Goal: Task Accomplishment & Management: Manage account settings

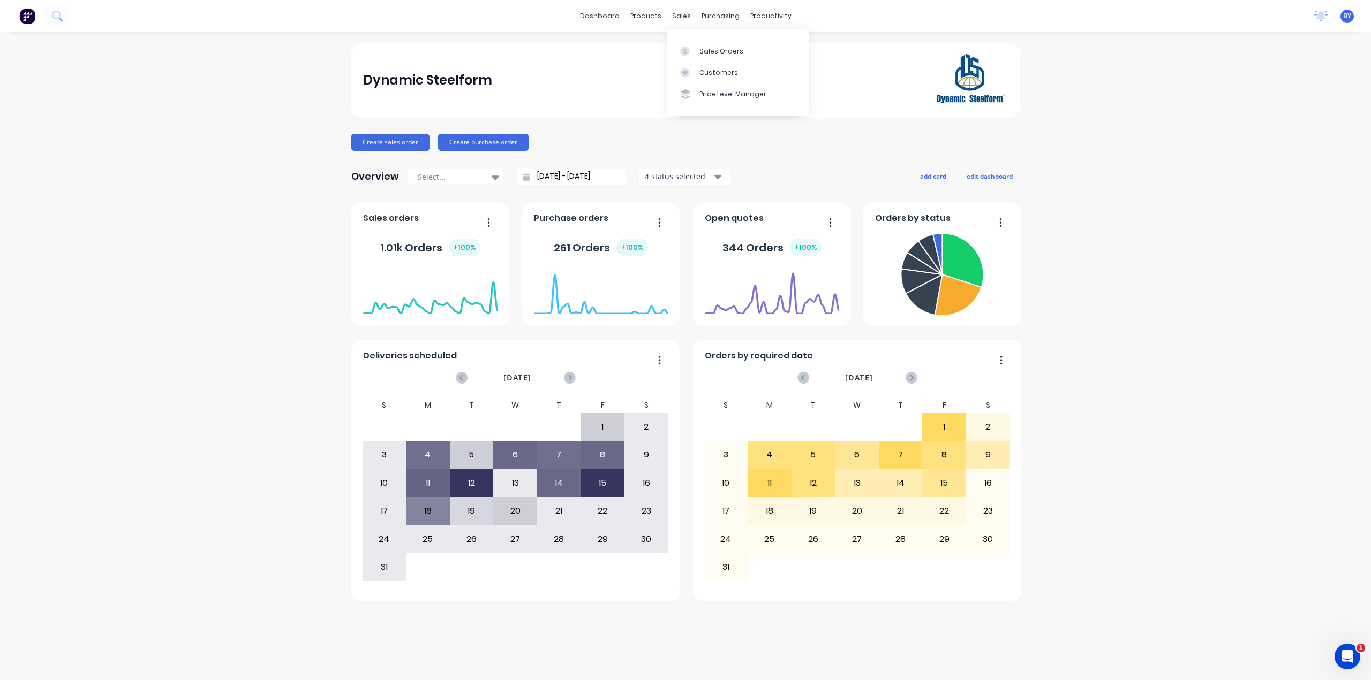
click at [681, 10] on div "sales" at bounding box center [681, 16] width 29 height 16
click at [705, 58] on link "Sales Orders" at bounding box center [738, 50] width 142 height 21
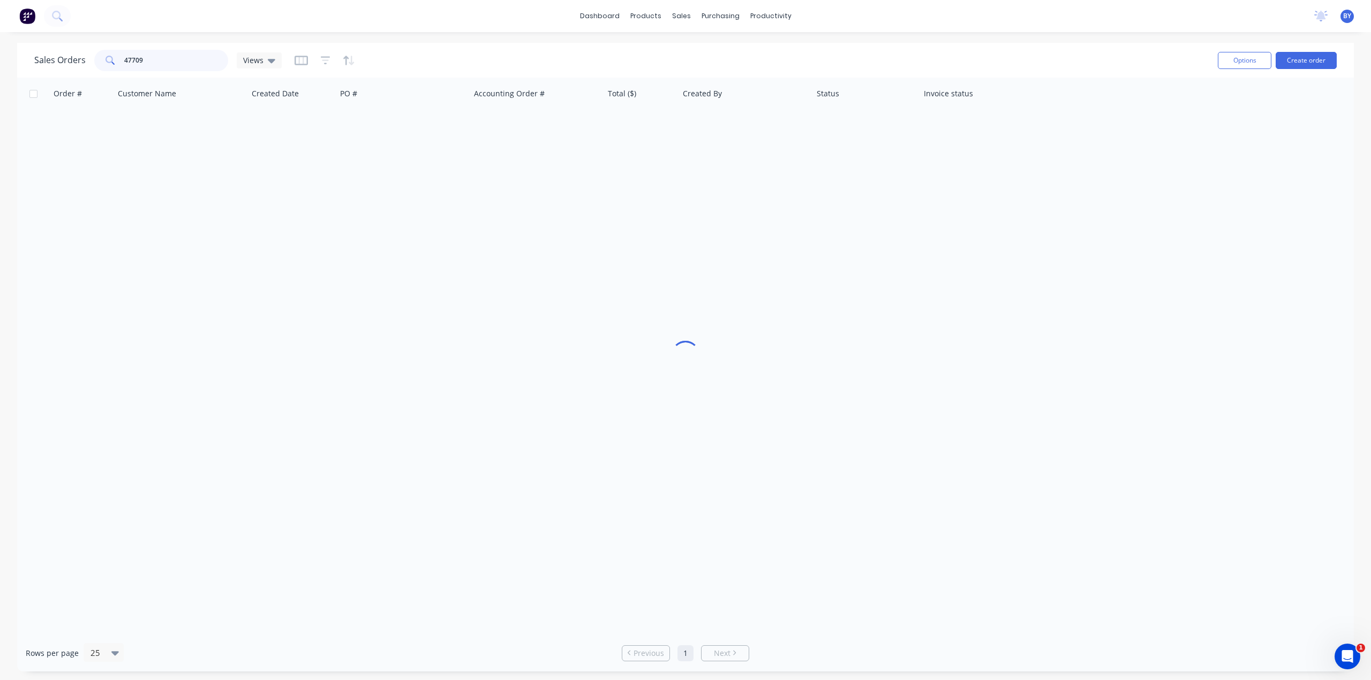
drag, startPoint x: 142, startPoint y: 63, endPoint x: 95, endPoint y: 53, distance: 48.6
click at [94, 56] on div "47709" at bounding box center [161, 60] width 134 height 21
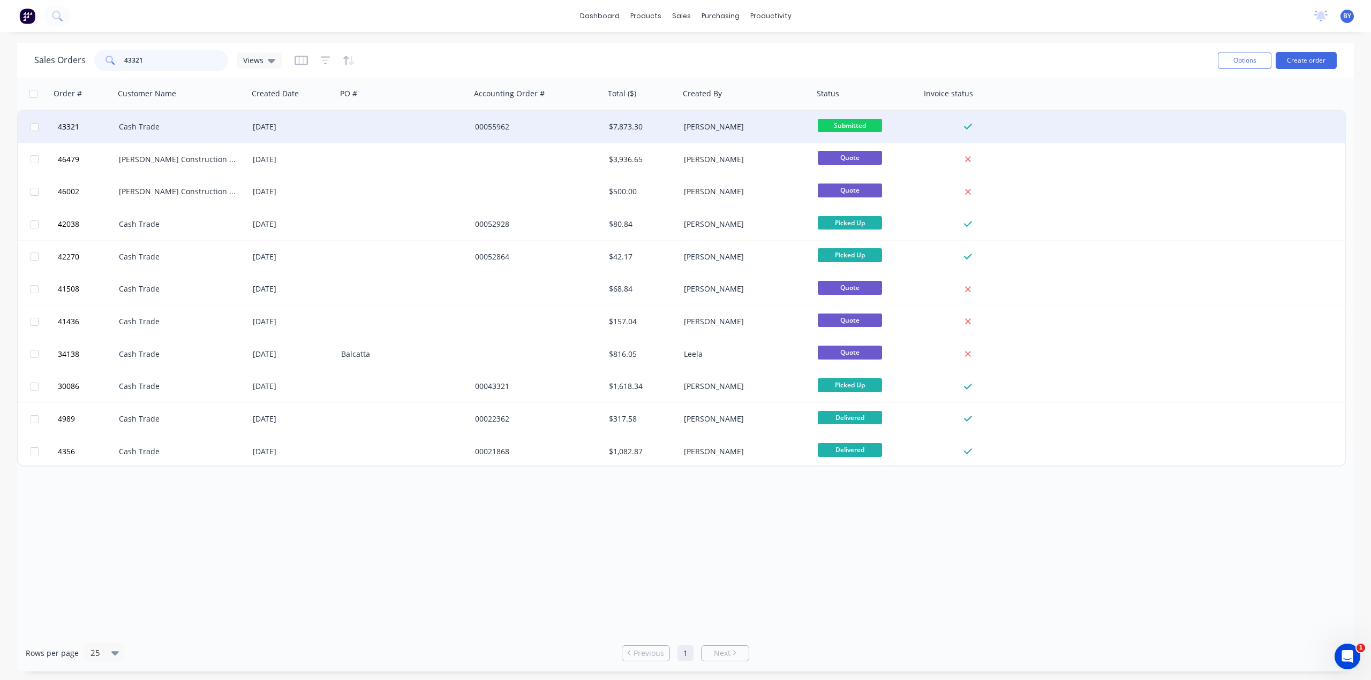
type input "43321"
click at [176, 128] on div "Cash Trade" at bounding box center [178, 127] width 119 height 11
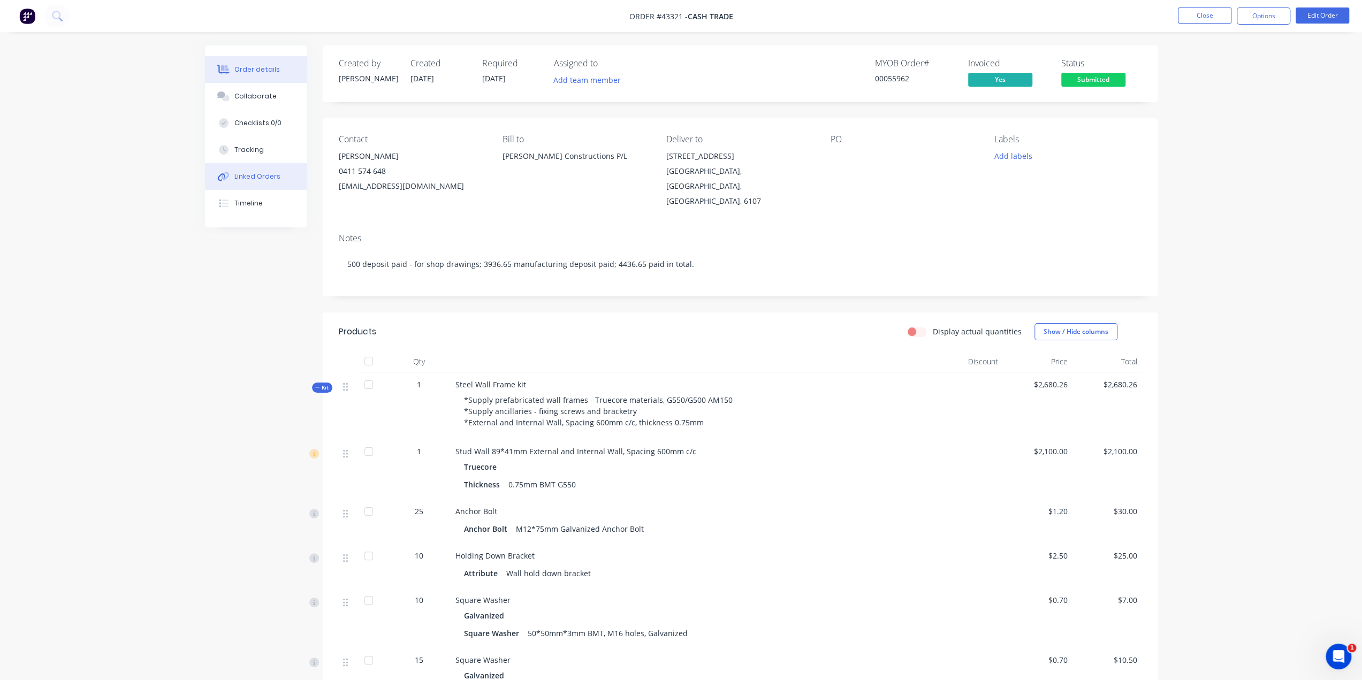
click at [271, 174] on div "Linked Orders" at bounding box center [257, 177] width 46 height 10
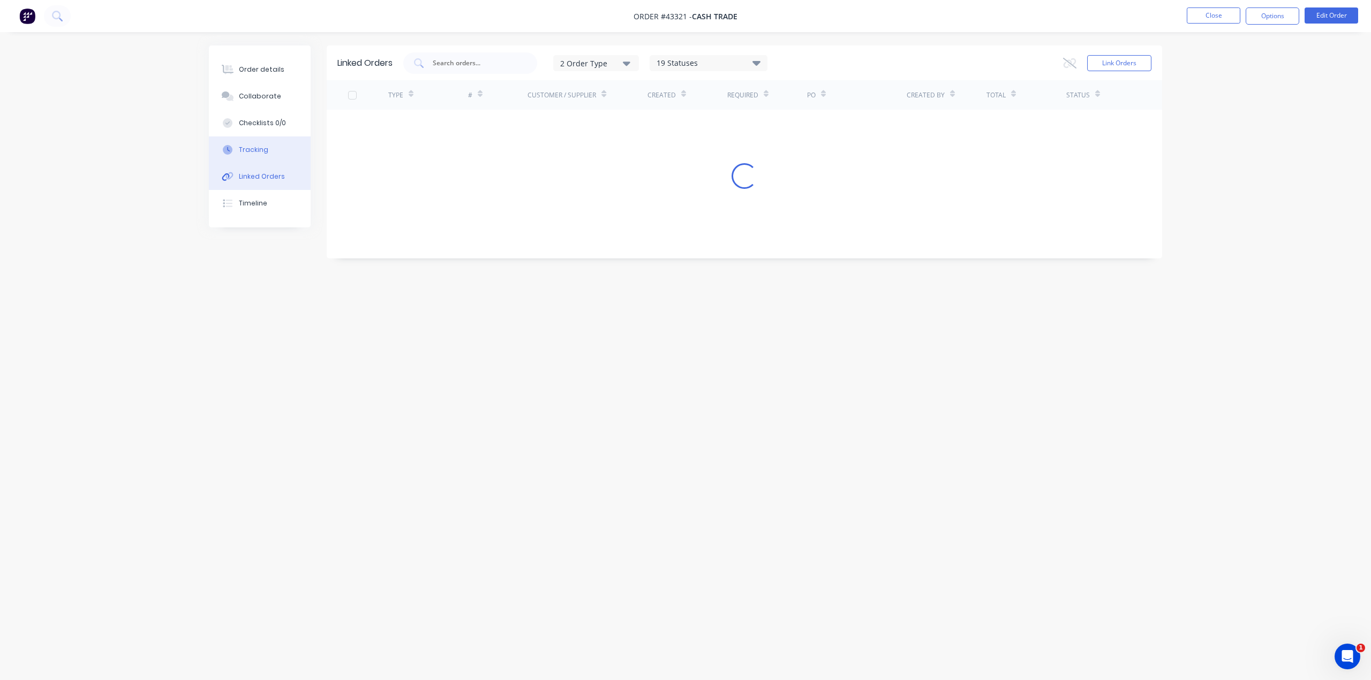
click at [268, 148] on button "Tracking" at bounding box center [260, 150] width 102 height 27
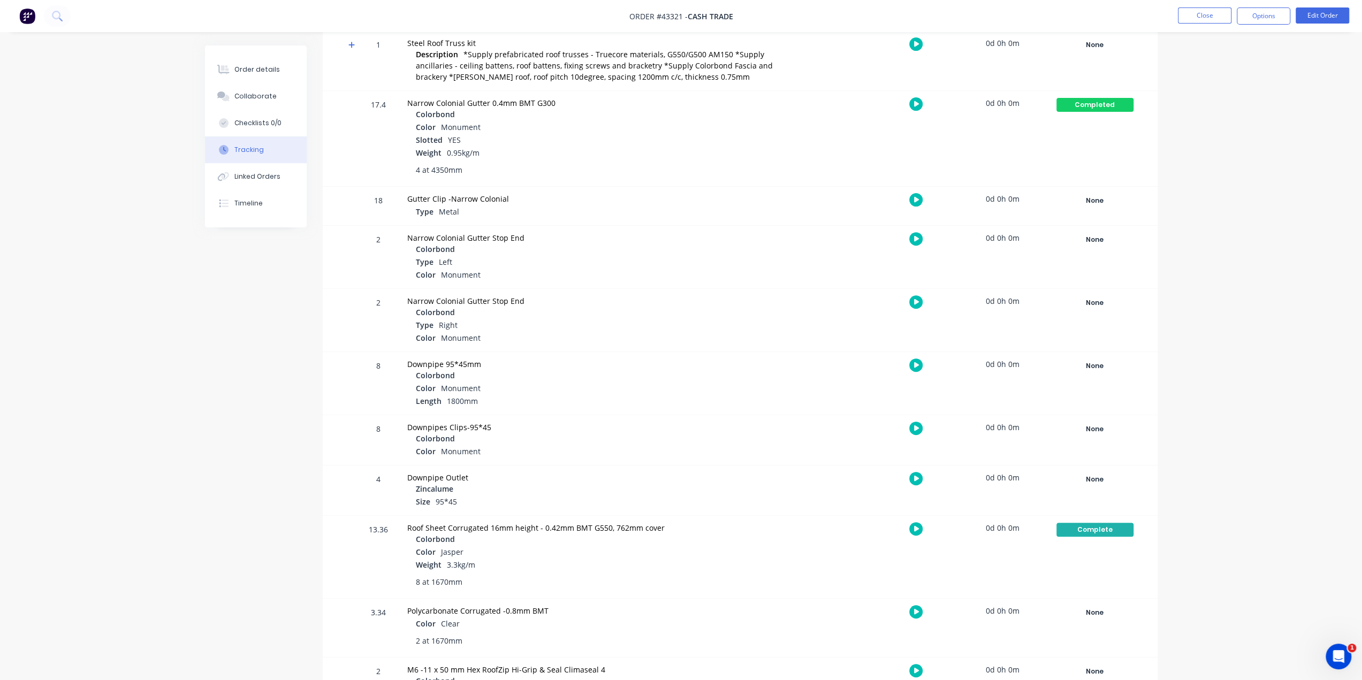
scroll to position [497, 0]
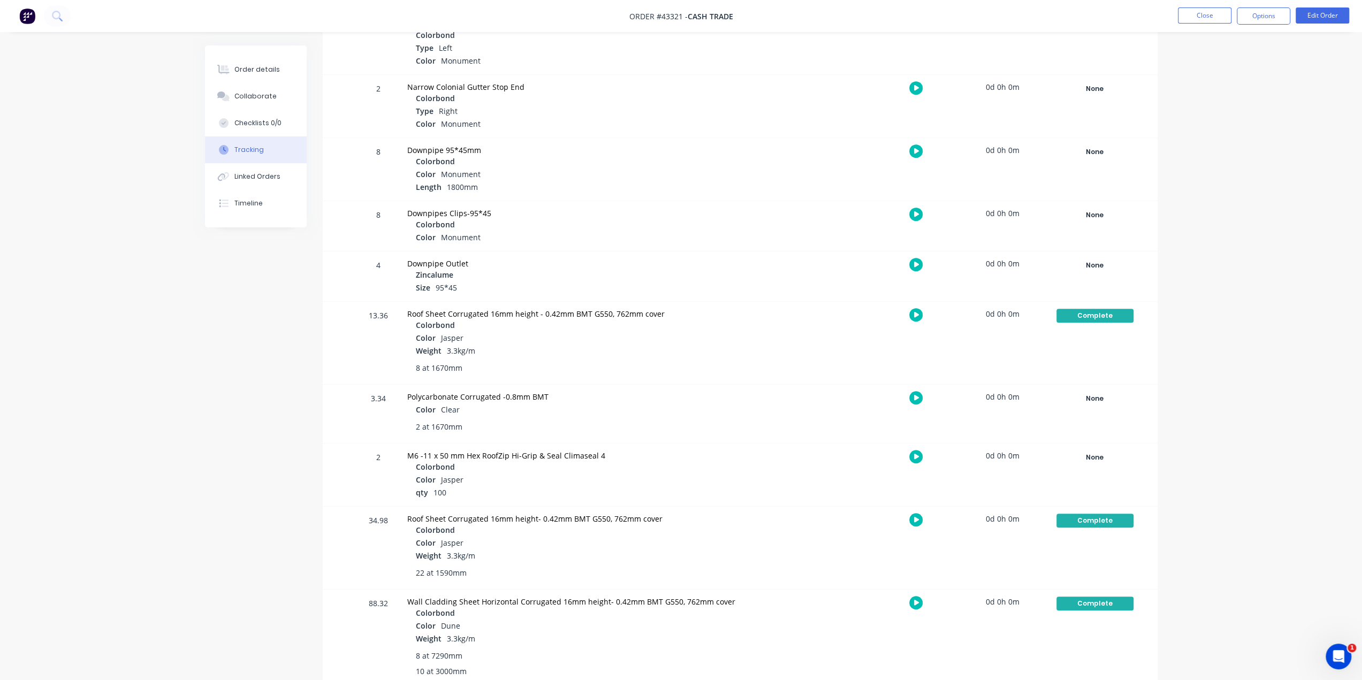
click at [652, 426] on div "2 at 1670mm" at bounding box center [596, 426] width 361 height 11
drag, startPoint x: 535, startPoint y: 395, endPoint x: 541, endPoint y: 398, distance: 7.2
click at [536, 396] on div "Polycarbonate Corrugated -0.8mm BMT" at bounding box center [591, 396] width 369 height 11
click at [583, 400] on div "Polycarbonate Corrugated -0.8mm BMT" at bounding box center [591, 396] width 369 height 11
click at [608, 417] on div "2 at 1670mm" at bounding box center [591, 427] width 369 height 20
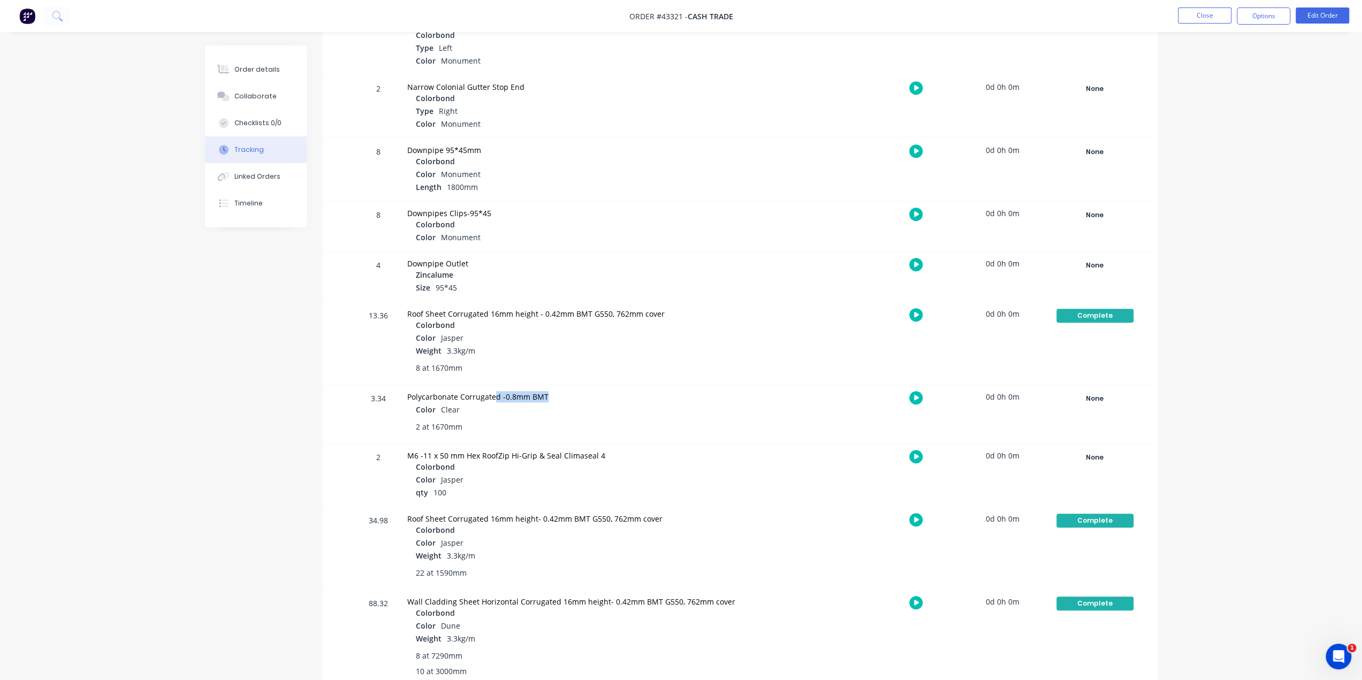
drag, startPoint x: 494, startPoint y: 399, endPoint x: 563, endPoint y: 397, distance: 69.6
click at [563, 397] on div "Polycarbonate Corrugated -0.8mm BMT" at bounding box center [591, 396] width 369 height 11
click at [599, 437] on div "Polycarbonate Corrugated -0.8mm BMT Color Clear 2 at 1670mm" at bounding box center [592, 414] width 382 height 58
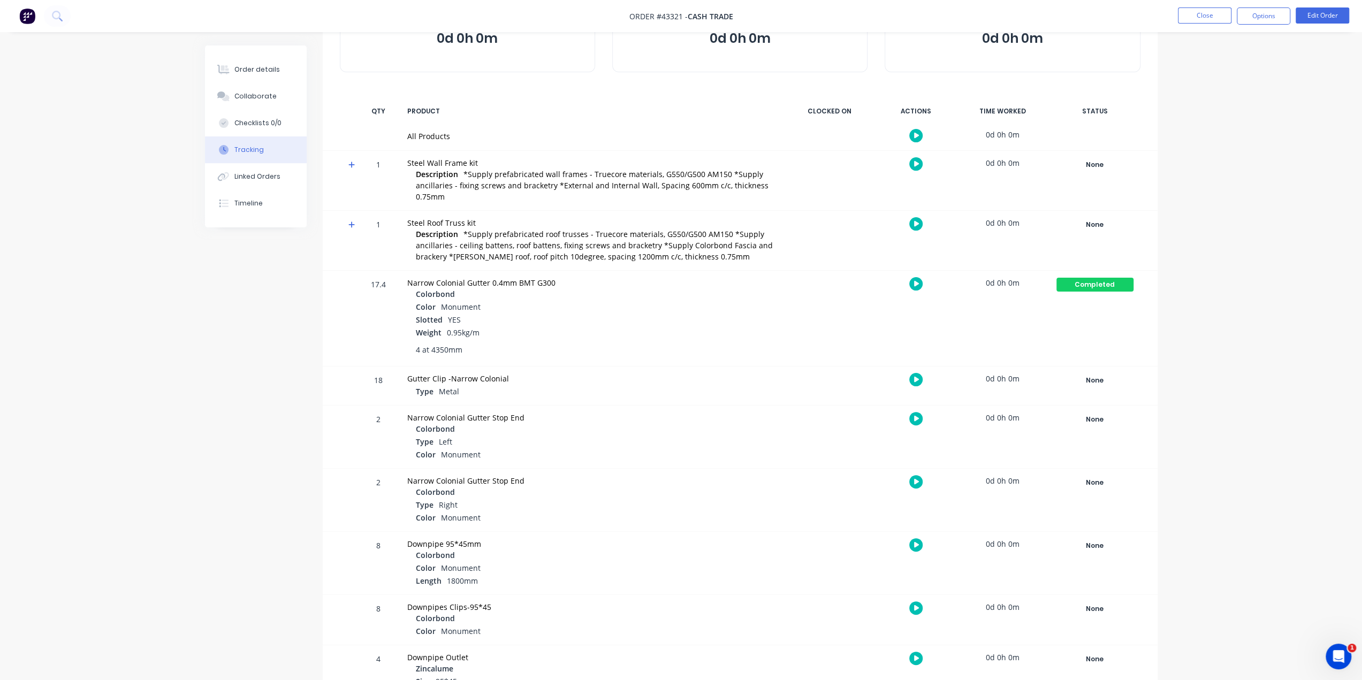
scroll to position [214, 0]
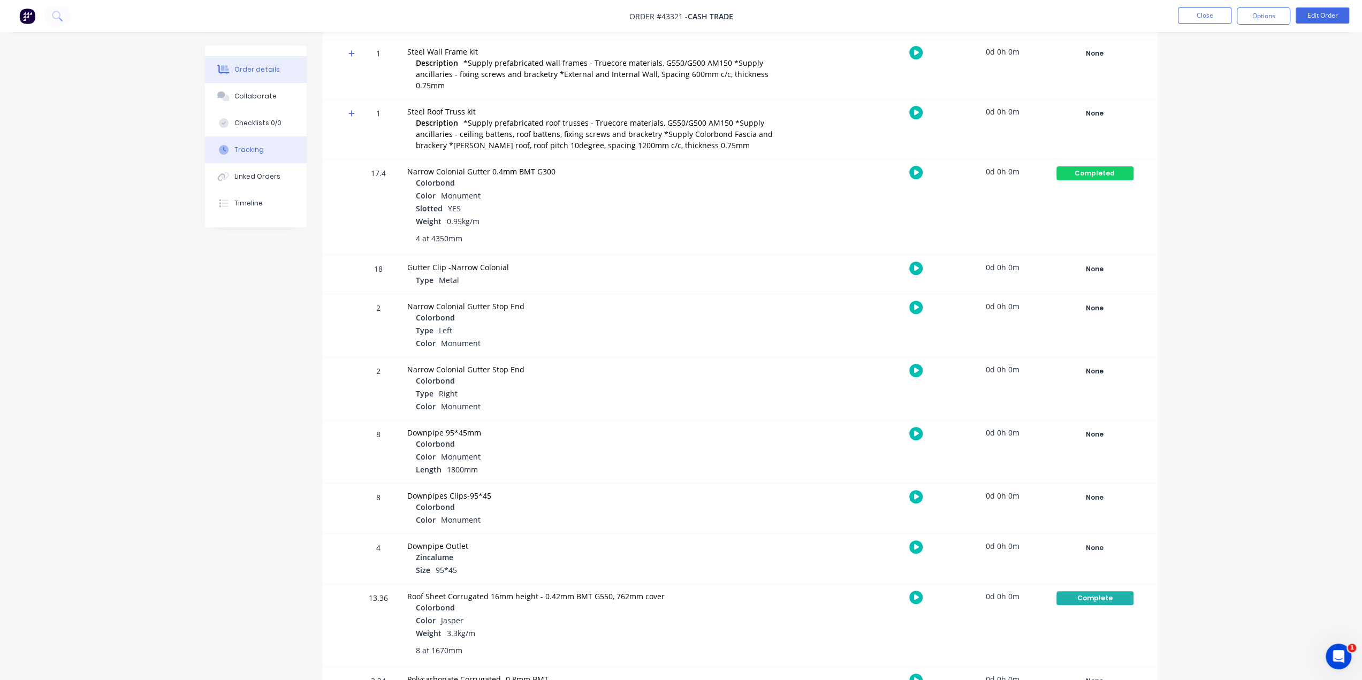
click at [245, 74] on div "Order details" at bounding box center [257, 70] width 46 height 10
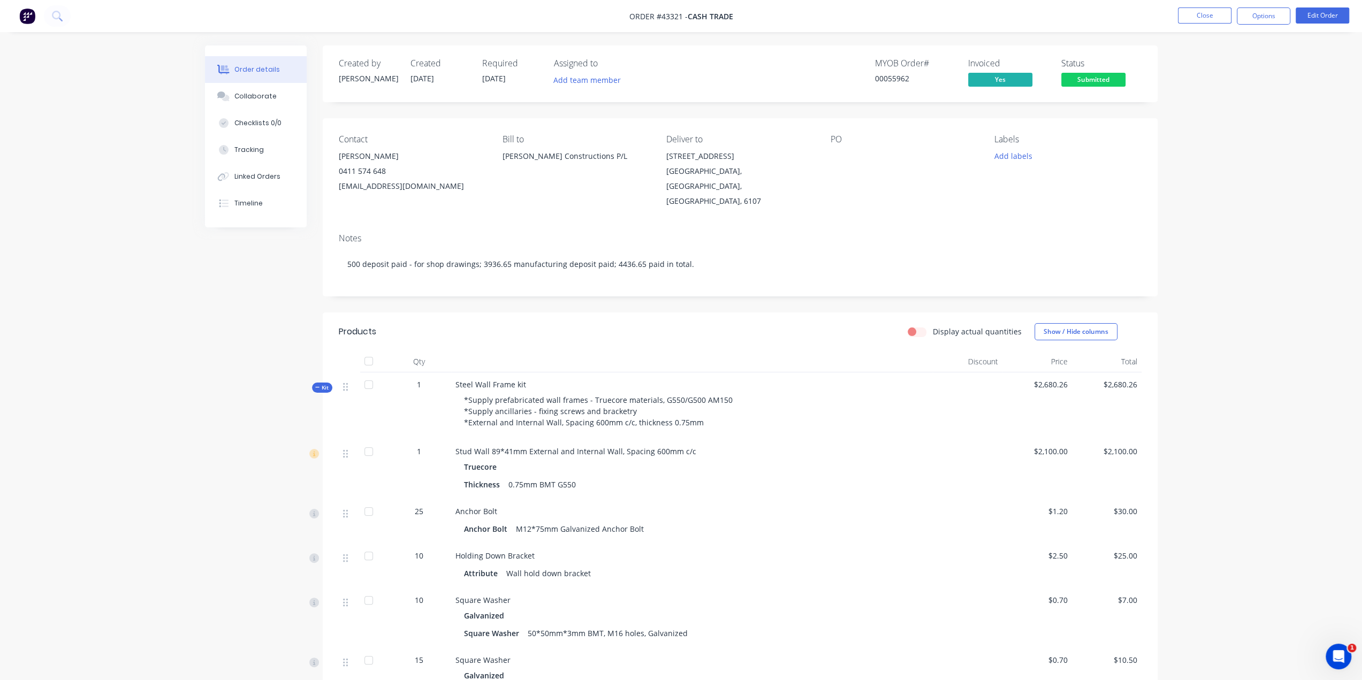
click at [829, 225] on div "Notes 500 deposit paid - for shop drawings; 3936.65 manufacturing deposit paid;…" at bounding box center [740, 261] width 835 height 72
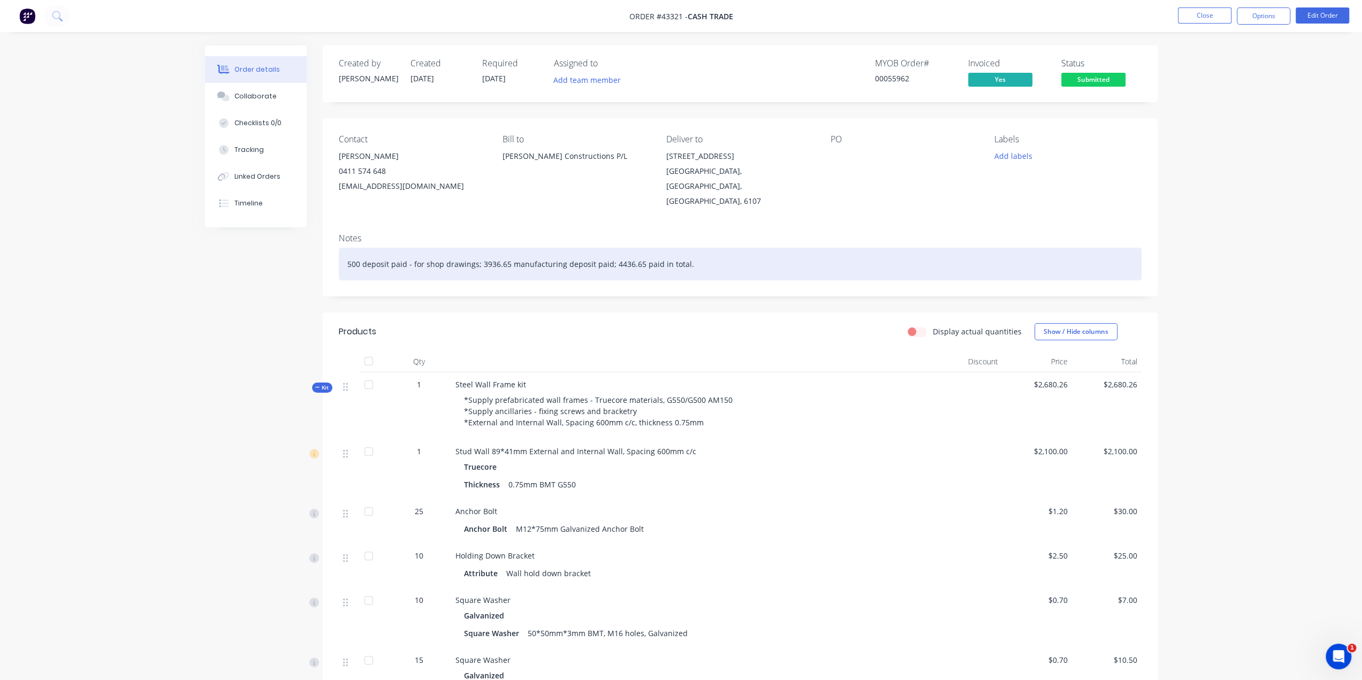
click at [821, 248] on div "500 deposit paid - for shop drawings; 3936.65 manufacturing deposit paid; 4436.…" at bounding box center [740, 264] width 803 height 33
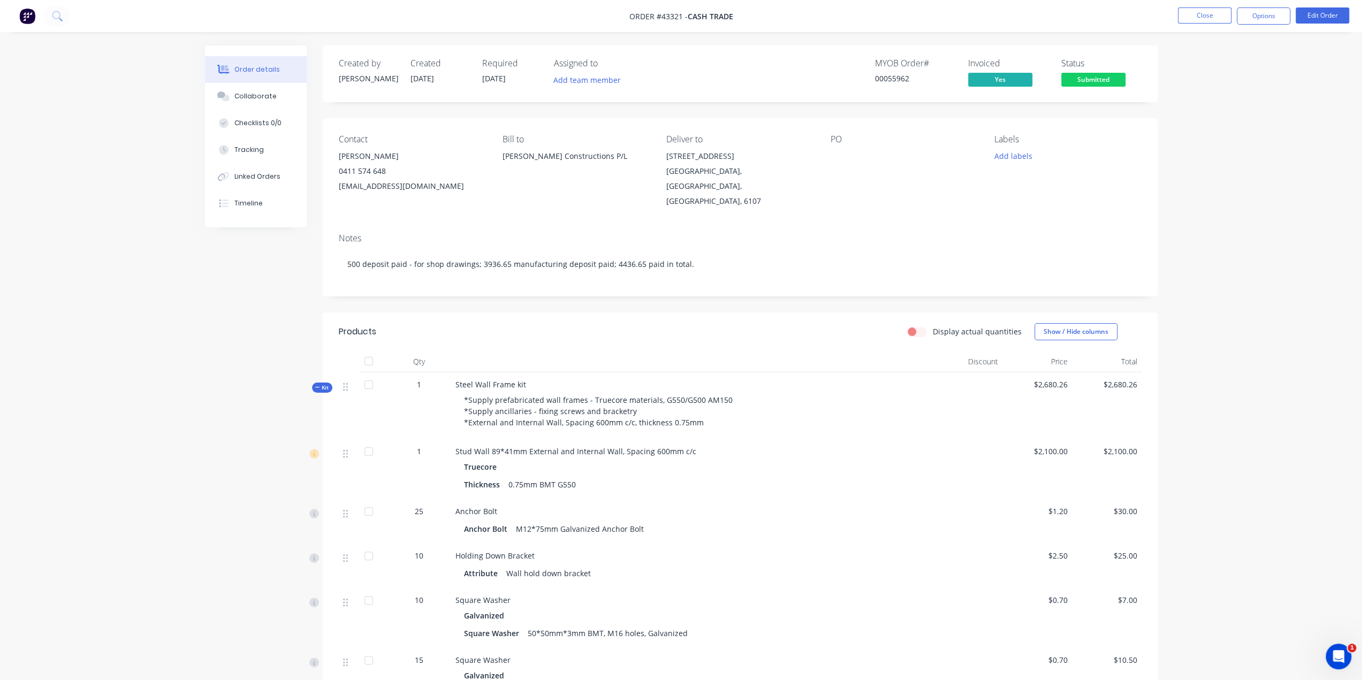
click at [833, 233] on div "Notes" at bounding box center [740, 238] width 803 height 10
click at [248, 166] on button "Linked Orders" at bounding box center [256, 176] width 102 height 27
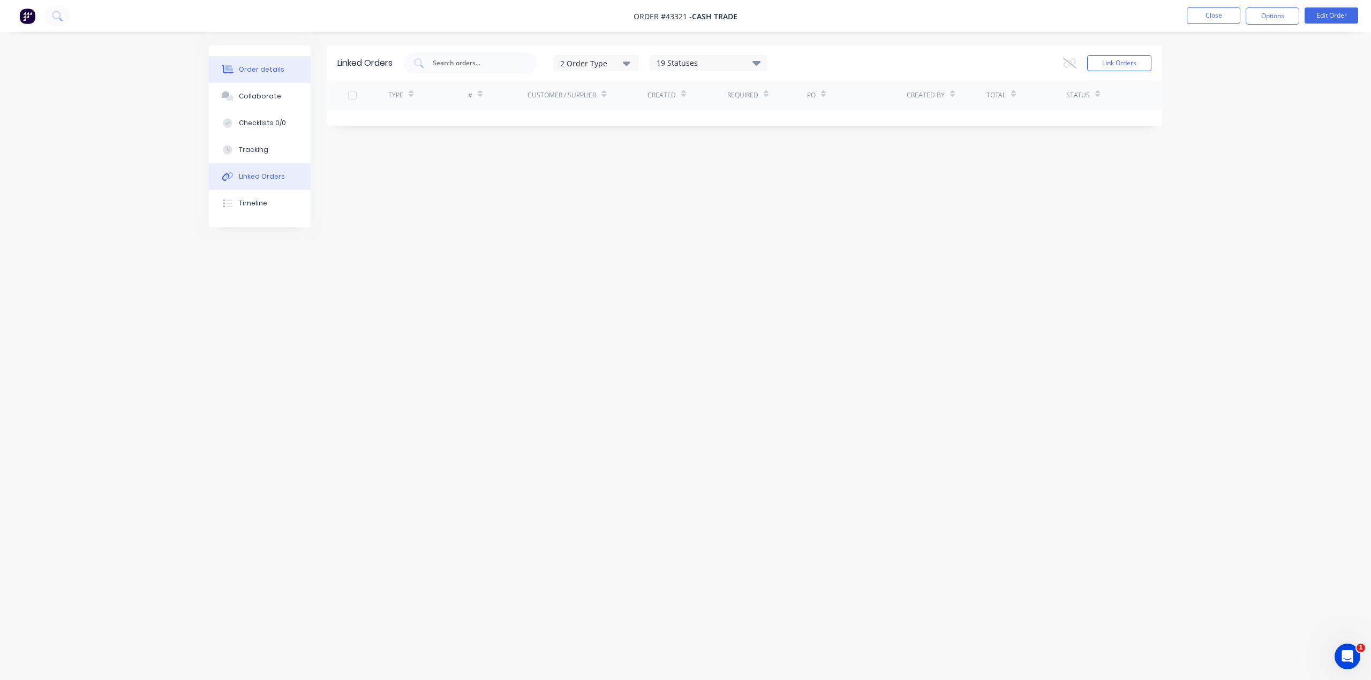
click at [264, 64] on button "Order details" at bounding box center [260, 69] width 102 height 27
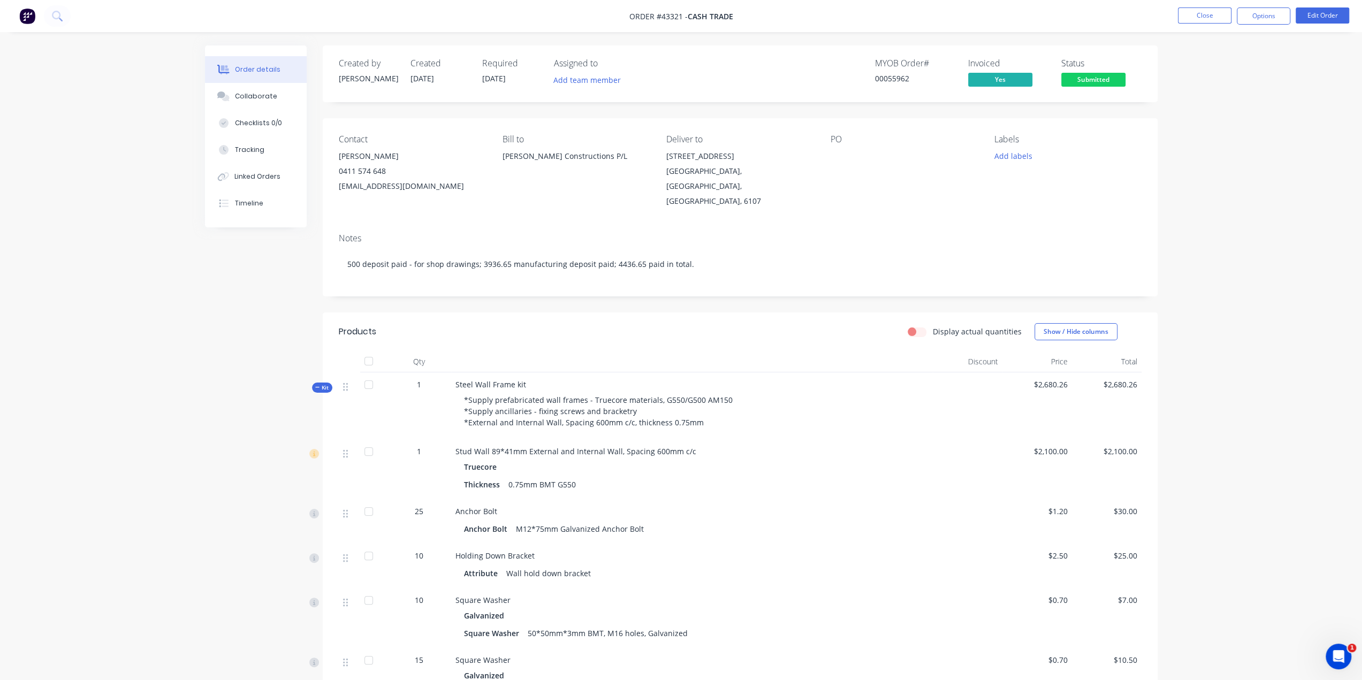
click at [620, 233] on div "Notes" at bounding box center [740, 238] width 803 height 10
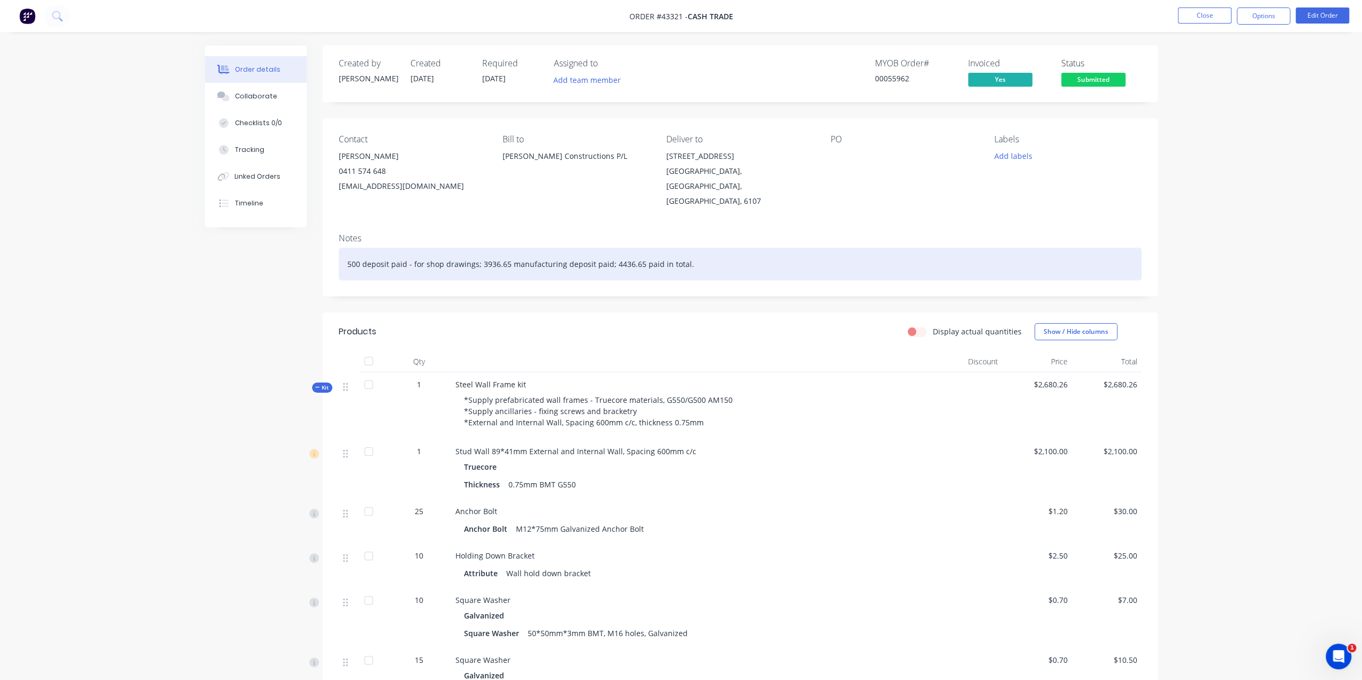
click at [710, 251] on div "500 deposit paid - for shop drawings; 3936.65 manufacturing deposit paid; 4436.…" at bounding box center [740, 264] width 803 height 33
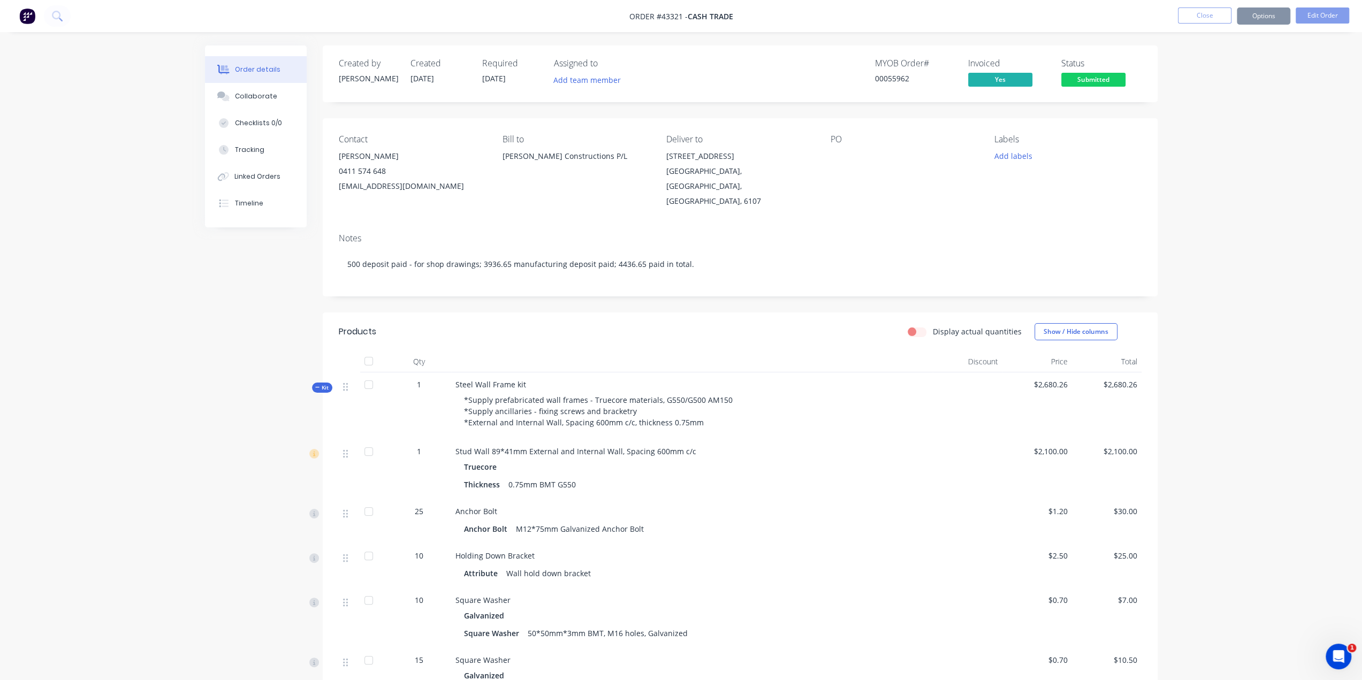
click at [733, 233] on div "Notes" at bounding box center [740, 238] width 803 height 10
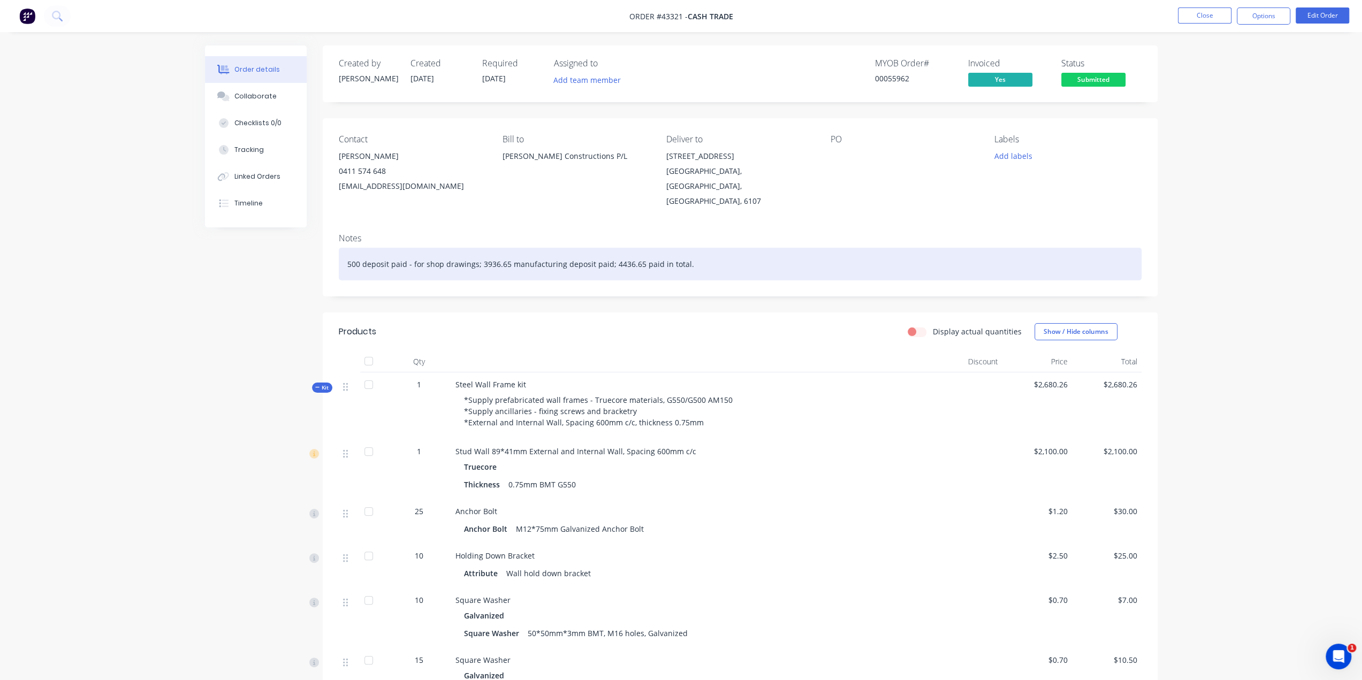
drag, startPoint x: 1216, startPoint y: 280, endPoint x: 1040, endPoint y: 250, distance: 178.7
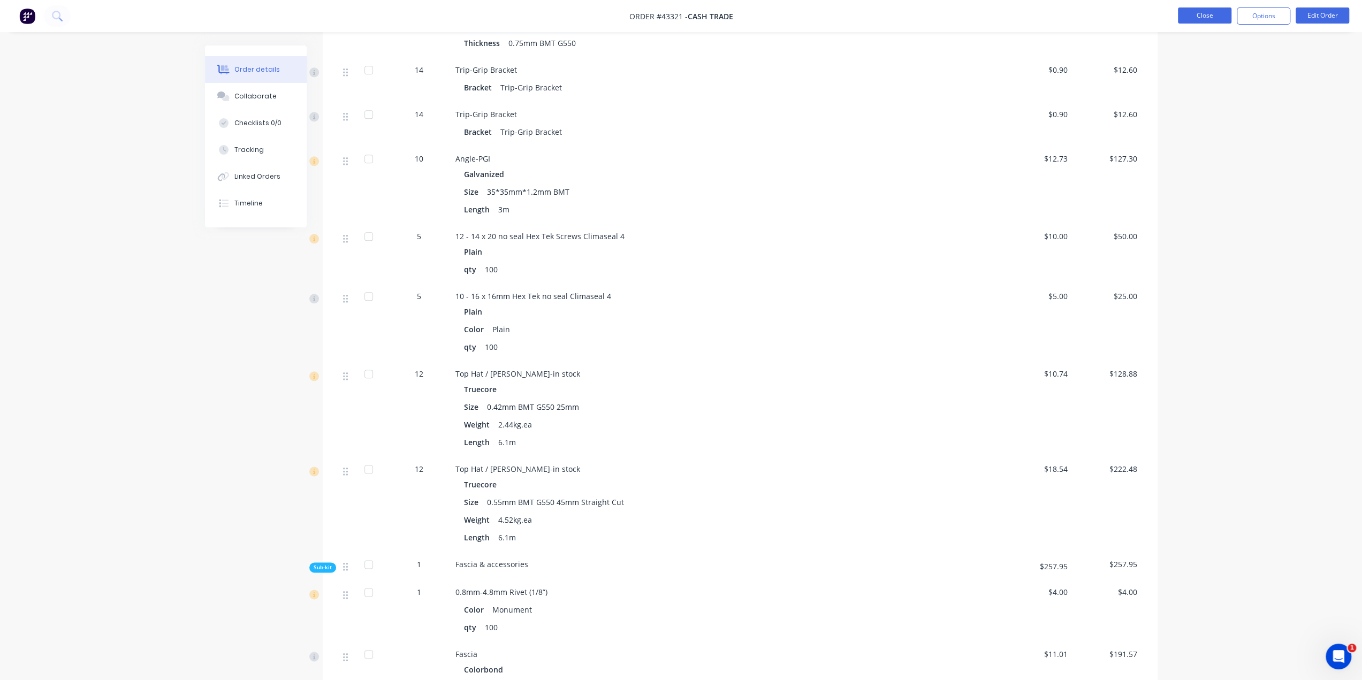
scroll to position [1017, 0]
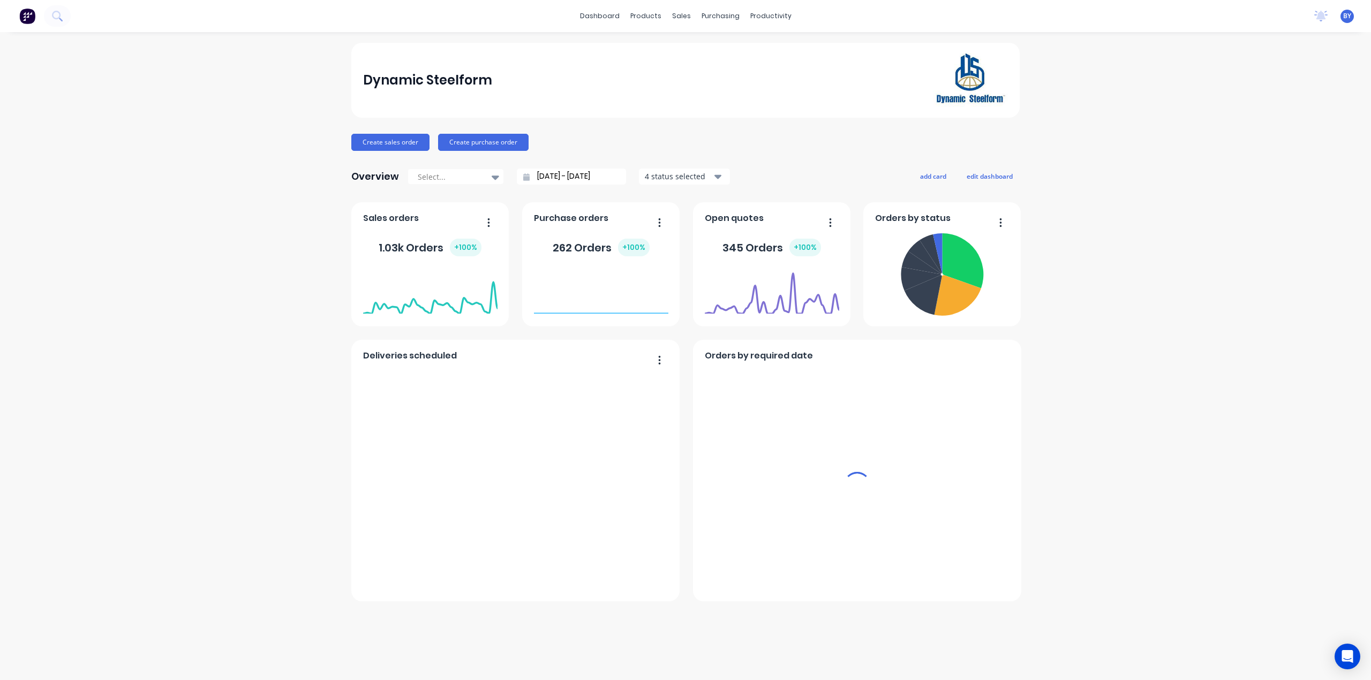
click at [1180, 131] on div "Dynamic Steelform Create sales order Create purchase order Overview Select... […" at bounding box center [685, 356] width 1371 height 627
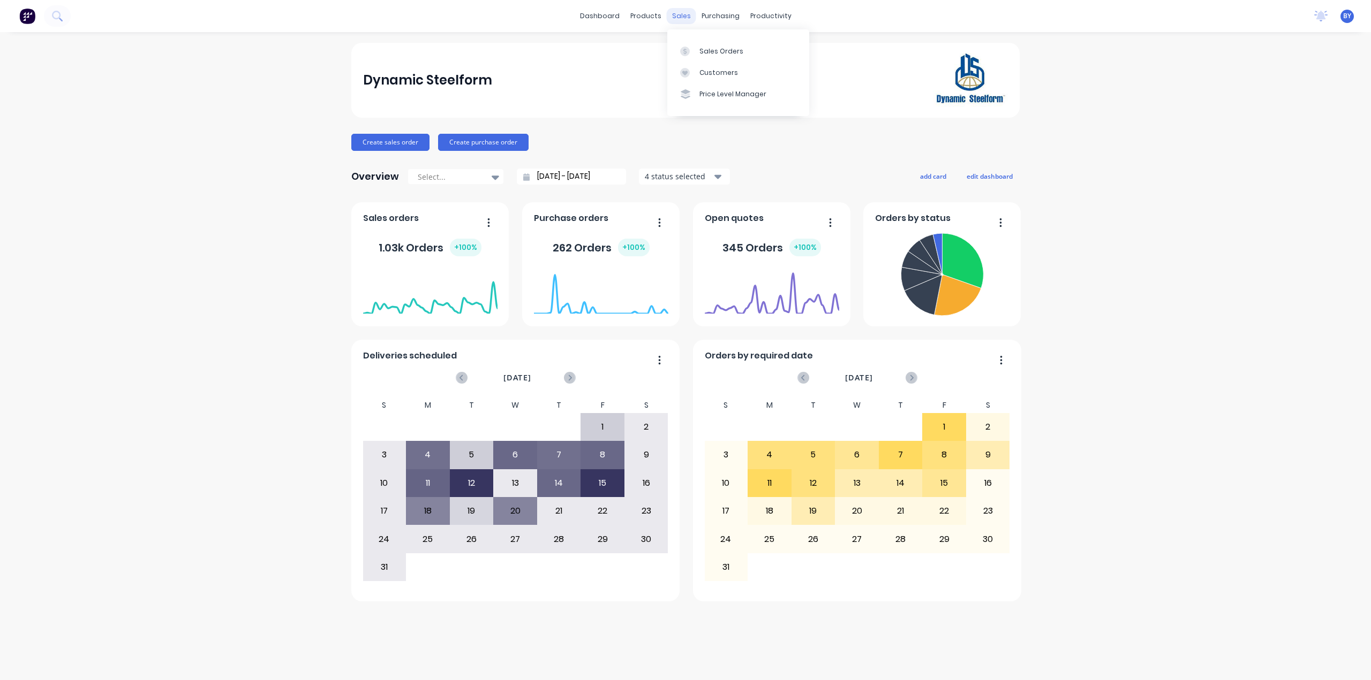
click at [685, 16] on div "sales" at bounding box center [681, 16] width 29 height 16
click at [692, 44] on link "Sales Orders" at bounding box center [738, 50] width 142 height 21
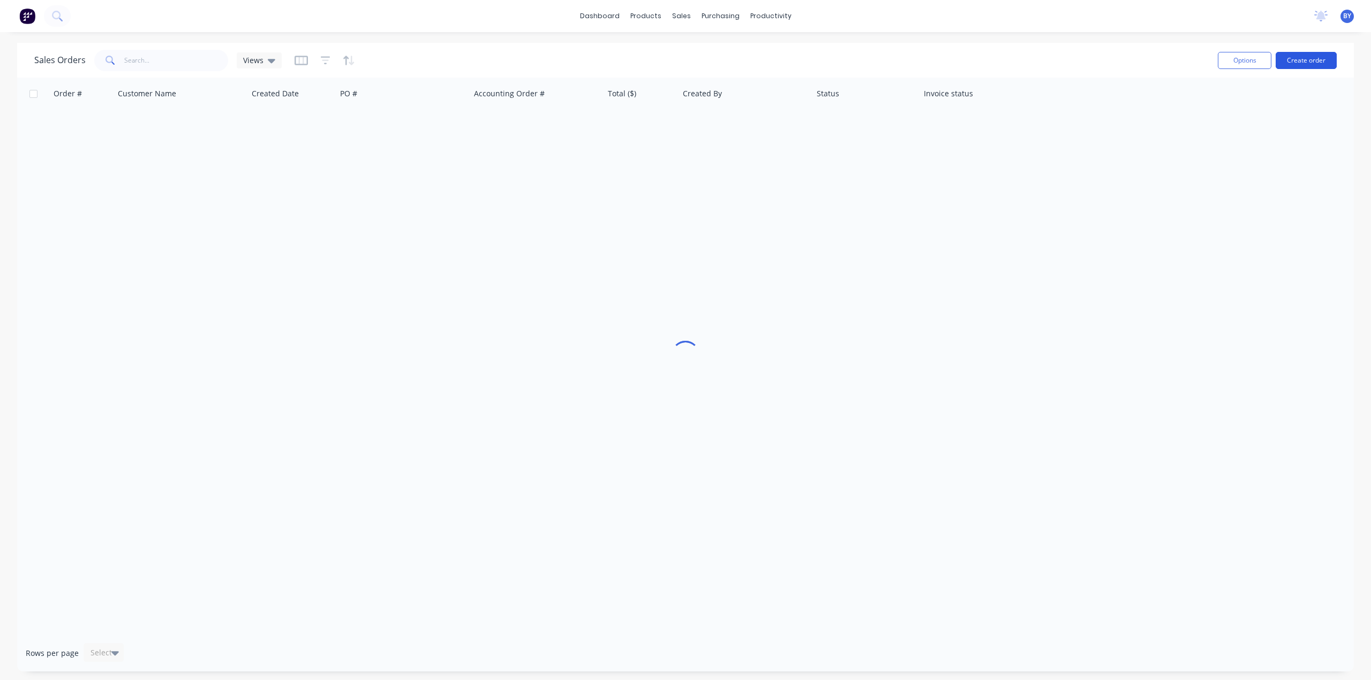
click at [1309, 63] on button "Create order" at bounding box center [1305, 60] width 61 height 17
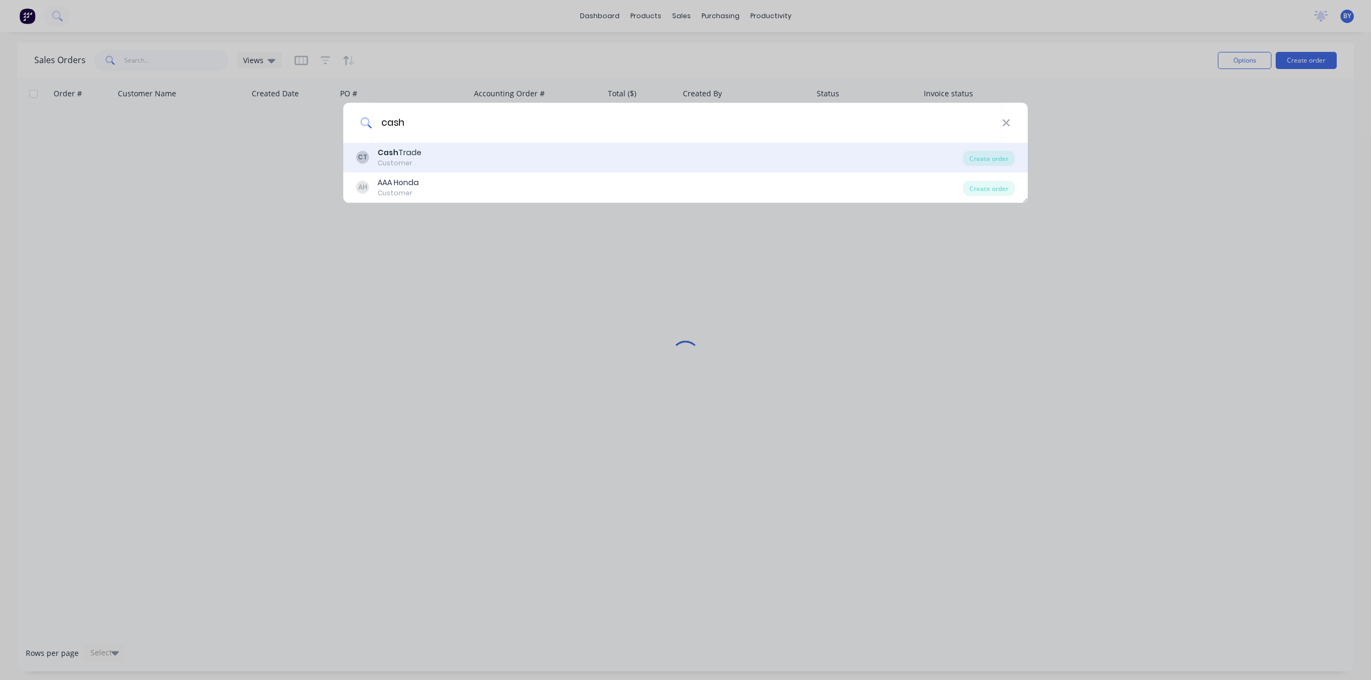
type input "cash"
click at [493, 162] on div "CT Cash Trade Customer" at bounding box center [659, 157] width 607 height 21
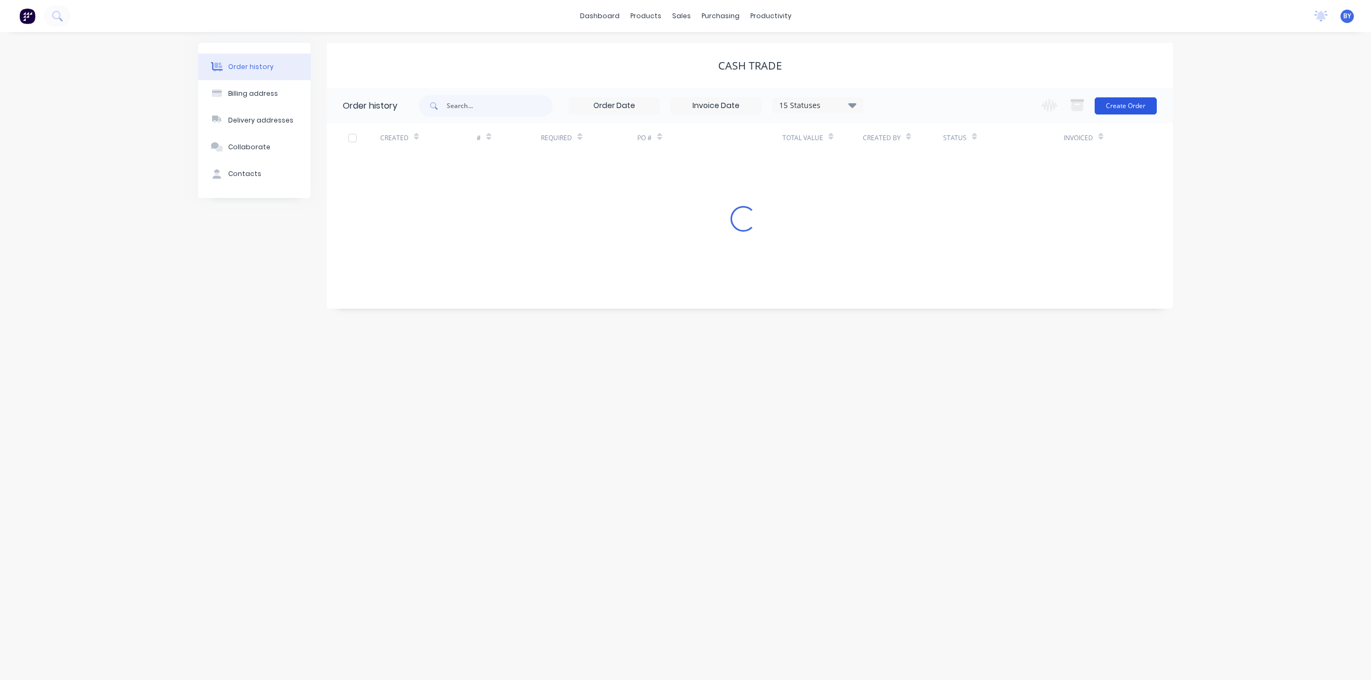
click at [1126, 110] on button "Create Order" at bounding box center [1125, 105] width 62 height 17
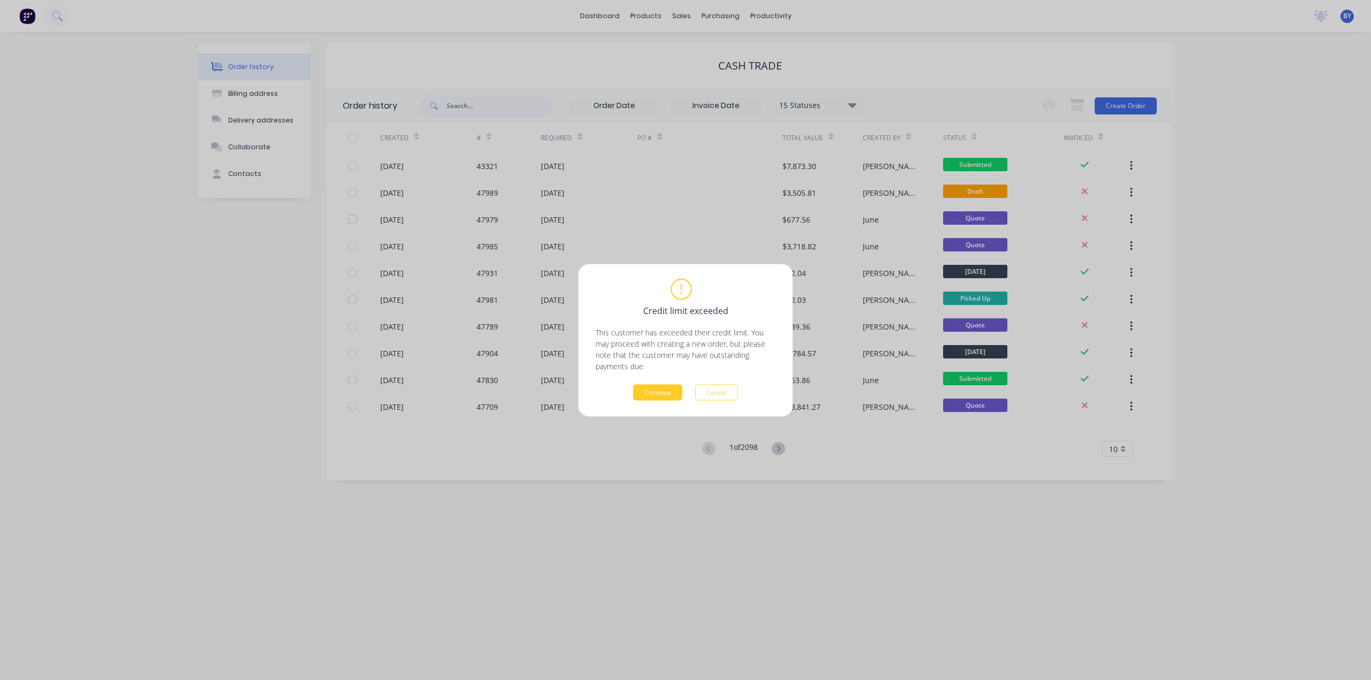
click at [664, 389] on button "Continue" at bounding box center [657, 392] width 49 height 16
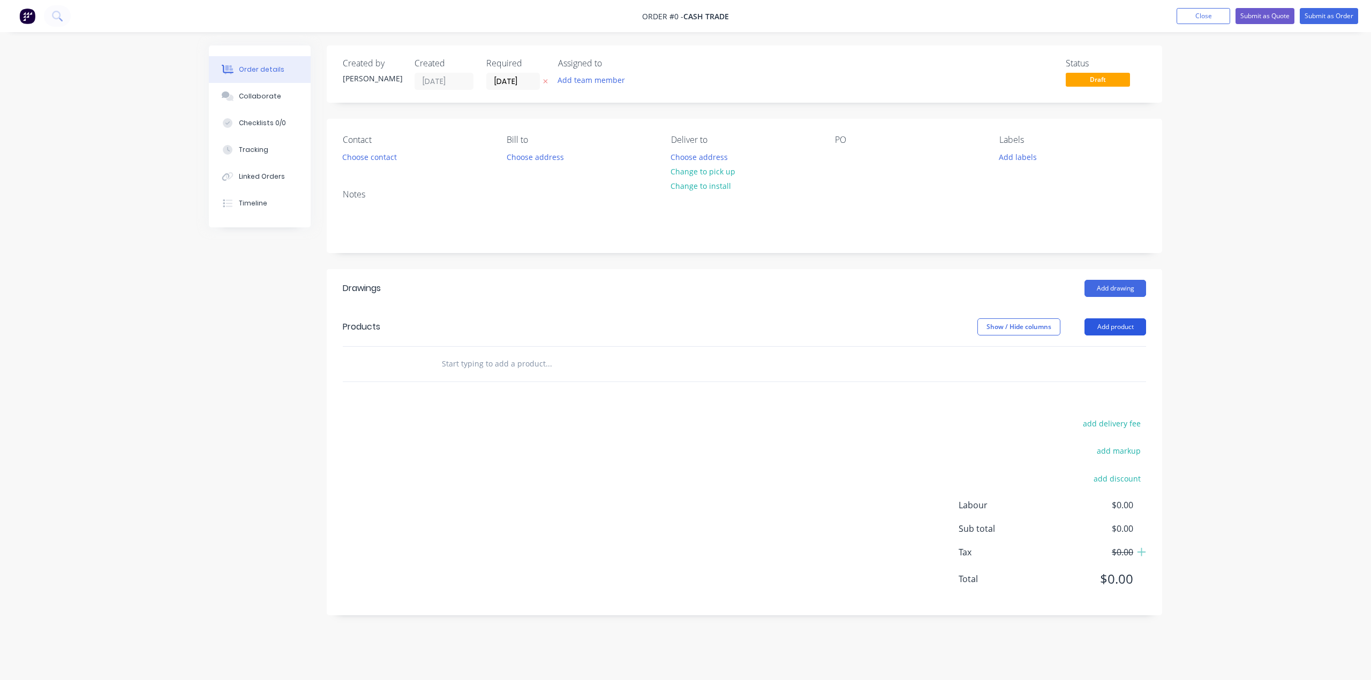
click at [1120, 323] on button "Add product" at bounding box center [1115, 327] width 62 height 17
click at [1066, 375] on div "Basic product" at bounding box center [1095, 376] width 82 height 16
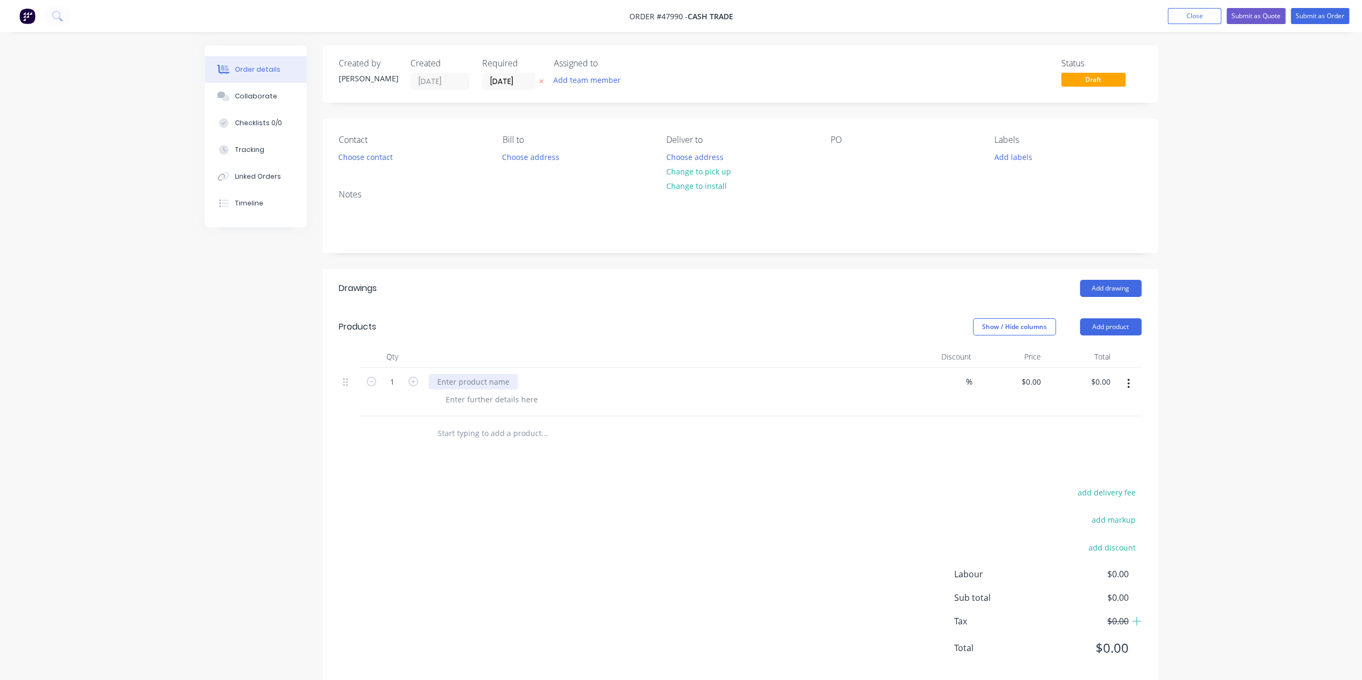
click at [473, 381] on div at bounding box center [473, 382] width 89 height 16
click at [703, 387] on div "Final Payment for #44321" at bounding box center [665, 382] width 473 height 16
click at [1096, 385] on input "0.00" at bounding box center [1103, 382] width 25 height 16
type input "3124.23"
type input "$3,124.23"
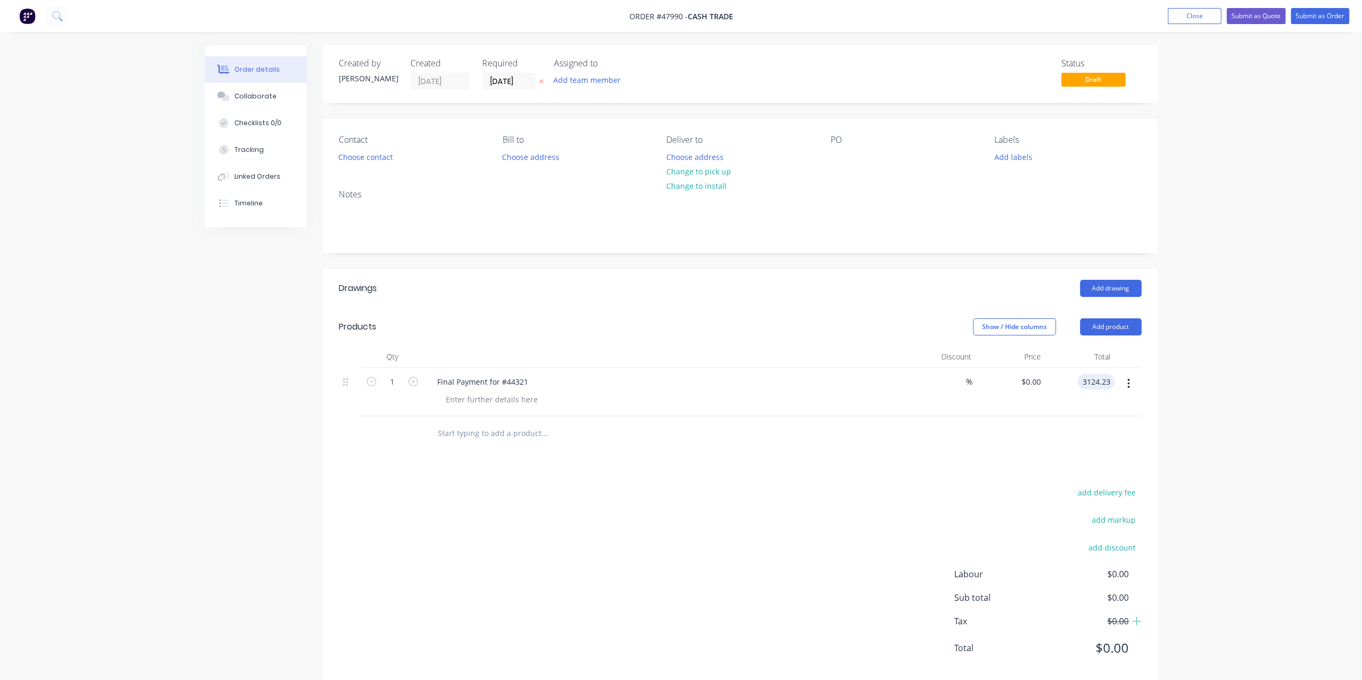
type input "$3,124.23"
click at [1267, 420] on div "Order details Collaborate Checklists 0/0 Tracking Linked Orders Timeline Order …" at bounding box center [681, 350] width 1362 height 701
click at [1215, 397] on div "Order details Collaborate Checklists 0/0 Tracking Linked Orders Timeline Order …" at bounding box center [681, 350] width 1362 height 701
click at [1253, 12] on button "Submit as Quote" at bounding box center [1256, 16] width 59 height 16
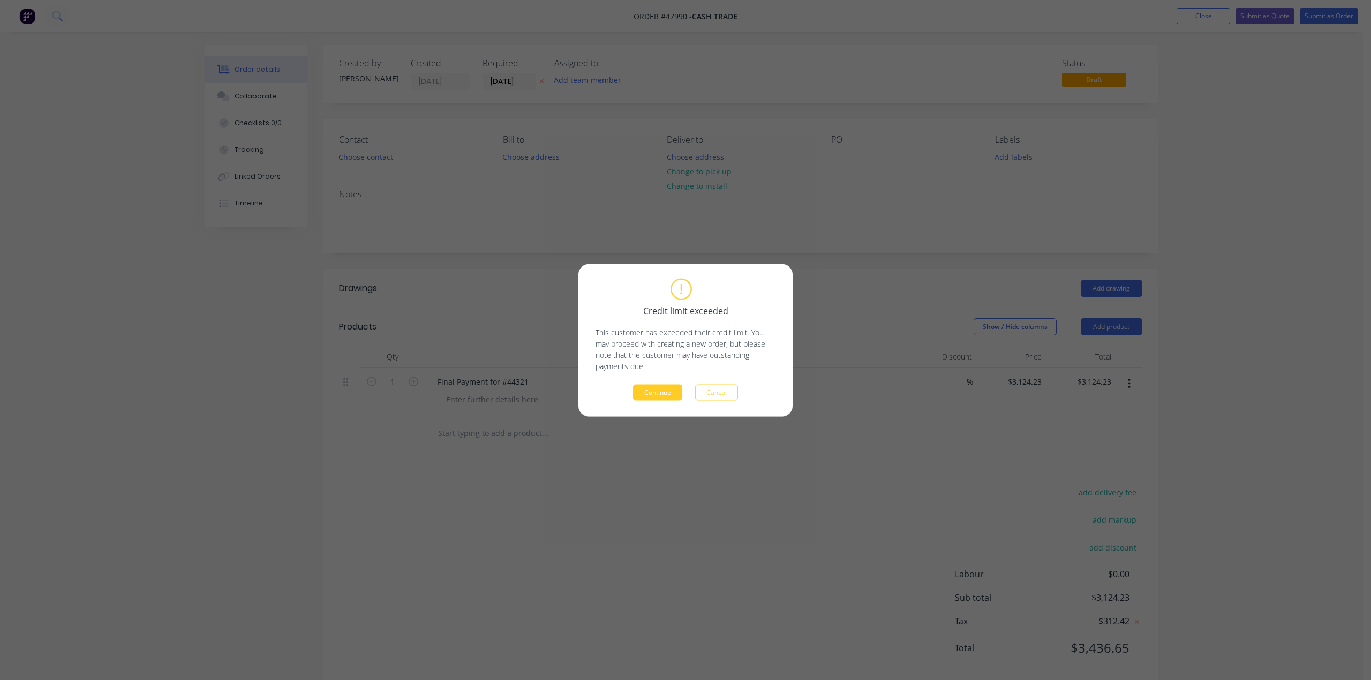
click at [648, 396] on button "Continue" at bounding box center [657, 392] width 49 height 16
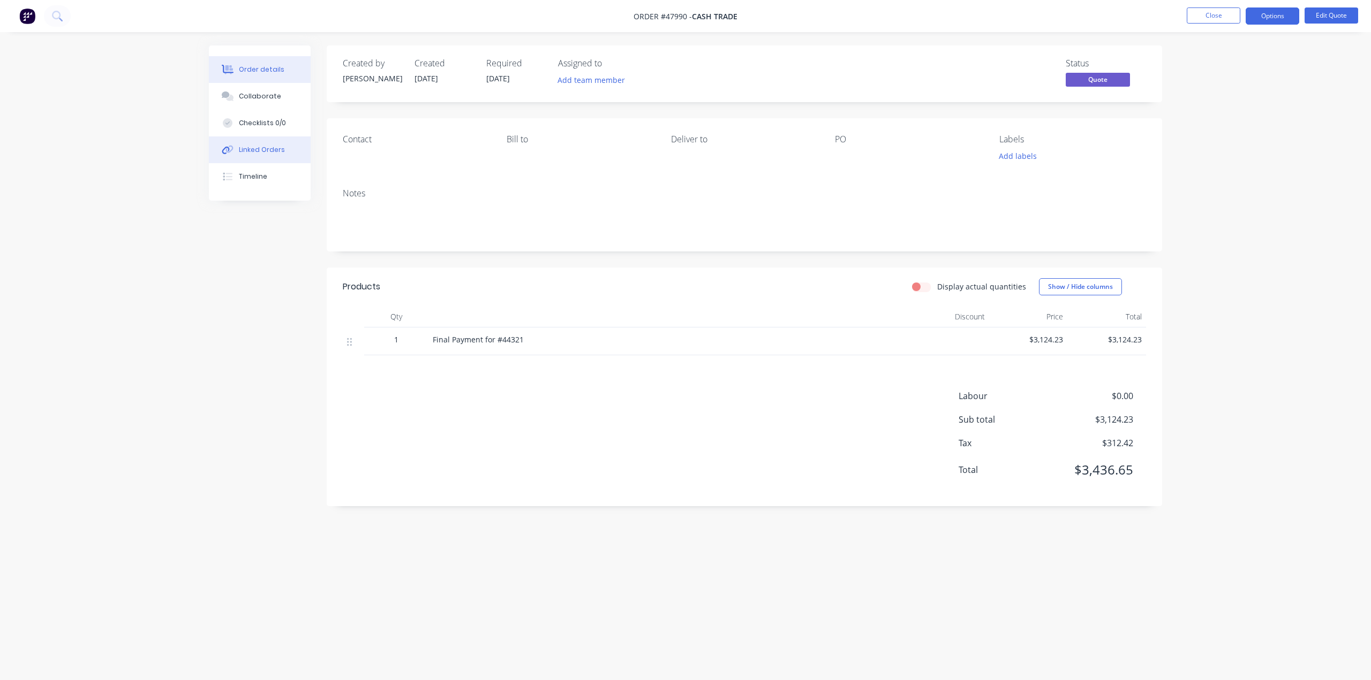
click at [241, 154] on div "Linked Orders" at bounding box center [262, 150] width 46 height 10
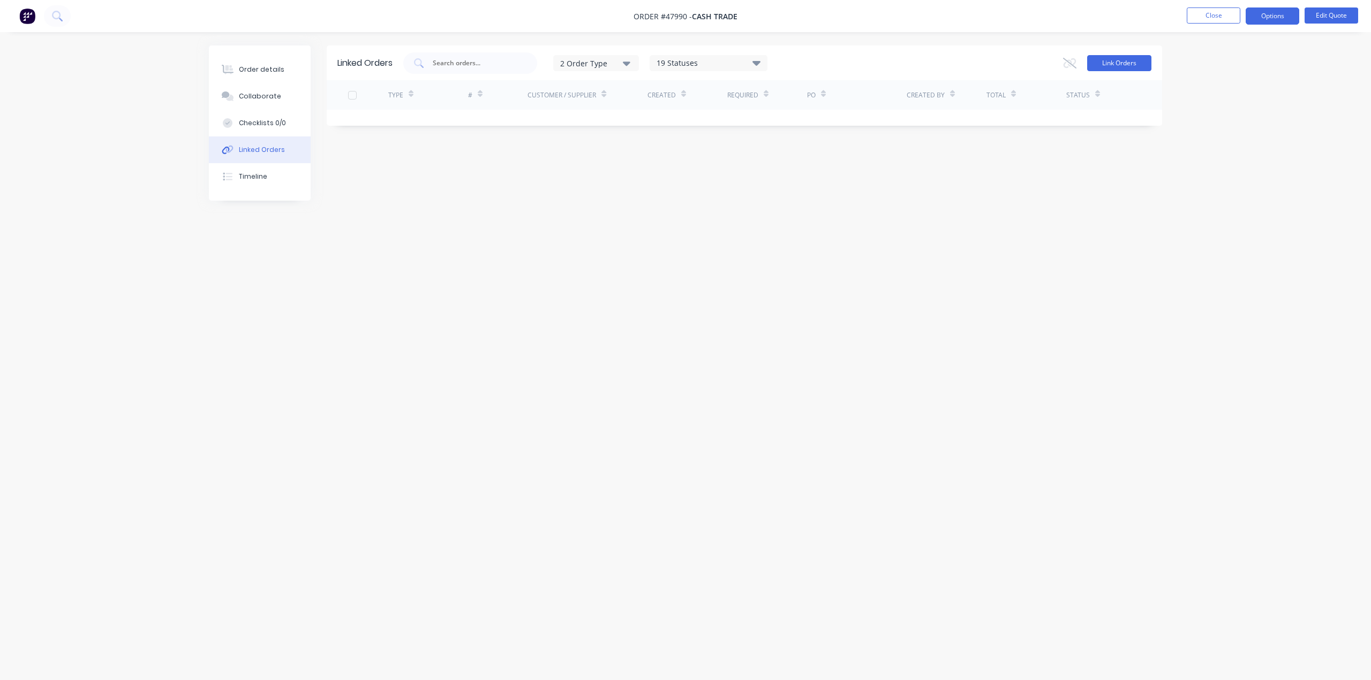
click at [1119, 59] on button "Link Orders" at bounding box center [1119, 63] width 64 height 16
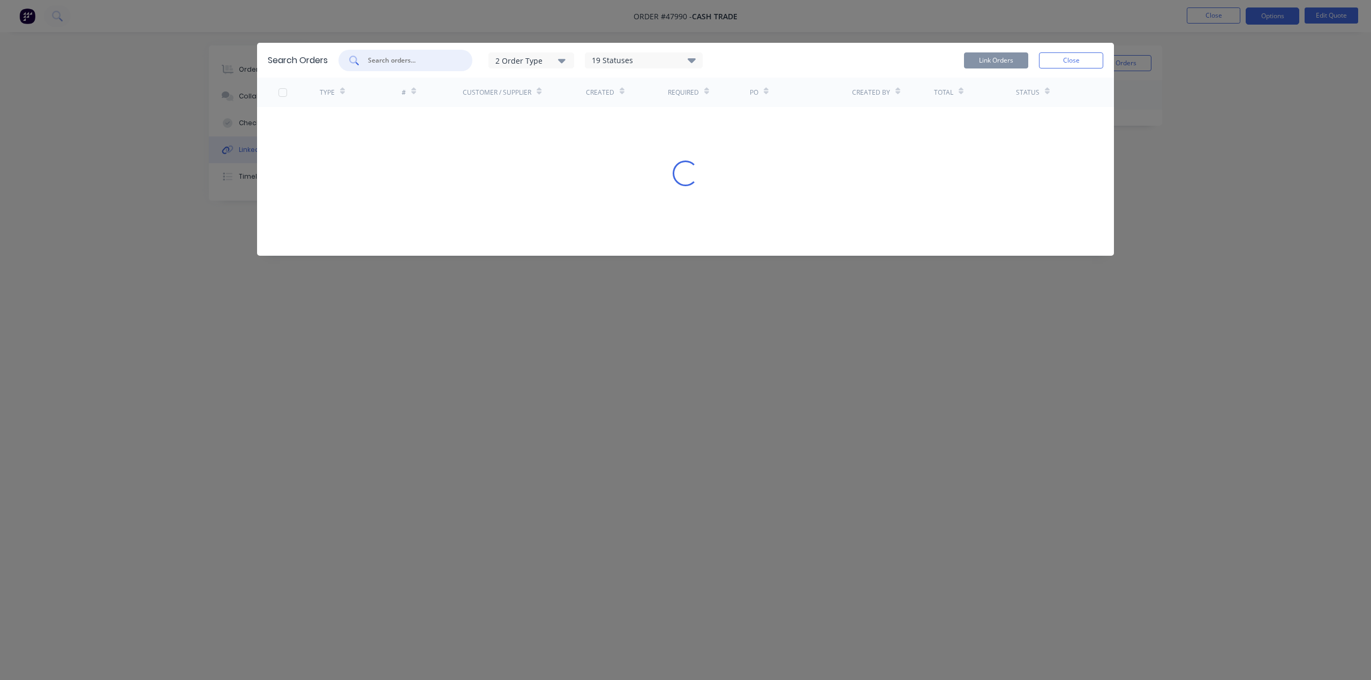
click at [388, 58] on input "text" at bounding box center [411, 60] width 89 height 11
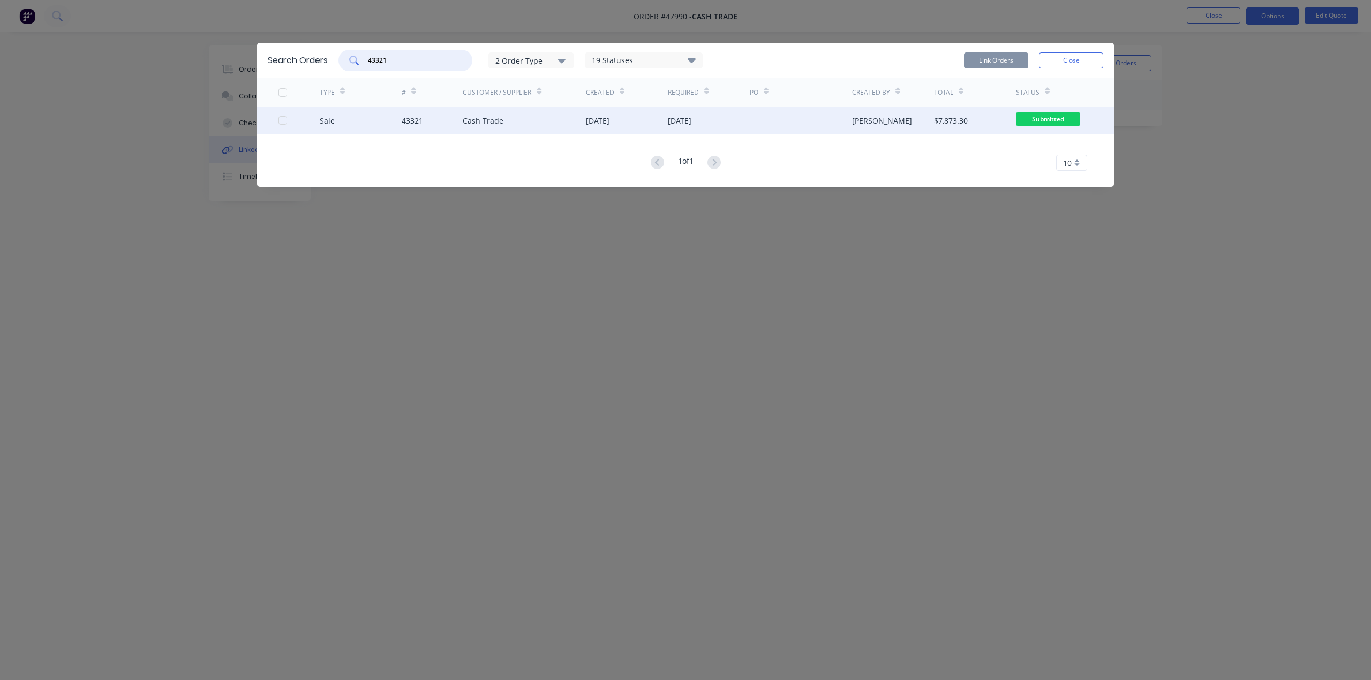
click at [281, 122] on div at bounding box center [282, 120] width 21 height 21
type input "43321"
click at [985, 54] on button "Link Orders" at bounding box center [996, 60] width 64 height 16
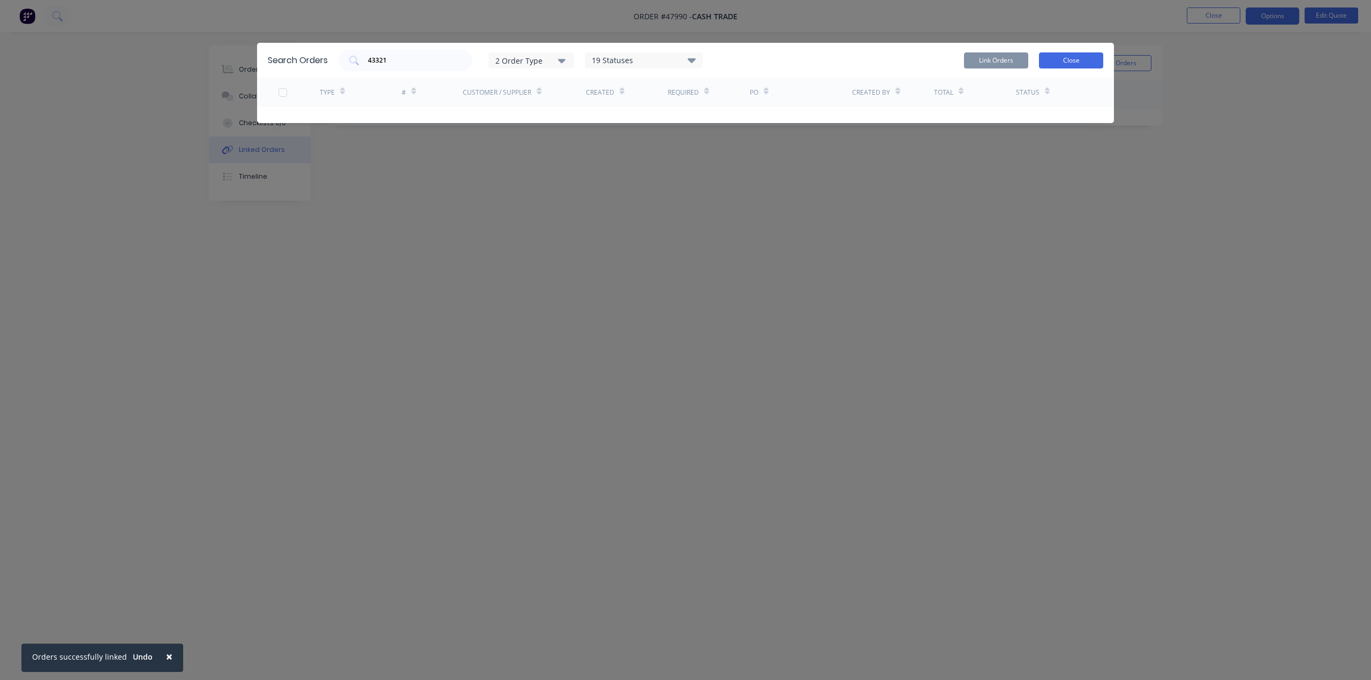
click at [1083, 57] on button "Close" at bounding box center [1071, 60] width 64 height 16
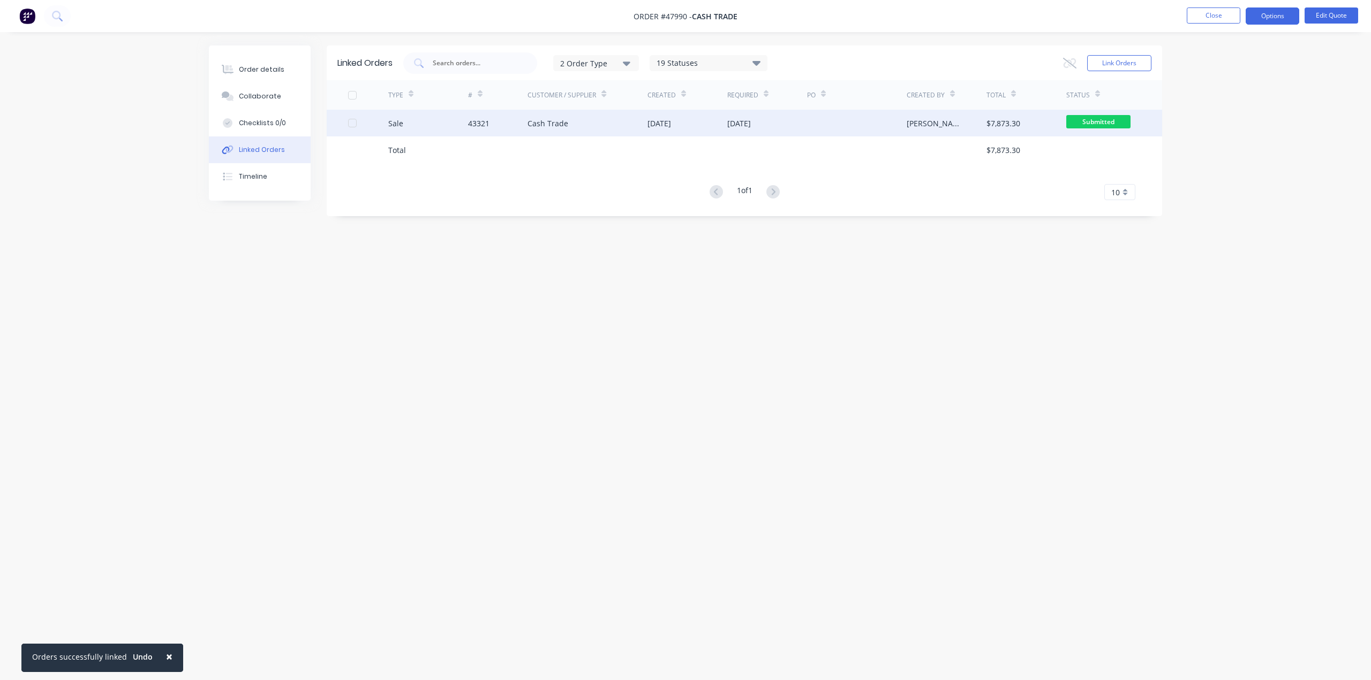
click at [928, 122] on div "Lois" at bounding box center [946, 123] width 80 height 27
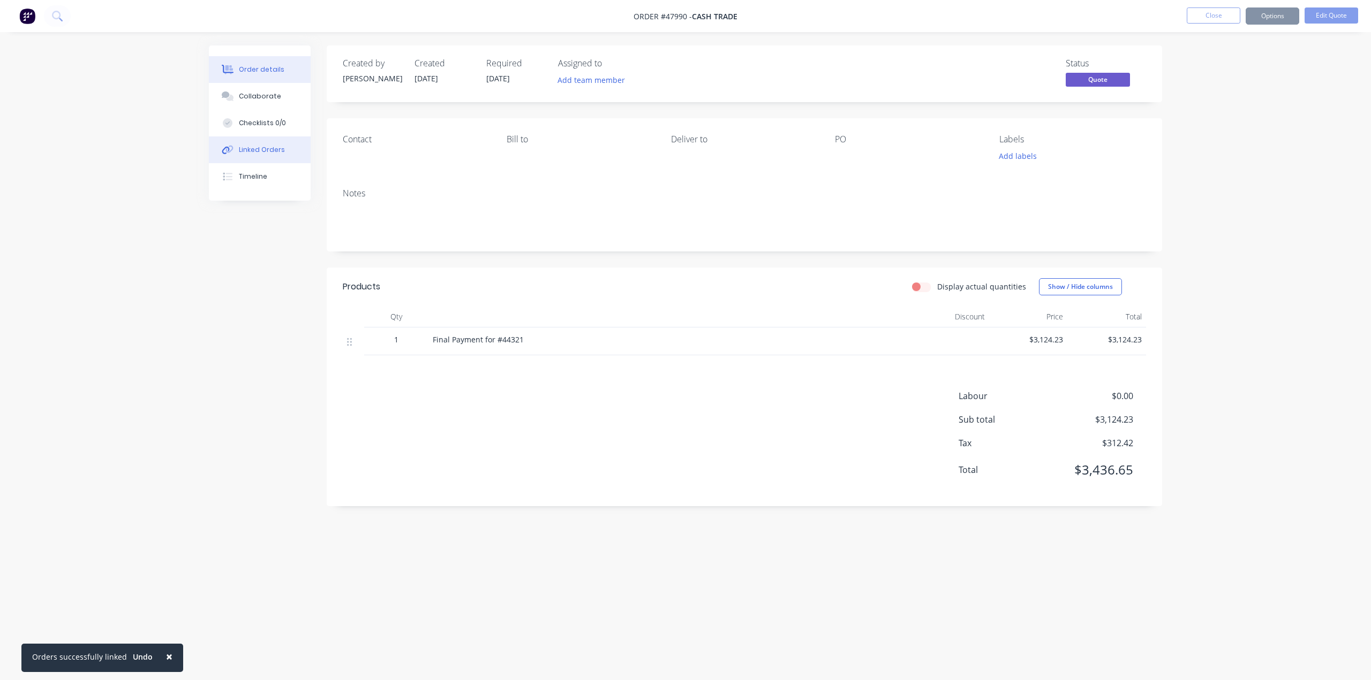
click at [253, 156] on button "Linked Orders" at bounding box center [260, 150] width 102 height 27
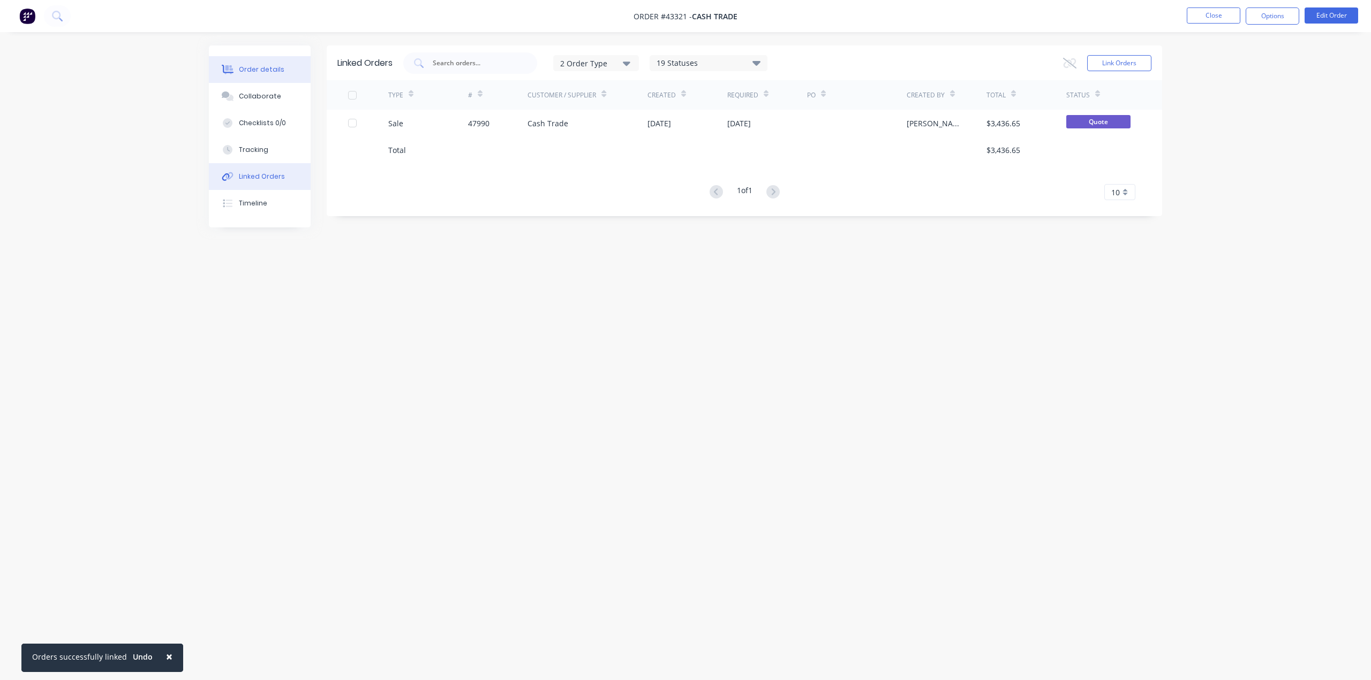
click at [270, 67] on div "Order details" at bounding box center [262, 70] width 46 height 10
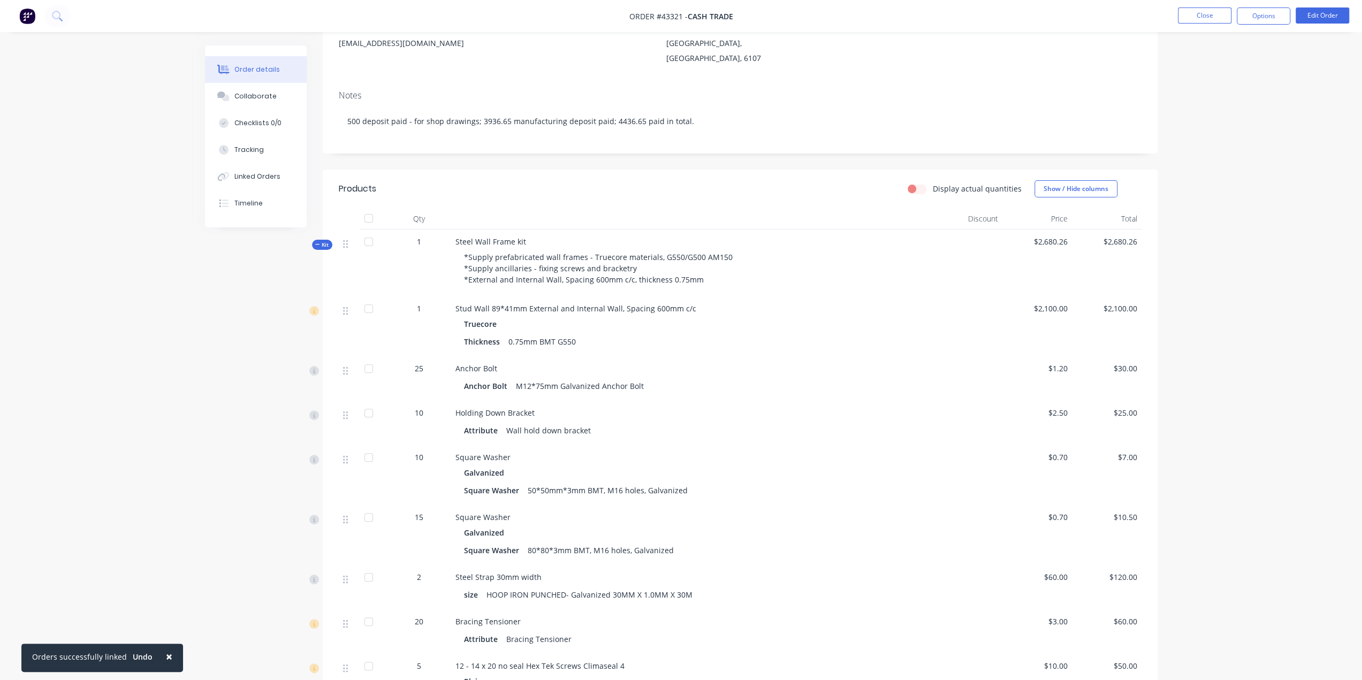
scroll to position [71, 0]
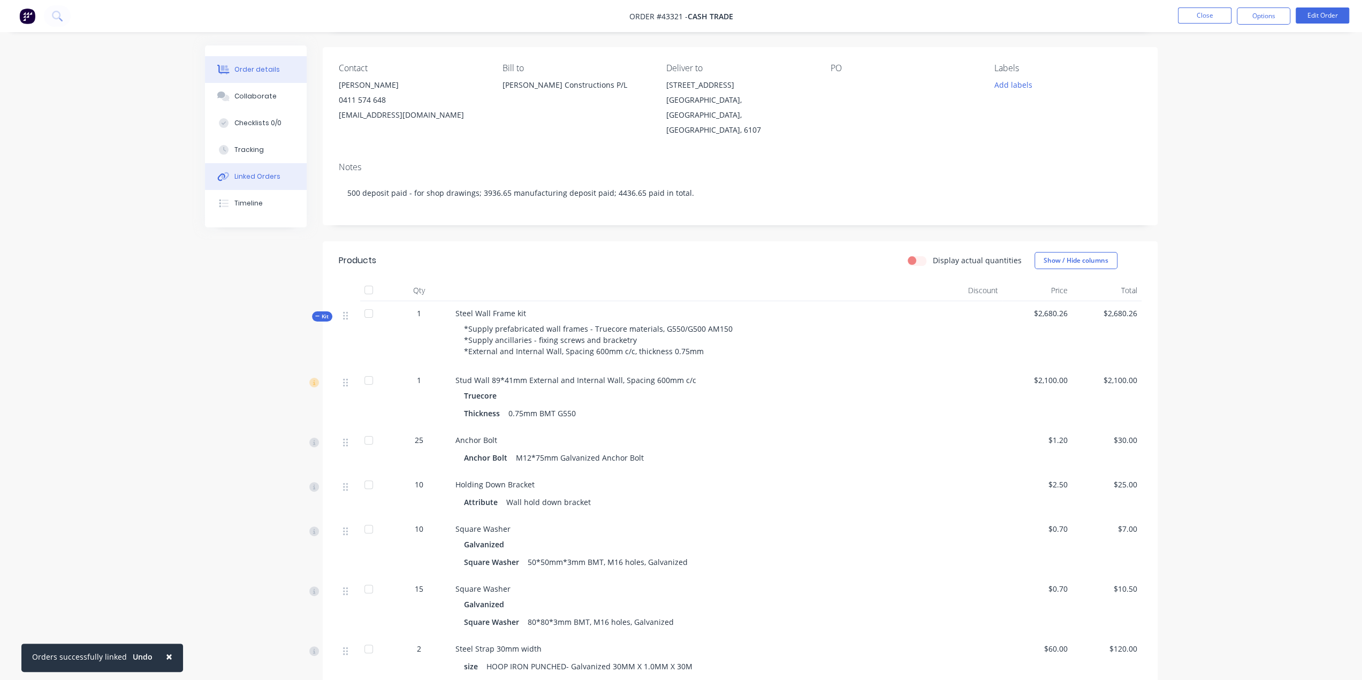
click at [239, 179] on div "Linked Orders" at bounding box center [257, 177] width 46 height 10
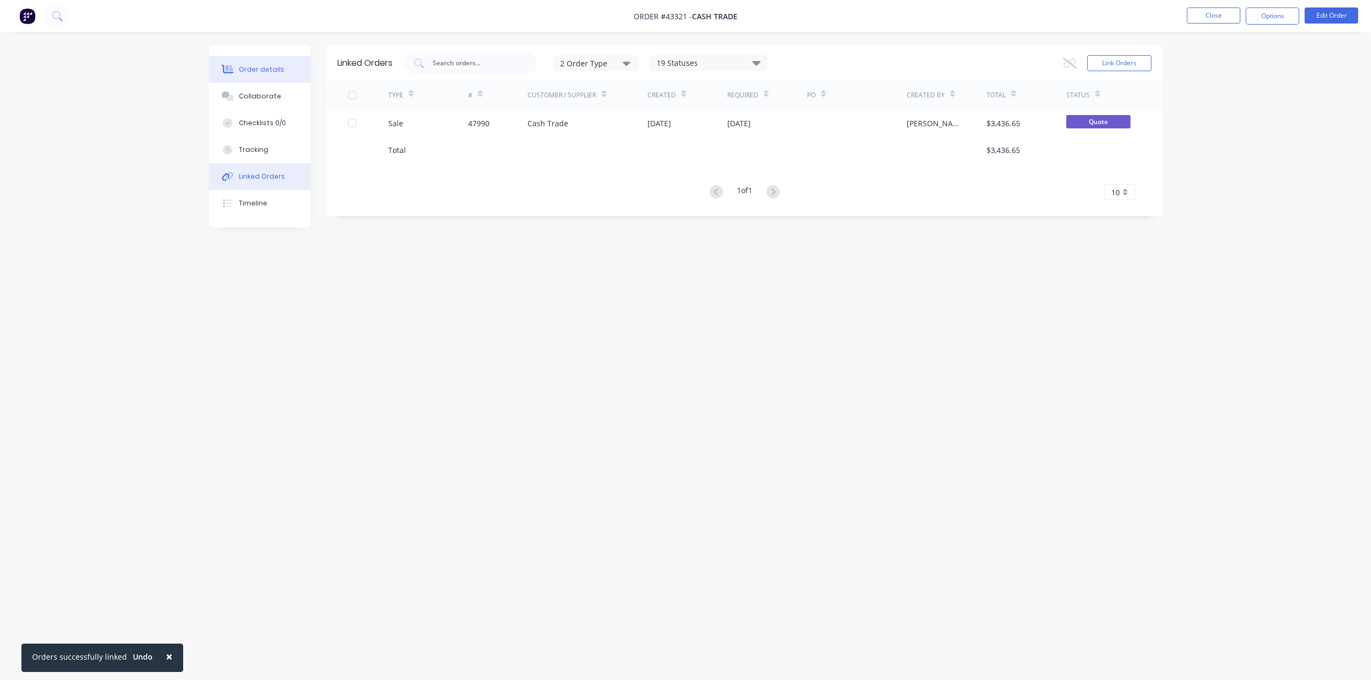
click at [269, 79] on button "Order details" at bounding box center [260, 69] width 102 height 27
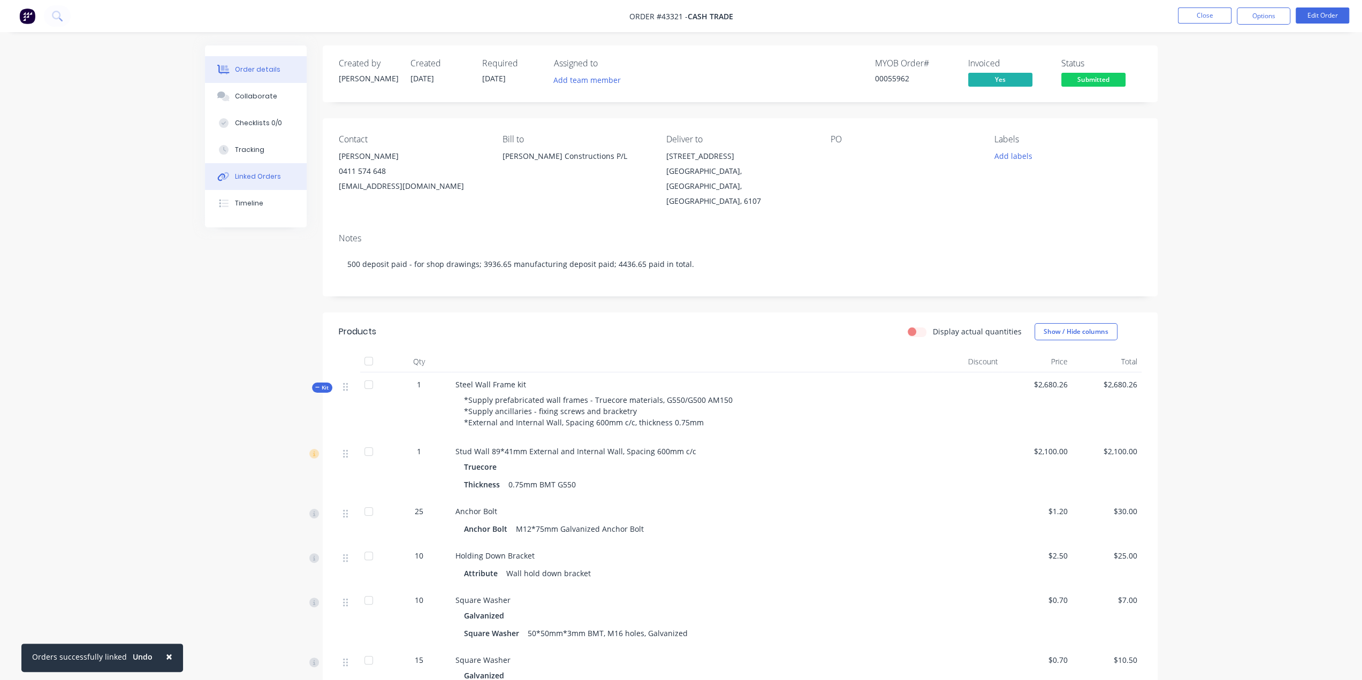
click at [263, 165] on button "Linked Orders" at bounding box center [256, 176] width 102 height 27
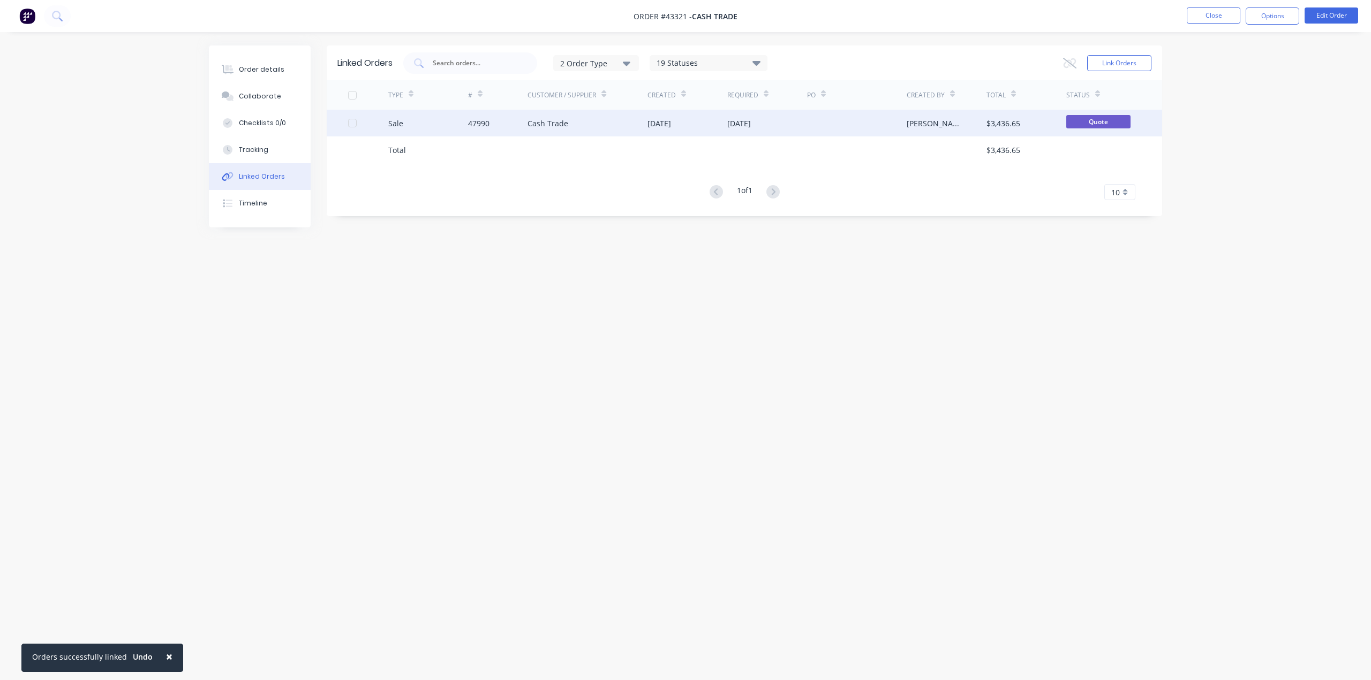
click at [846, 119] on div at bounding box center [857, 123] width 100 height 27
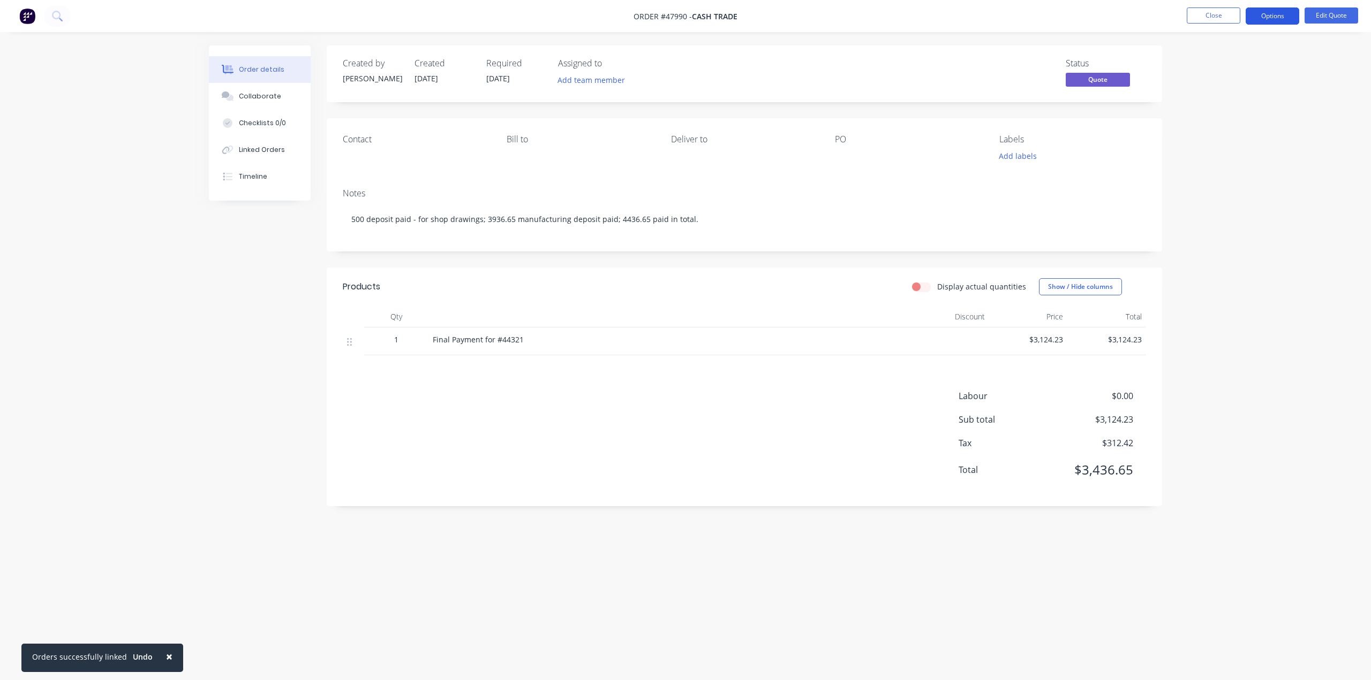
click at [1287, 16] on button "Options" at bounding box center [1272, 15] width 54 height 17
click at [1226, 86] on div "Proforma Invoice" at bounding box center [1240, 87] width 99 height 16
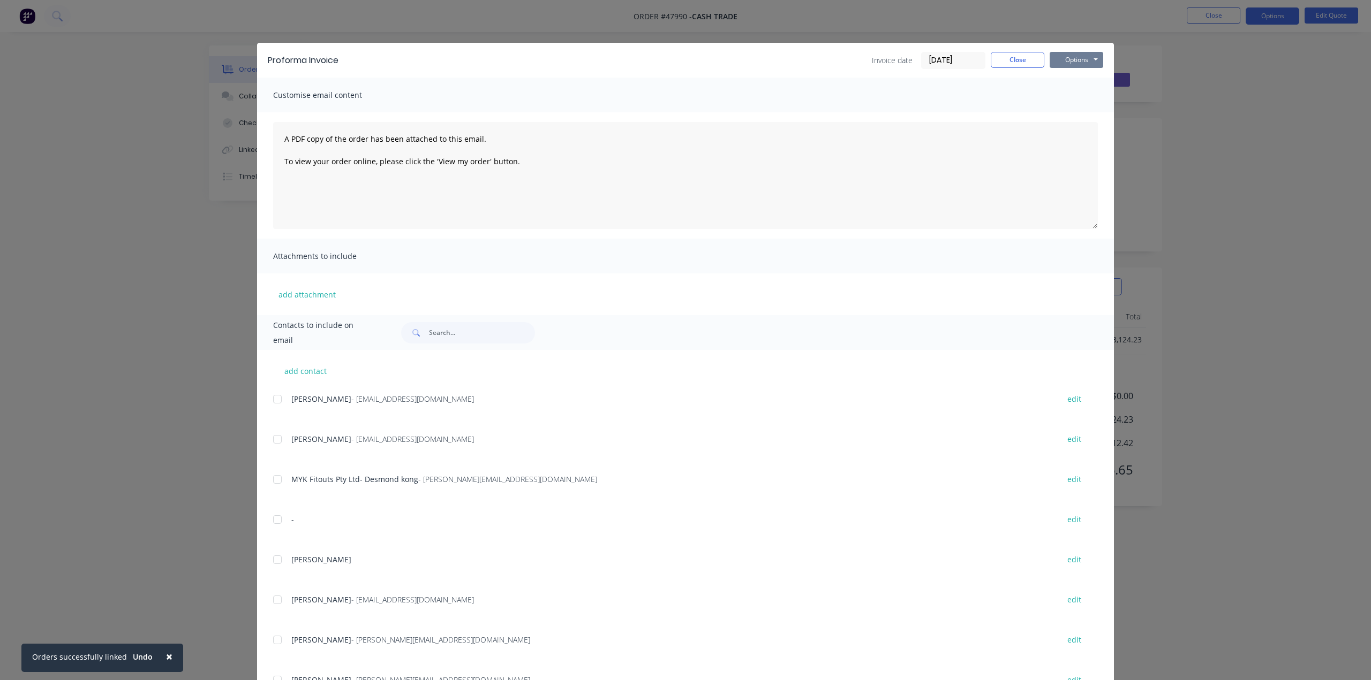
click at [1080, 62] on button "Options" at bounding box center [1076, 60] width 54 height 16
click at [1073, 99] on button "Print" at bounding box center [1083, 97] width 69 height 18
click at [1214, 144] on div "Proforma Invoice Invoice date 12/08/25 Close Options Preview Print Email Custom…" at bounding box center [685, 340] width 1371 height 680
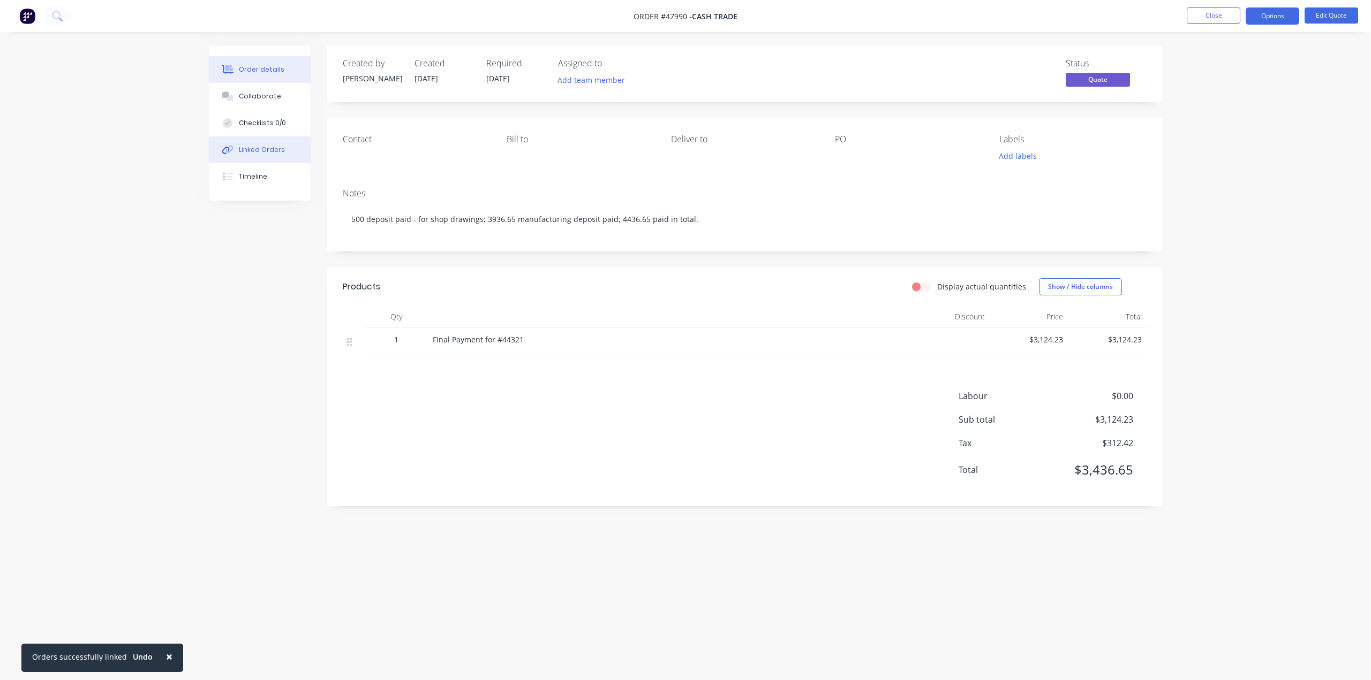
click at [261, 143] on button "Linked Orders" at bounding box center [260, 150] width 102 height 27
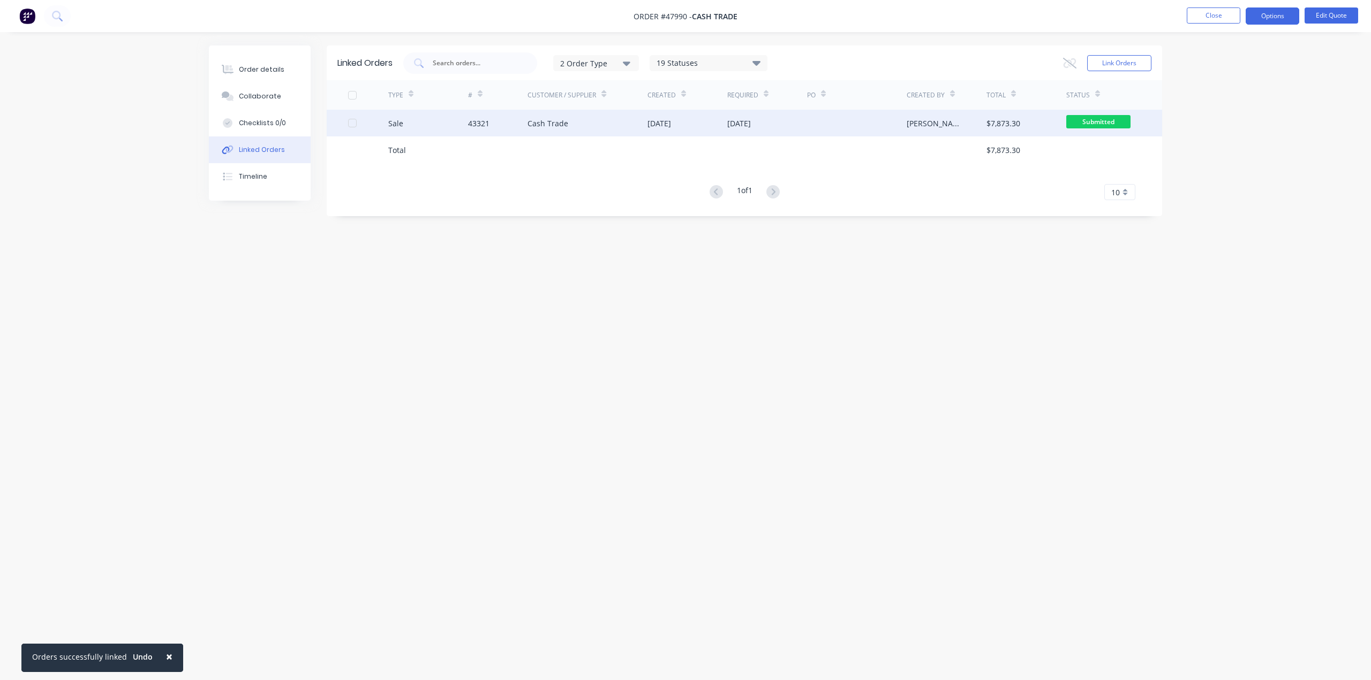
click at [615, 130] on div "Cash Trade" at bounding box center [587, 123] width 120 height 27
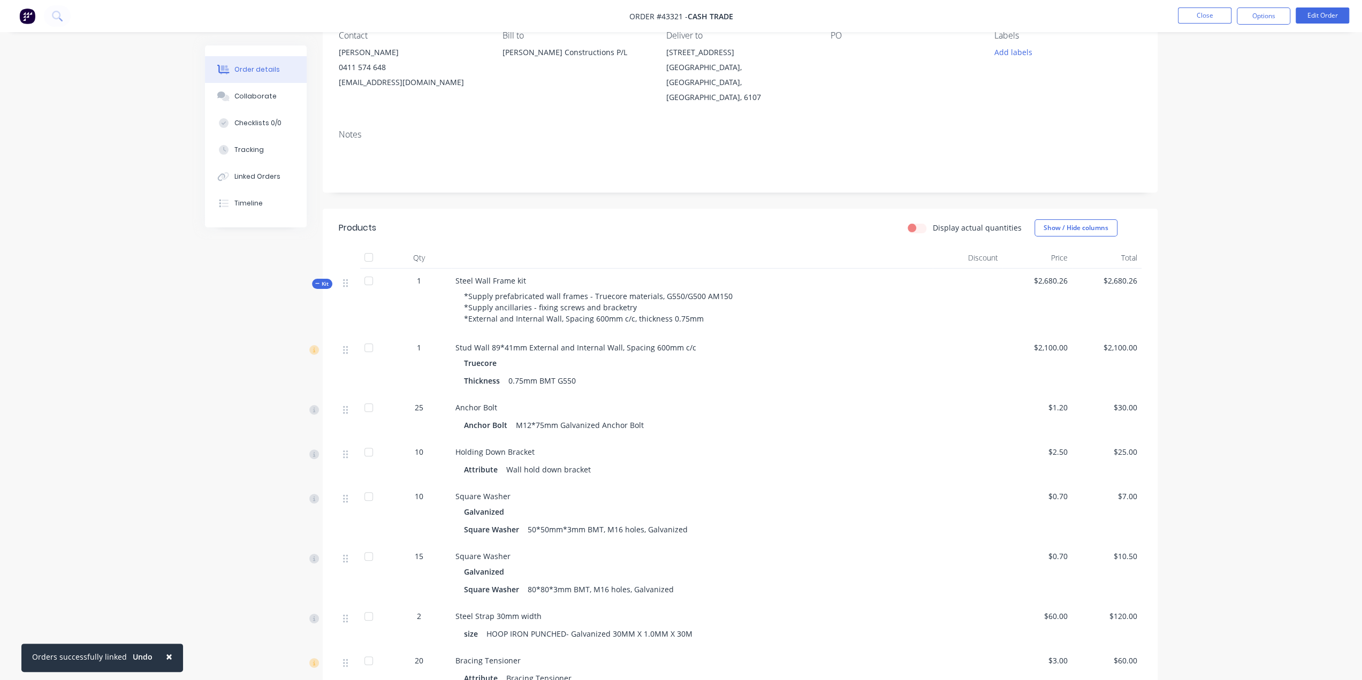
scroll to position [18, 0]
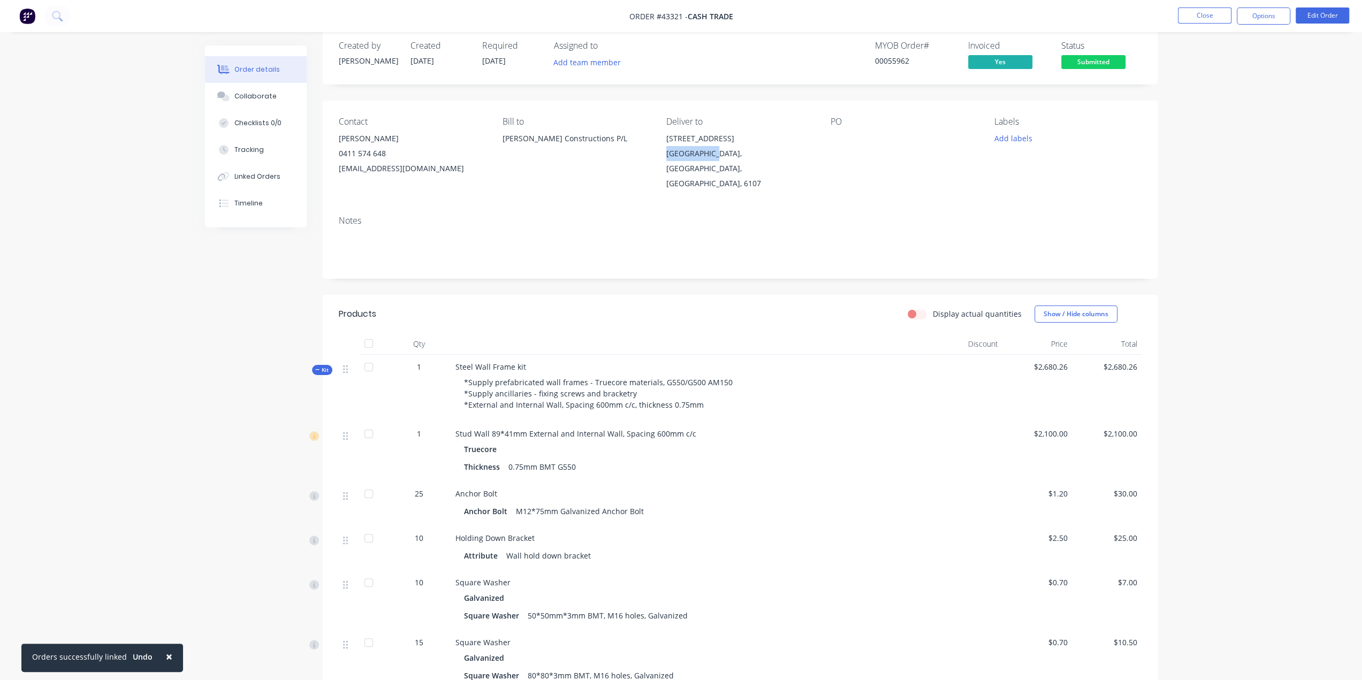
drag, startPoint x: 663, startPoint y: 157, endPoint x: 709, endPoint y: 158, distance: 46.6
click at [709, 158] on div "Contact Huang 0411 574 648 shanhuang11@hotmail.com Bill to Shan Lin Constructio…" at bounding box center [740, 154] width 835 height 107
copy div "Wattle Grove"
drag, startPoint x: 838, startPoint y: 143, endPoint x: 850, endPoint y: 148, distance: 12.9
click at [839, 144] on div at bounding box center [898, 138] width 134 height 15
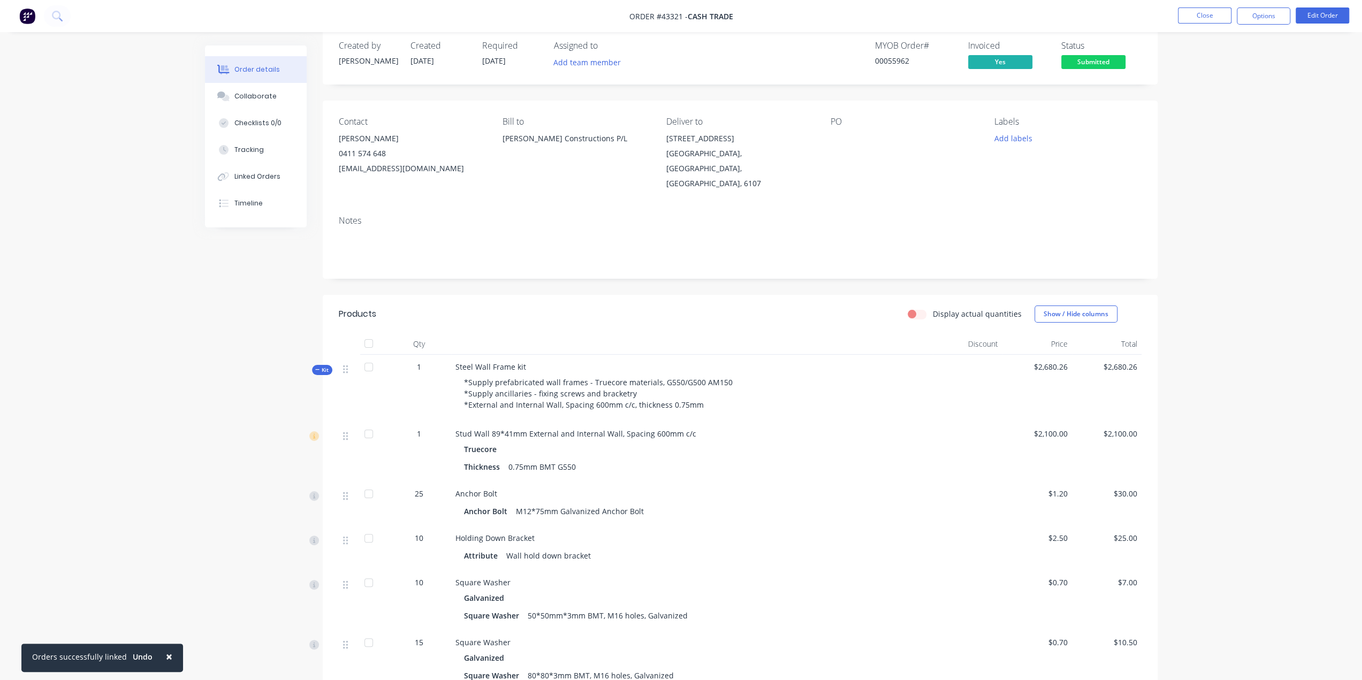
drag, startPoint x: 850, startPoint y: 147, endPoint x: 842, endPoint y: 123, distance: 25.9
click at [847, 134] on div "PO" at bounding box center [904, 154] width 147 height 74
click at [842, 123] on div "PO" at bounding box center [904, 122] width 147 height 10
click at [1328, 18] on button "Edit Order" at bounding box center [1323, 15] width 54 height 16
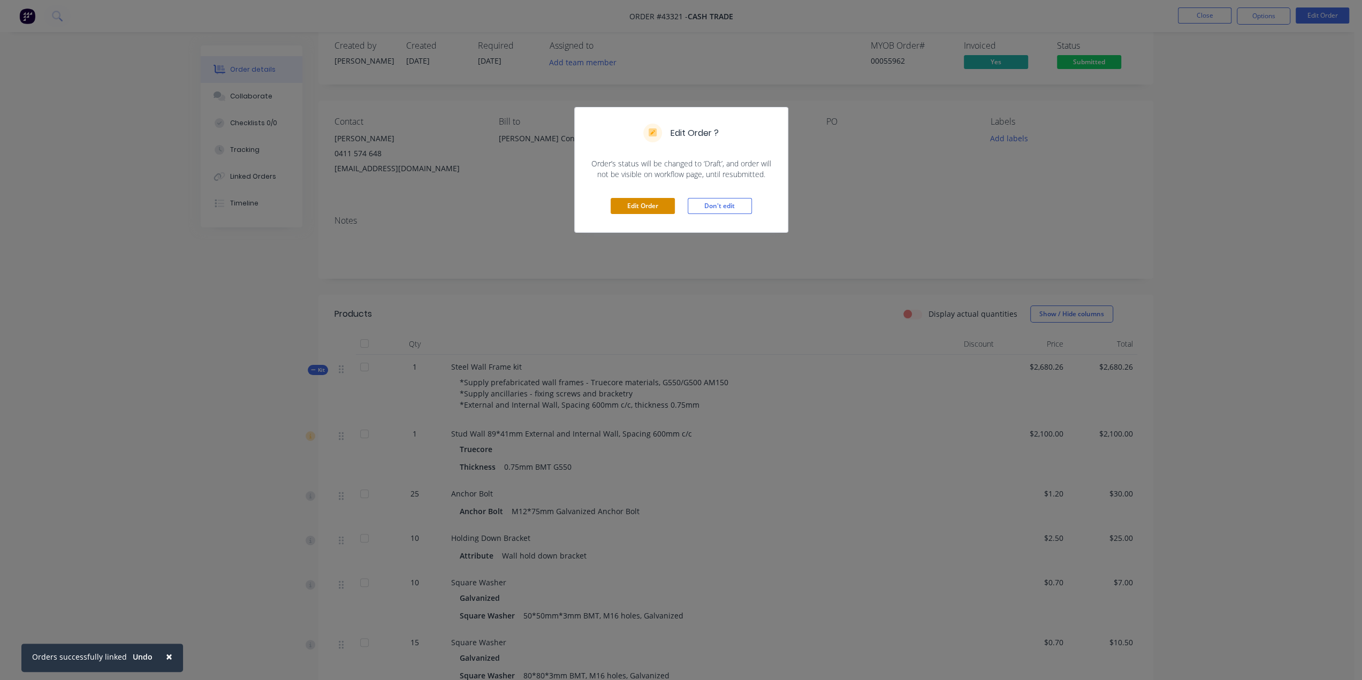
click at [626, 209] on button "Edit Order" at bounding box center [643, 206] width 64 height 16
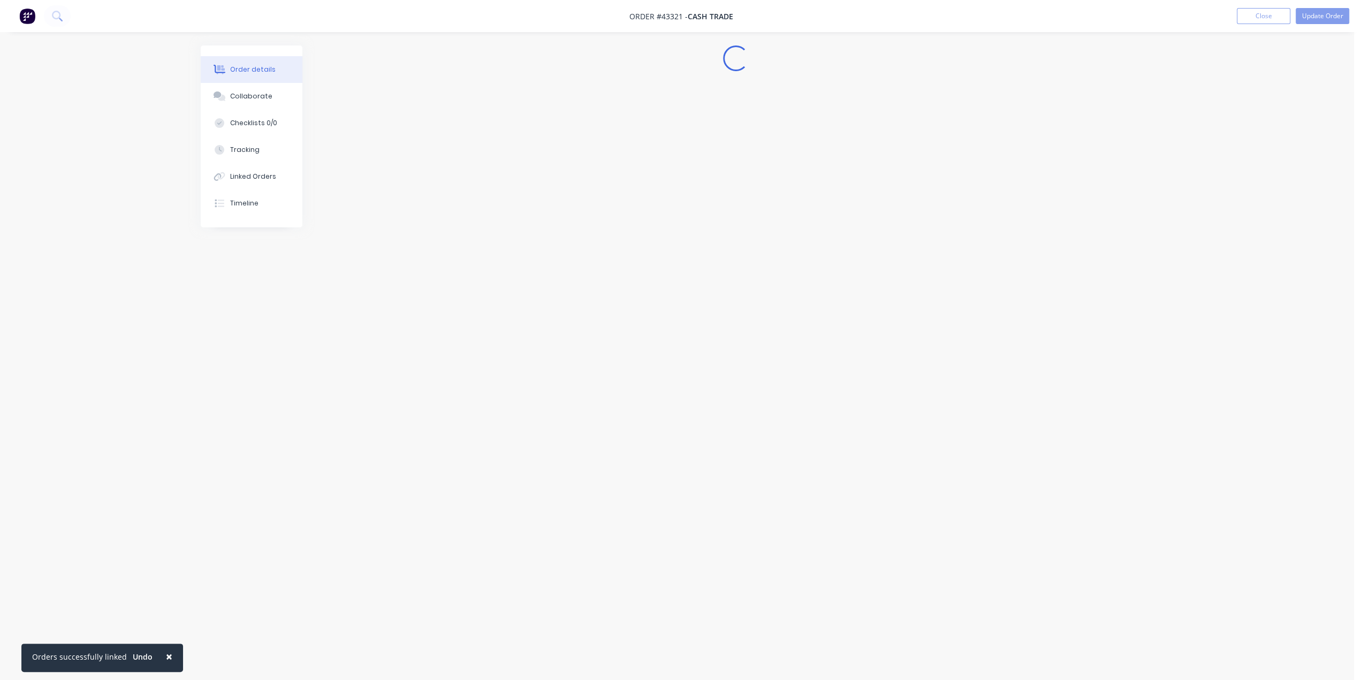
scroll to position [0, 0]
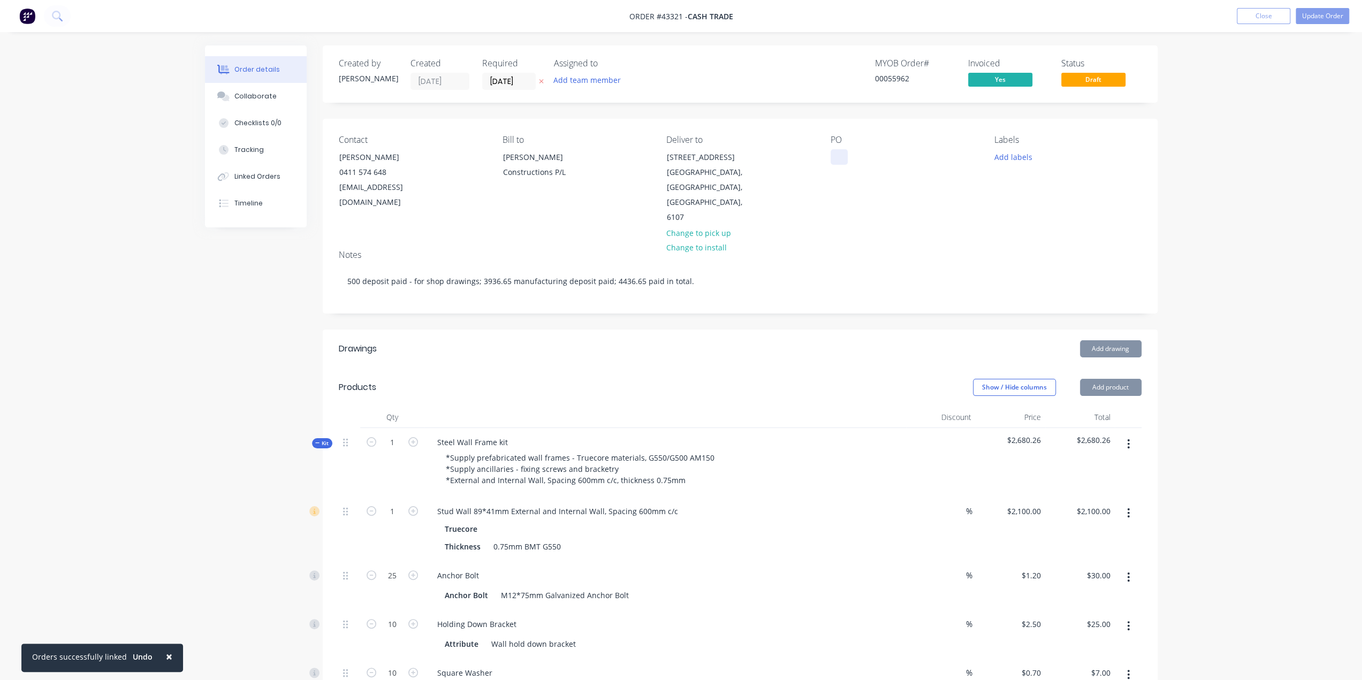
click at [842, 162] on div at bounding box center [839, 157] width 17 height 16
paste div
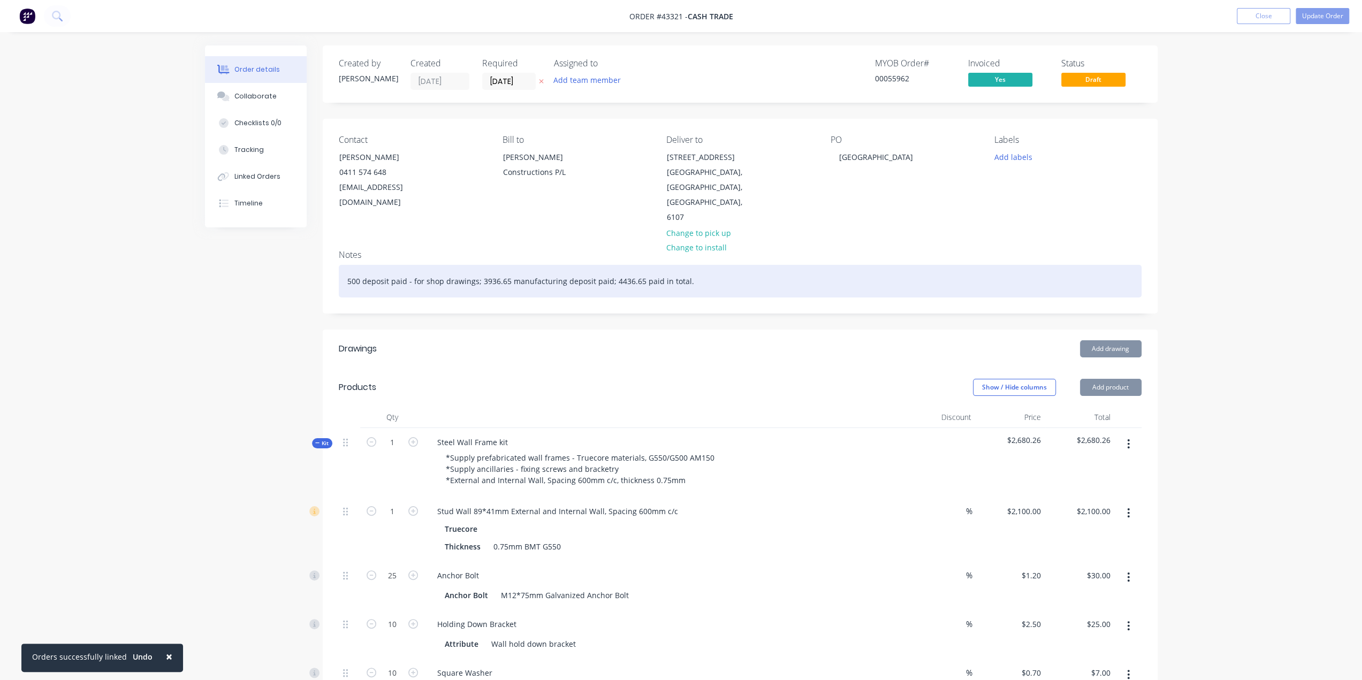
click at [848, 265] on div "500 deposit paid - for shop drawings; 3936.65 manufacturing deposit paid; 4436.…" at bounding box center [740, 281] width 803 height 33
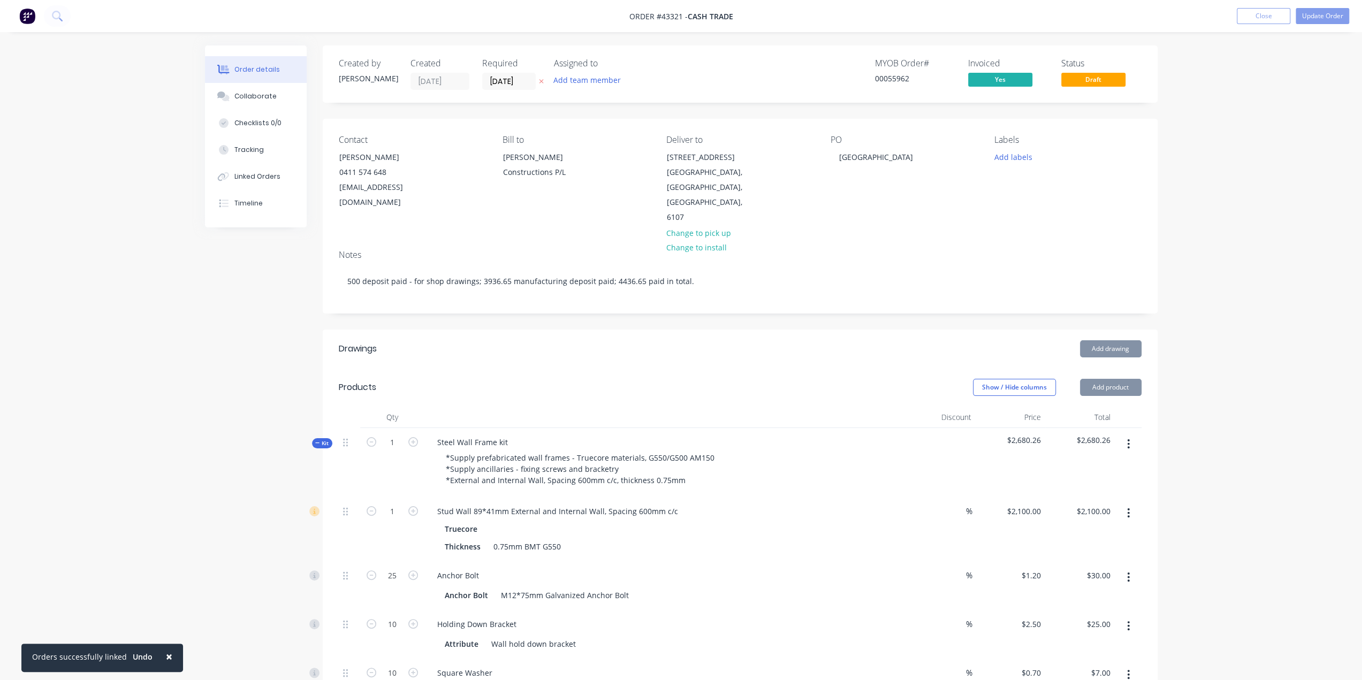
click at [851, 250] on div "Notes" at bounding box center [740, 255] width 803 height 10
click at [1314, 22] on button "Update Order" at bounding box center [1323, 16] width 54 height 16
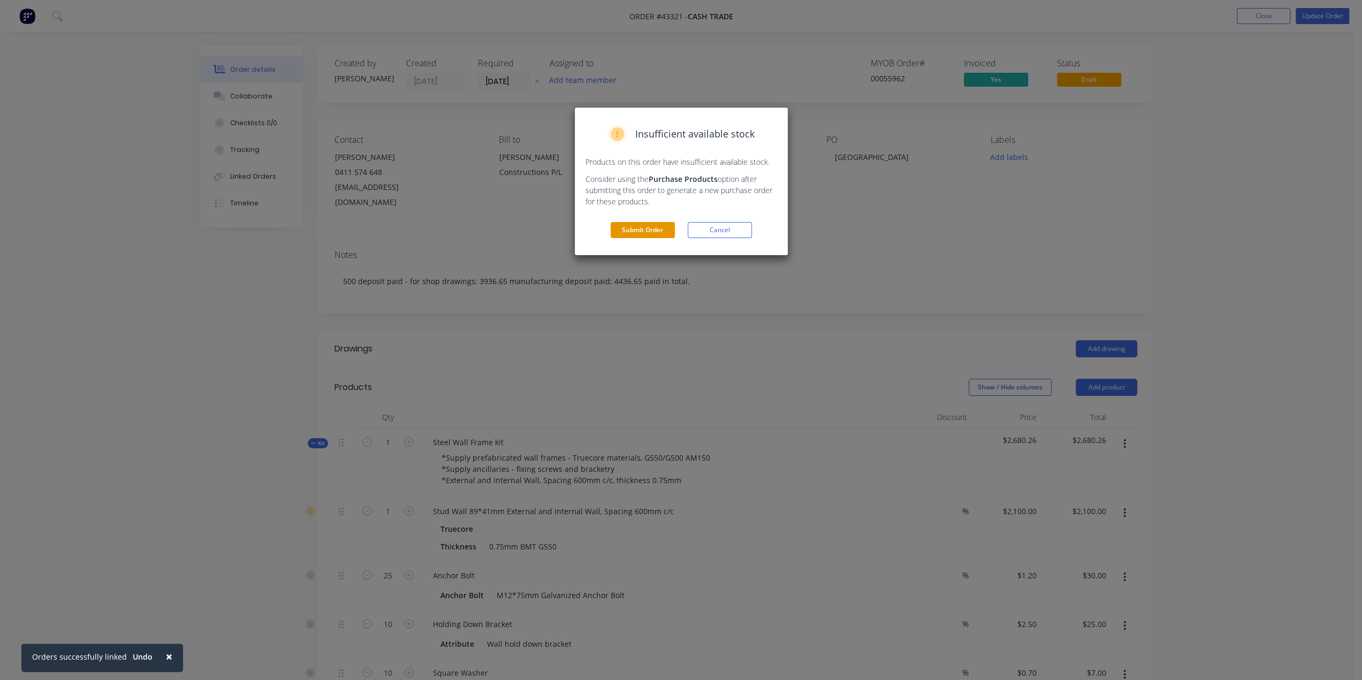
click at [617, 230] on button "Submit Order" at bounding box center [643, 230] width 64 height 16
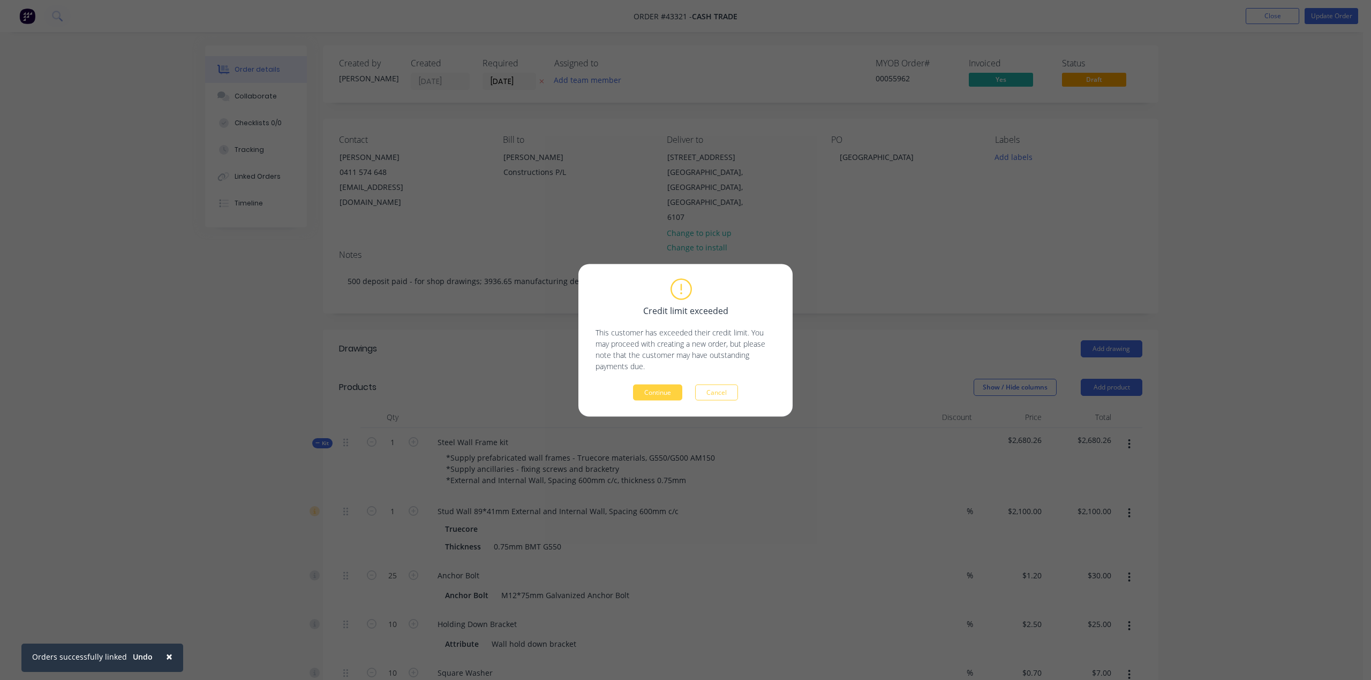
click at [655, 395] on button "Continue" at bounding box center [657, 392] width 49 height 16
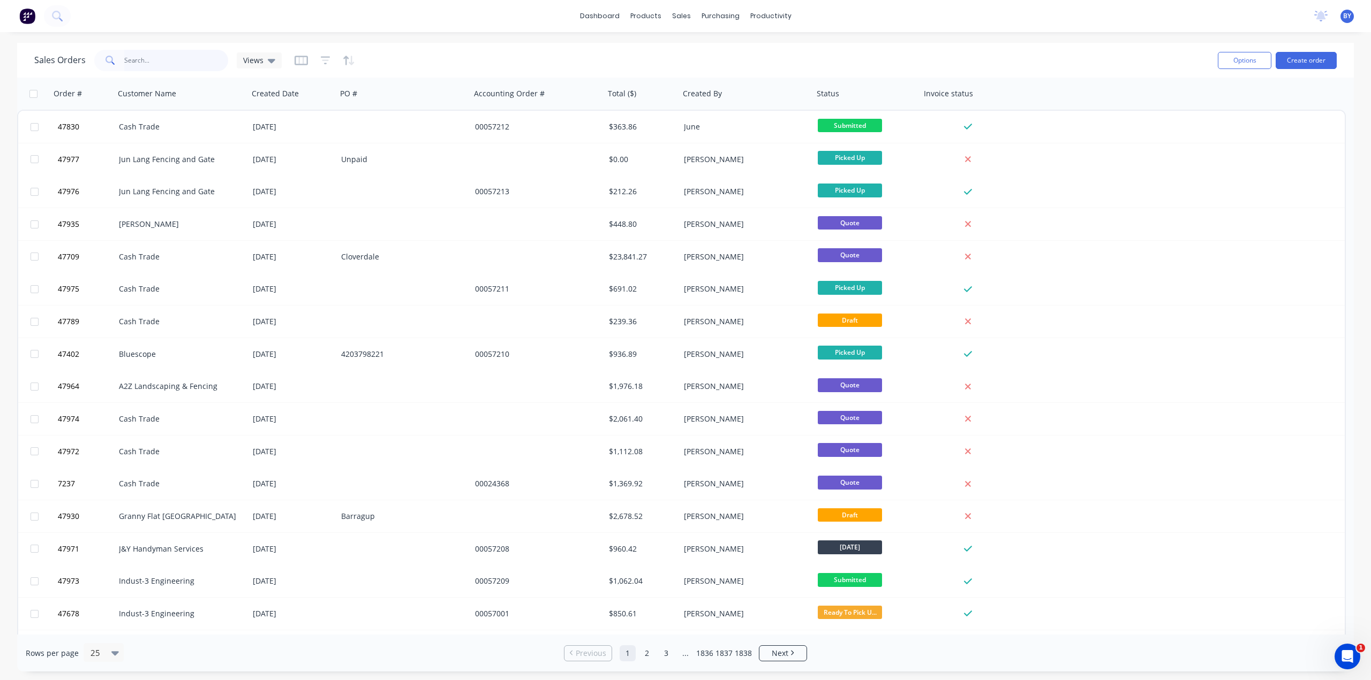
click at [151, 55] on input "text" at bounding box center [176, 60] width 104 height 21
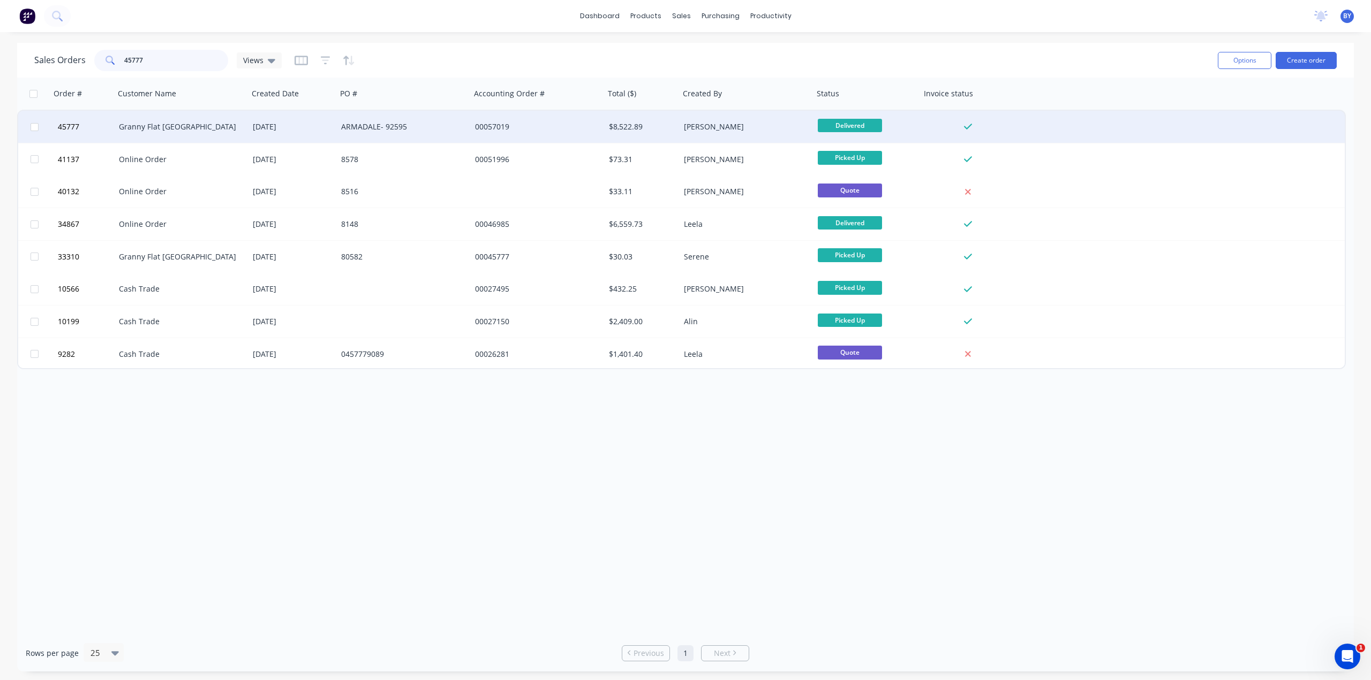
type input "45777"
click at [220, 127] on div "Granny Flat [GEOGRAPHIC_DATA]" at bounding box center [178, 127] width 119 height 11
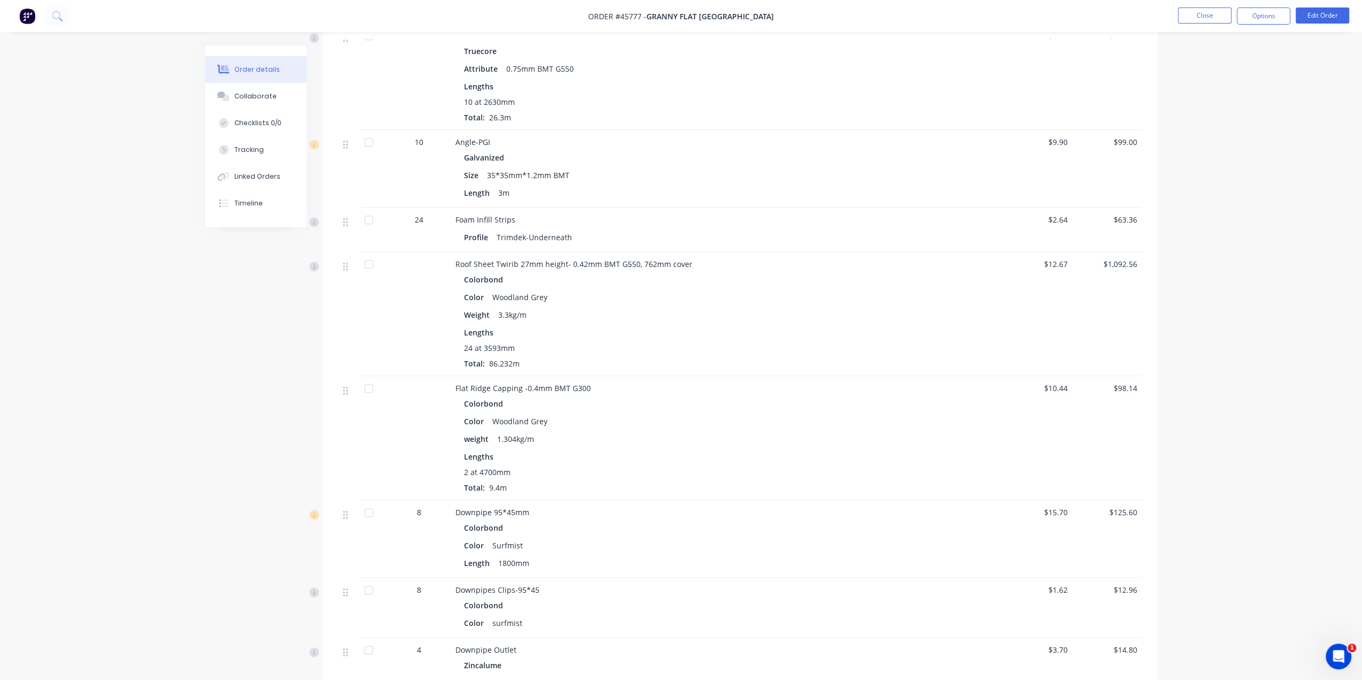
scroll to position [885, 0]
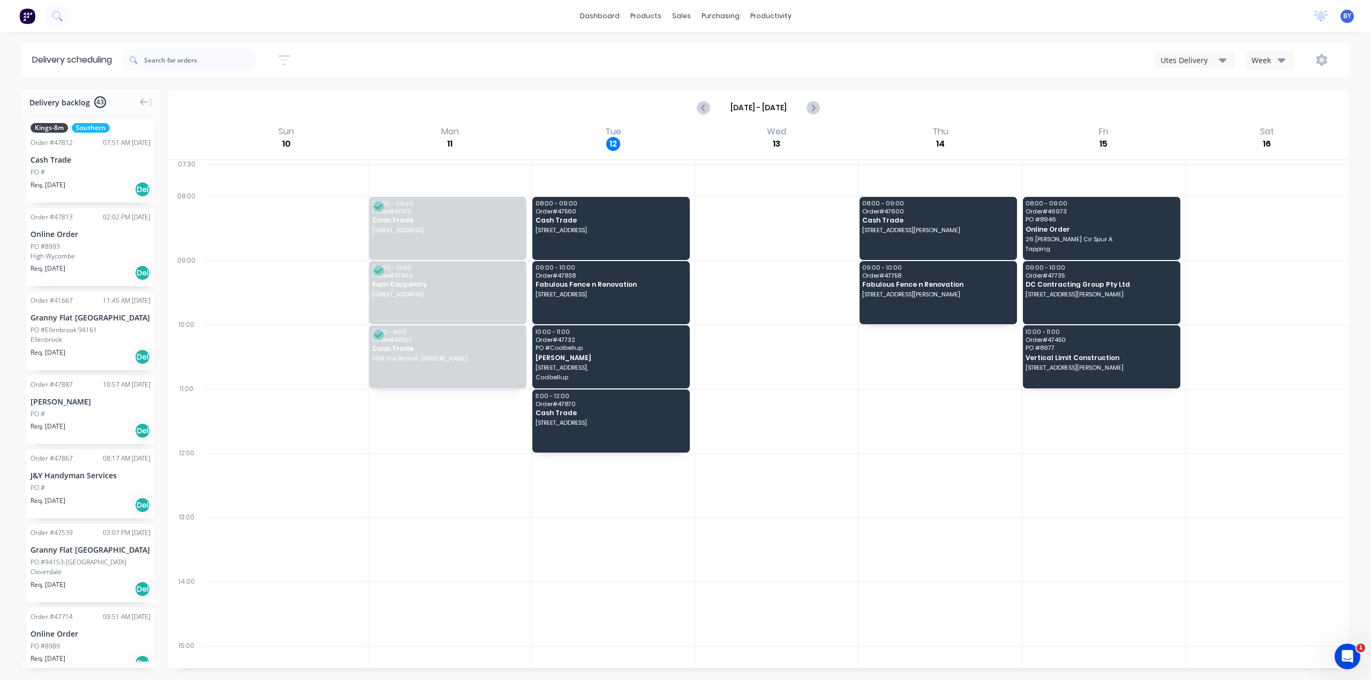
click at [26, 17] on img at bounding box center [27, 16] width 16 height 16
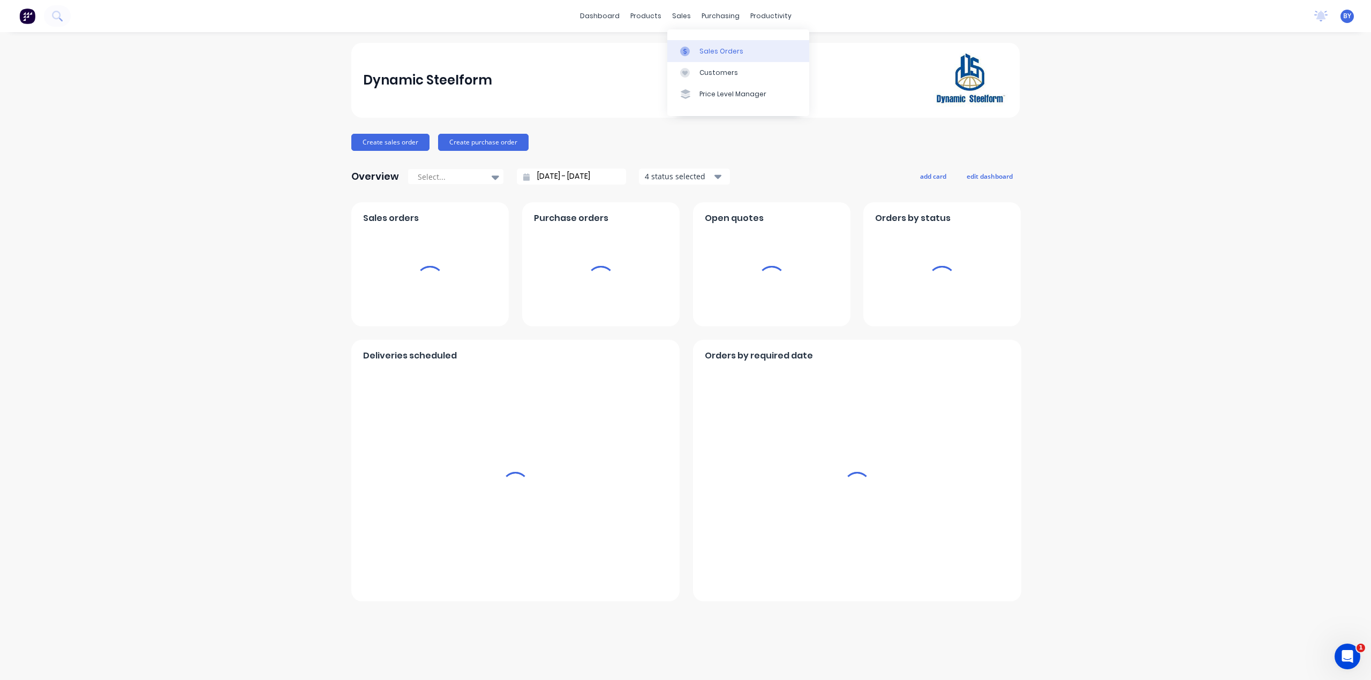
click at [682, 21] on div "sales" at bounding box center [681, 16] width 29 height 16
click at [690, 54] on div at bounding box center [688, 52] width 16 height 10
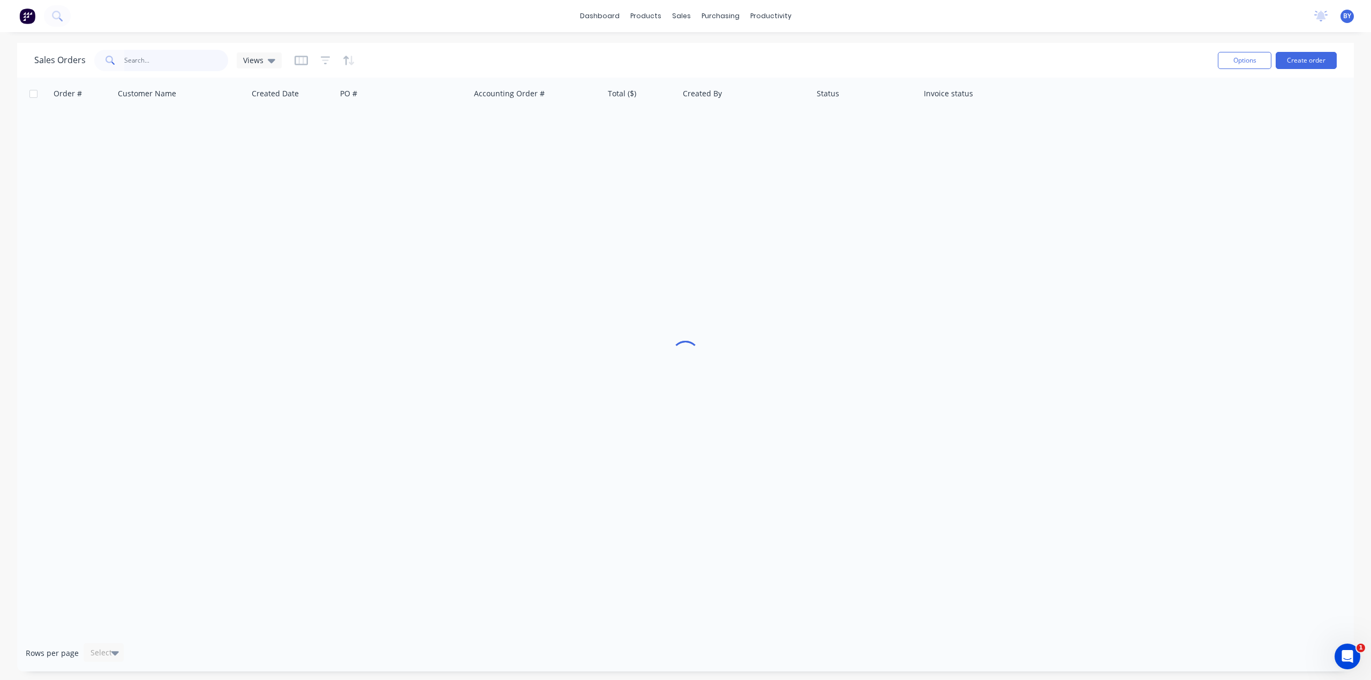
click at [160, 63] on input "text" at bounding box center [176, 60] width 104 height 21
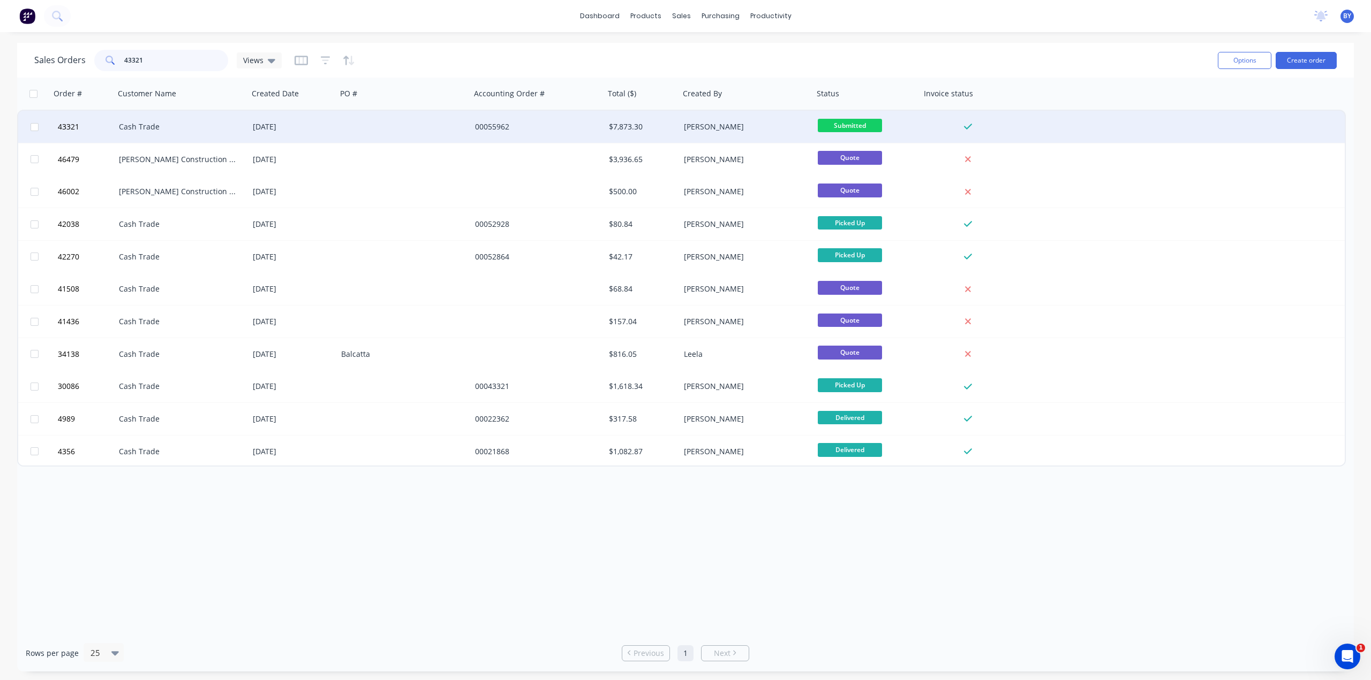
type input "43321"
click at [731, 124] on div "[PERSON_NAME]" at bounding box center [743, 127] width 119 height 11
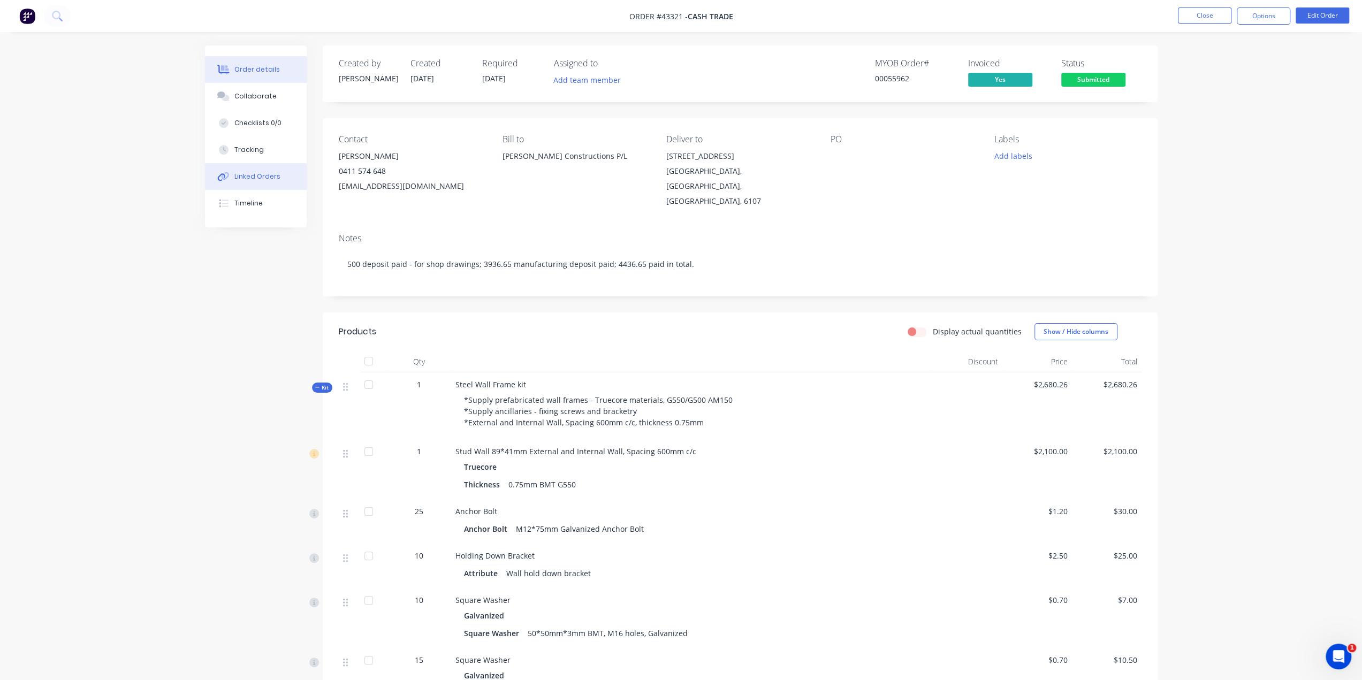
click at [282, 179] on button "Linked Orders" at bounding box center [256, 176] width 102 height 27
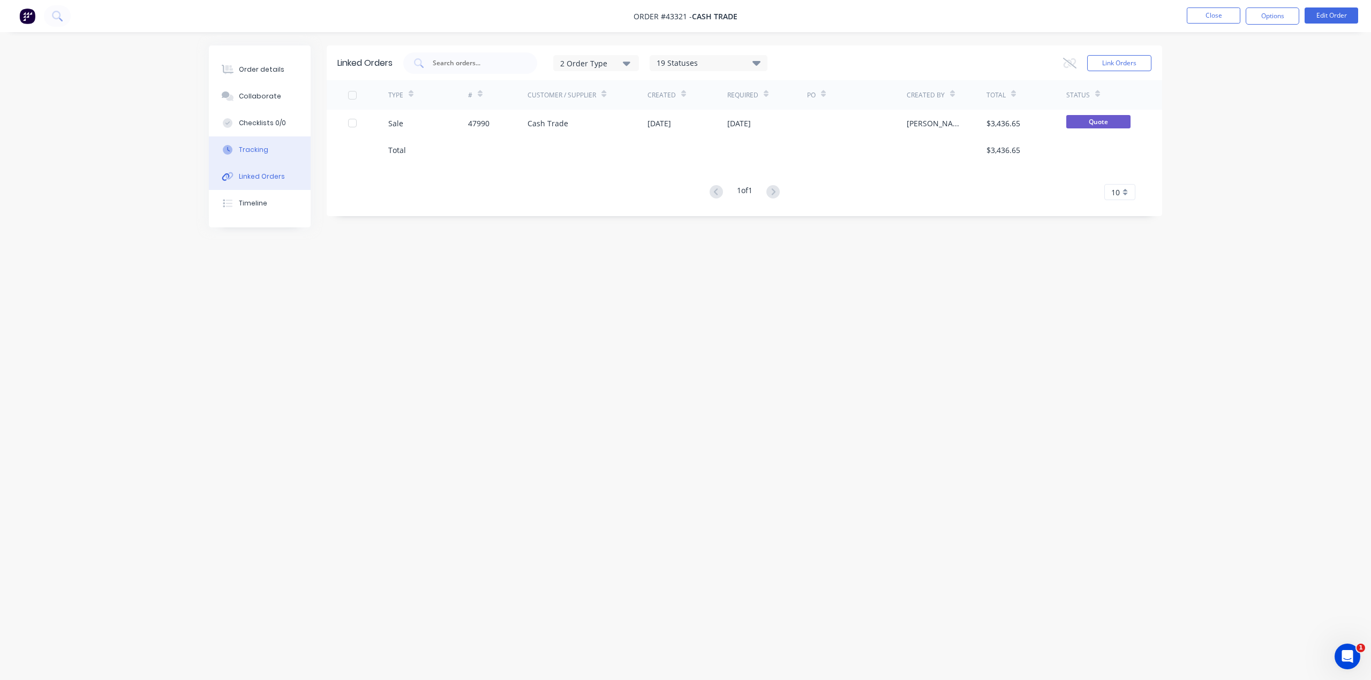
click at [257, 149] on div "Tracking" at bounding box center [253, 150] width 29 height 10
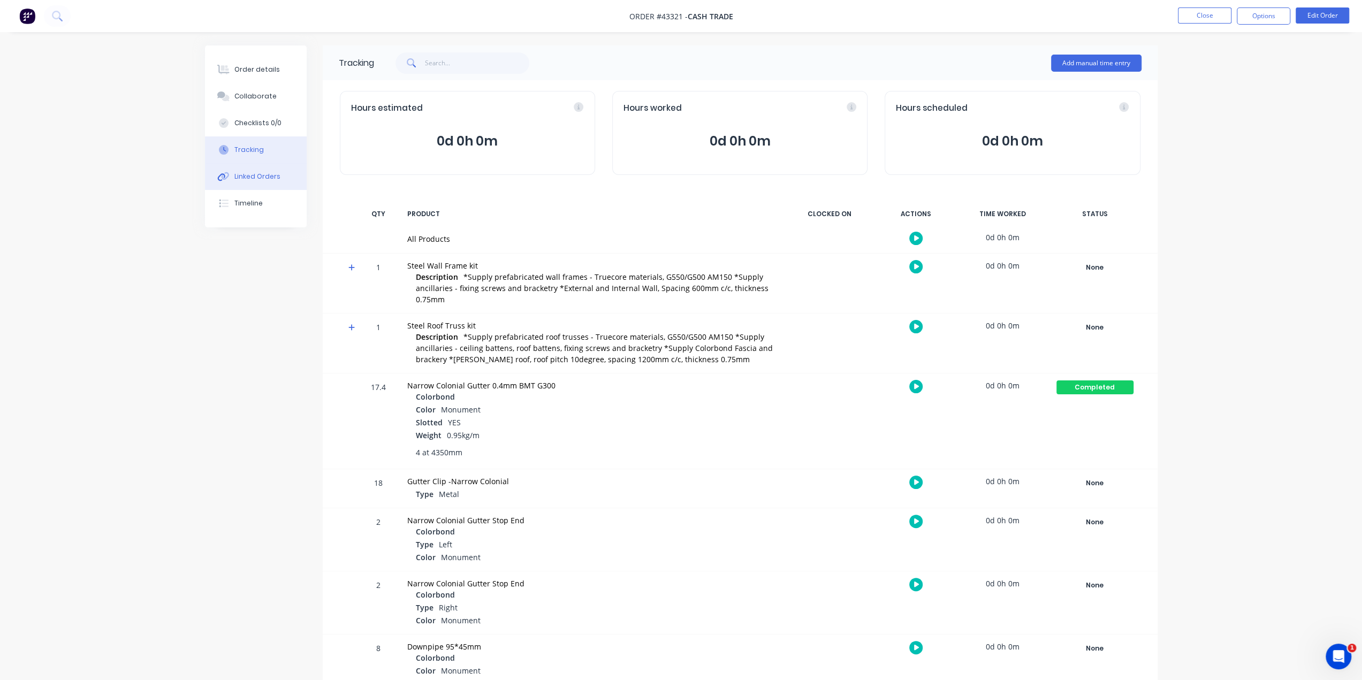
click at [268, 173] on div "Linked Orders" at bounding box center [257, 177] width 46 height 10
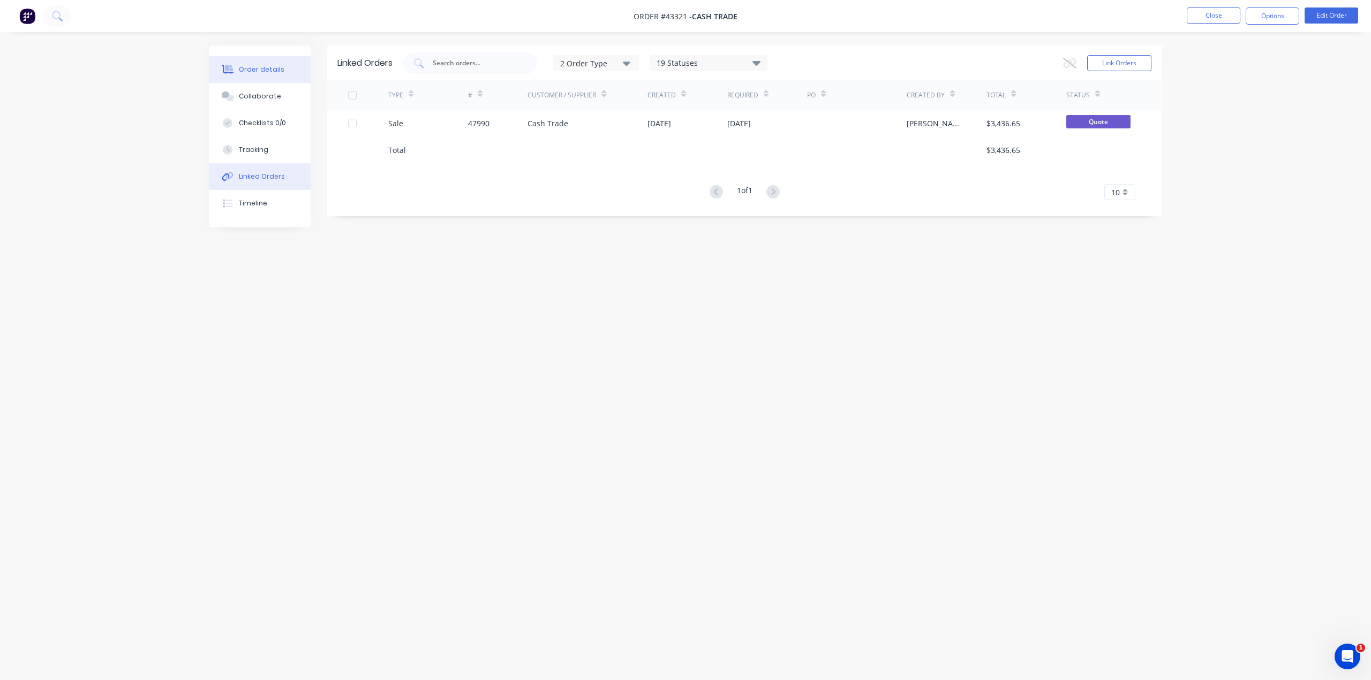
click at [259, 74] on div "Order details" at bounding box center [262, 70] width 46 height 10
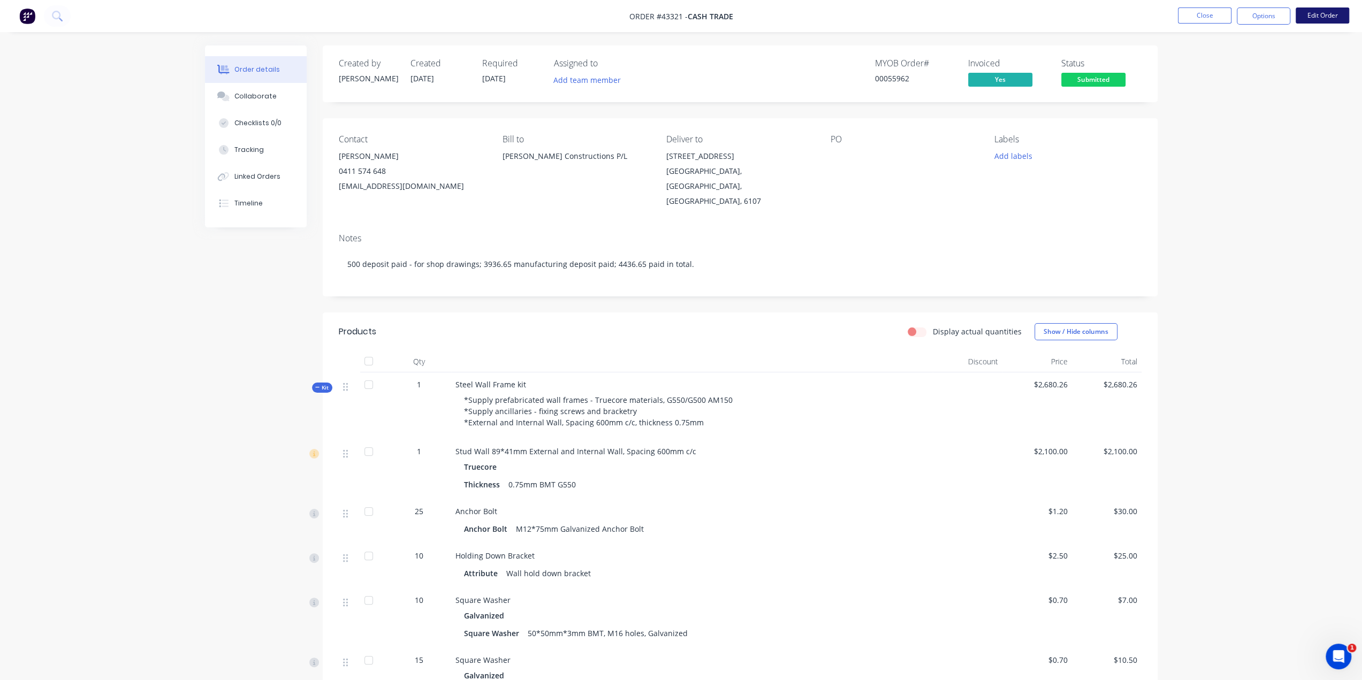
click at [1327, 14] on button "Edit Order" at bounding box center [1323, 15] width 54 height 16
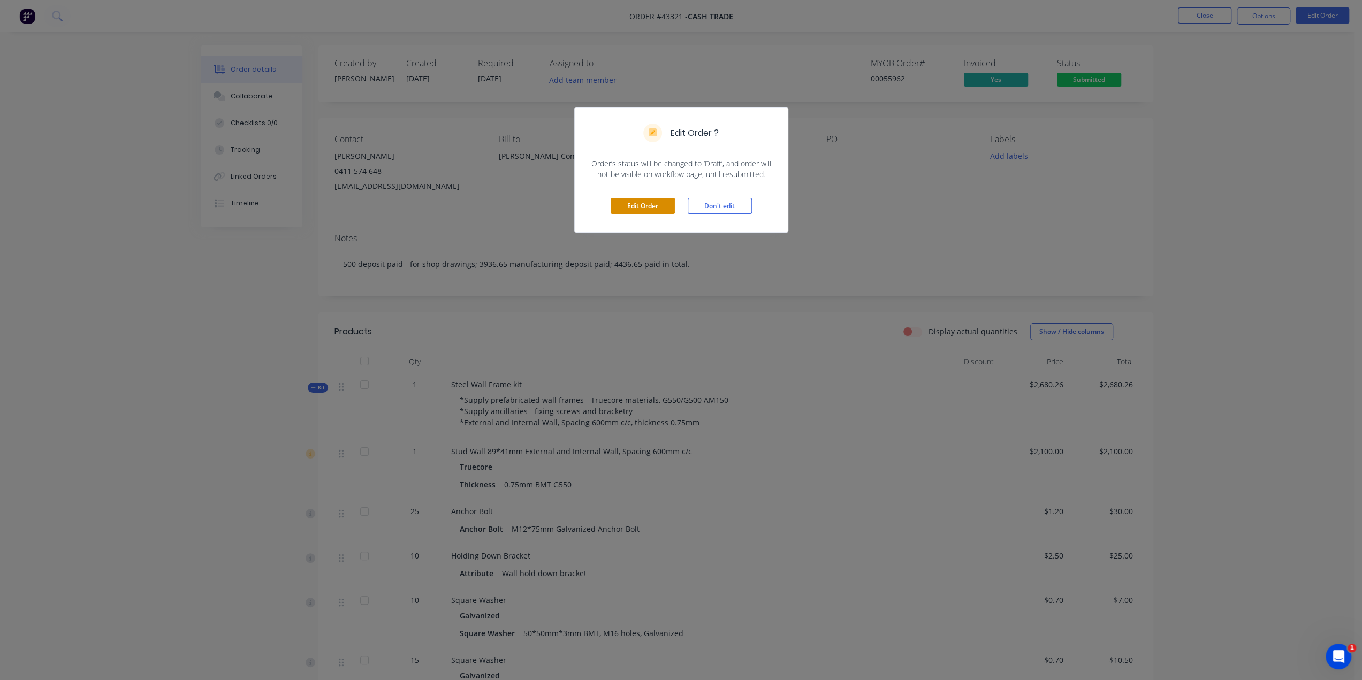
click at [652, 206] on button "Edit Order" at bounding box center [643, 206] width 64 height 16
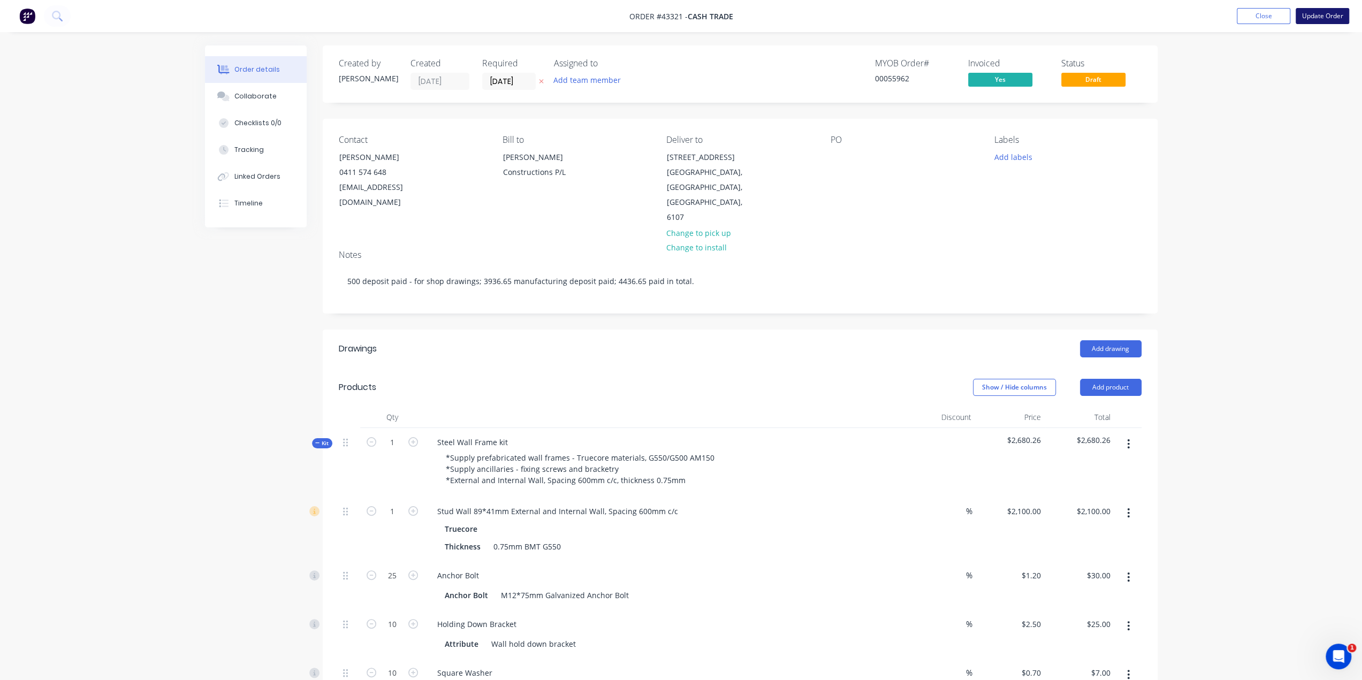
click at [1309, 18] on button "Update Order" at bounding box center [1323, 16] width 54 height 16
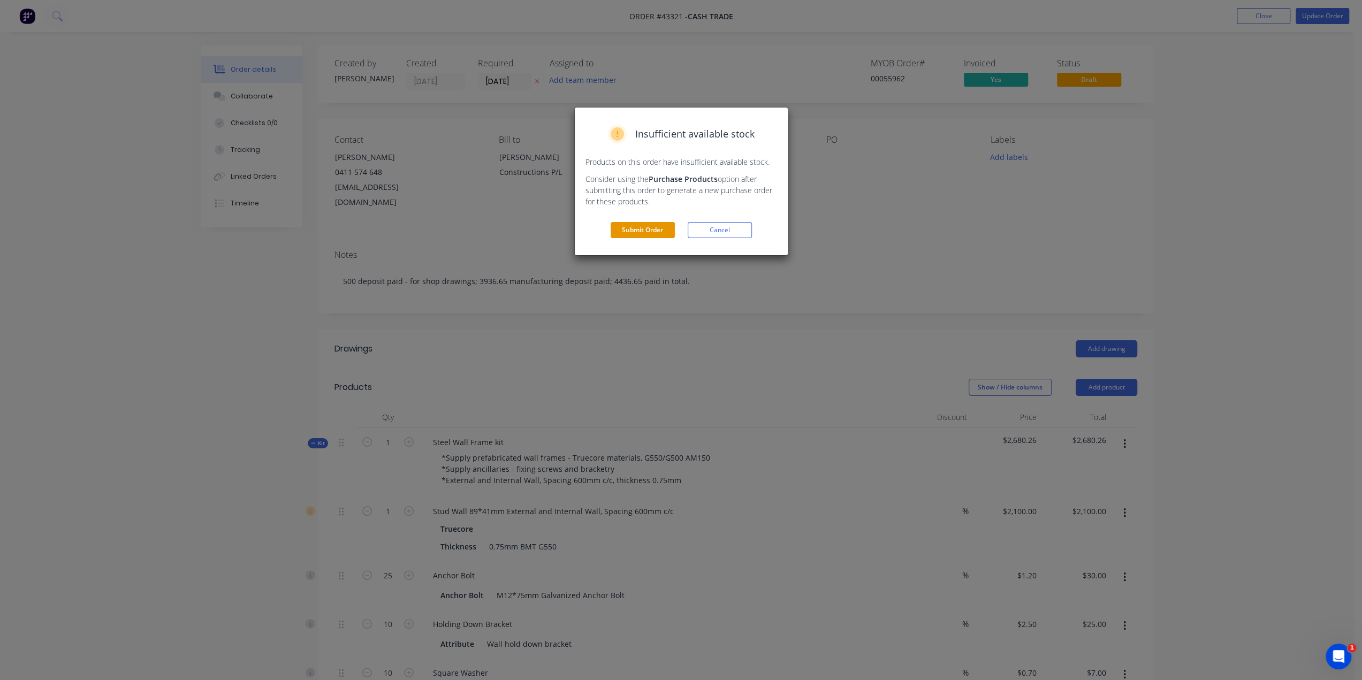
click at [654, 233] on button "Submit Order" at bounding box center [643, 230] width 64 height 16
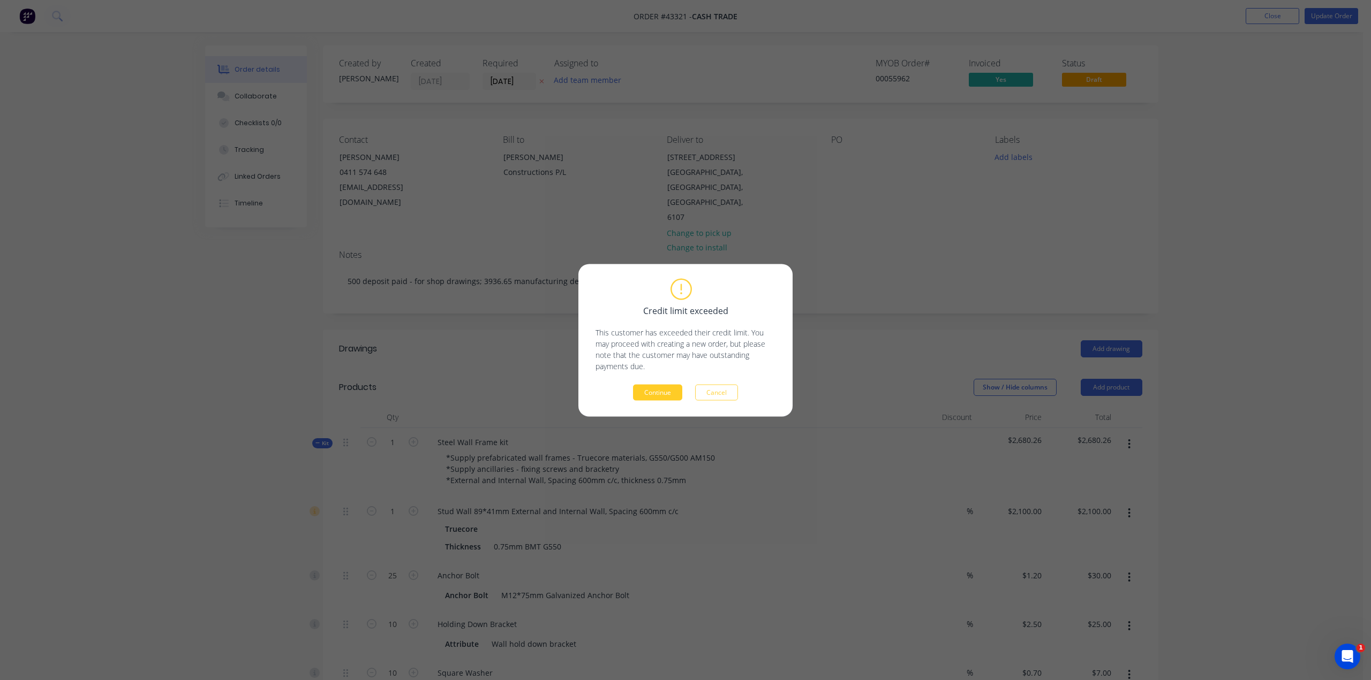
click at [647, 393] on button "Continue" at bounding box center [657, 392] width 49 height 16
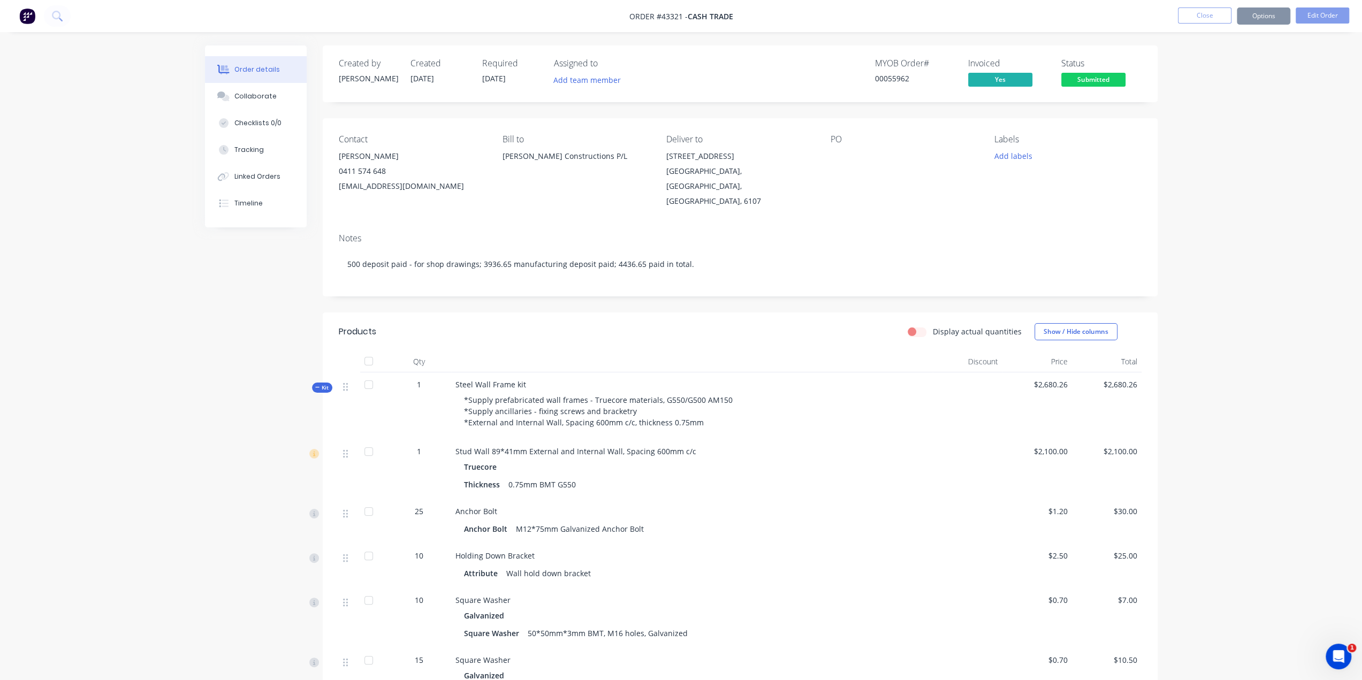
drag, startPoint x: 1247, startPoint y: 195, endPoint x: 1241, endPoint y: 64, distance: 131.9
click at [1261, 14] on button "Options" at bounding box center [1264, 15] width 54 height 17
click at [1235, 189] on div "Purchase Products" at bounding box center [1232, 194] width 99 height 16
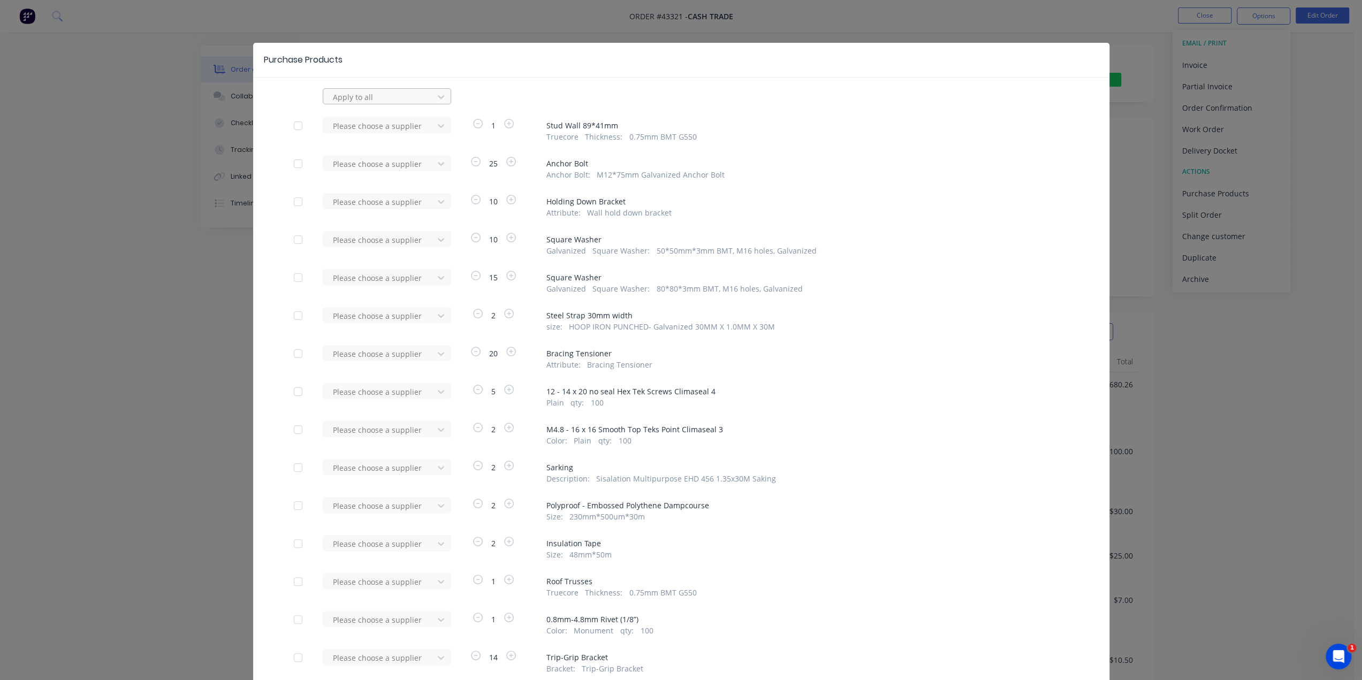
click at [383, 101] on div at bounding box center [380, 96] width 96 height 13
click at [615, 89] on div "34 results available. Use Up and Down to choose options, press Enter to select …" at bounding box center [681, 96] width 775 height 16
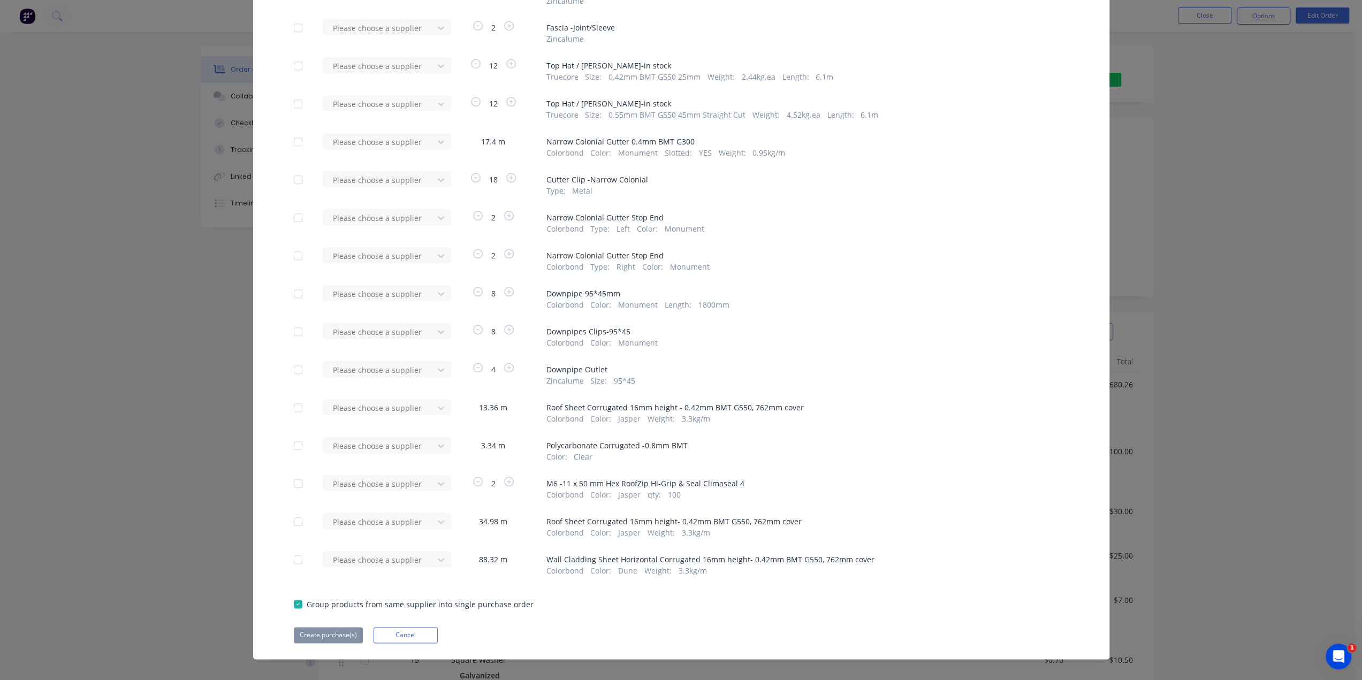
scroll to position [964, 0]
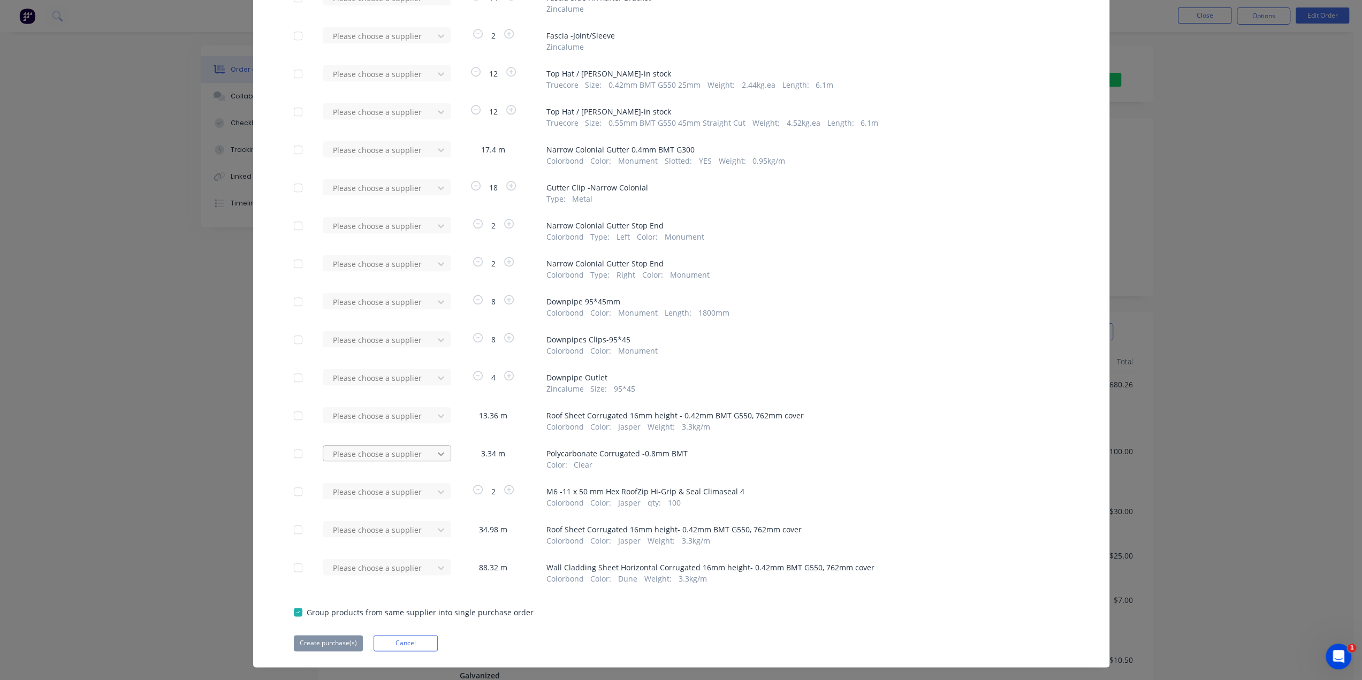
click at [380, 495] on div "Laserlite Building Products" at bounding box center [387, 493] width 128 height 20
click at [460, 455] on div "3.34 m" at bounding box center [493, 459] width 80 height 24
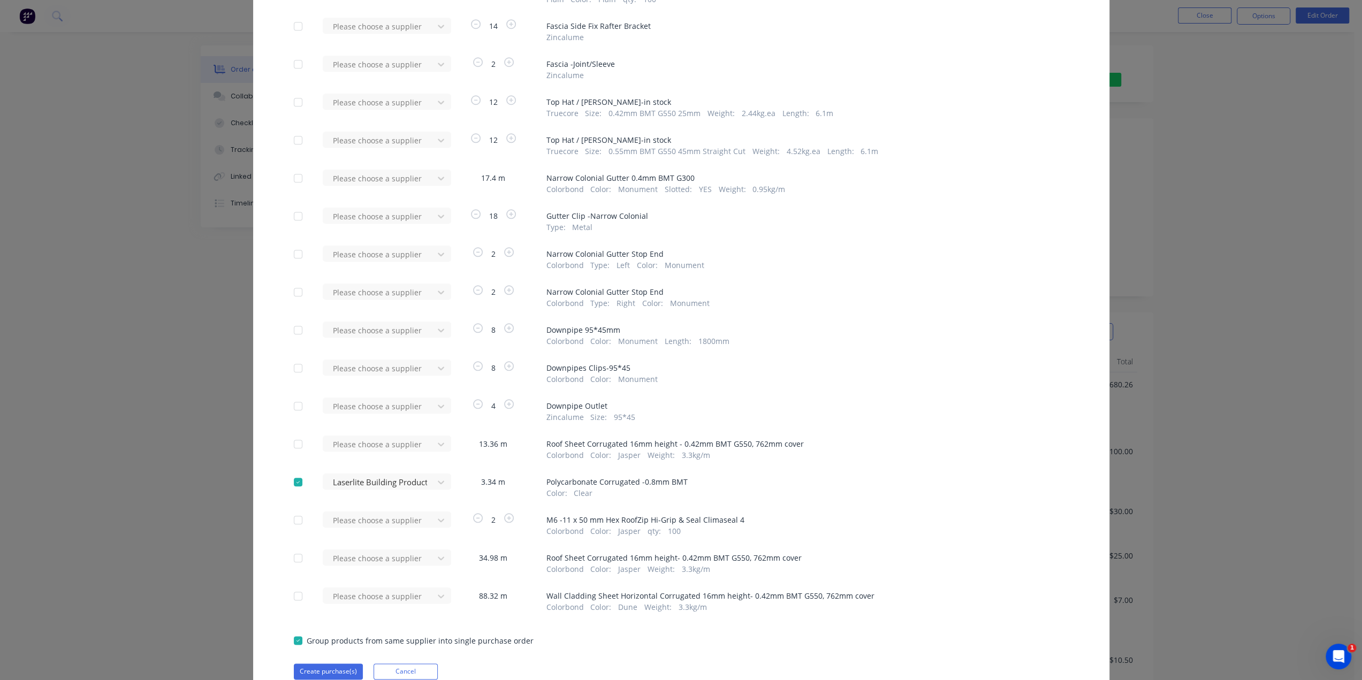
scroll to position [982, 0]
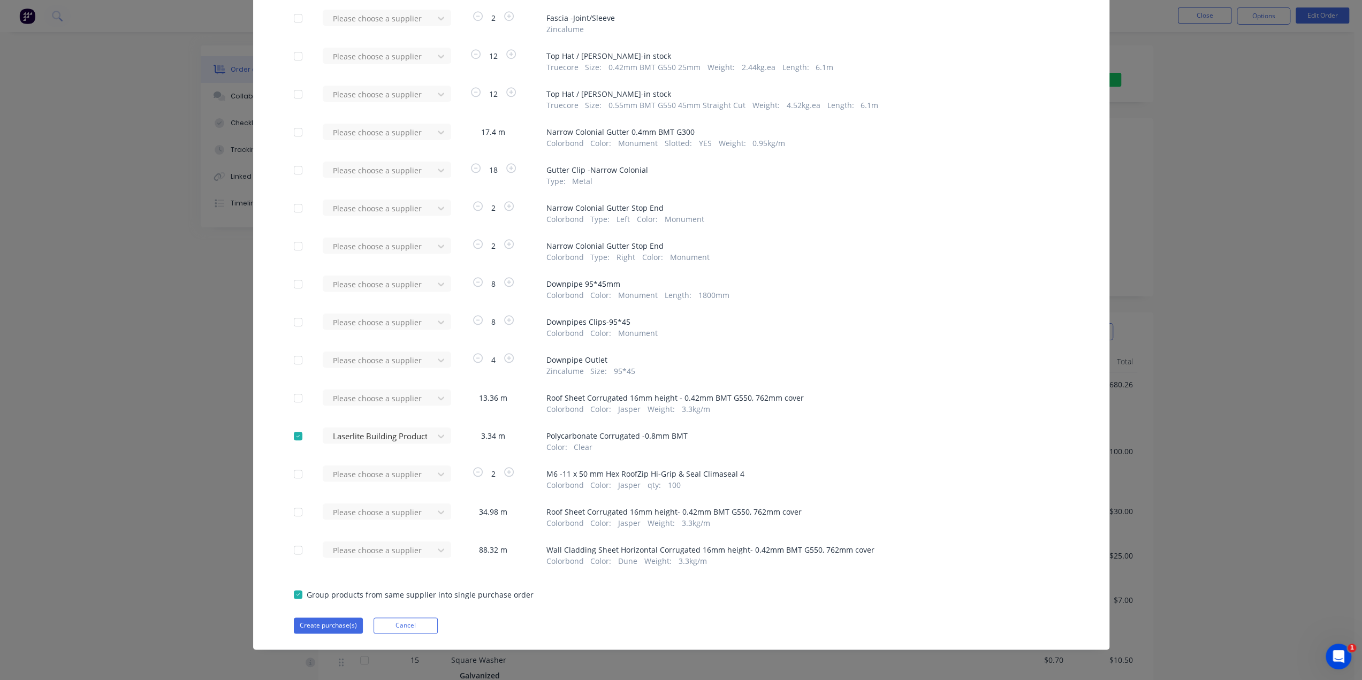
click at [1200, 299] on div "Purchase Products Apply to all Please choose a supplier 1 Stud Wall 89*41mm Tru…" at bounding box center [681, 340] width 1362 height 680
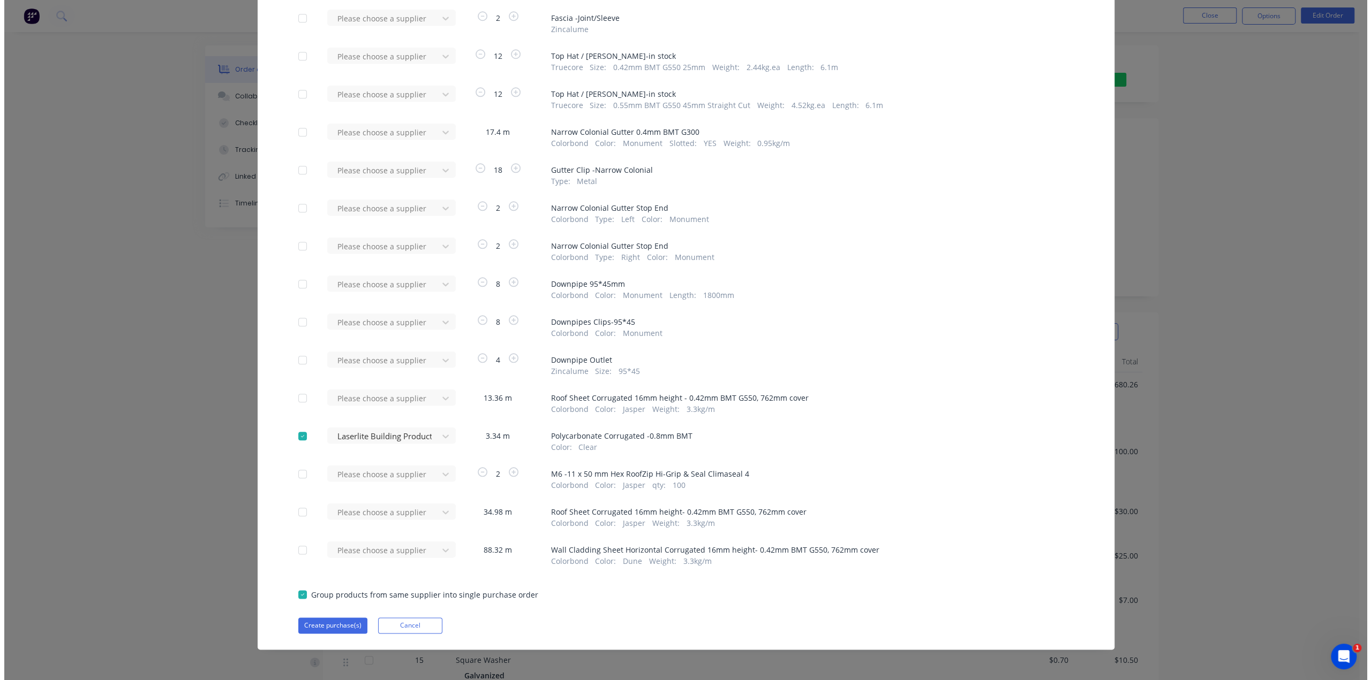
scroll to position [0, 0]
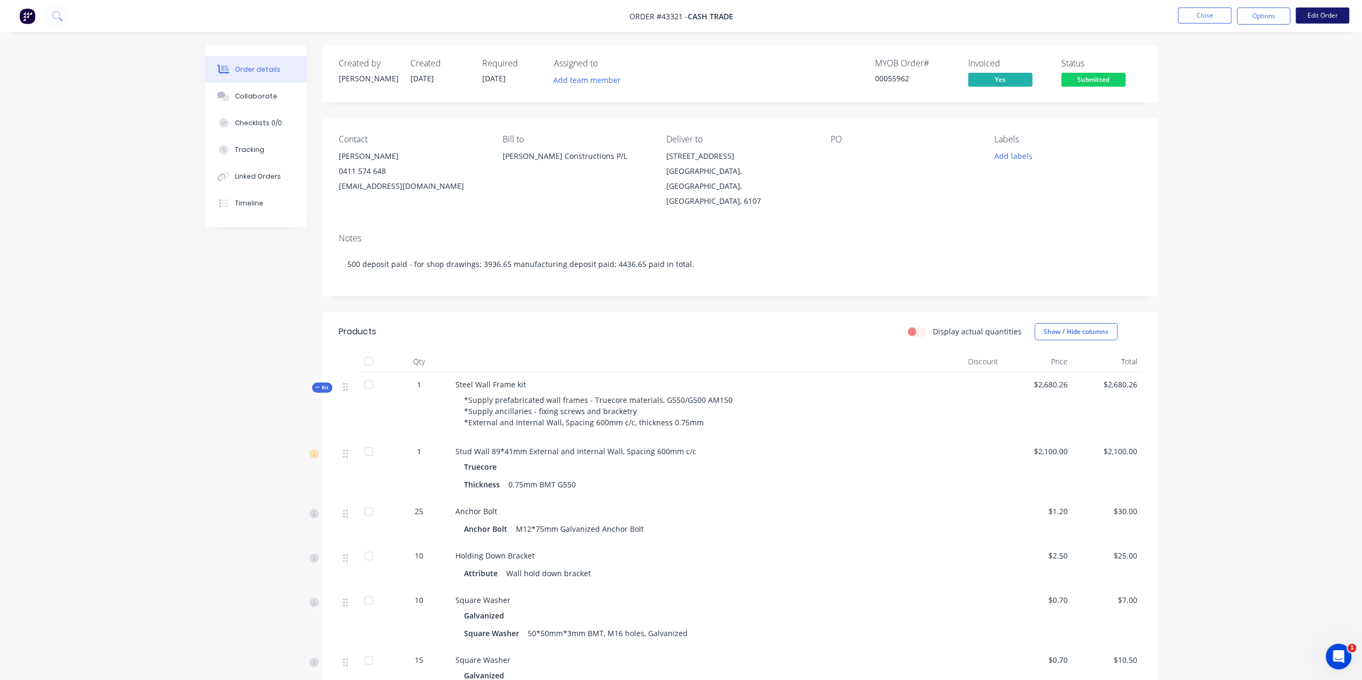
click at [1323, 17] on button "Edit Order" at bounding box center [1323, 15] width 54 height 16
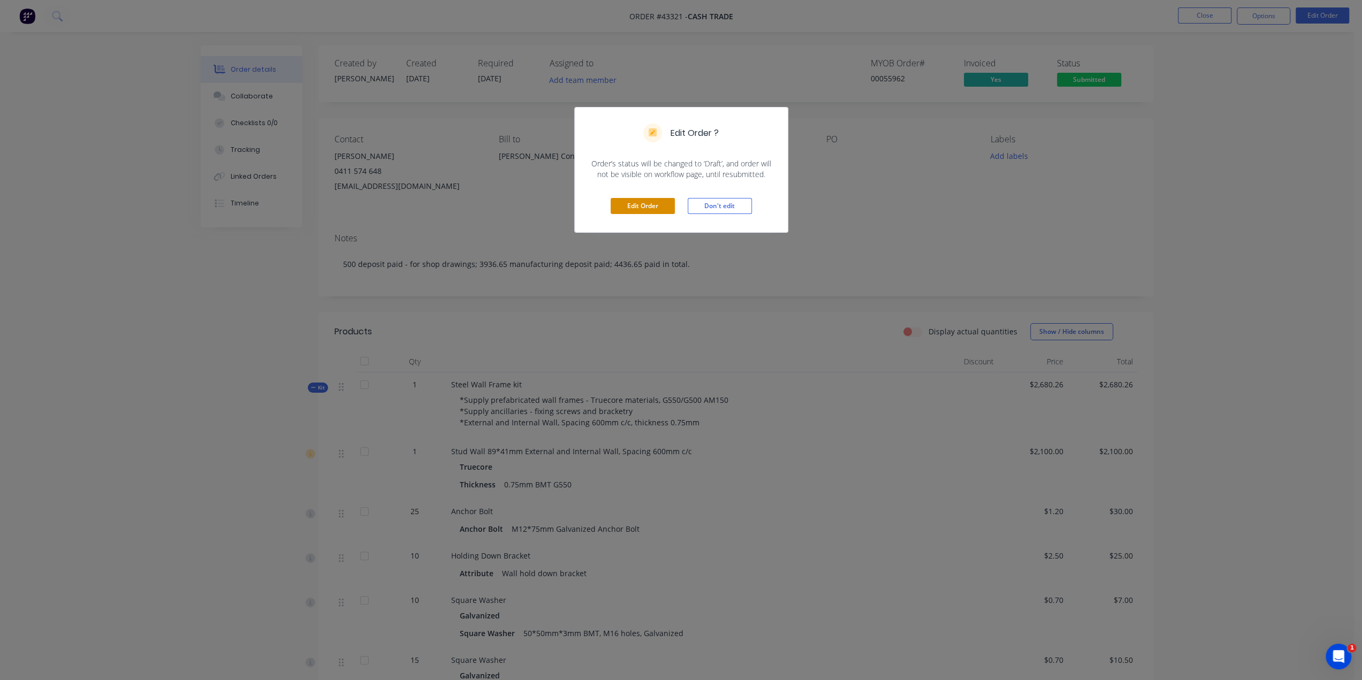
click at [631, 206] on button "Edit Order" at bounding box center [643, 206] width 64 height 16
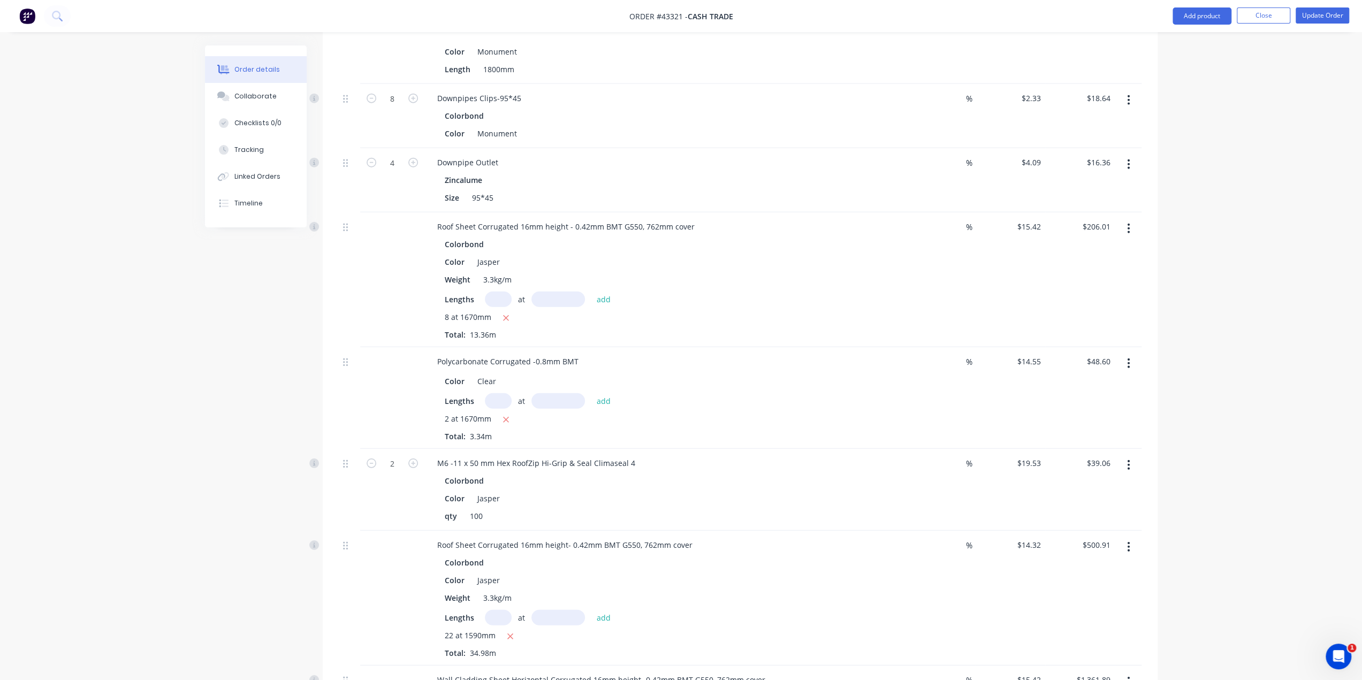
scroll to position [2748, 0]
click at [582, 355] on div "Polycarbonate Corrugated -0.8mm BMT" at bounding box center [508, 363] width 158 height 16
click at [728, 375] on div "Color Clear" at bounding box center [663, 383] width 445 height 16
click at [753, 395] on div "Lengths at add" at bounding box center [665, 403] width 441 height 16
drag, startPoint x: 865, startPoint y: 361, endPoint x: 864, endPoint y: 372, distance: 10.8
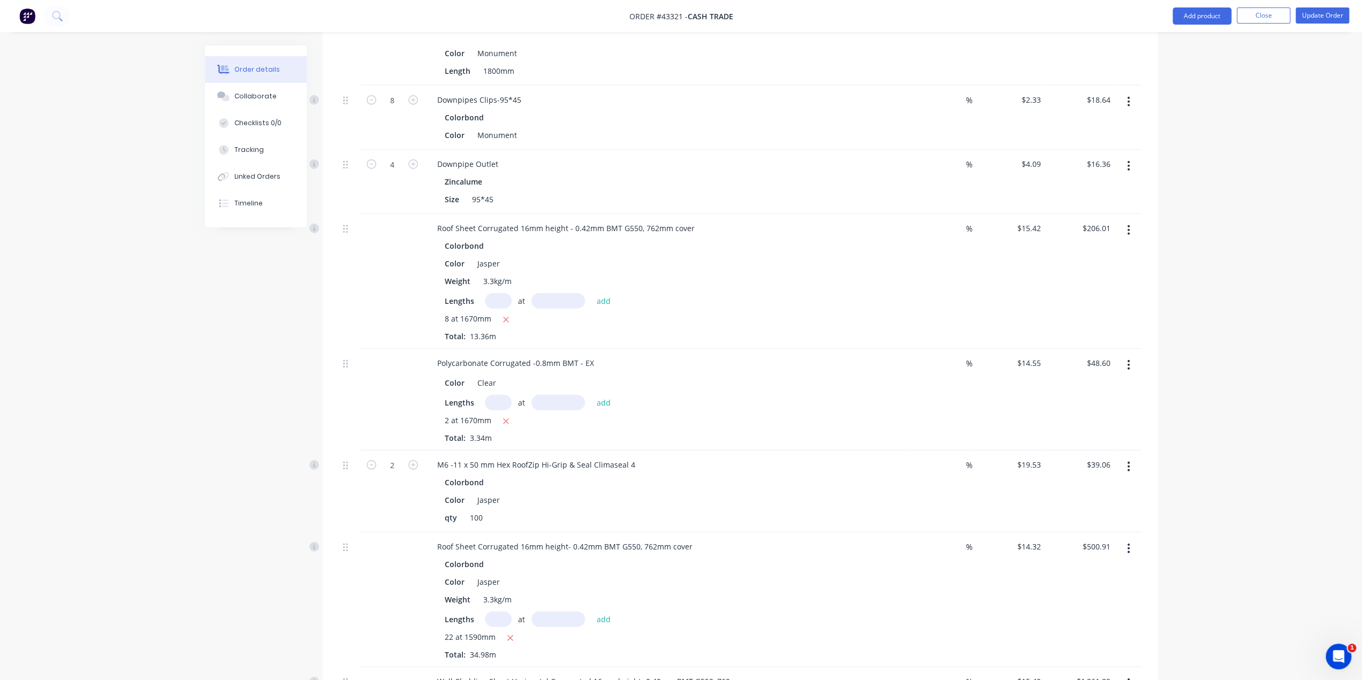
click at [865, 395] on div "Lengths at add" at bounding box center [665, 403] width 441 height 16
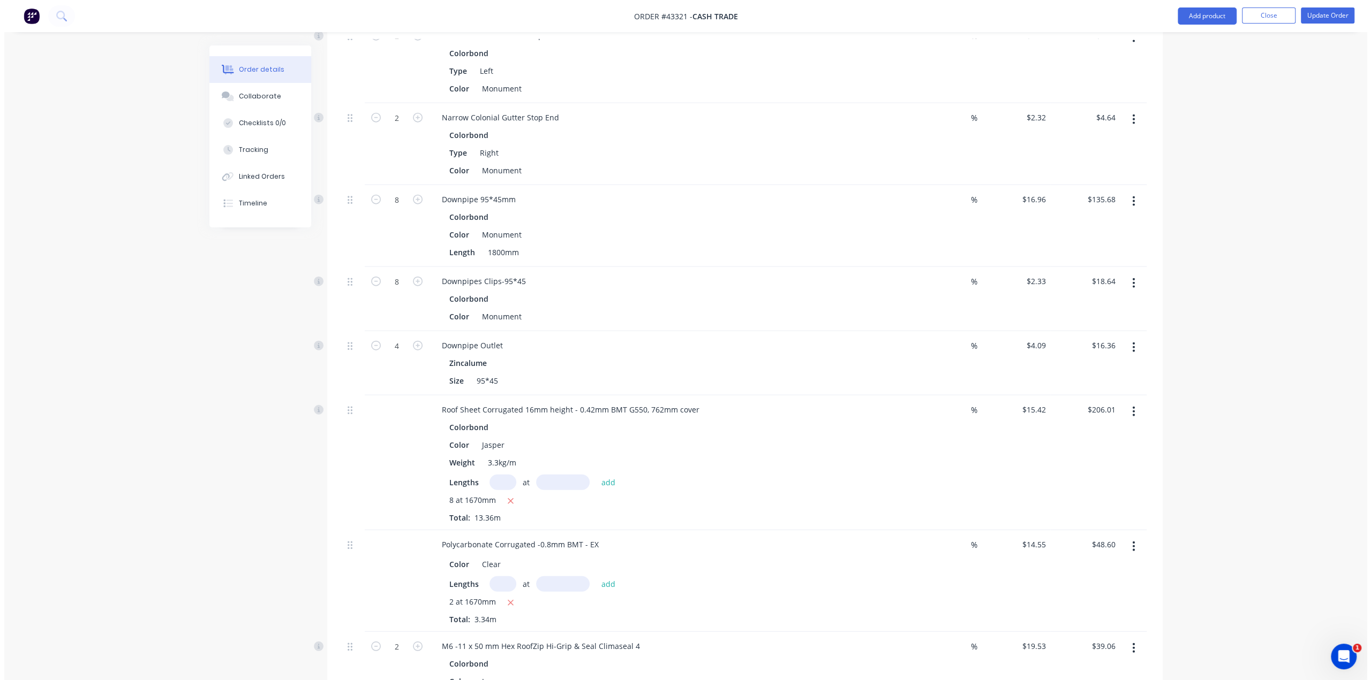
scroll to position [2587, 0]
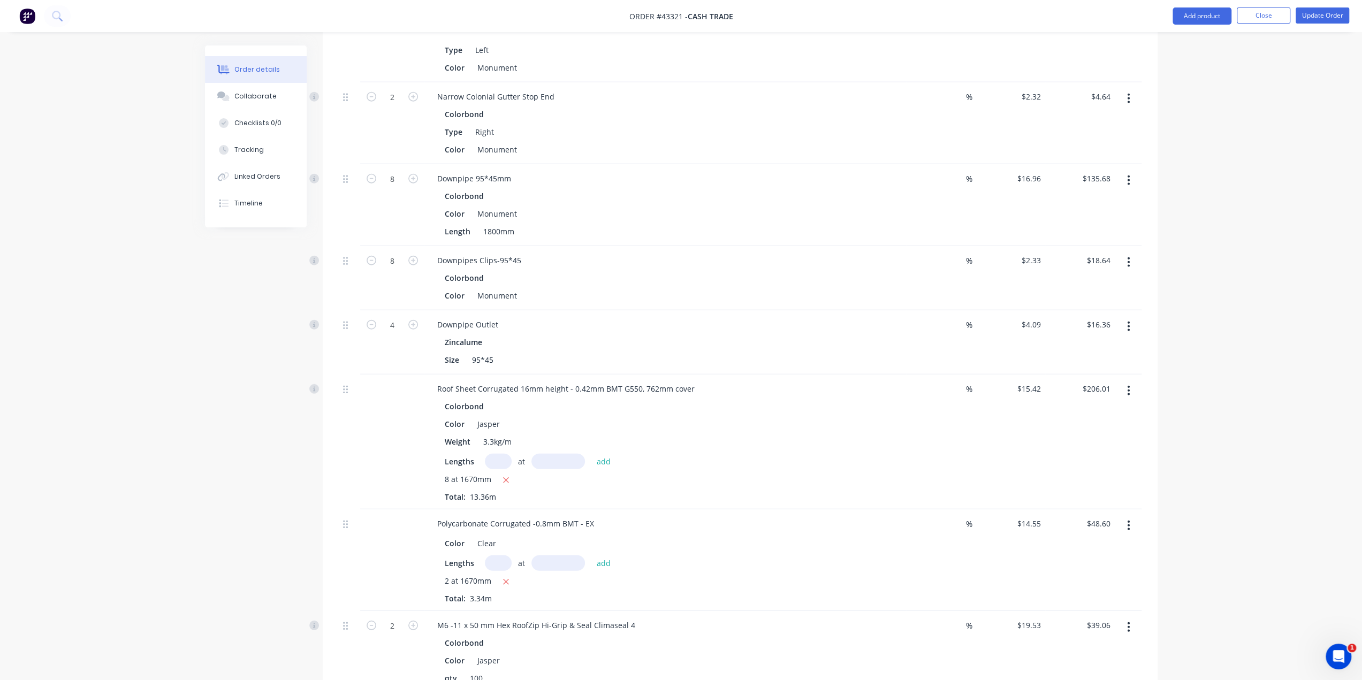
click at [752, 516] on div "Polycarbonate Corrugated -0.8mm BMT - EX" at bounding box center [665, 524] width 473 height 16
click at [1322, 16] on button "Update Order" at bounding box center [1323, 15] width 54 height 16
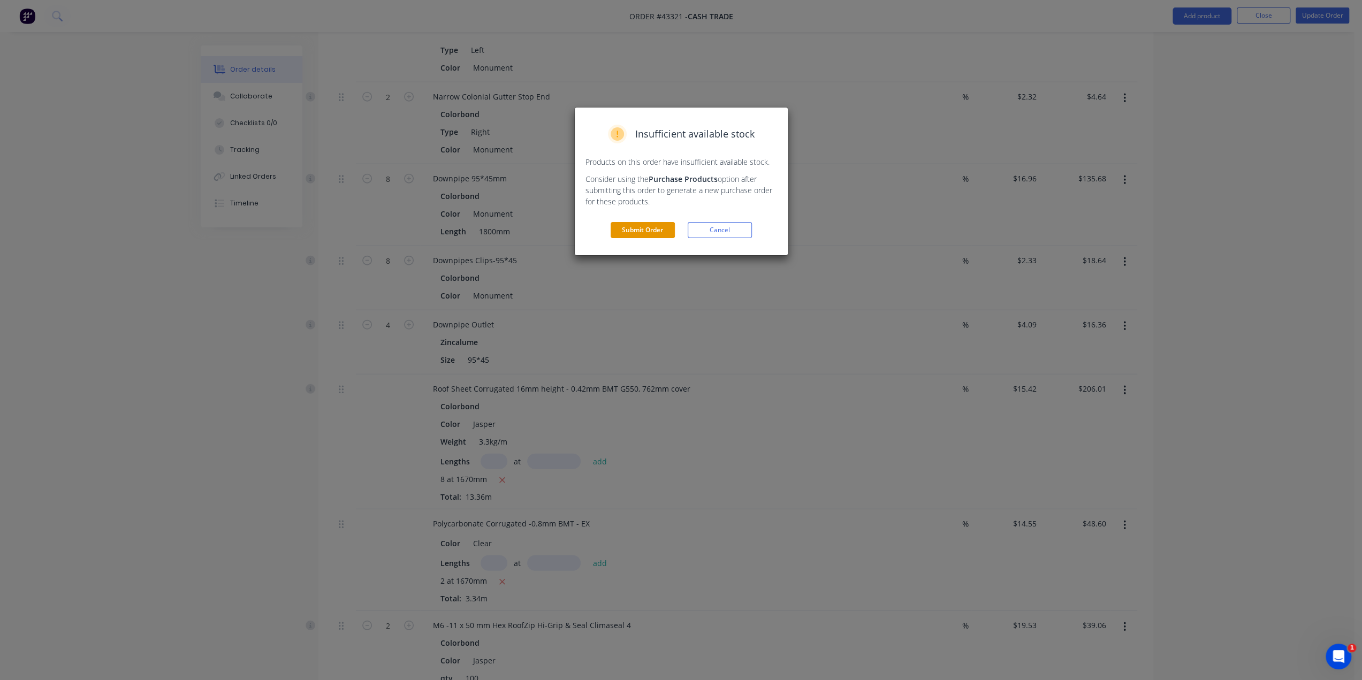
click at [633, 231] on button "Submit Order" at bounding box center [643, 230] width 64 height 16
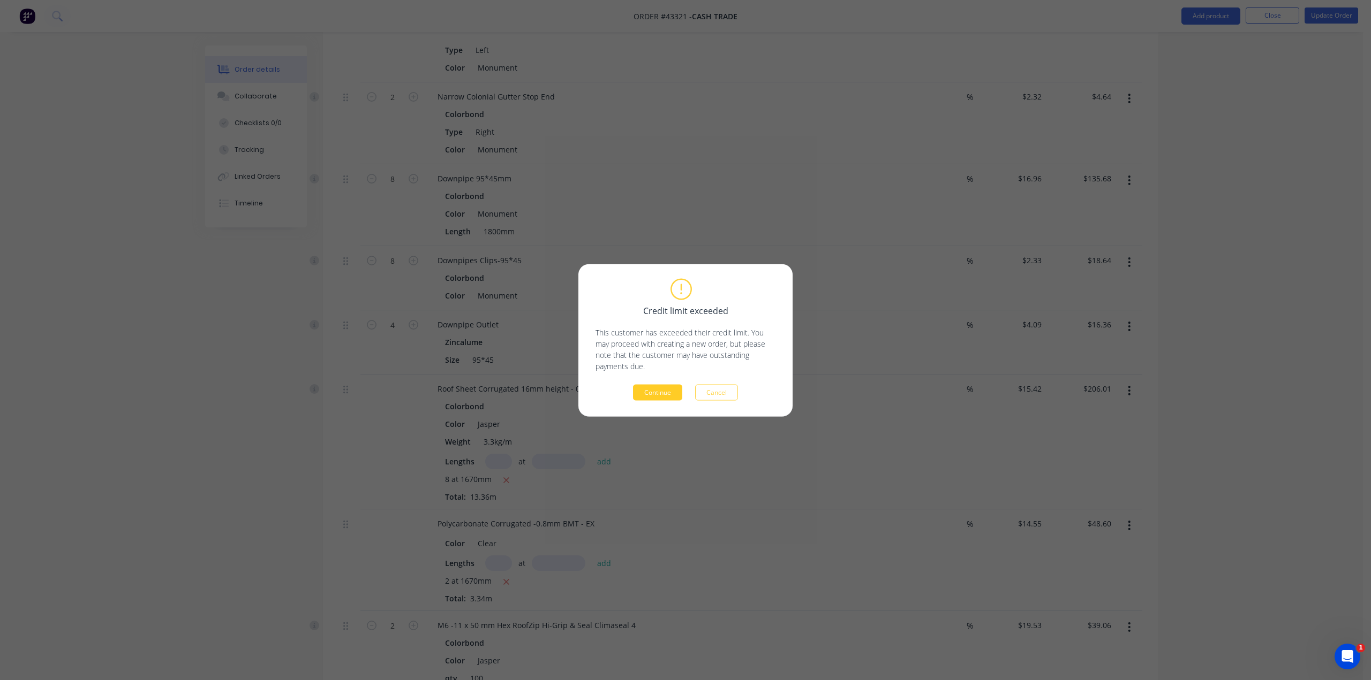
click at [671, 389] on button "Continue" at bounding box center [657, 392] width 49 height 16
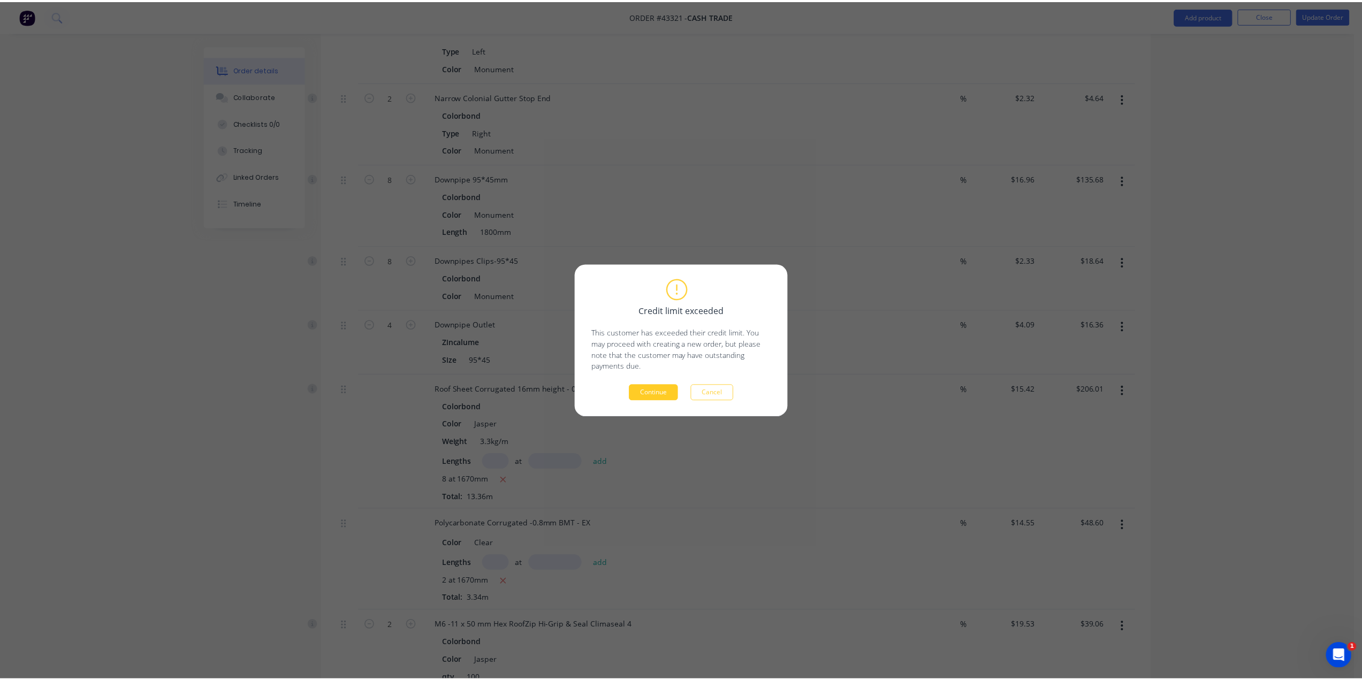
scroll to position [0, 0]
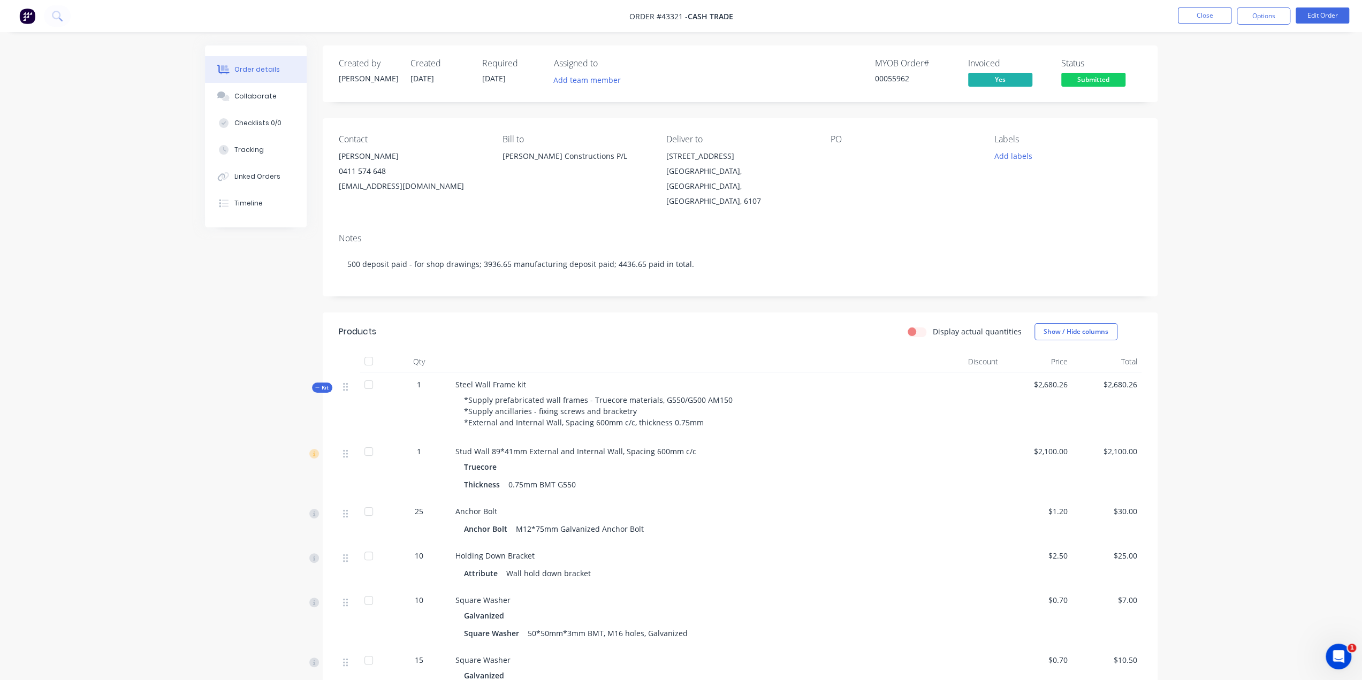
click at [1265, 10] on button "Options" at bounding box center [1264, 15] width 54 height 17
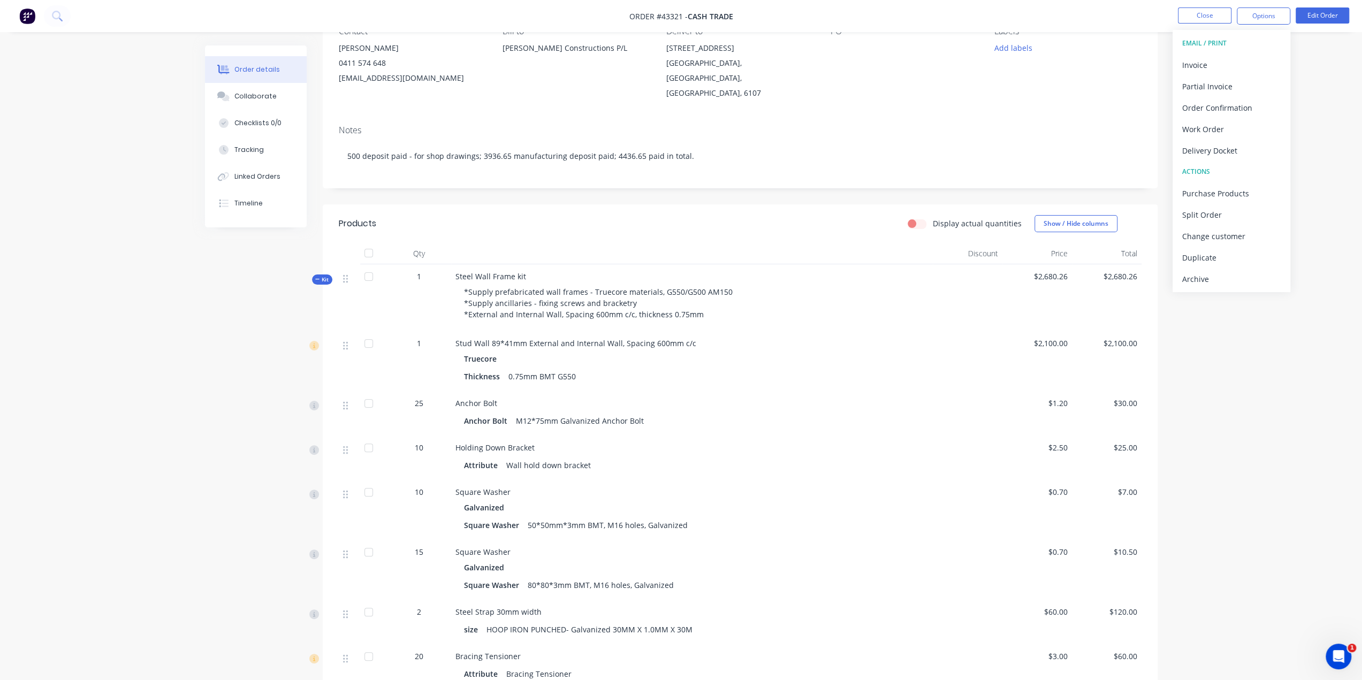
scroll to position [142, 0]
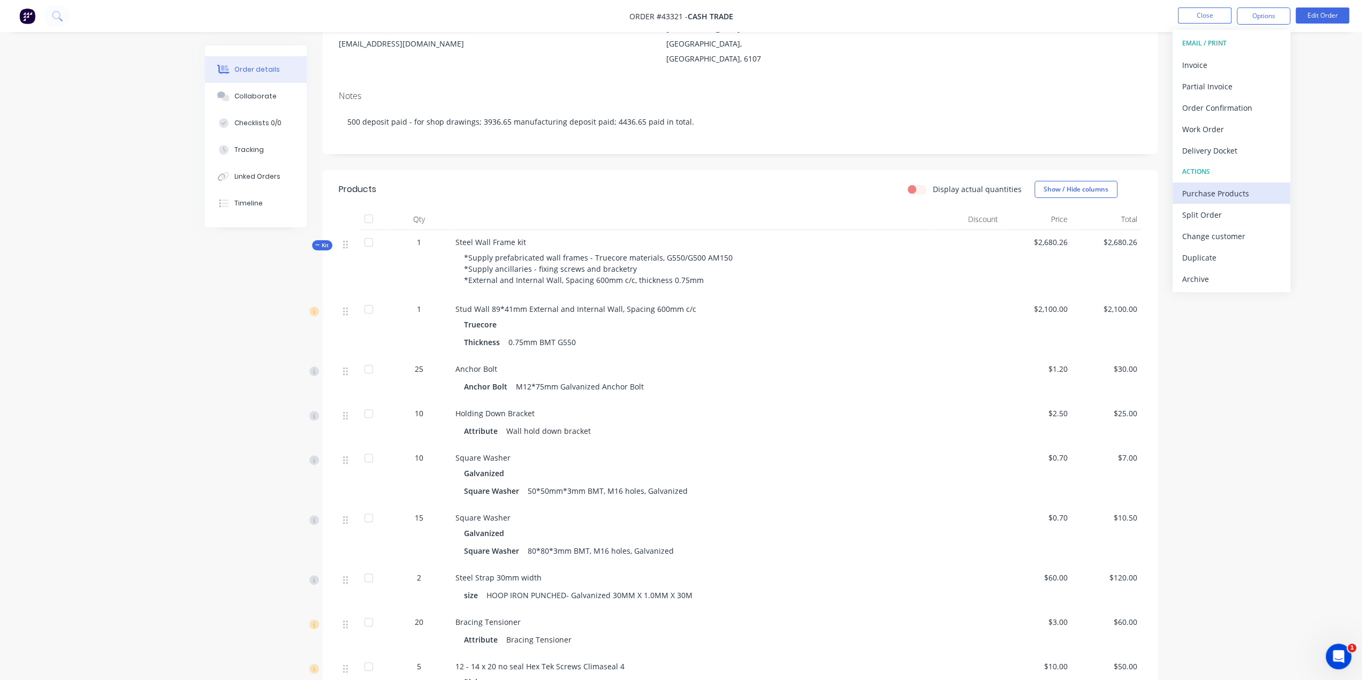
click at [1229, 187] on div "Purchase Products" at bounding box center [1232, 194] width 99 height 16
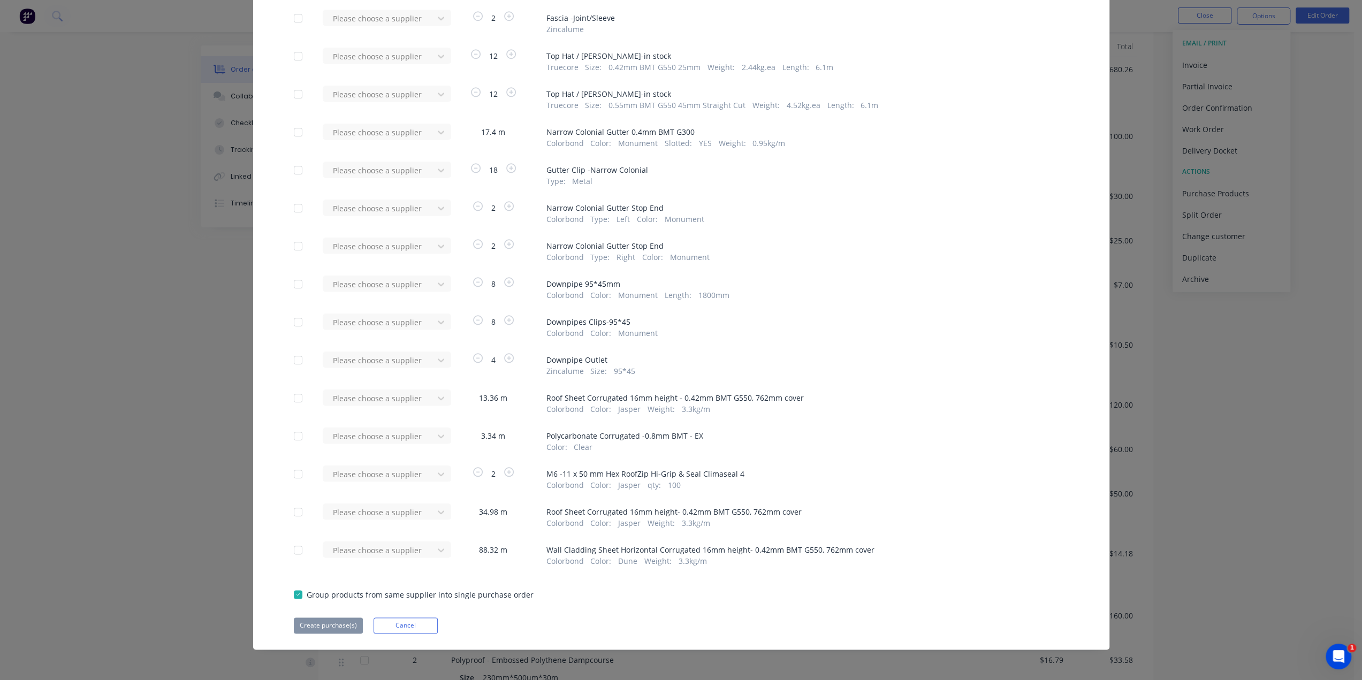
scroll to position [410, 0]
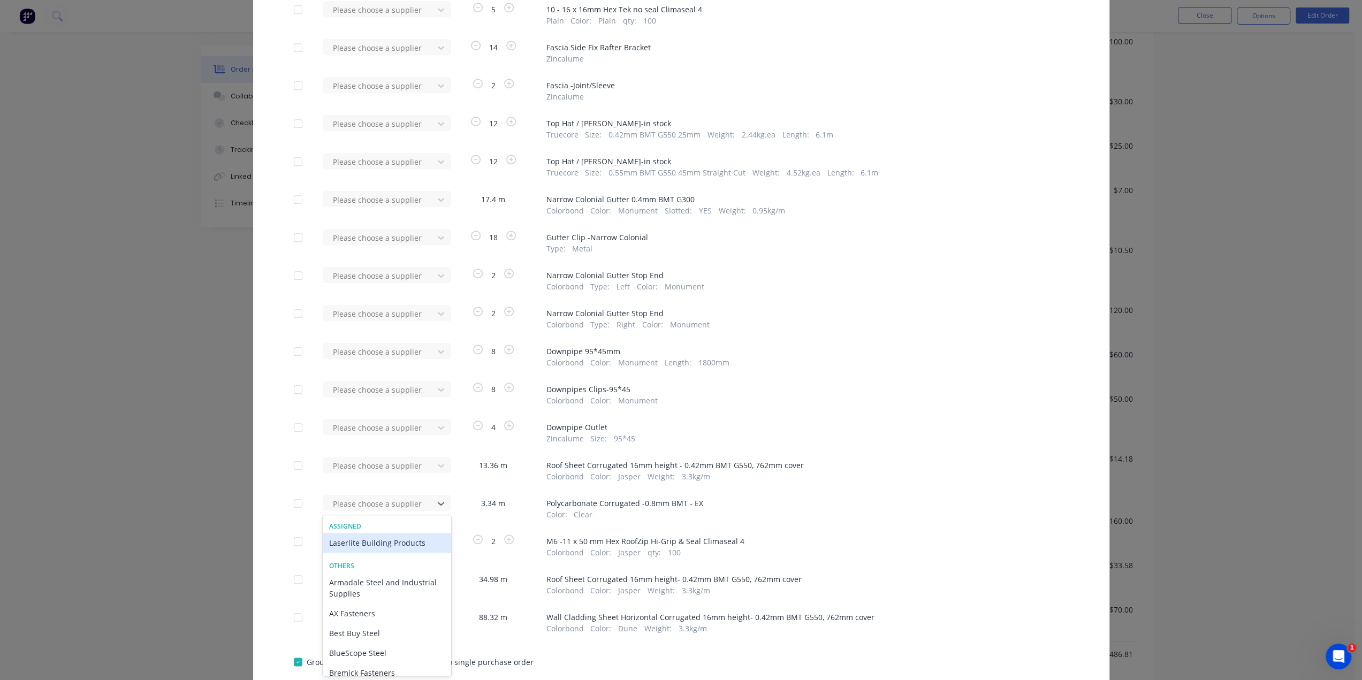
click at [363, 541] on div "Laserlite Building Products" at bounding box center [387, 543] width 128 height 20
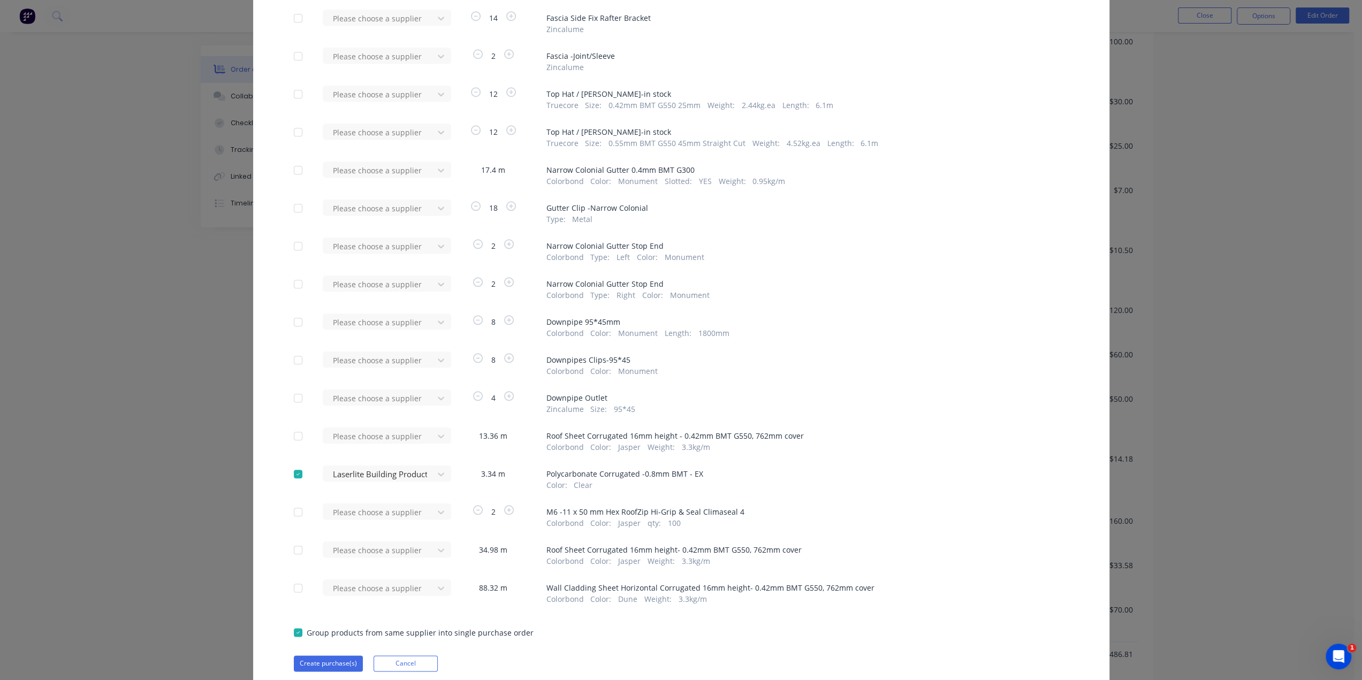
scroll to position [982, 0]
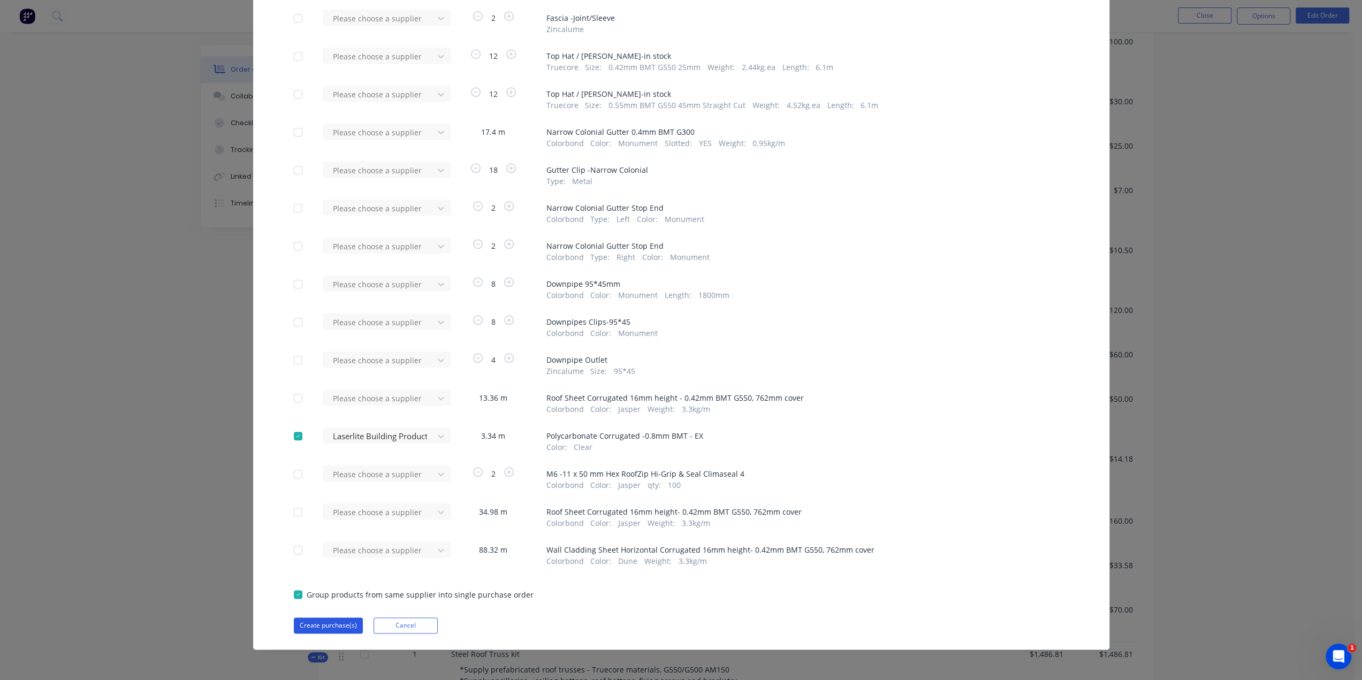
click at [324, 628] on button "Create purchase(s)" at bounding box center [328, 626] width 69 height 16
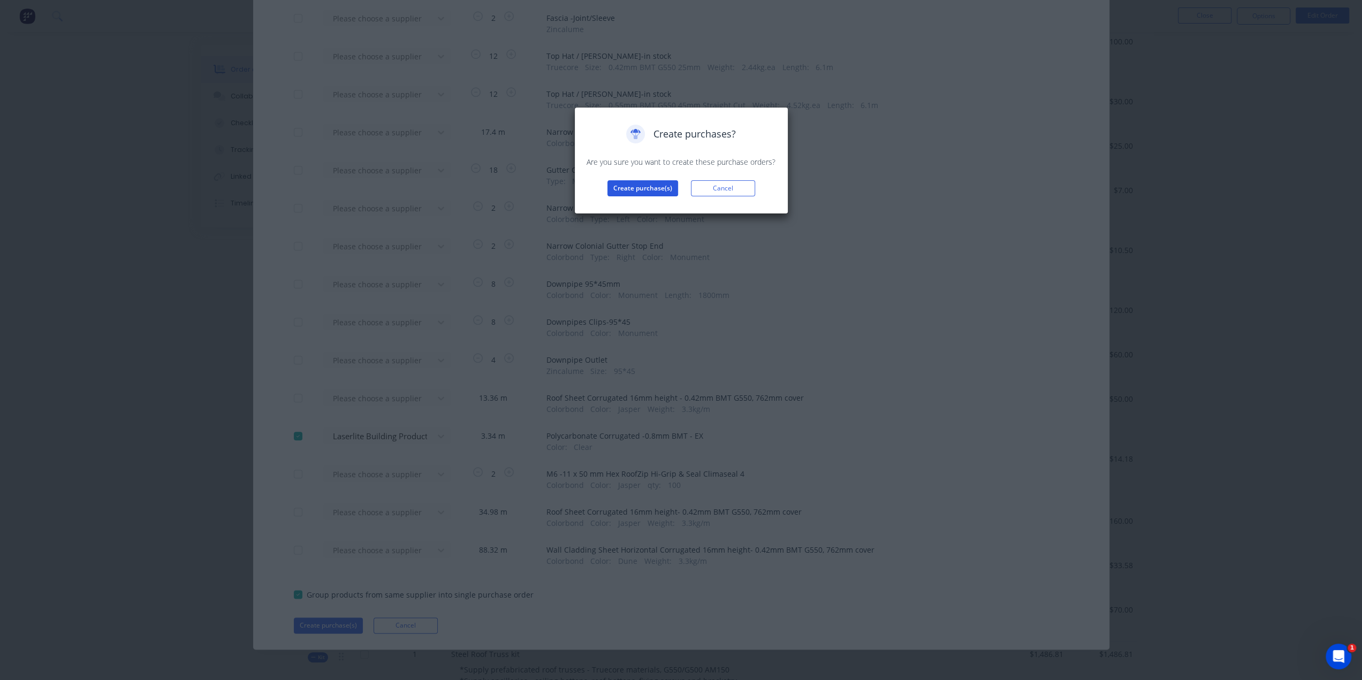
click at [655, 189] on button "Create purchase(s)" at bounding box center [643, 188] width 71 height 16
click at [649, 206] on button "View purchase(s)" at bounding box center [643, 206] width 64 height 16
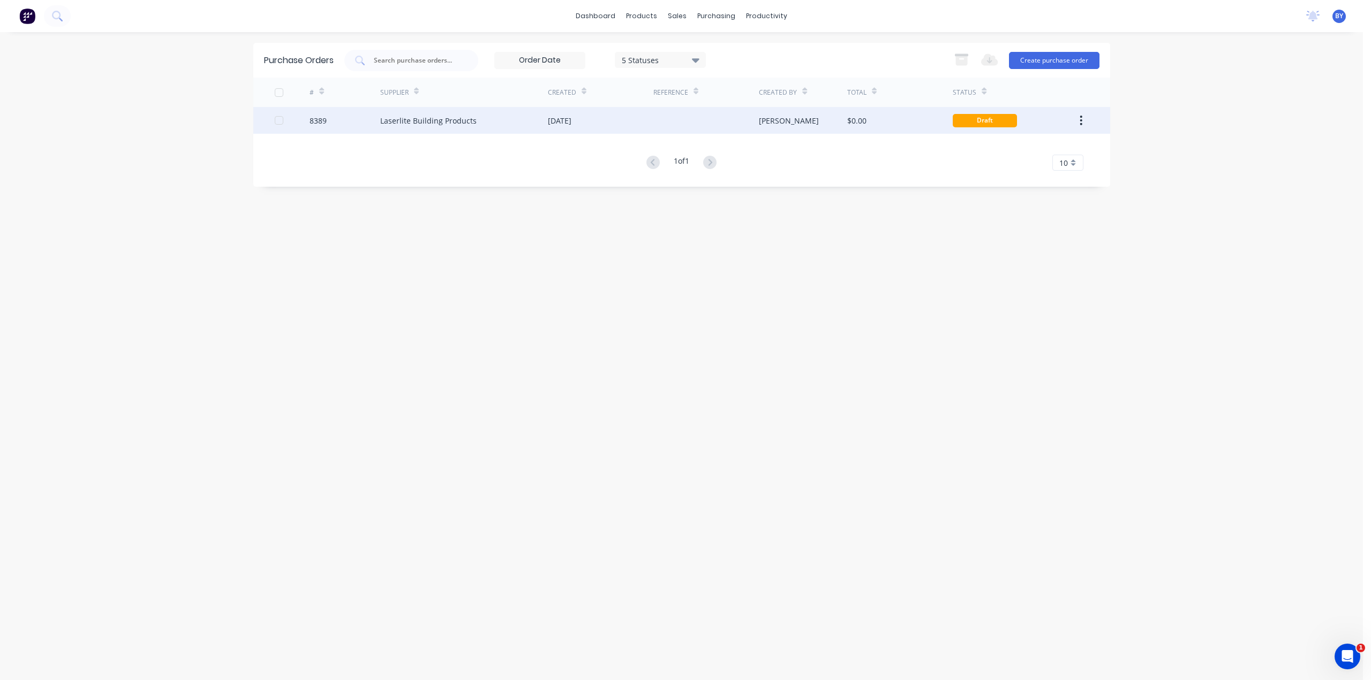
click at [904, 116] on div "$0.00" at bounding box center [899, 120] width 105 height 27
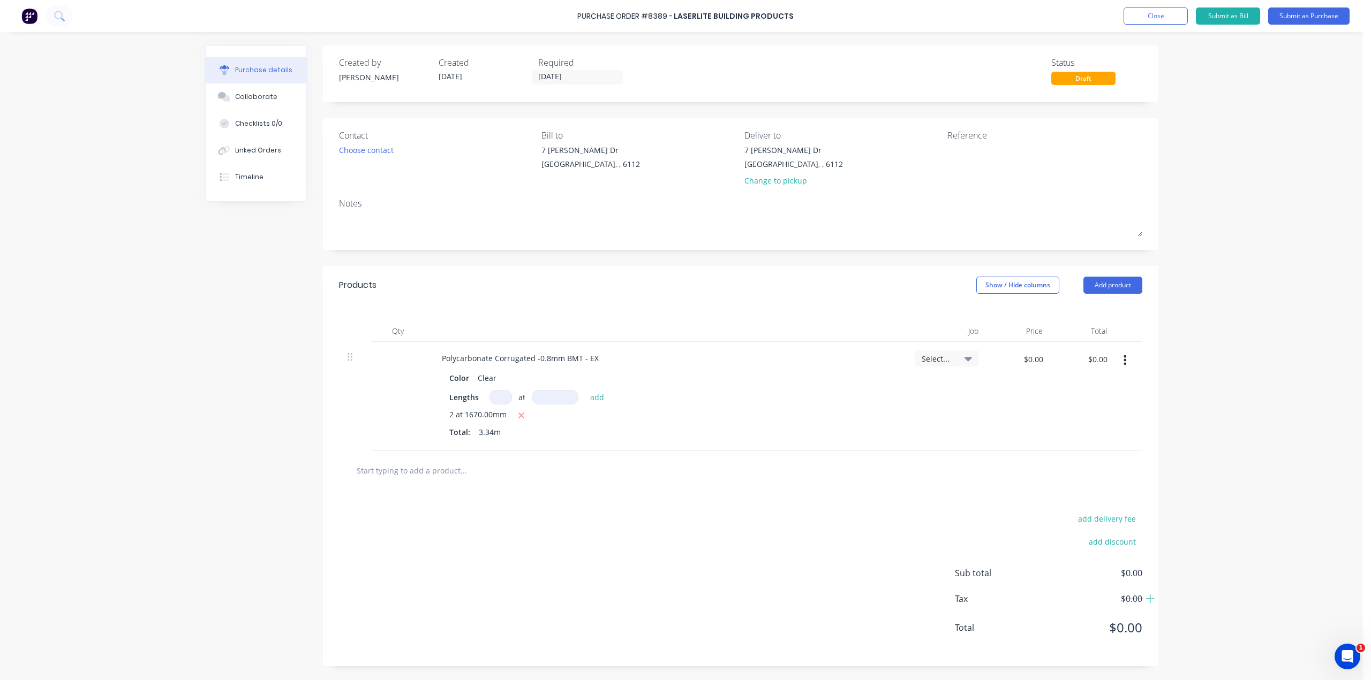
click at [1295, 7] on div "Purchase Order #8389 - Laserlite Building Products Add product Close Submit as …" at bounding box center [685, 16] width 1371 height 32
click at [1296, 17] on button "Submit as Purchase" at bounding box center [1308, 15] width 81 height 17
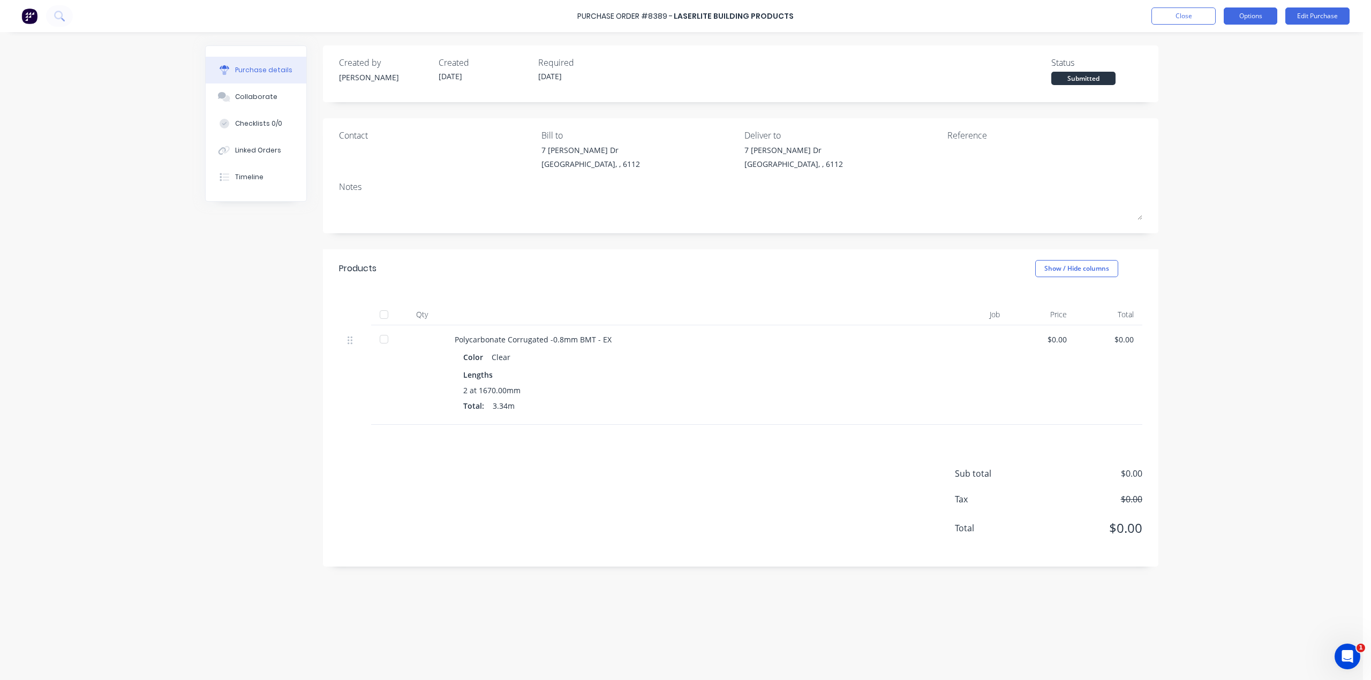
click at [1238, 12] on button "Options" at bounding box center [1250, 15] width 54 height 17
click at [1214, 43] on div "Print / Email" at bounding box center [1226, 44] width 82 height 16
click at [1218, 86] on div "Without pricing" at bounding box center [1226, 87] width 82 height 16
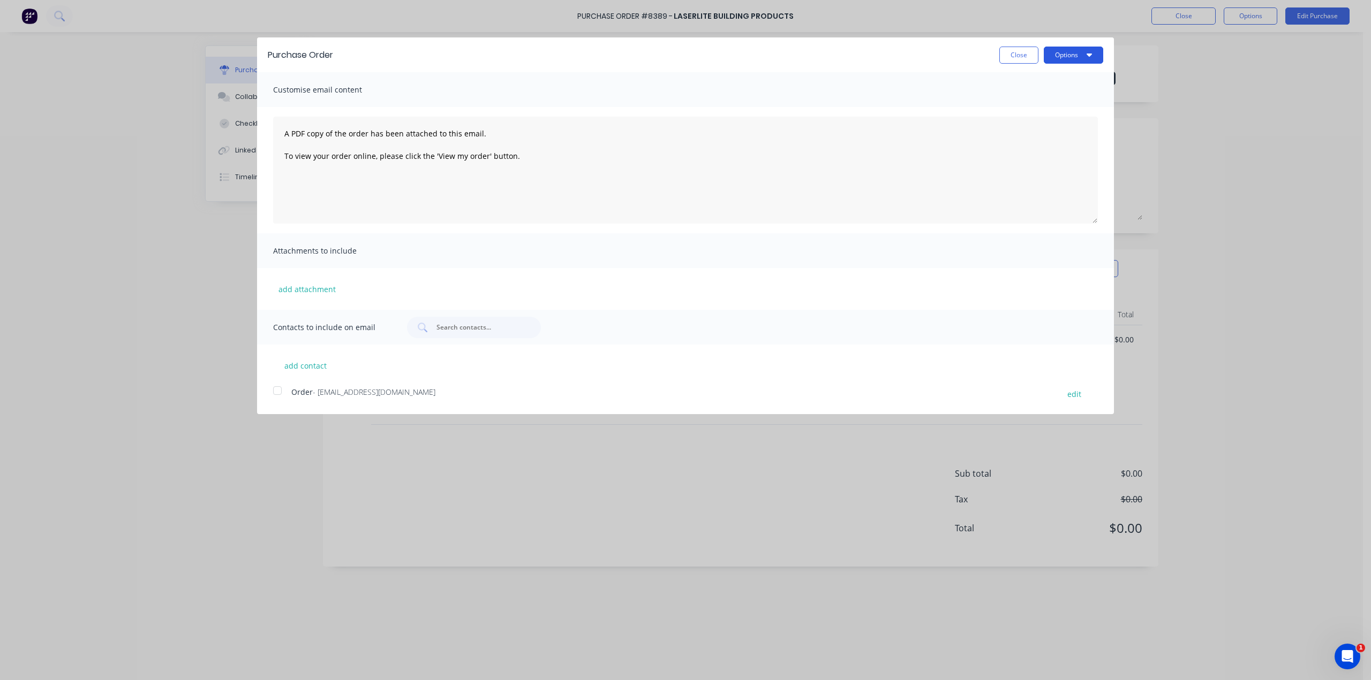
click at [1064, 56] on button "Options" at bounding box center [1072, 55] width 59 height 17
click at [1043, 82] on div "Print" at bounding box center [1052, 82] width 82 height 16
click at [1277, 120] on div "Purchase Order Close Options Print Email Customise email content A PDF copy of …" at bounding box center [685, 340] width 1371 height 680
click at [1154, 116] on div "Purchase Order Close Options Customise email content A PDF copy of the order ha…" at bounding box center [685, 340] width 1371 height 680
click at [1027, 51] on button "Close" at bounding box center [1018, 55] width 39 height 17
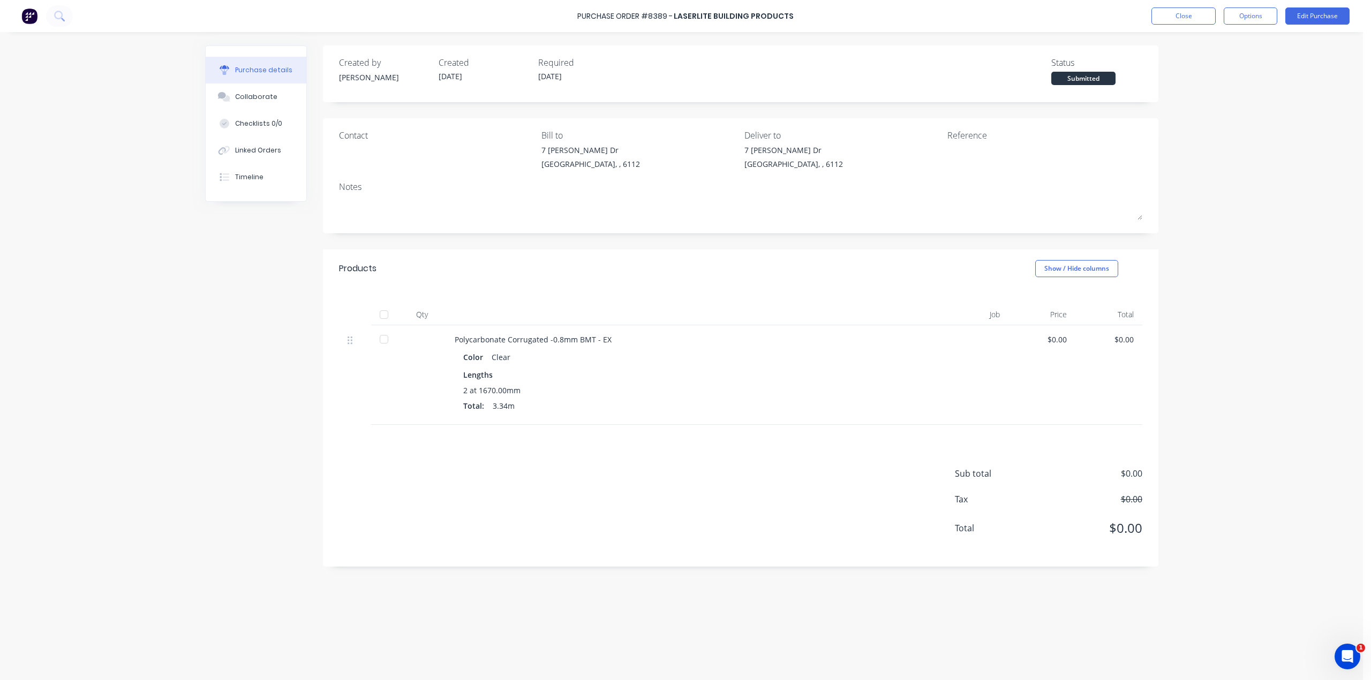
click at [25, 19] on img at bounding box center [29, 16] width 16 height 16
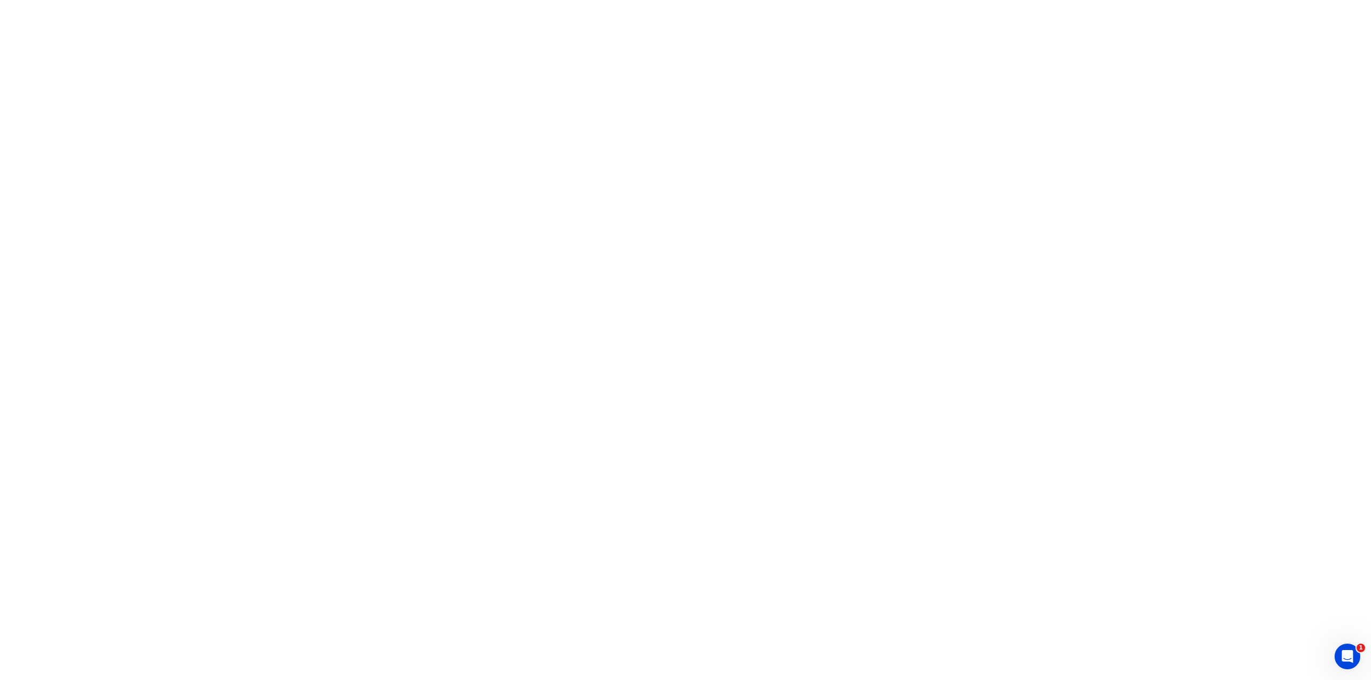
click at [862, 0] on html "1 x" at bounding box center [685, 0] width 1371 height 0
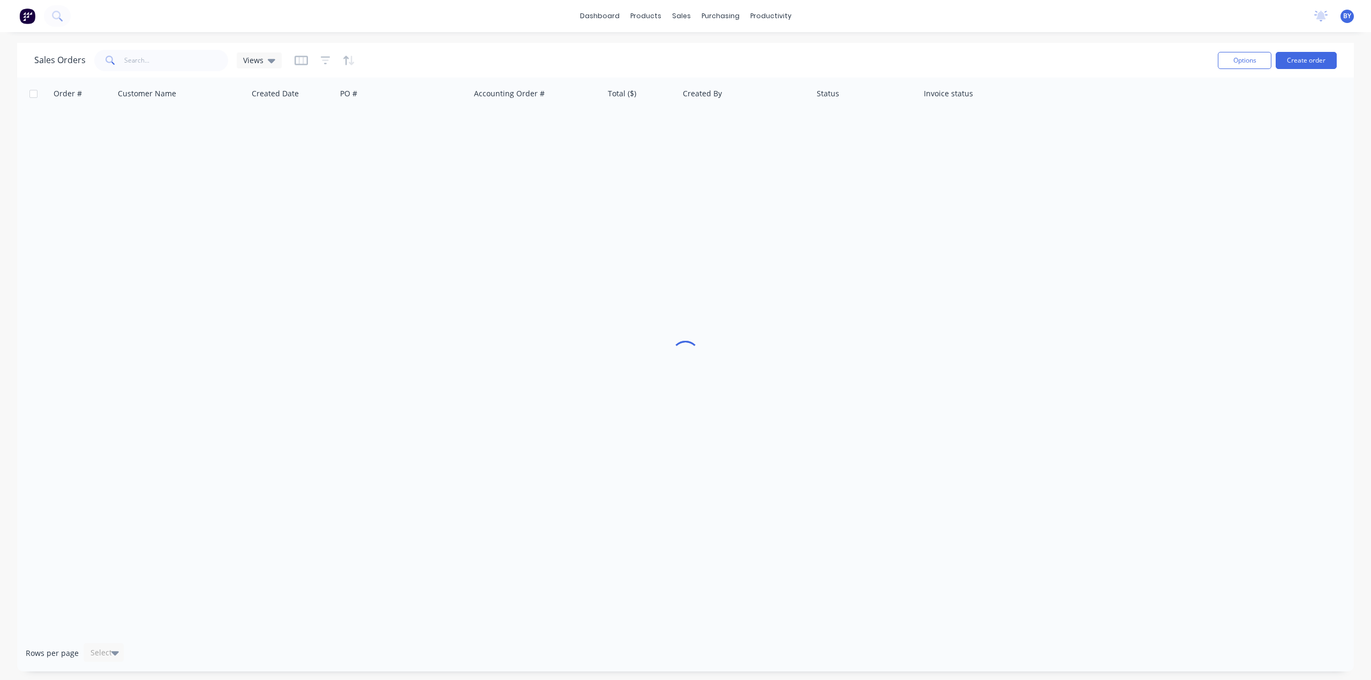
click at [168, 71] on div "Sales Orders Views" at bounding box center [621, 60] width 1175 height 26
click at [172, 64] on input "text" at bounding box center [176, 60] width 104 height 21
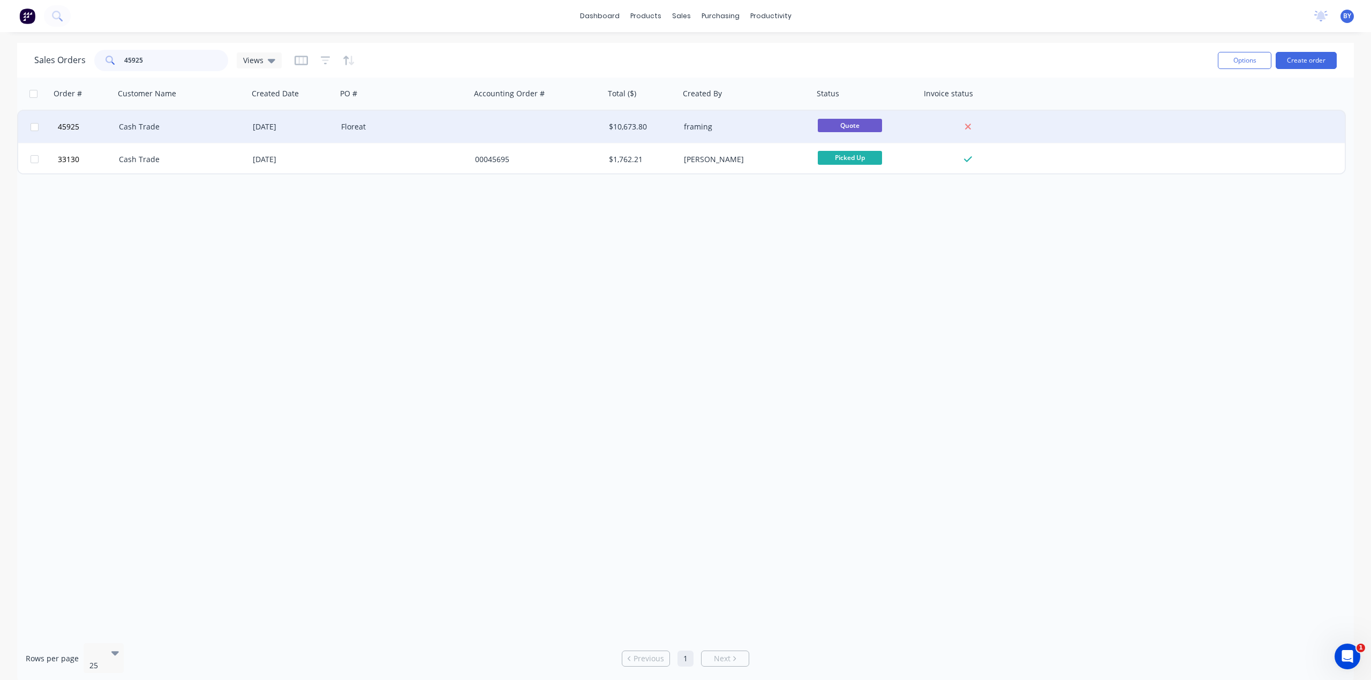
type input "45925"
click at [479, 126] on div at bounding box center [538, 127] width 134 height 32
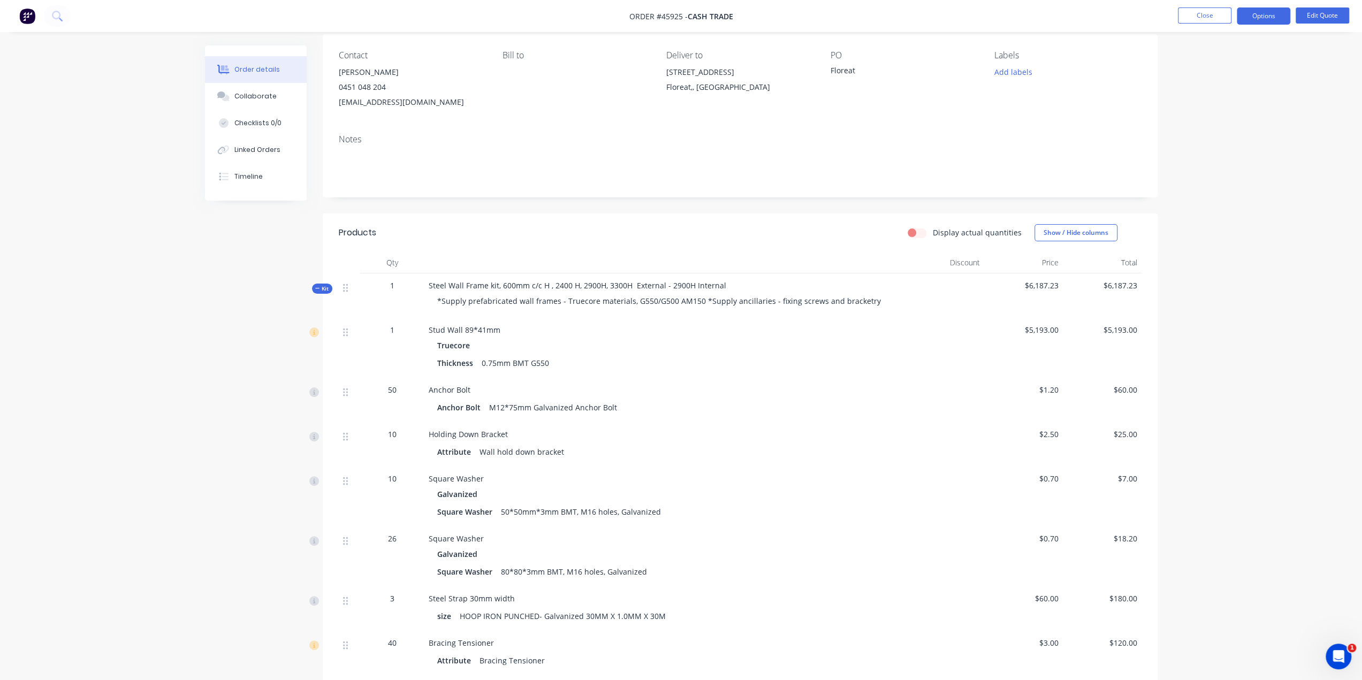
scroll to position [84, 0]
click at [25, 11] on img at bounding box center [27, 16] width 16 height 16
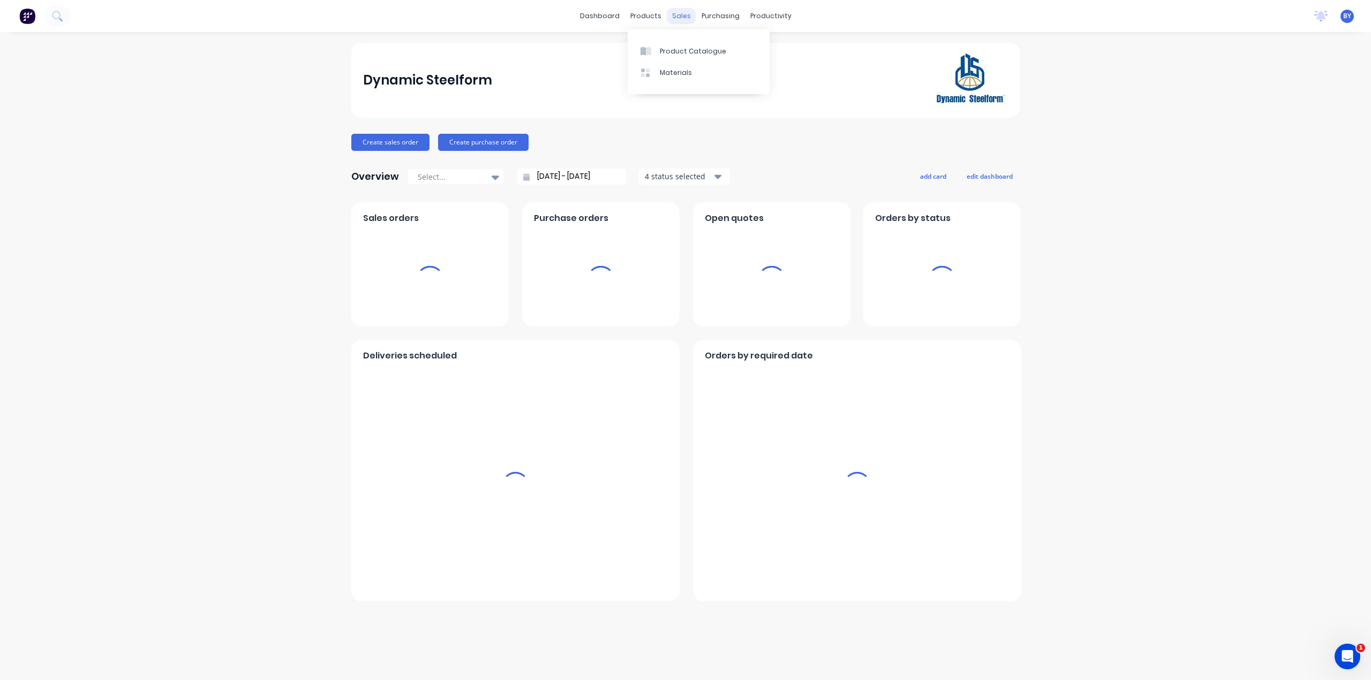
drag, startPoint x: 665, startPoint y: 15, endPoint x: 679, endPoint y: 14, distance: 13.9
click at [666, 14] on div "products" at bounding box center [646, 16] width 42 height 16
click at [679, 14] on div "sales" at bounding box center [681, 16] width 29 height 16
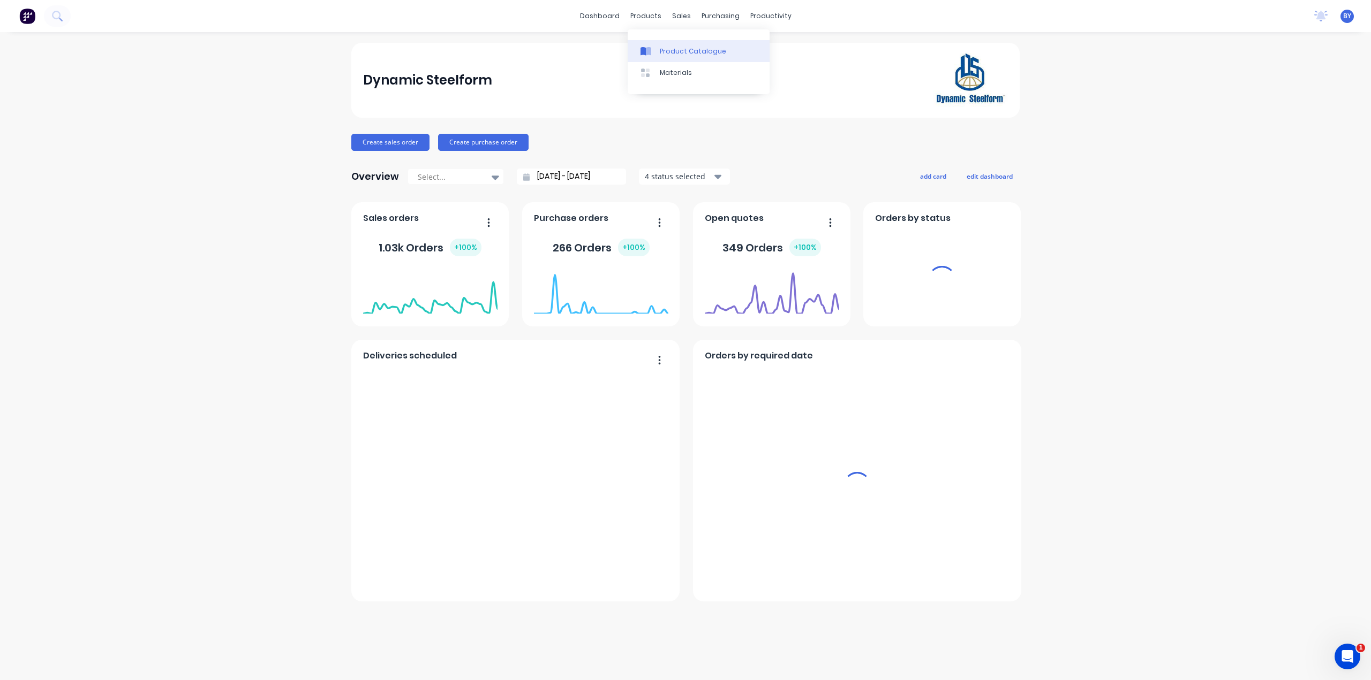
click at [687, 48] on div "Product Catalogue" at bounding box center [693, 52] width 66 height 10
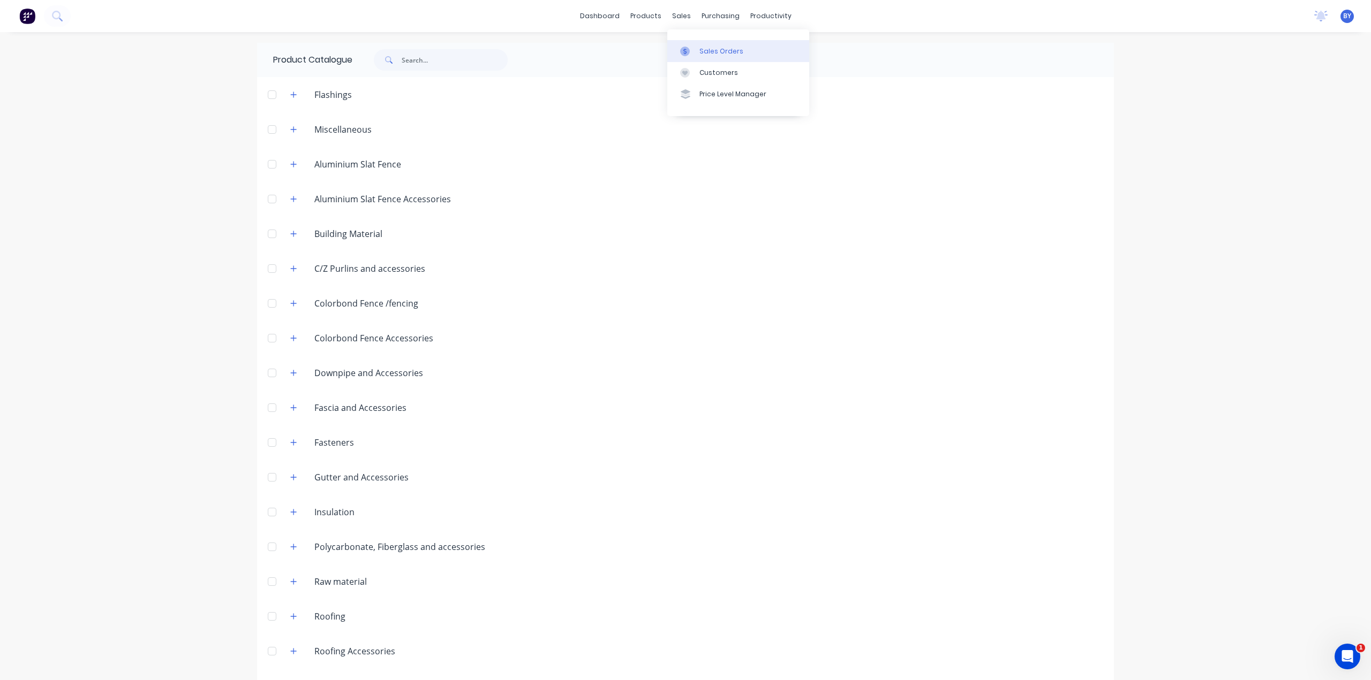
click at [696, 58] on link "Sales Orders" at bounding box center [738, 50] width 142 height 21
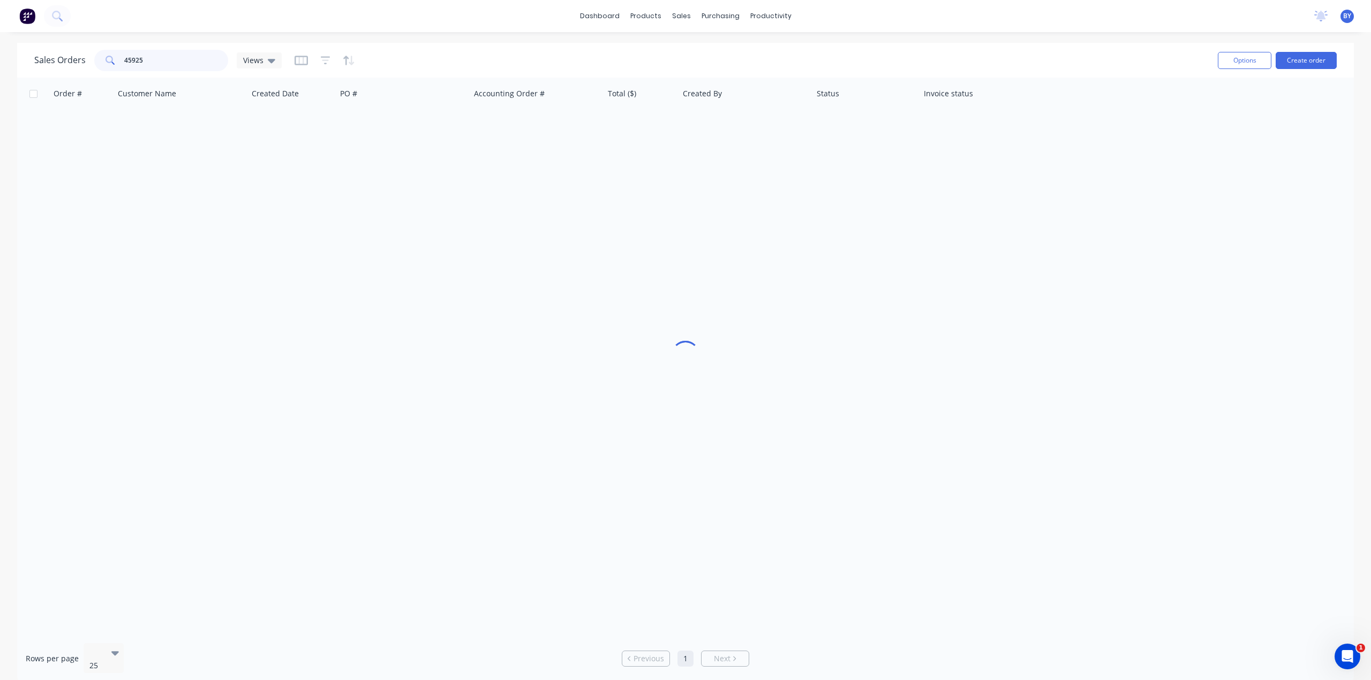
drag, startPoint x: 166, startPoint y: 59, endPoint x: 90, endPoint y: 56, distance: 76.1
click at [88, 58] on div "Sales Orders 45925 Views" at bounding box center [157, 60] width 247 height 21
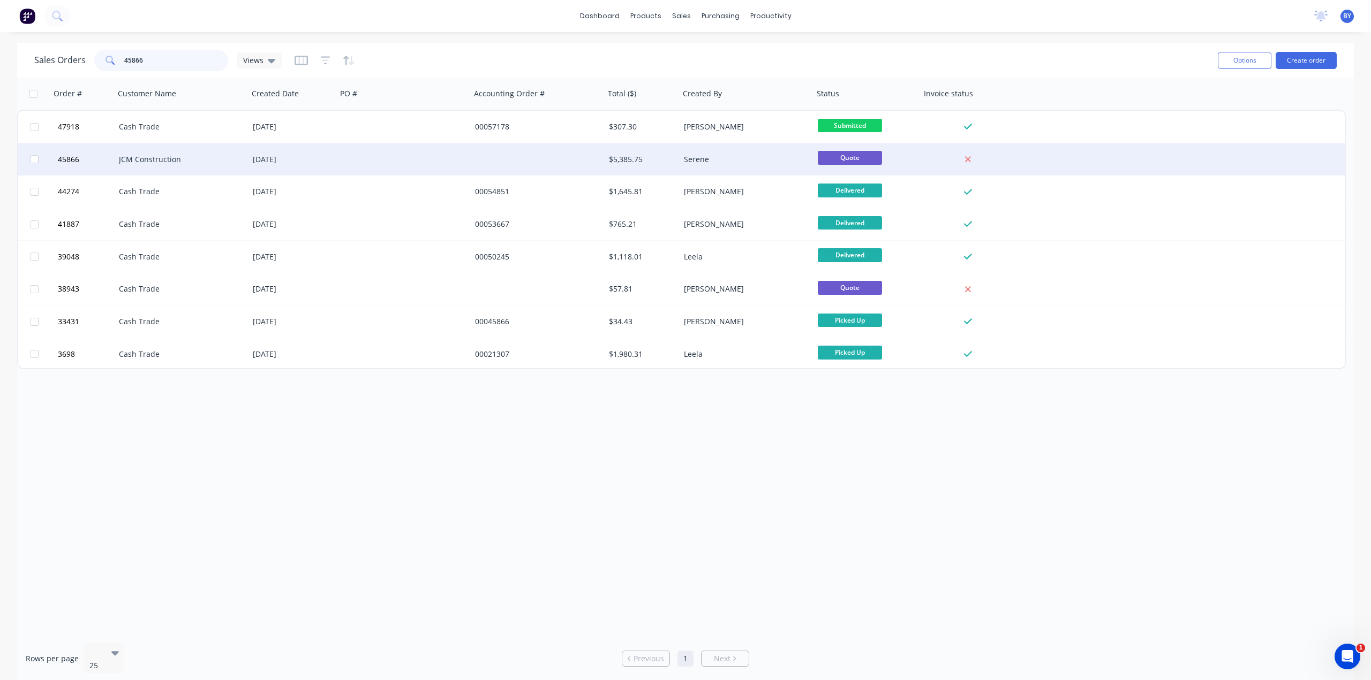
type input "45866"
click at [207, 164] on div "JCM Construction" at bounding box center [178, 159] width 119 height 11
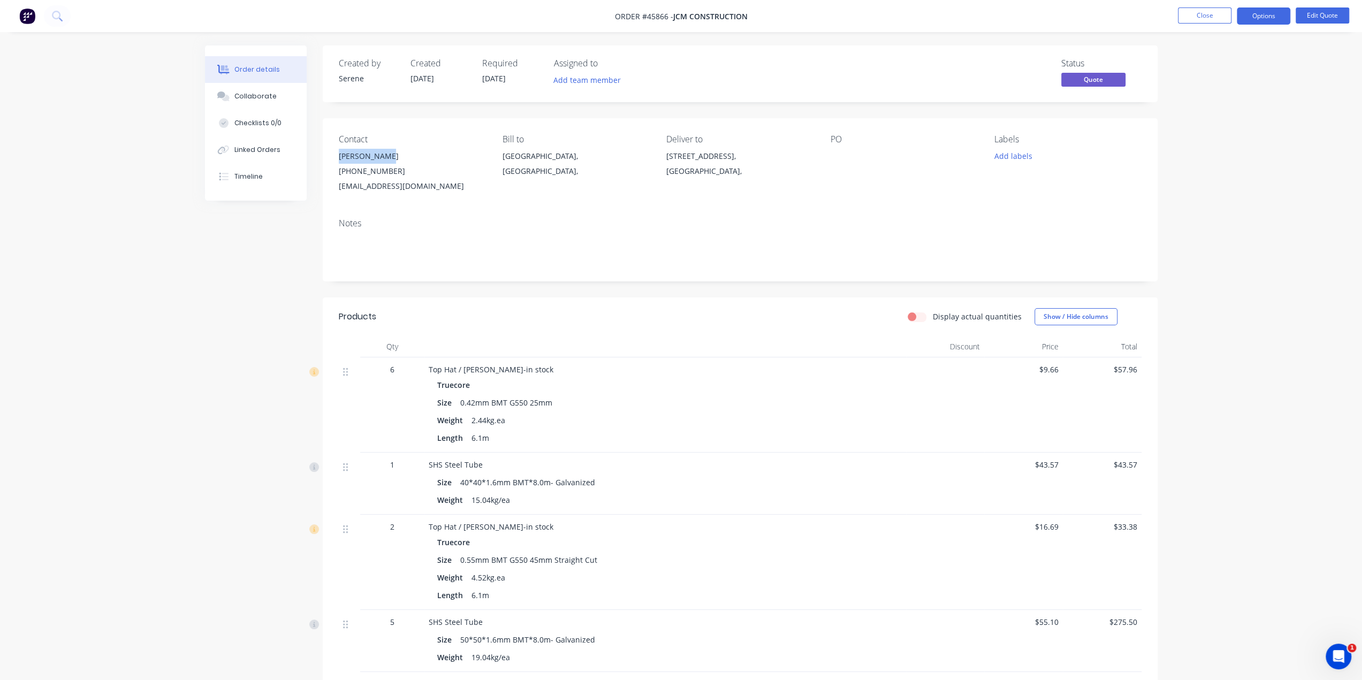
drag, startPoint x: 332, startPoint y: 157, endPoint x: 386, endPoint y: 155, distance: 54.1
click at [386, 155] on div "Contact Luke Aitkins (08) 6323 2394 tenders@jcm.net.au Bill to Western Australi…" at bounding box center [740, 164] width 835 height 92
copy div "Luke Aitkins"
click at [465, 164] on div "(08) 6323 2394" at bounding box center [412, 171] width 147 height 15
click at [34, 16] on img at bounding box center [27, 16] width 16 height 16
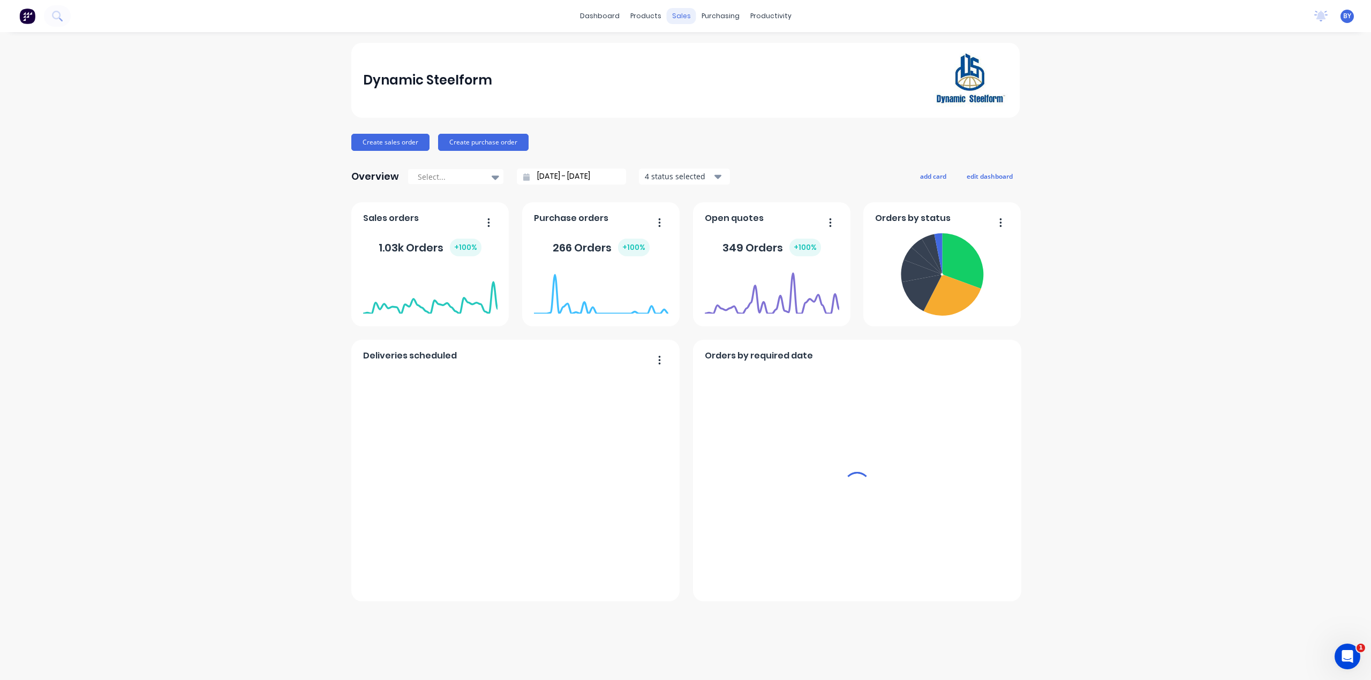
click at [686, 17] on div "sales" at bounding box center [681, 16] width 29 height 16
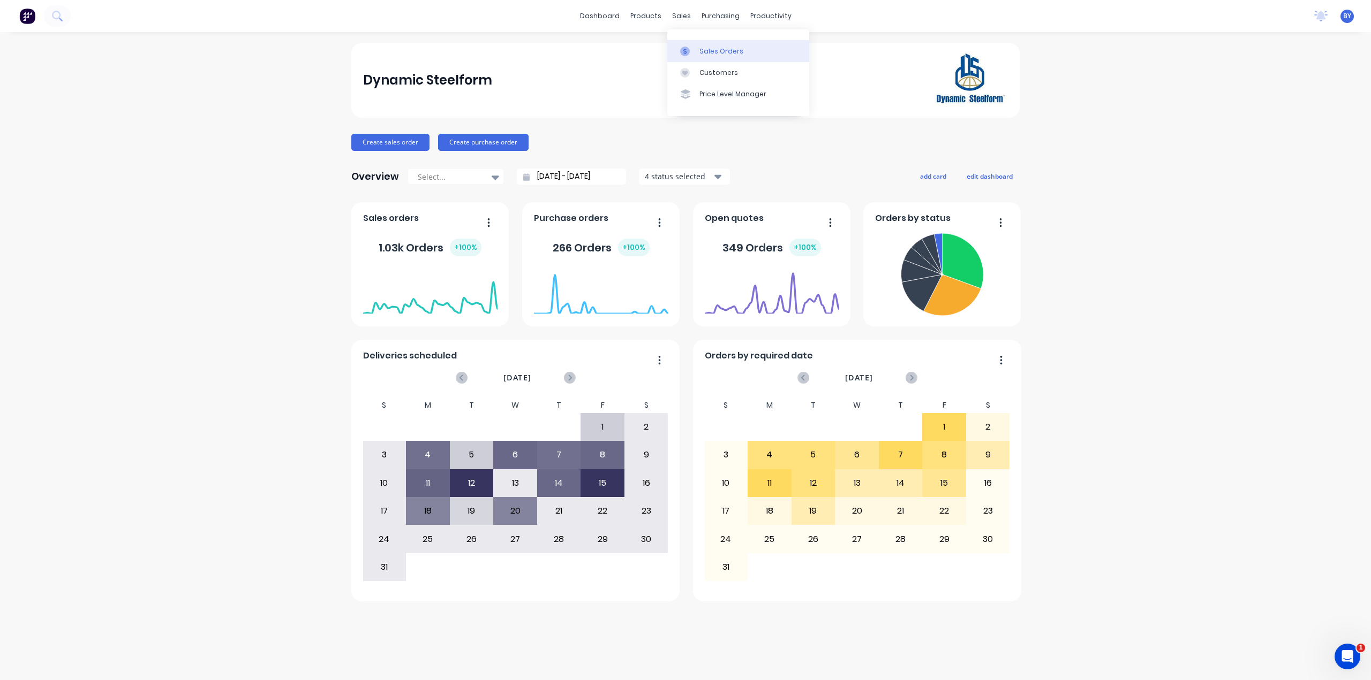
click at [697, 55] on link "Sales Orders" at bounding box center [738, 50] width 142 height 21
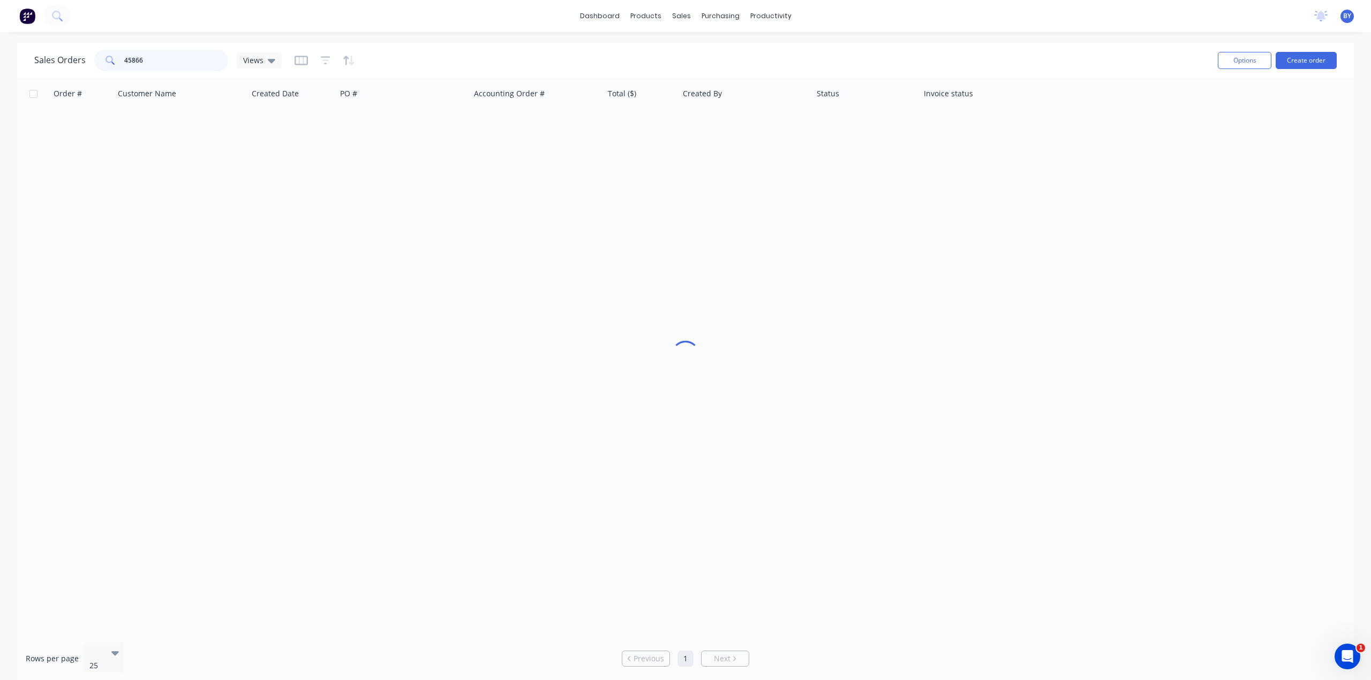
drag, startPoint x: 152, startPoint y: 62, endPoint x: 47, endPoint y: 69, distance: 105.7
click at [47, 69] on div "Sales Orders 45866 Views" at bounding box center [157, 60] width 247 height 21
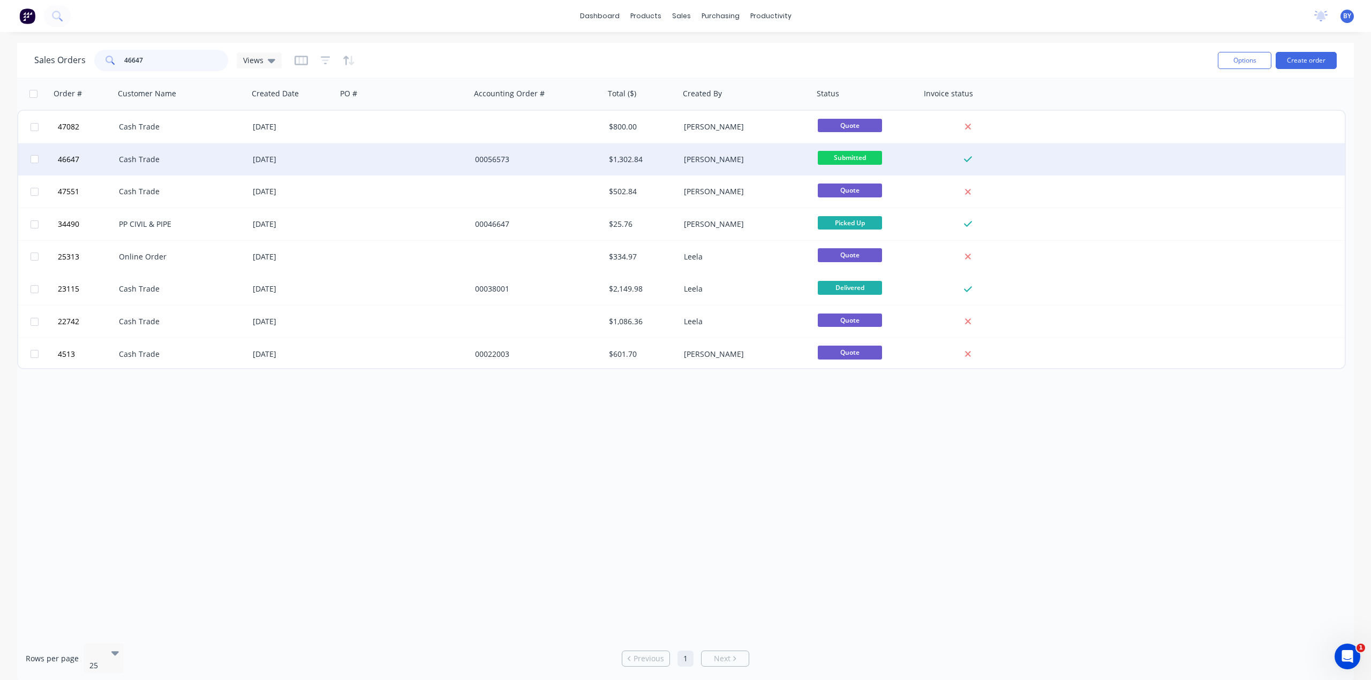
type input "46647"
click at [214, 166] on div "Cash Trade" at bounding box center [182, 159] width 134 height 32
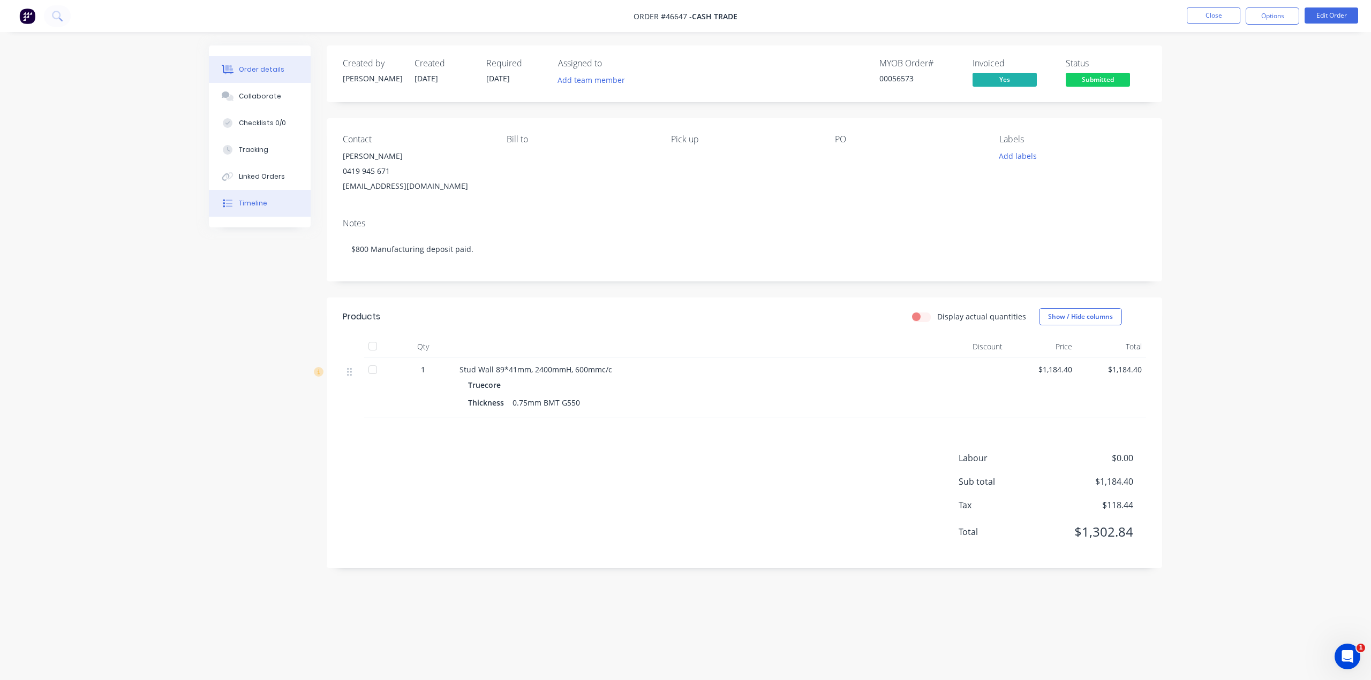
click at [256, 200] on div "Timeline" at bounding box center [253, 204] width 28 height 10
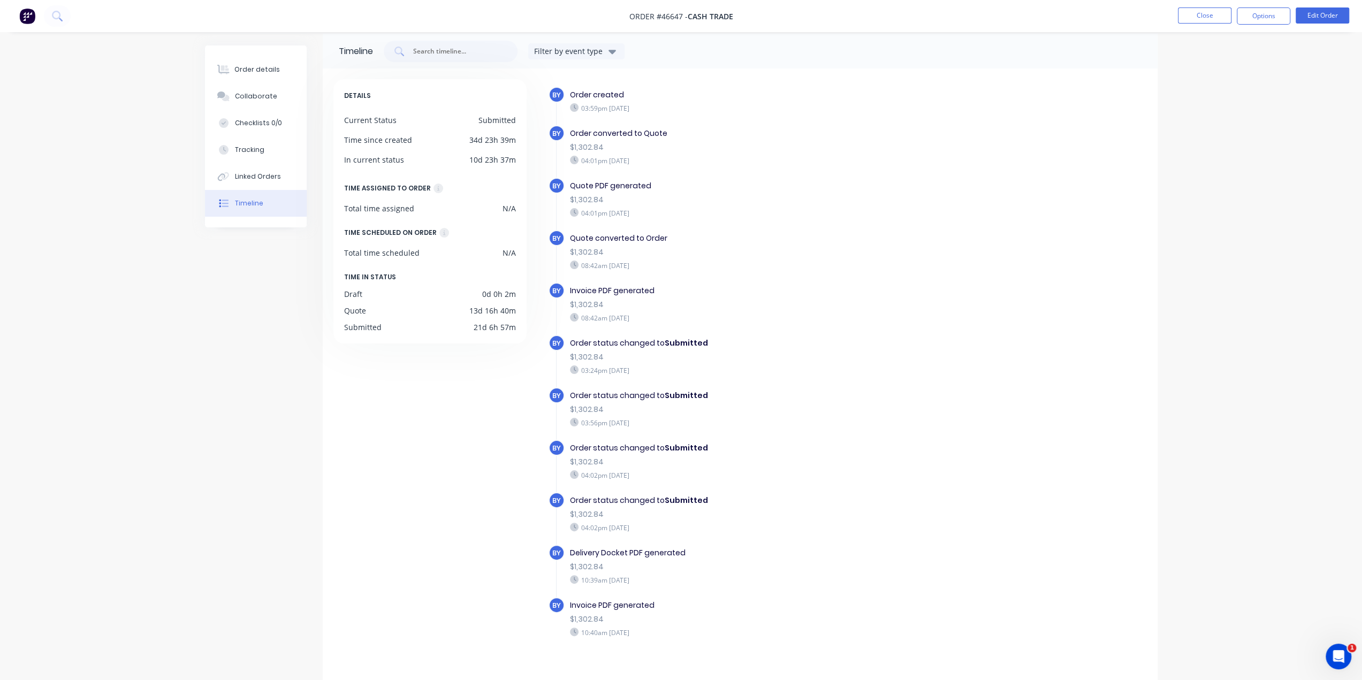
scroll to position [21, 0]
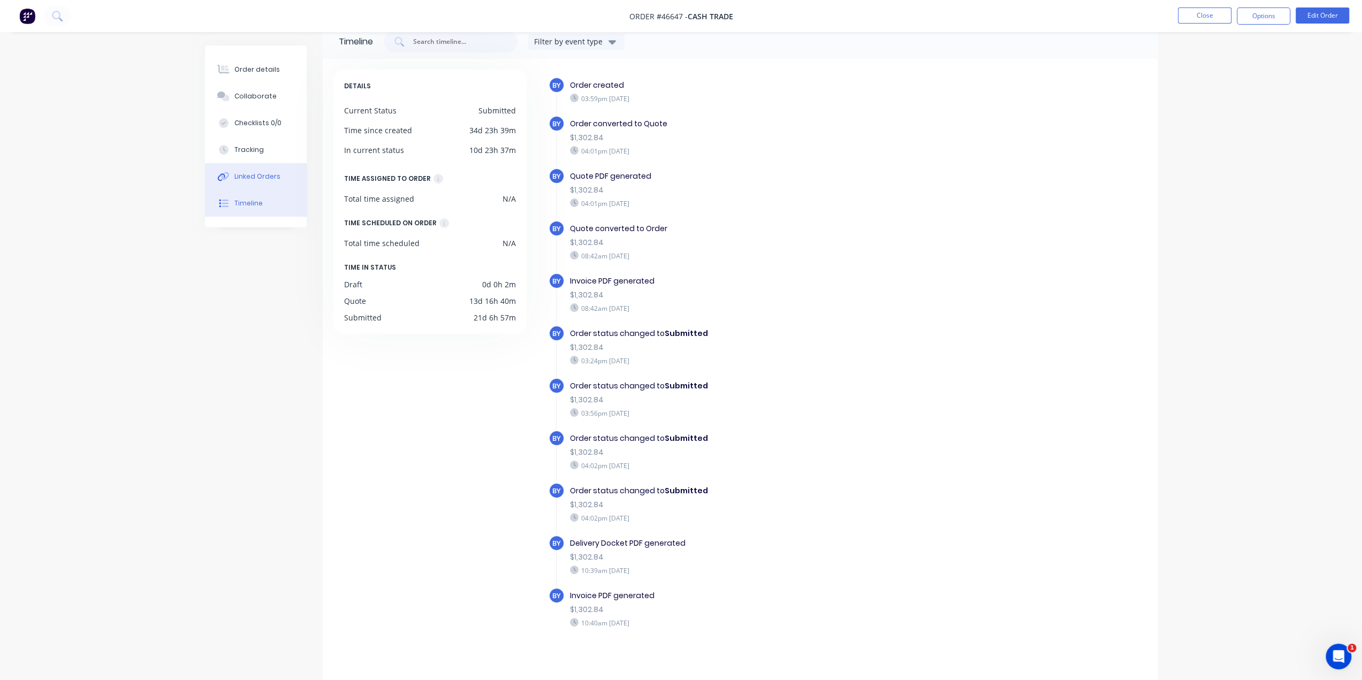
click at [263, 184] on button "Linked Orders" at bounding box center [256, 176] width 102 height 27
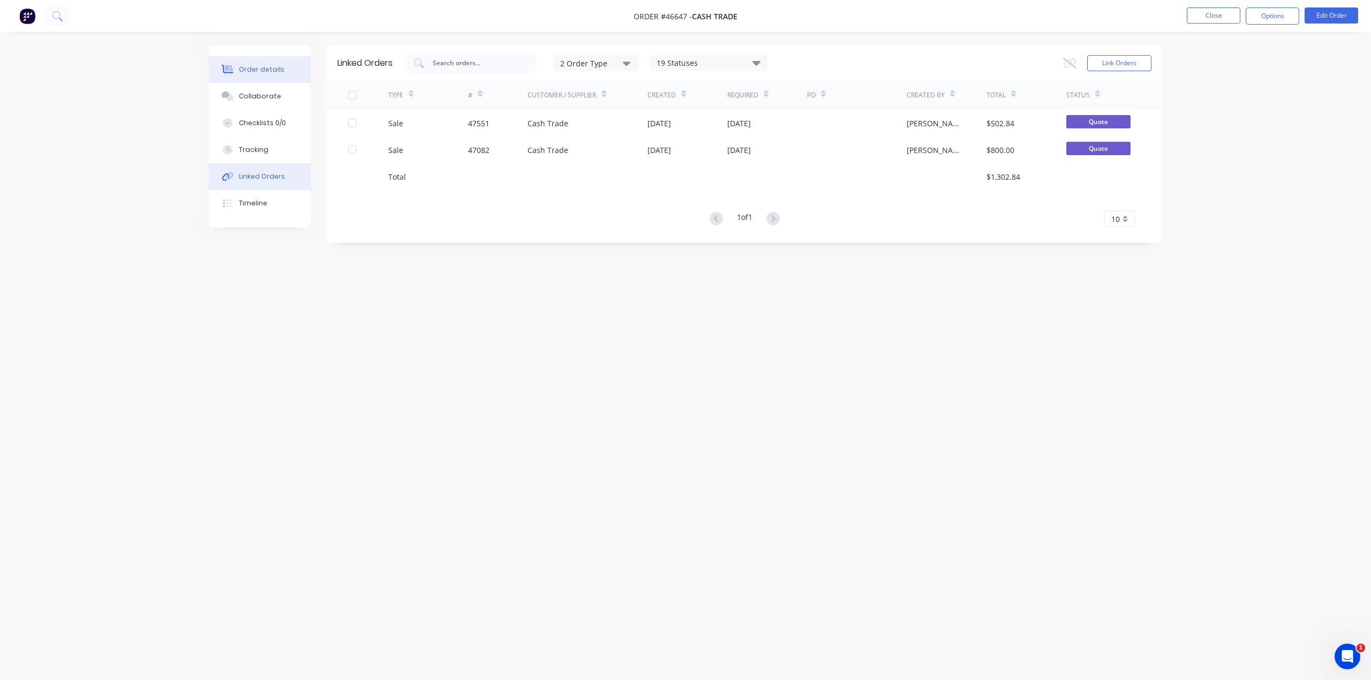
click at [264, 74] on div "Order details" at bounding box center [262, 70] width 46 height 10
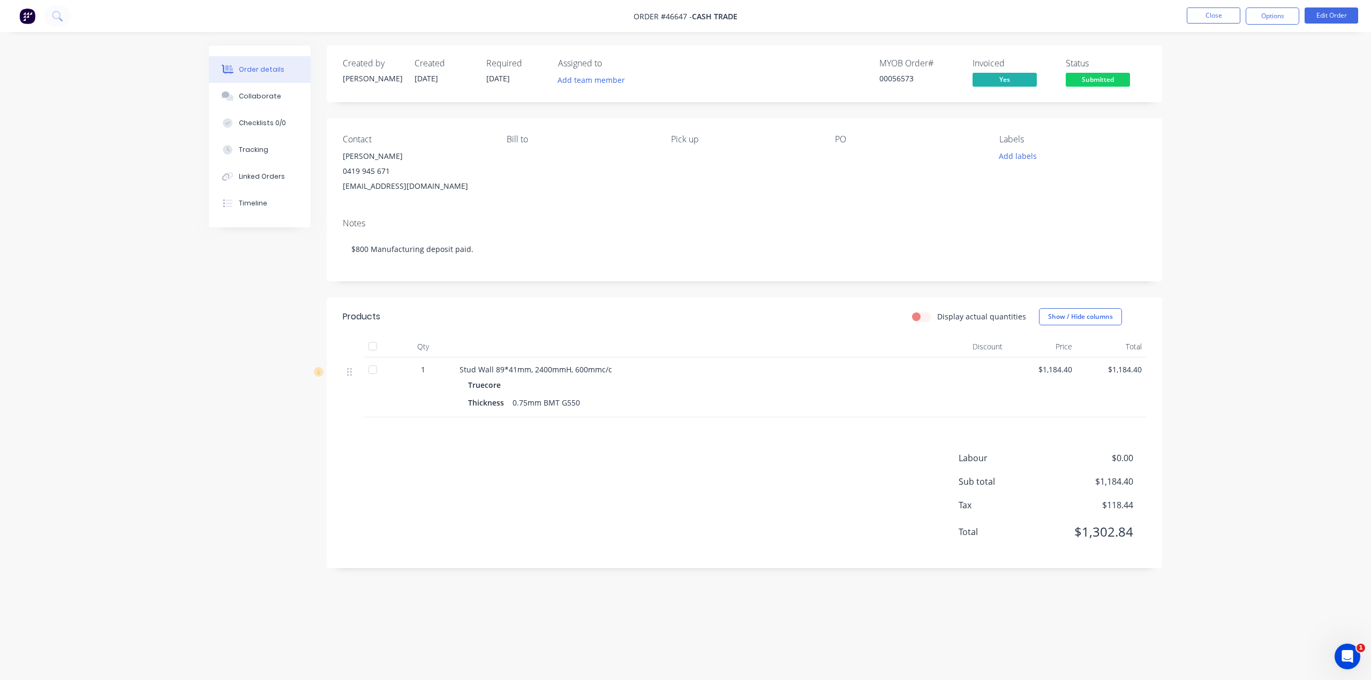
click at [221, 429] on div "Created by Bob Created 22/07/25 Required 08/07/25 Assigned to Add team member M…" at bounding box center [685, 320] width 953 height 549
click at [262, 175] on div "Linked Orders" at bounding box center [262, 177] width 46 height 10
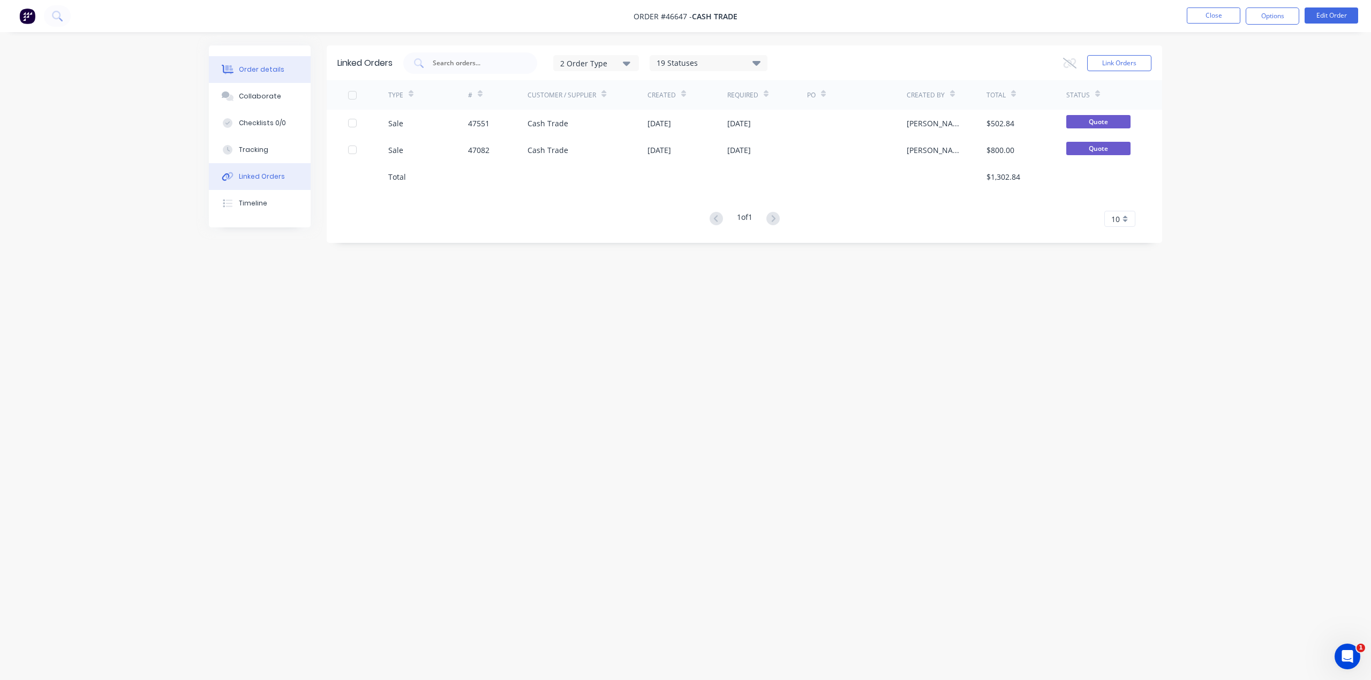
click at [255, 69] on div "Order details" at bounding box center [262, 70] width 46 height 10
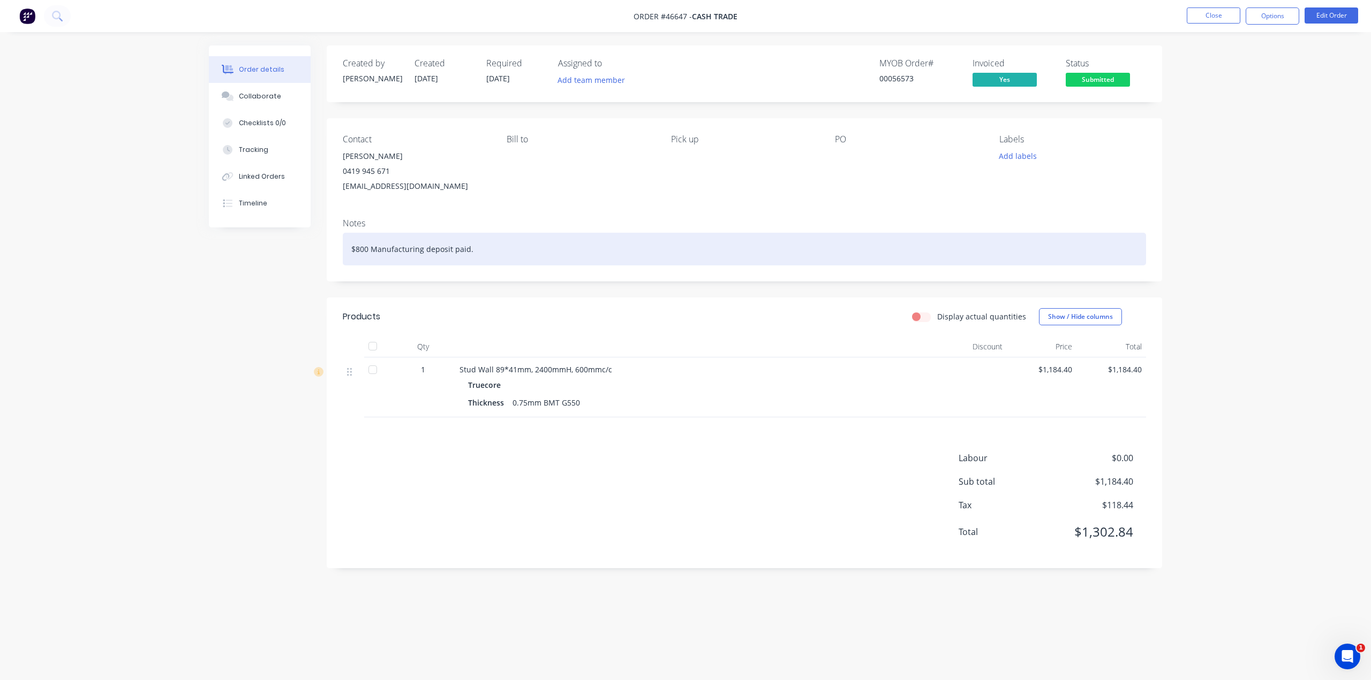
click at [488, 247] on div "$800 Manufacturing deposit paid." at bounding box center [744, 249] width 803 height 33
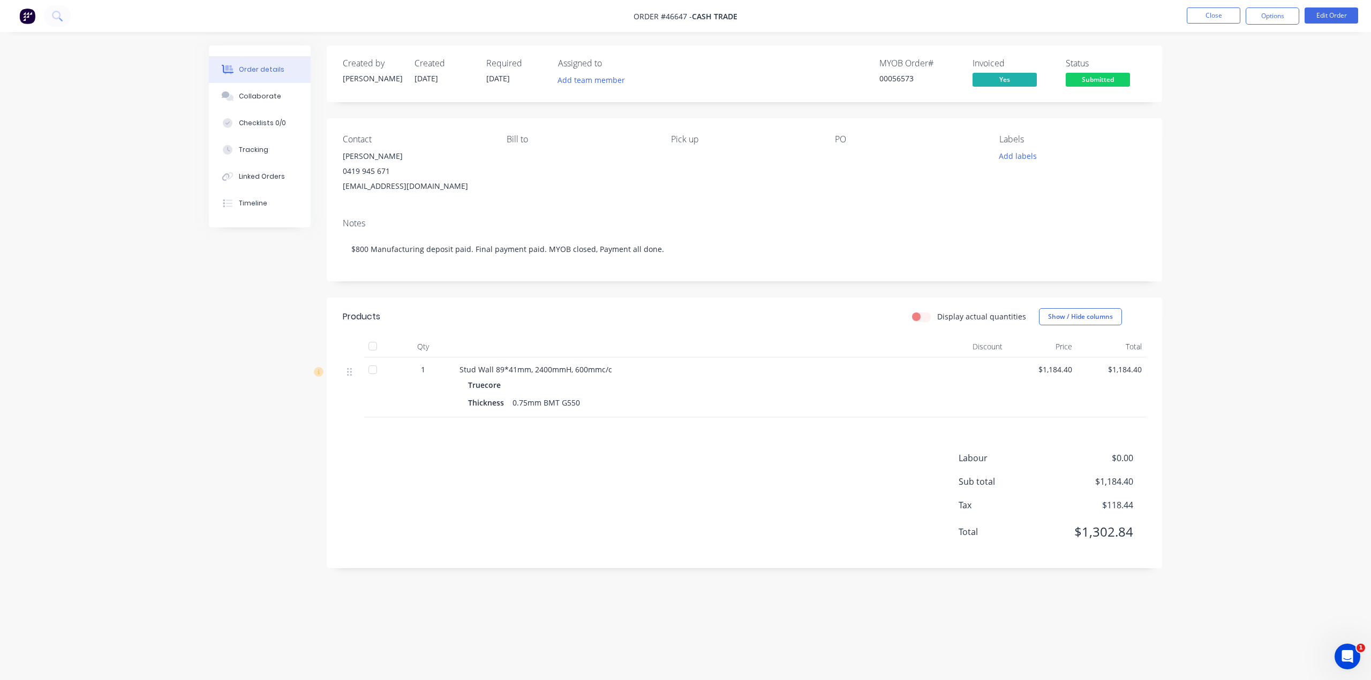
click at [537, 294] on div "Created by Bob Created 22/07/25 Required 08/07/25 Assigned to Add team member M…" at bounding box center [744, 307] width 835 height 523
drag, startPoint x: 744, startPoint y: 505, endPoint x: 748, endPoint y: 502, distance: 5.7
click at [743, 504] on div "Labour $0.00 Sub total $1,184.40 Tax $118.44 Total $1,302.84" at bounding box center [744, 502] width 803 height 101
click at [24, 18] on img at bounding box center [27, 16] width 16 height 16
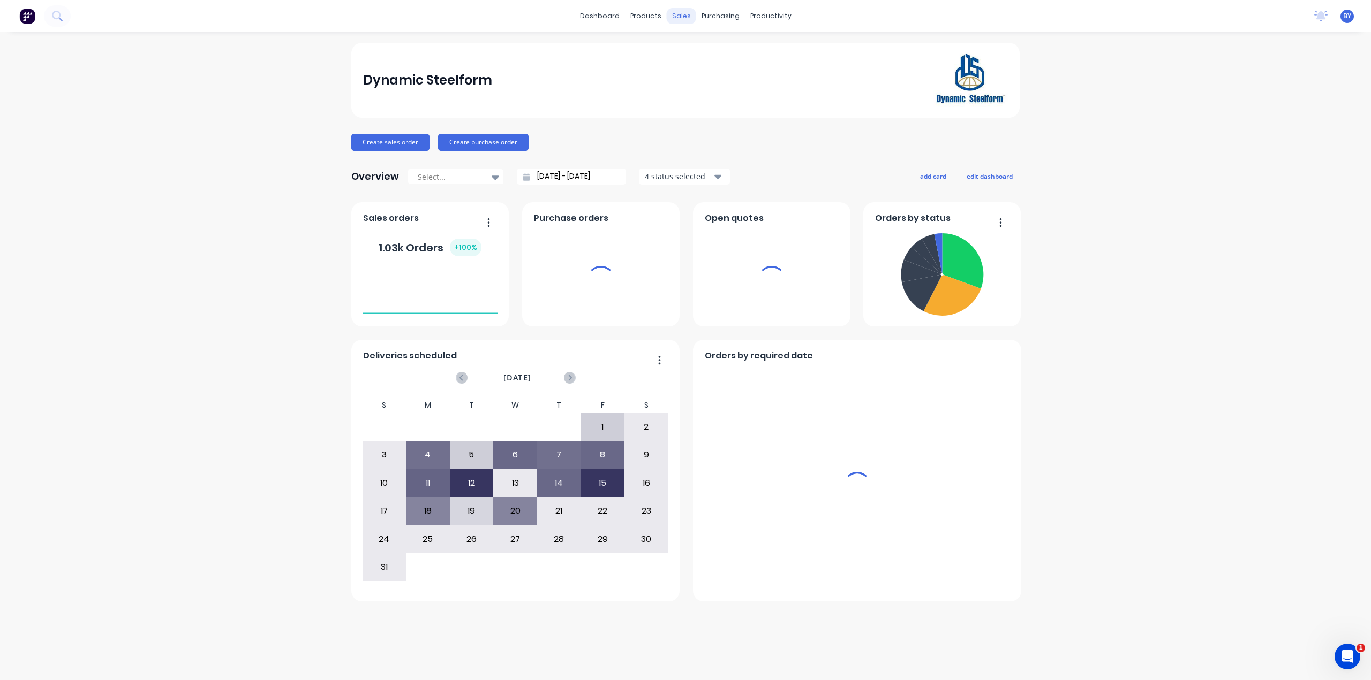
click at [679, 16] on div "sales" at bounding box center [681, 16] width 29 height 16
click at [682, 9] on div "sales" at bounding box center [681, 16] width 29 height 16
click at [683, 16] on div "sales" at bounding box center [681, 16] width 29 height 16
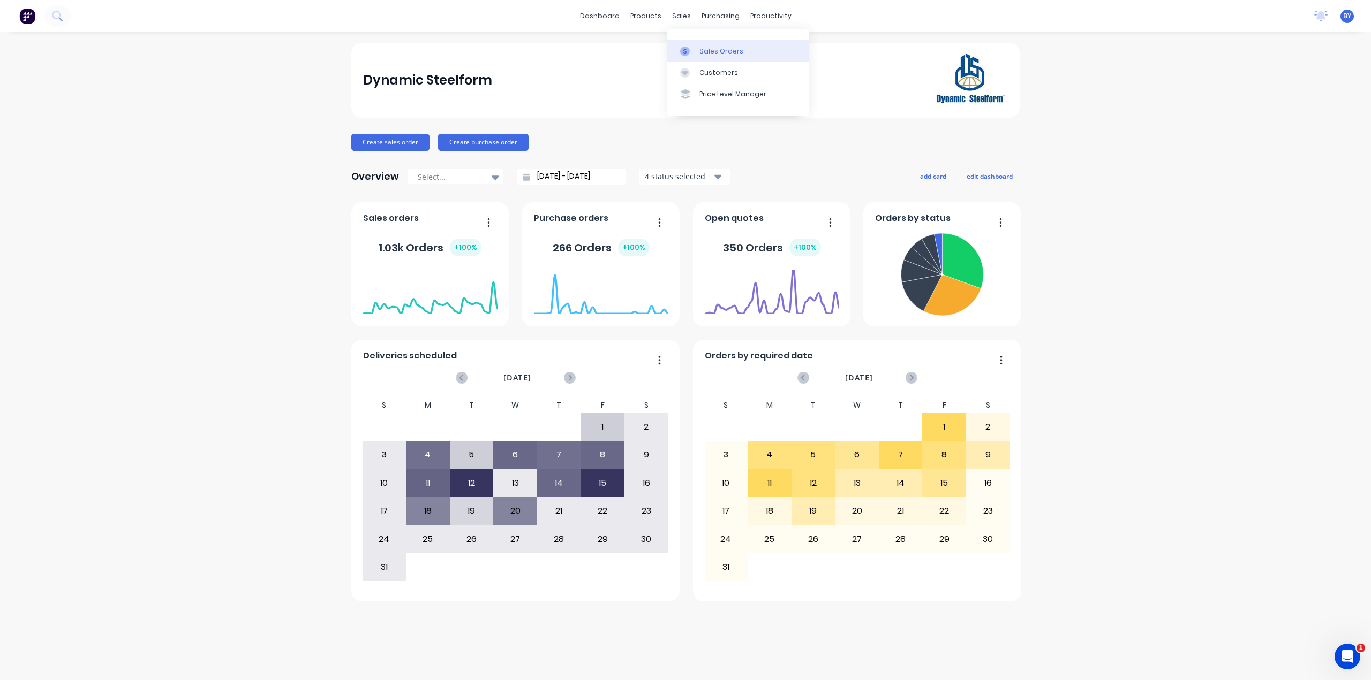
click at [694, 55] on div at bounding box center [688, 52] width 16 height 10
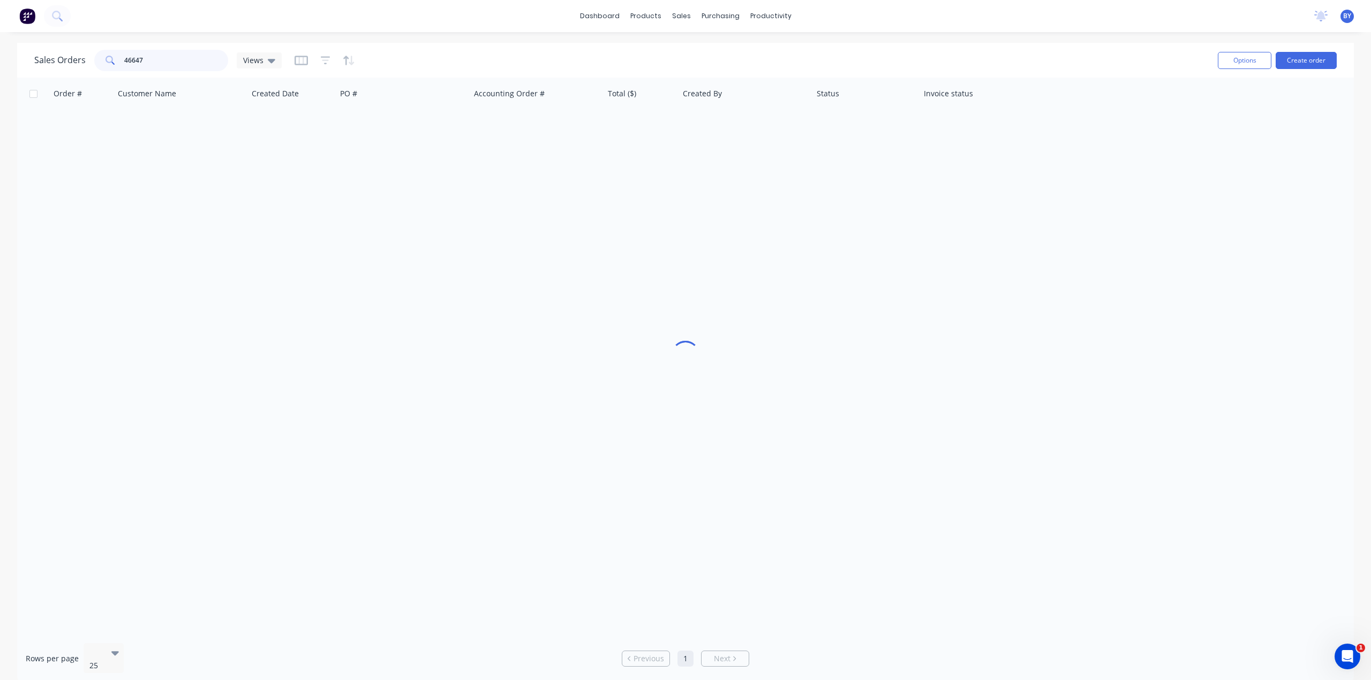
drag, startPoint x: 158, startPoint y: 68, endPoint x: 70, endPoint y: 56, distance: 89.7
click at [70, 59] on div "Sales Orders 46647 Views" at bounding box center [157, 60] width 247 height 21
type input "47013"
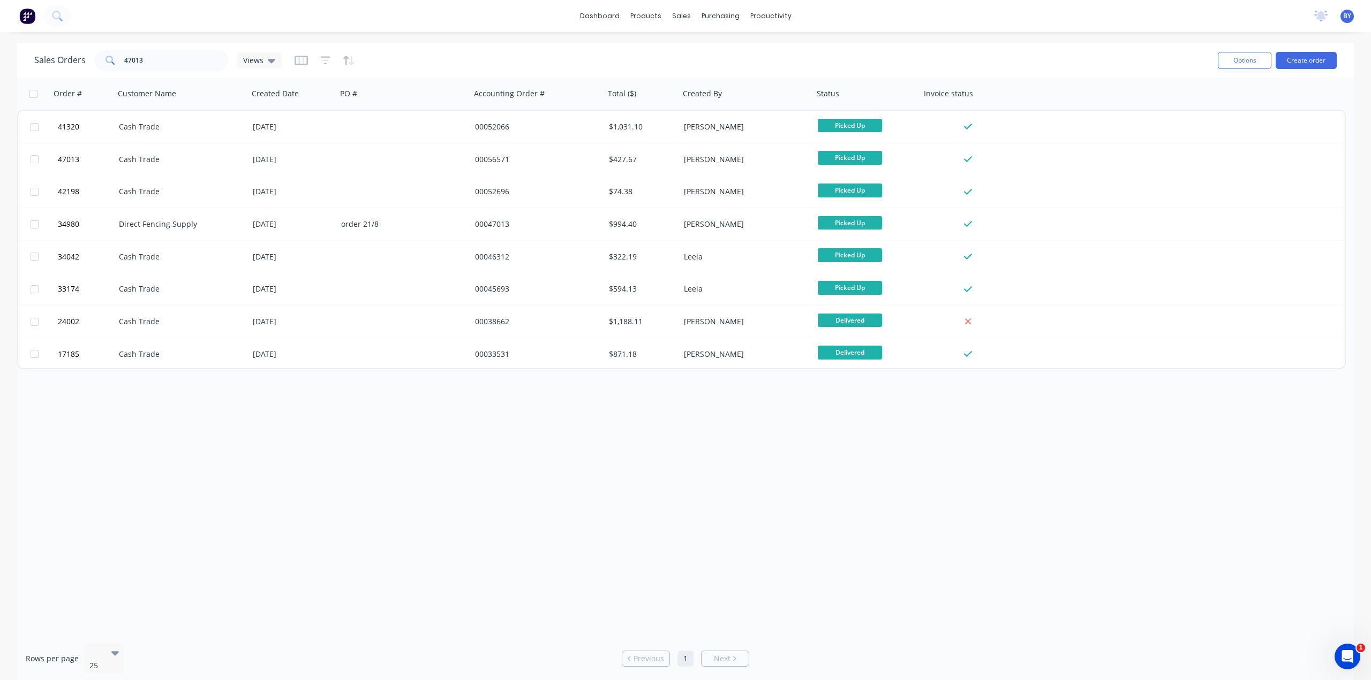
click at [1013, 510] on div "Order # Customer Name Created Date PO # Accounting Order # Total ($) Created By…" at bounding box center [685, 356] width 1336 height 557
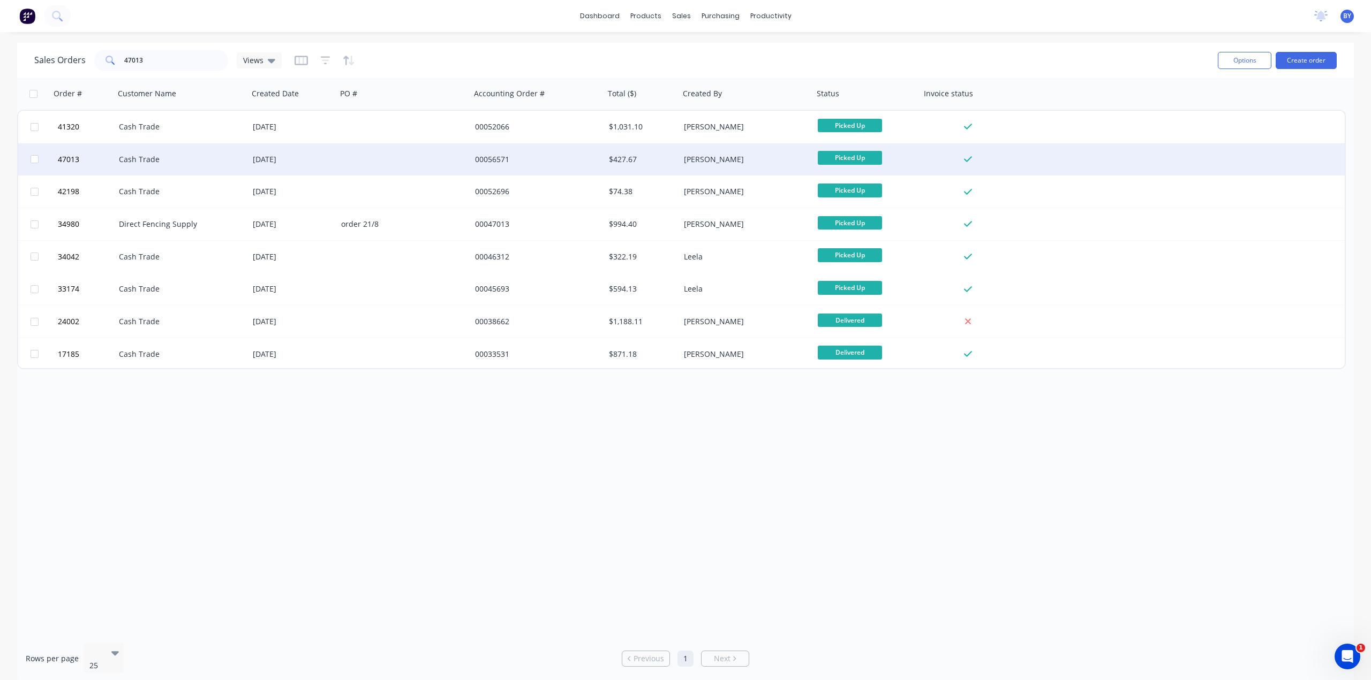
click at [201, 166] on div "Cash Trade" at bounding box center [182, 159] width 134 height 32
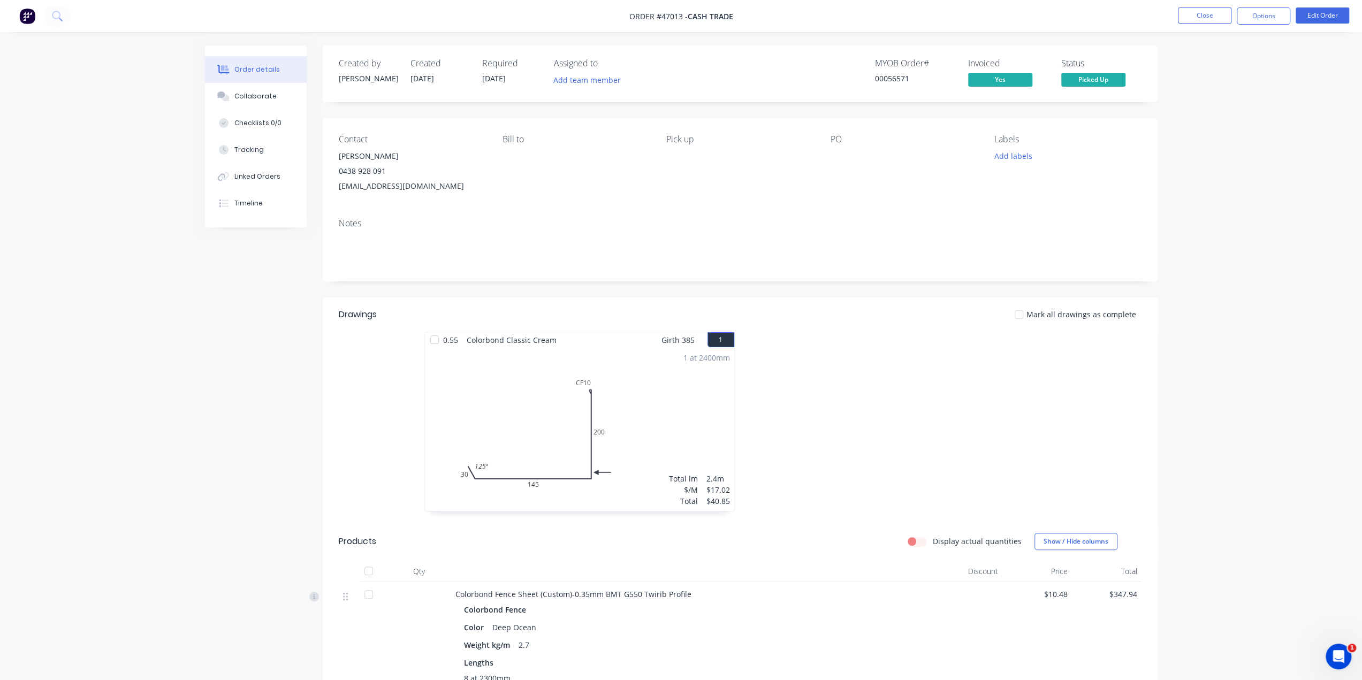
click at [26, 18] on img at bounding box center [27, 16] width 16 height 16
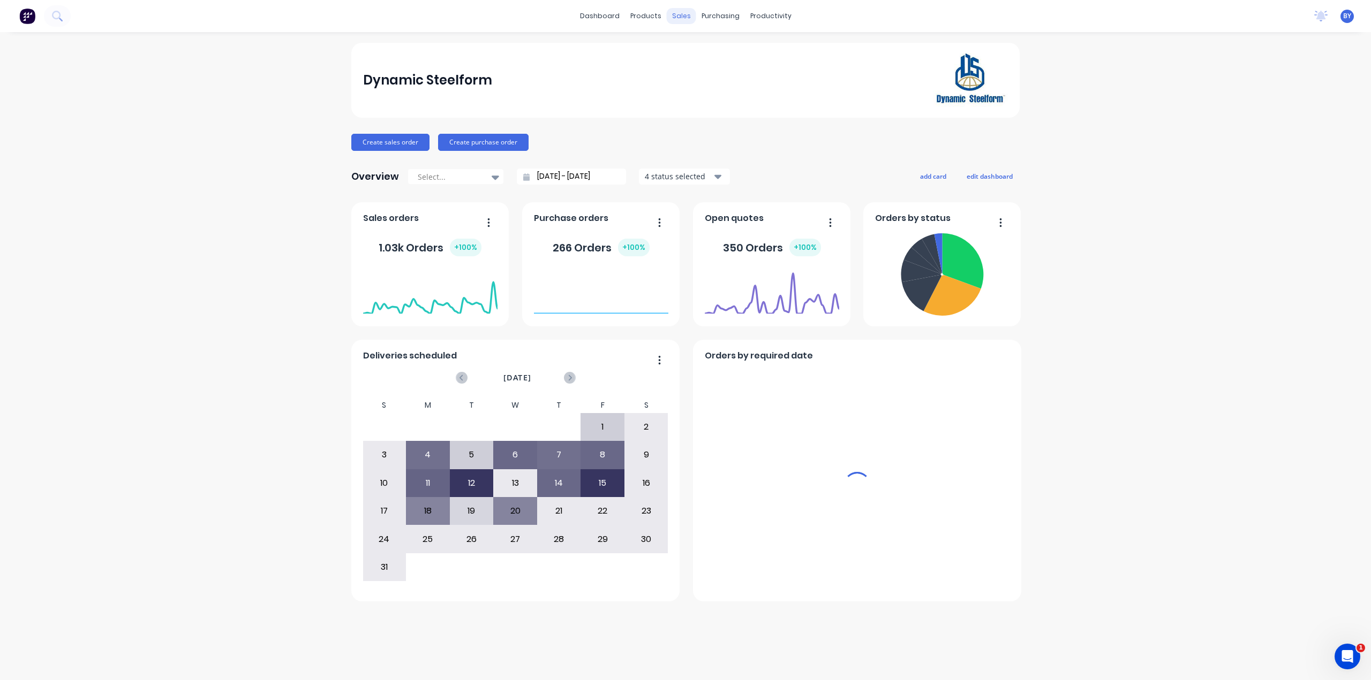
click at [680, 17] on div "sales" at bounding box center [681, 16] width 29 height 16
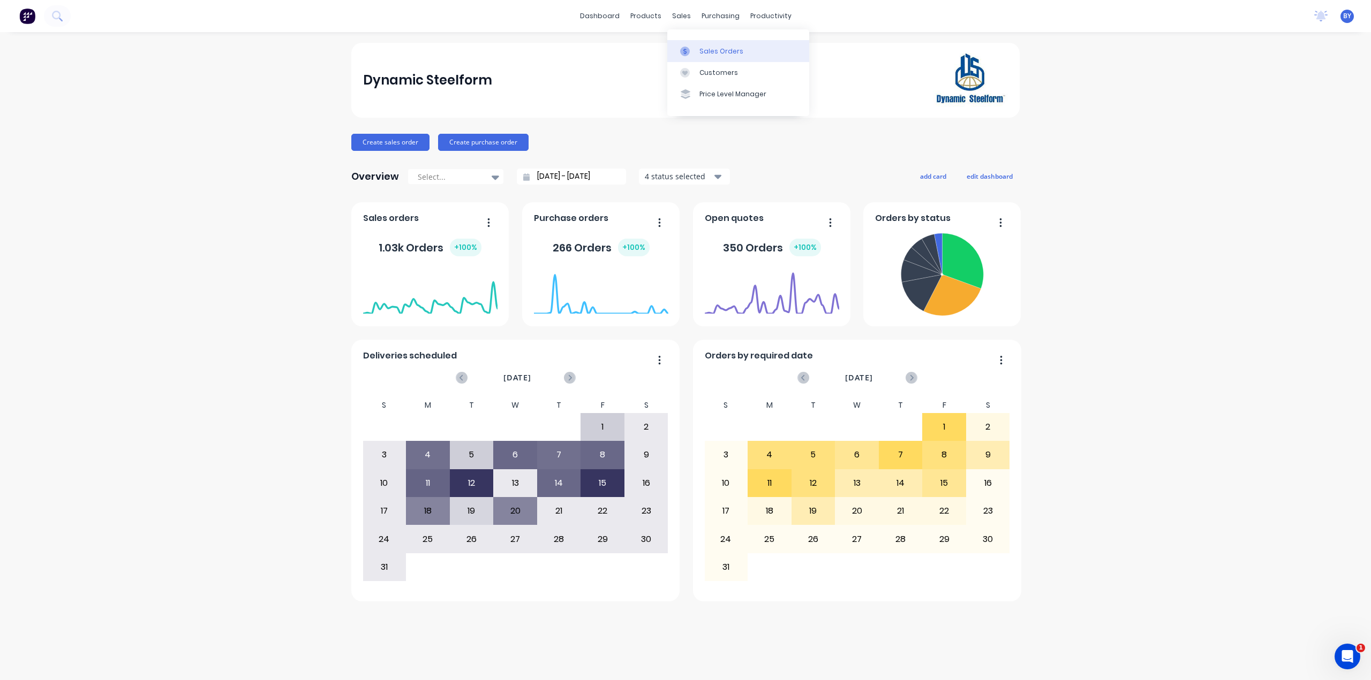
click at [692, 49] on div at bounding box center [688, 52] width 16 height 10
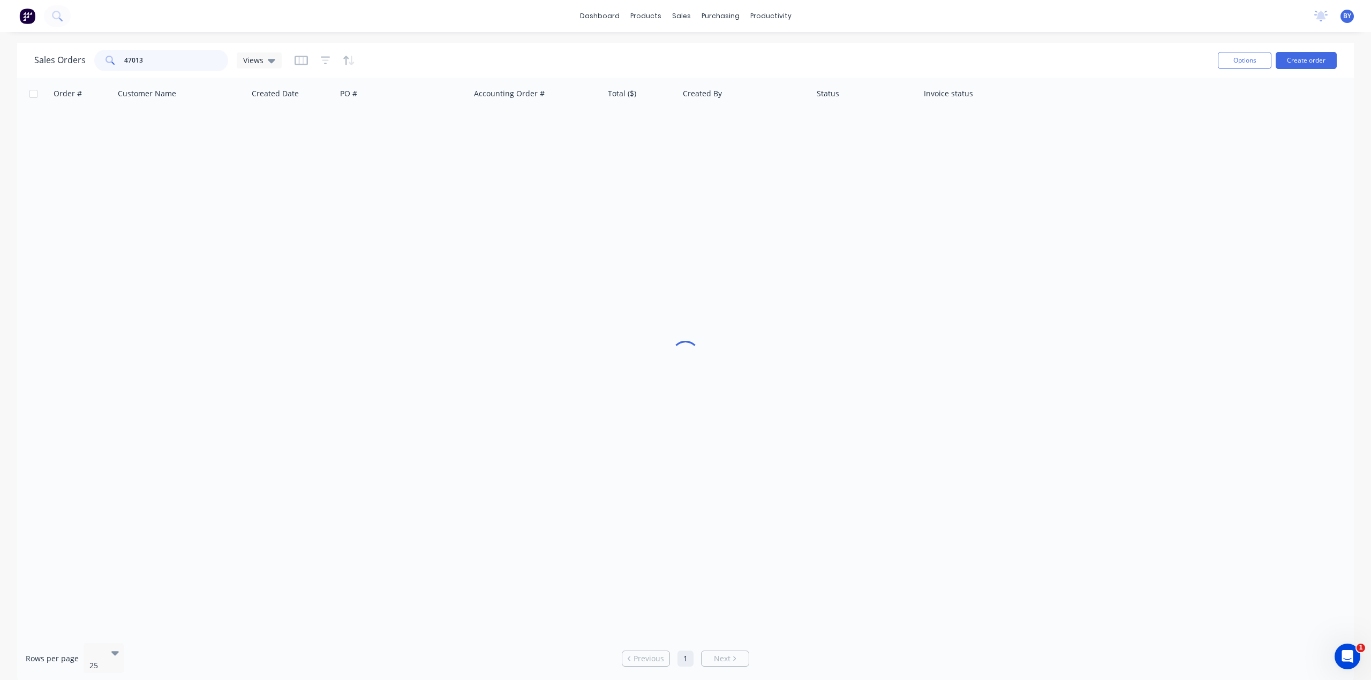
drag, startPoint x: 187, startPoint y: 63, endPoint x: 42, endPoint y: 59, distance: 145.1
click at [42, 59] on div "Sales Orders 47013 Views" at bounding box center [157, 60] width 247 height 21
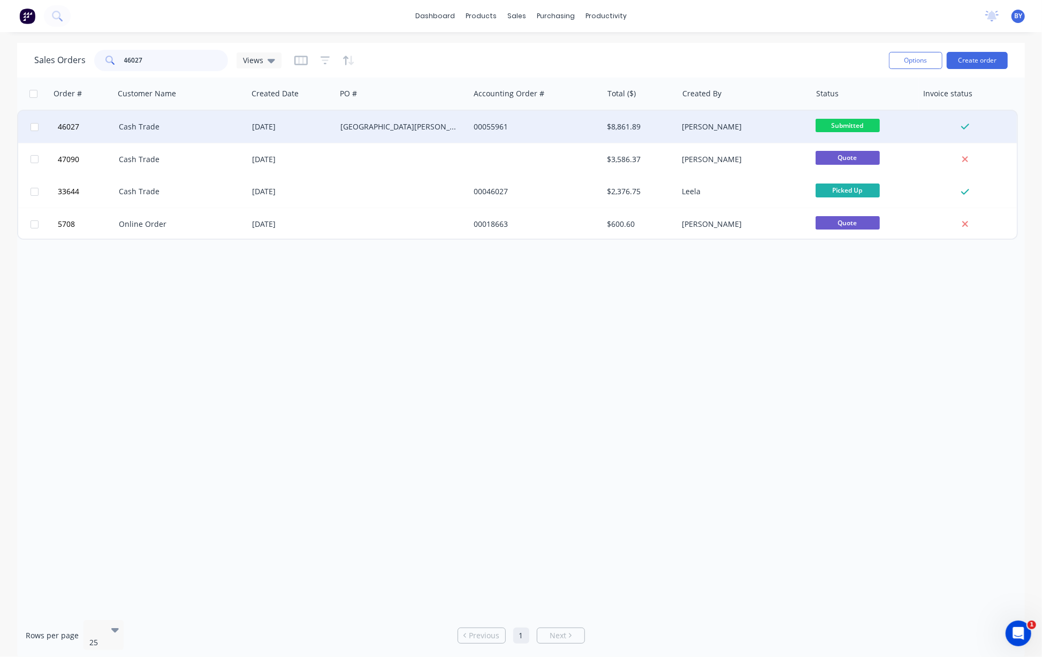
type input "46027"
click at [208, 128] on div "Cash Trade" at bounding box center [178, 127] width 119 height 11
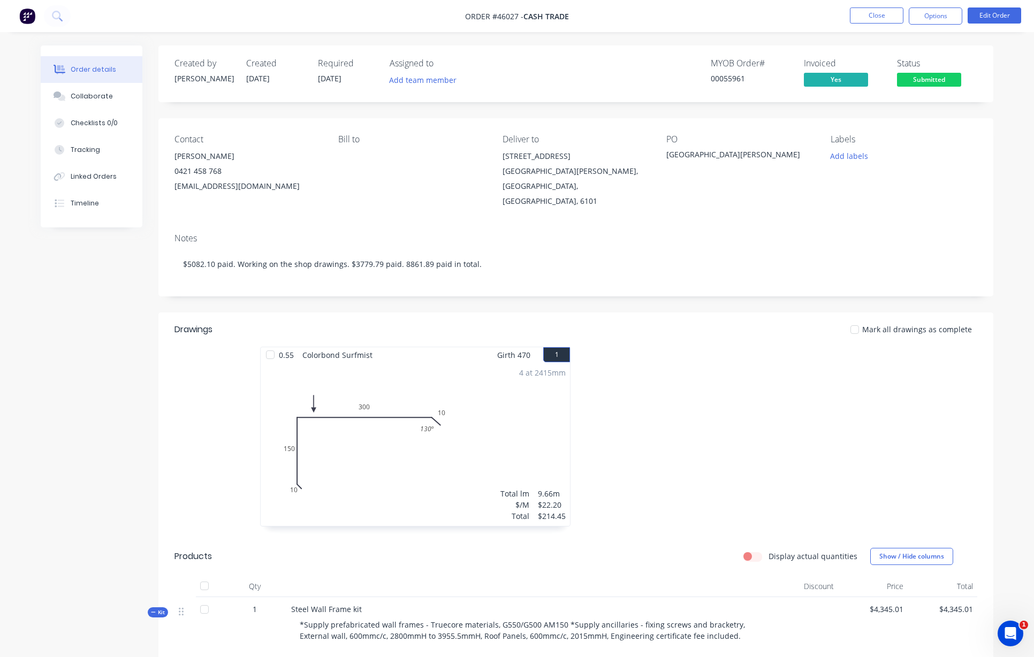
click at [301, 177] on div "0421 458 768" at bounding box center [248, 171] width 147 height 15
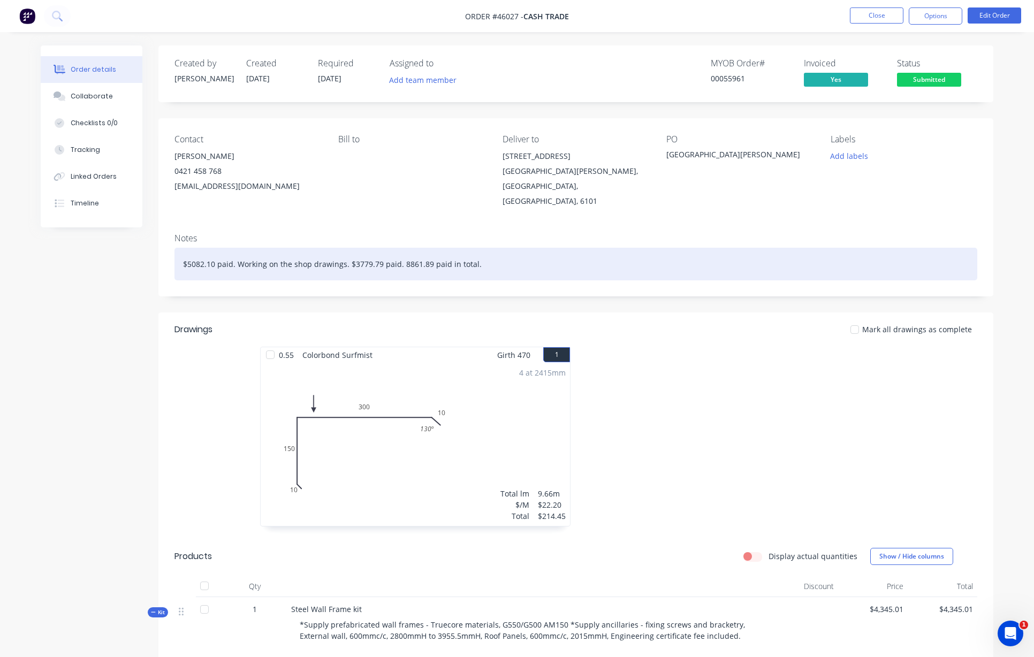
click at [662, 248] on div "$5082.10 paid. Working on the shop drawings. $3779.79 paid. 8861.89 paid in tot…" at bounding box center [576, 264] width 803 height 33
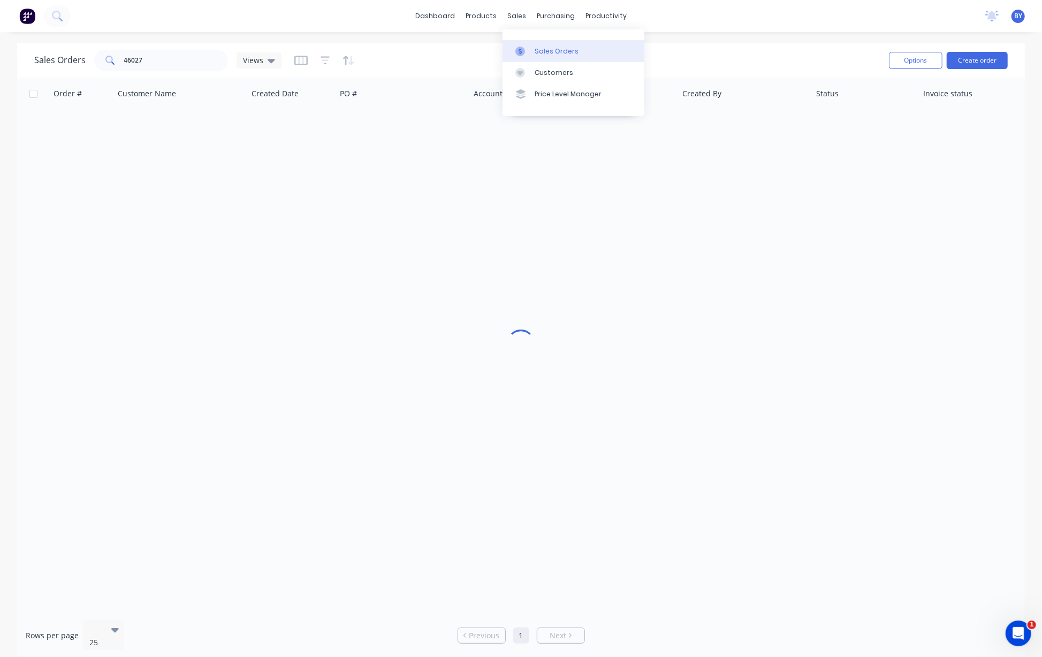
click at [532, 48] on link "Sales Orders" at bounding box center [574, 50] width 142 height 21
drag, startPoint x: 160, startPoint y: 63, endPoint x: -59, endPoint y: 60, distance: 218.4
click at [0, 60] on html "dashboard products sales purchasing productivity dashboard products Product Cat…" at bounding box center [521, 328] width 1042 height 657
type input "同"
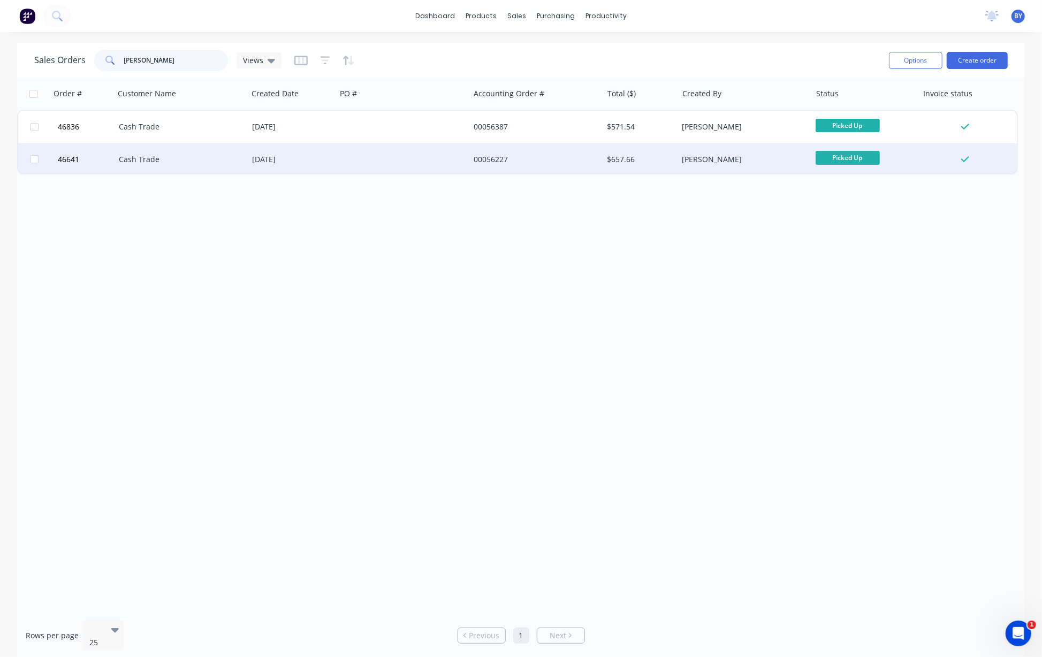
type input "tony tomeo"
click at [208, 157] on div "Cash Trade" at bounding box center [178, 159] width 119 height 11
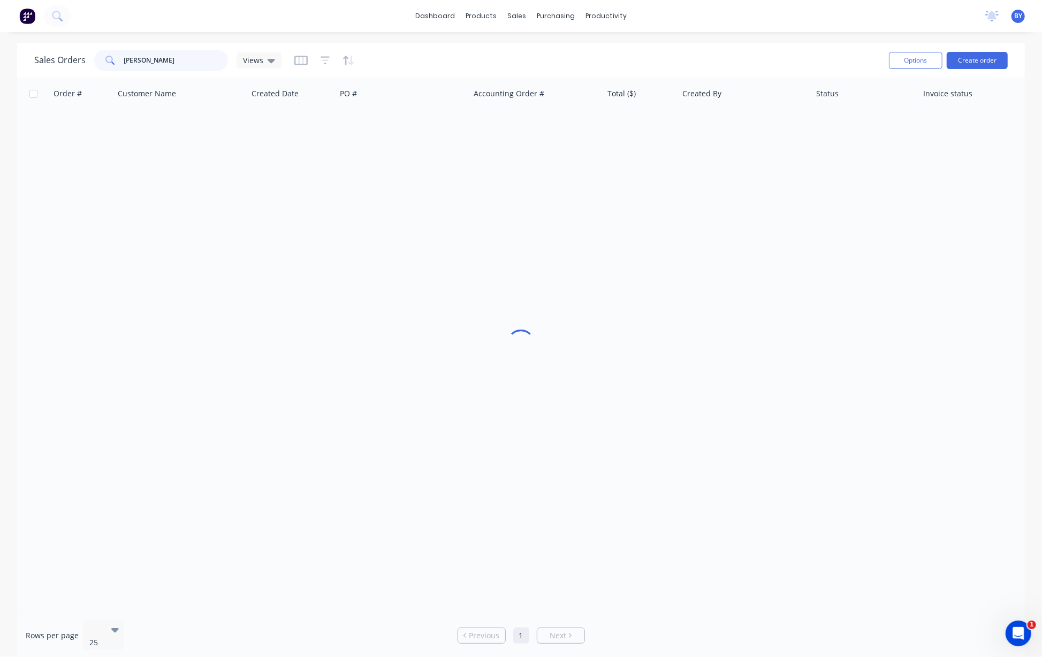
drag, startPoint x: 169, startPoint y: 55, endPoint x: 58, endPoint y: 54, distance: 110.8
click at [58, 54] on div "Sales Orders tony tomeo Views" at bounding box center [157, 60] width 247 height 21
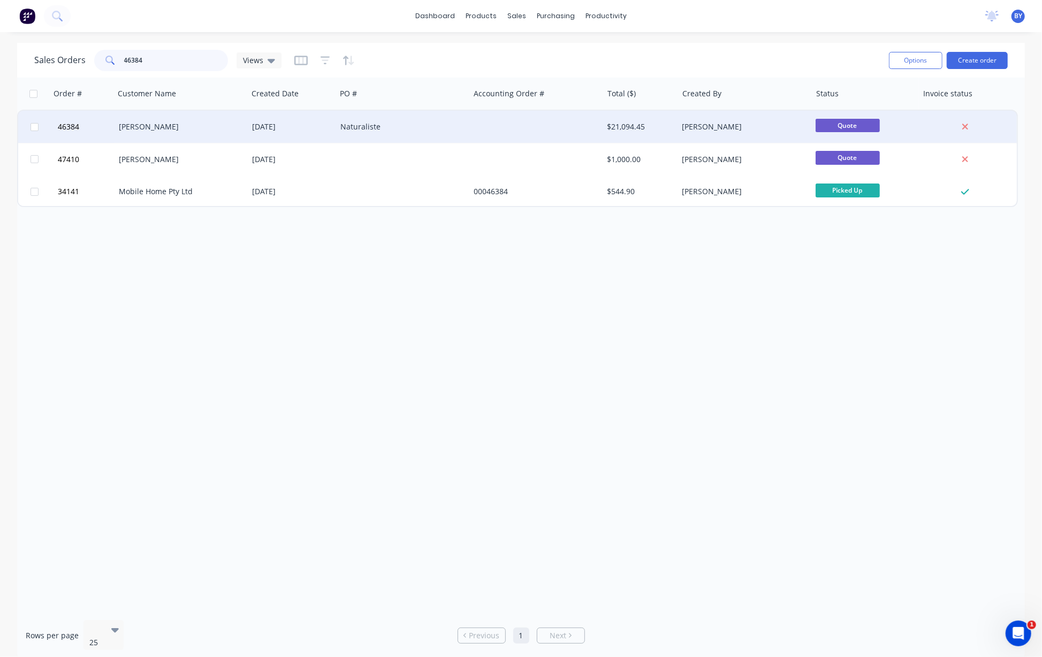
type input "46384"
click at [196, 127] on div "Li, ShengAn" at bounding box center [178, 127] width 119 height 11
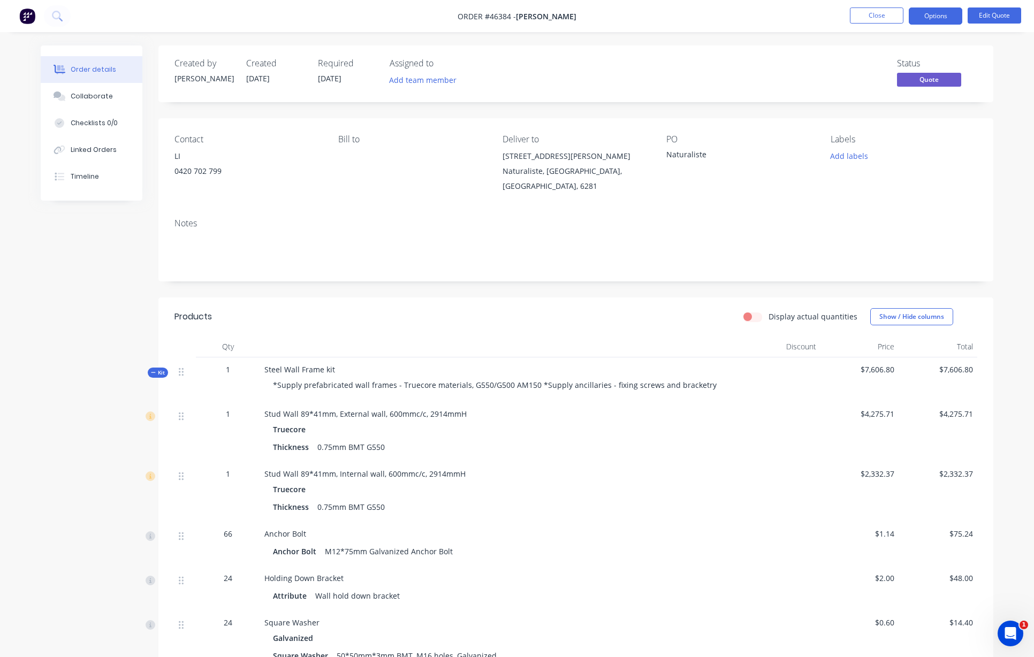
click at [38, 7] on button at bounding box center [27, 15] width 22 height 17
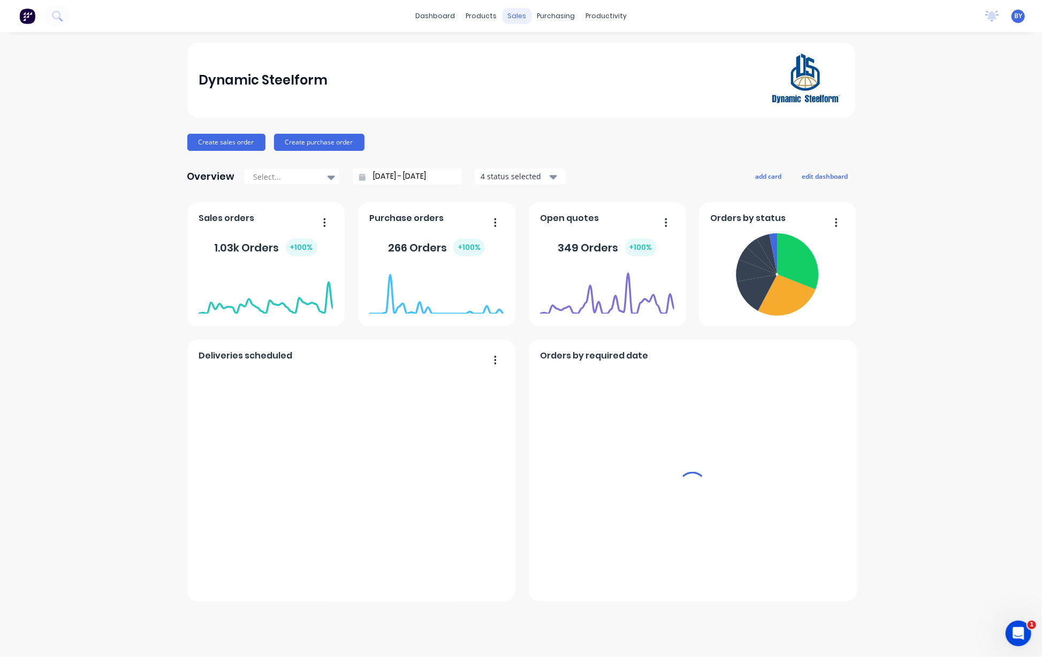
click at [514, 22] on div "dashboard products sales purchasing productivity dashboard products Product Cat…" at bounding box center [521, 16] width 1042 height 32
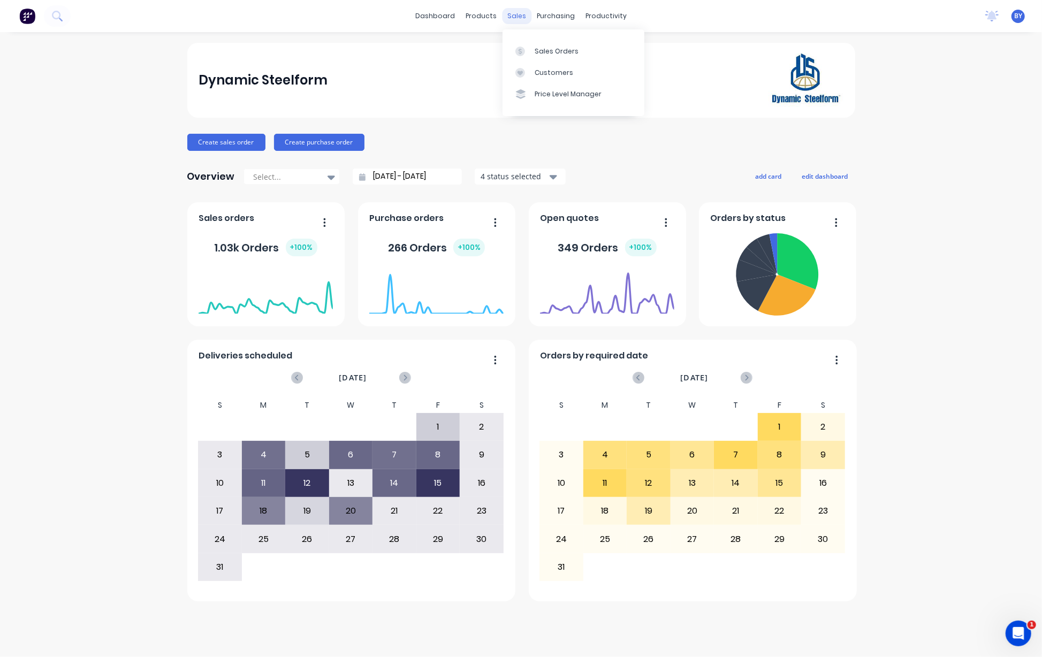
click at [519, 19] on div "sales" at bounding box center [516, 16] width 29 height 16
click at [536, 48] on div "Sales Orders" at bounding box center [557, 52] width 44 height 10
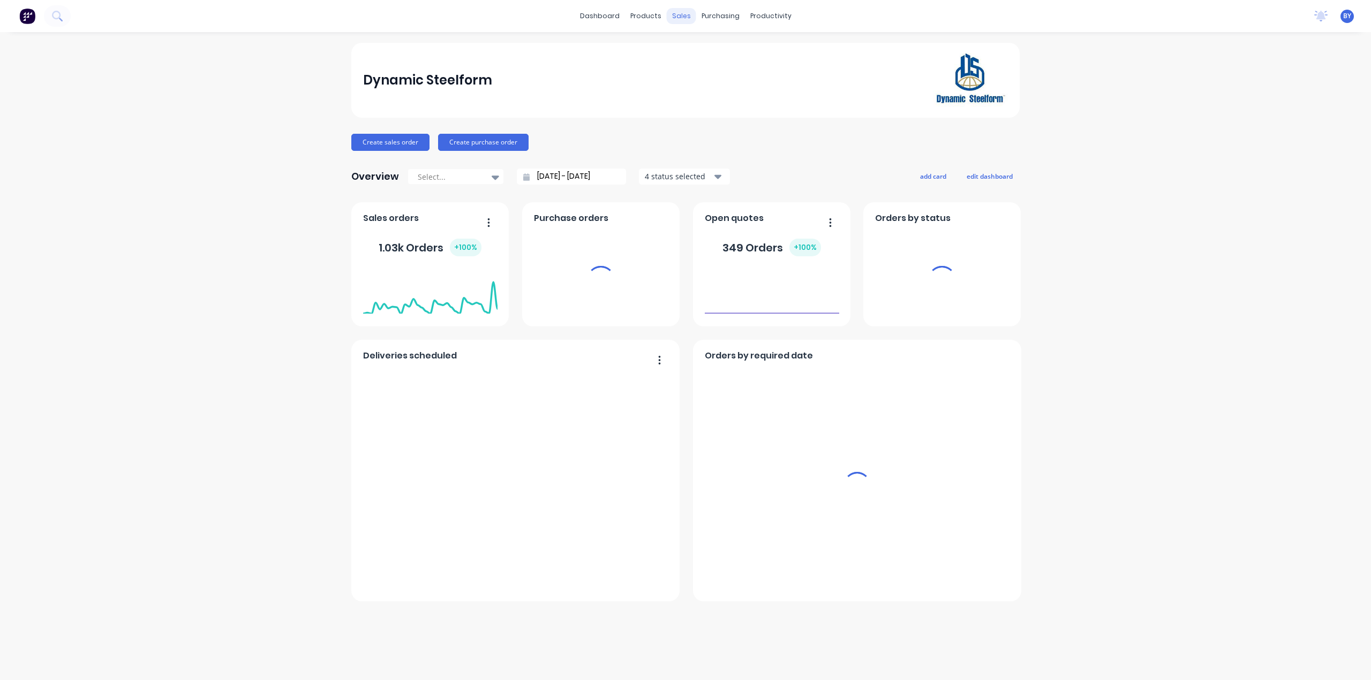
click at [682, 13] on div "sales" at bounding box center [681, 16] width 29 height 16
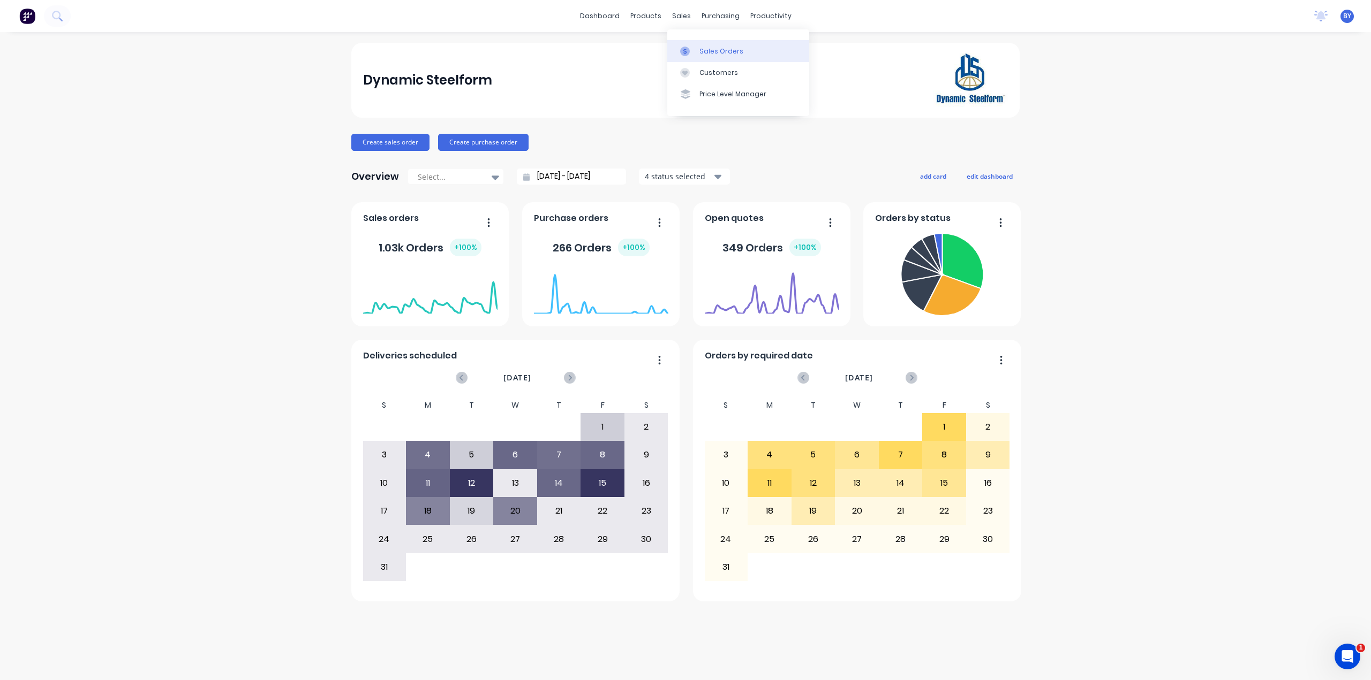
click at [690, 56] on link "Sales Orders" at bounding box center [738, 50] width 142 height 21
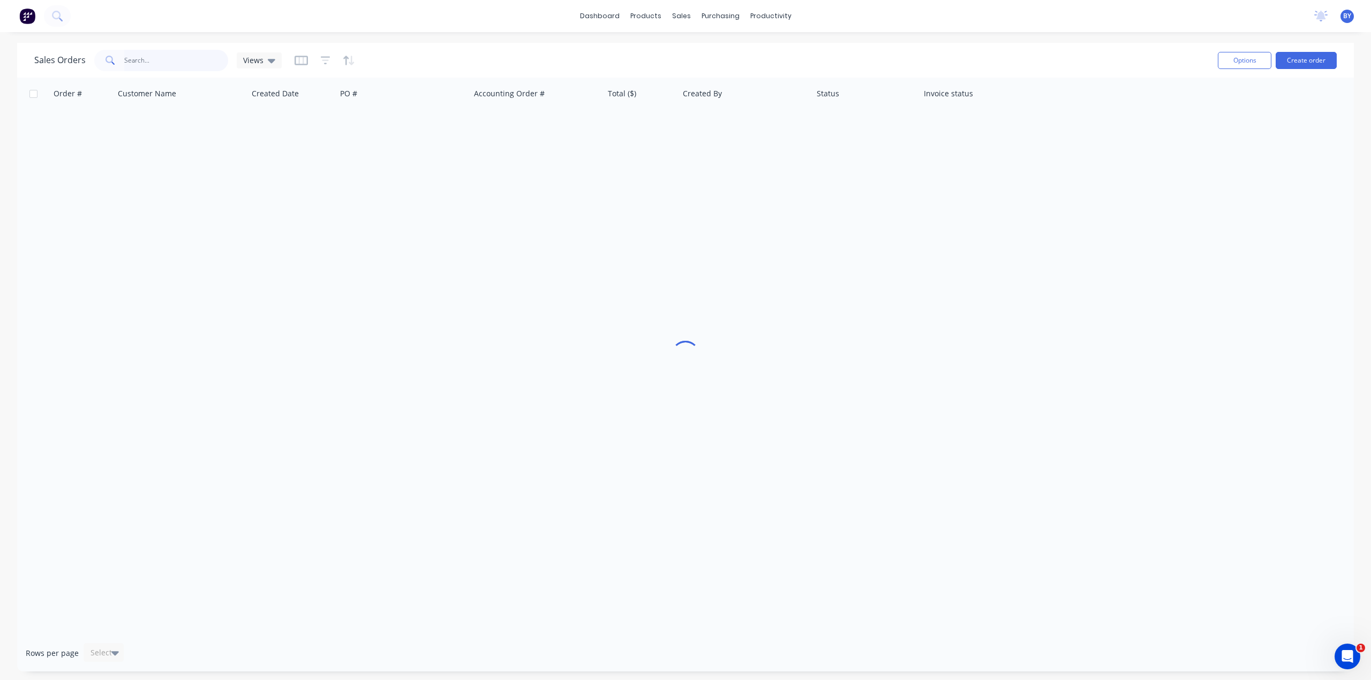
drag, startPoint x: 172, startPoint y: 64, endPoint x: 133, endPoint y: 58, distance: 38.9
click at [130, 60] on input "text" at bounding box center [176, 60] width 104 height 21
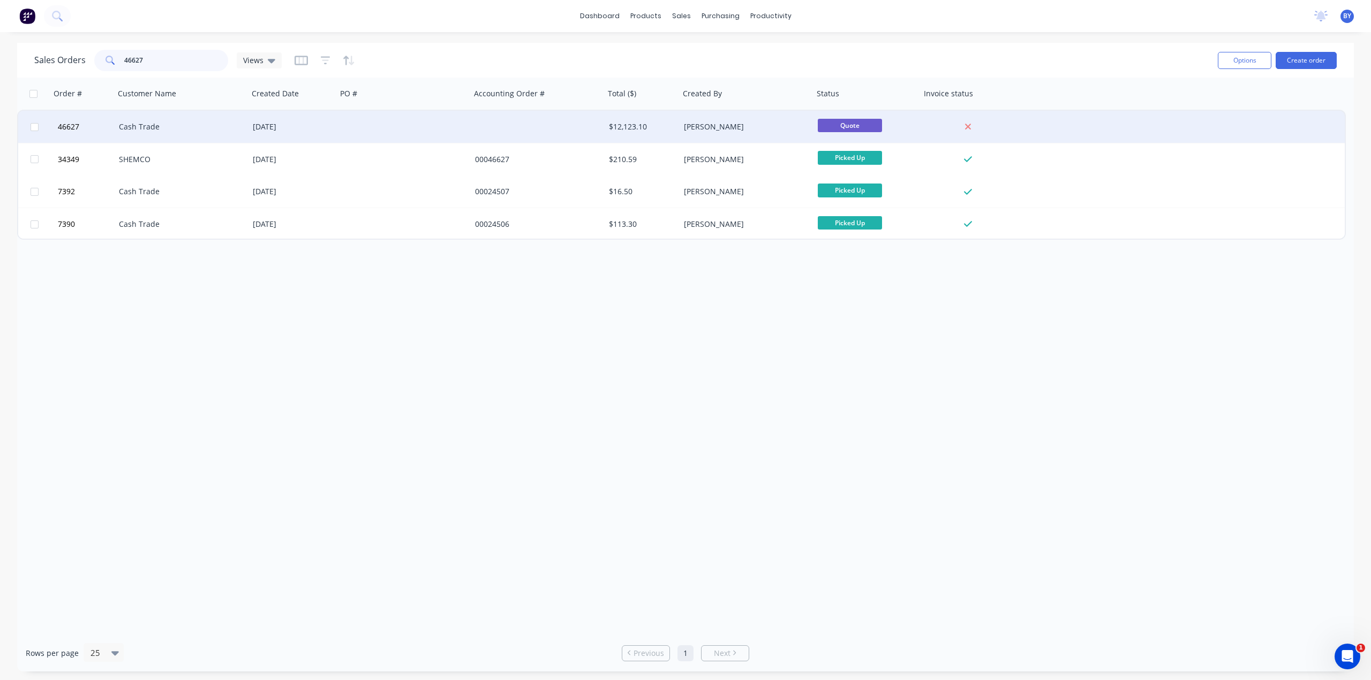
type input "46627"
click at [192, 123] on div "Cash Trade" at bounding box center [178, 127] width 119 height 11
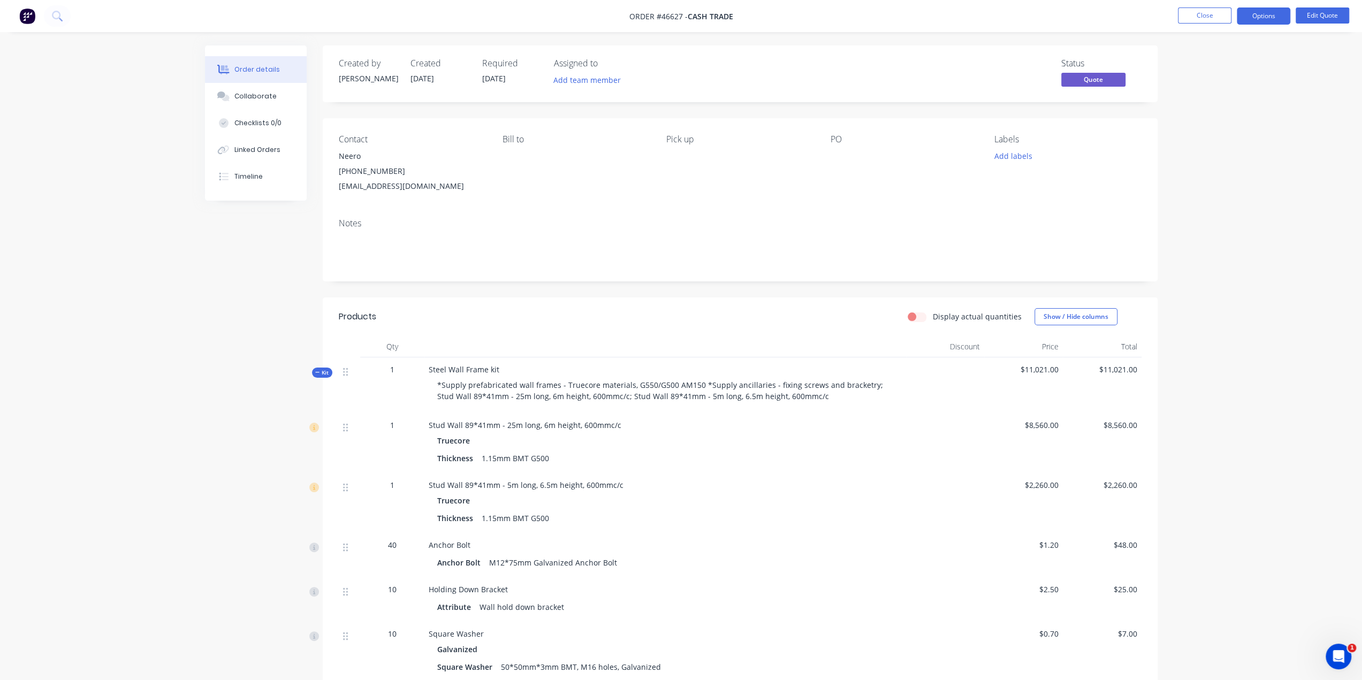
click at [18, 9] on button at bounding box center [27, 15] width 22 height 17
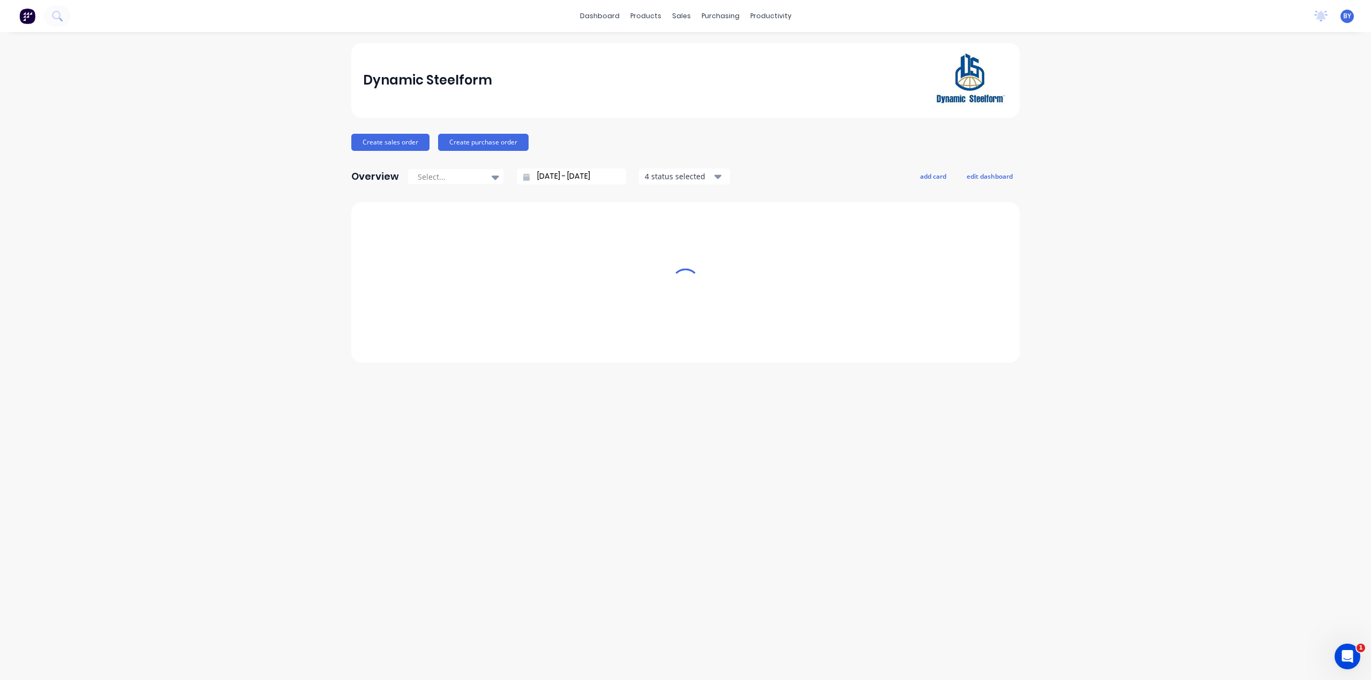
click at [31, 18] on img at bounding box center [27, 16] width 16 height 16
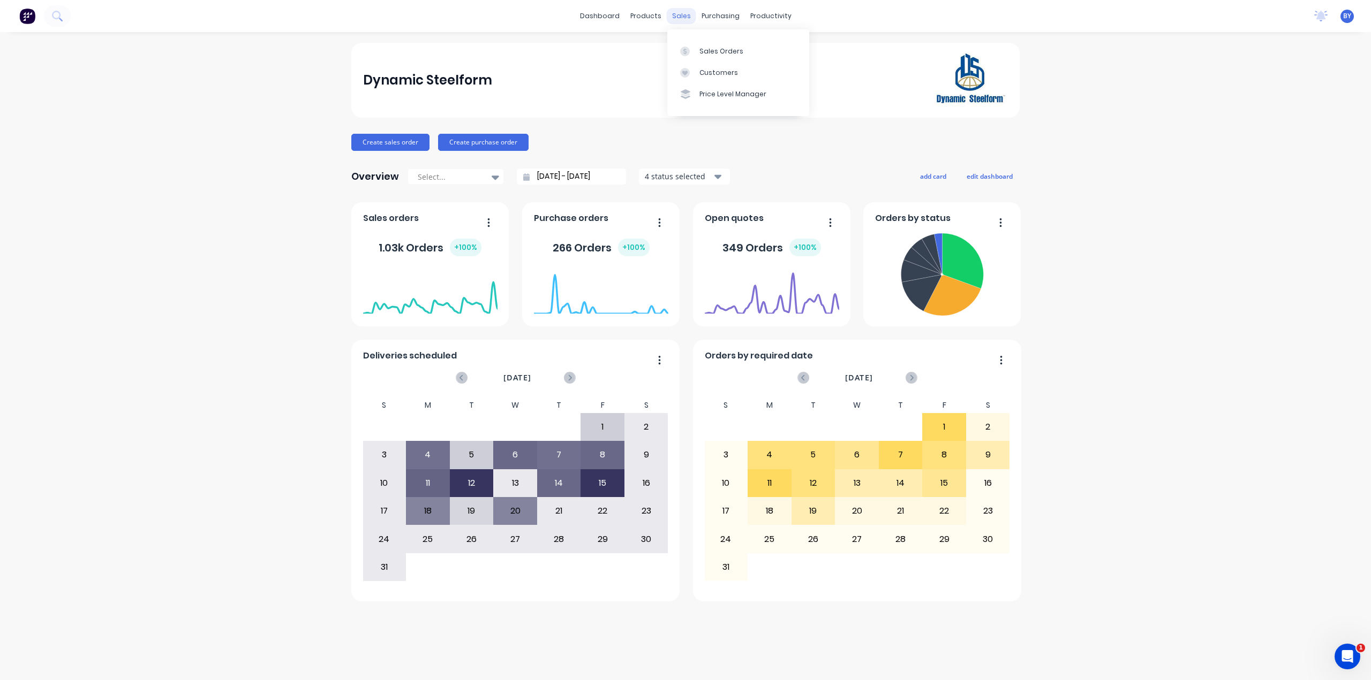
click at [679, 14] on div "sales" at bounding box center [681, 16] width 29 height 16
click at [698, 49] on link "Sales Orders" at bounding box center [738, 50] width 142 height 21
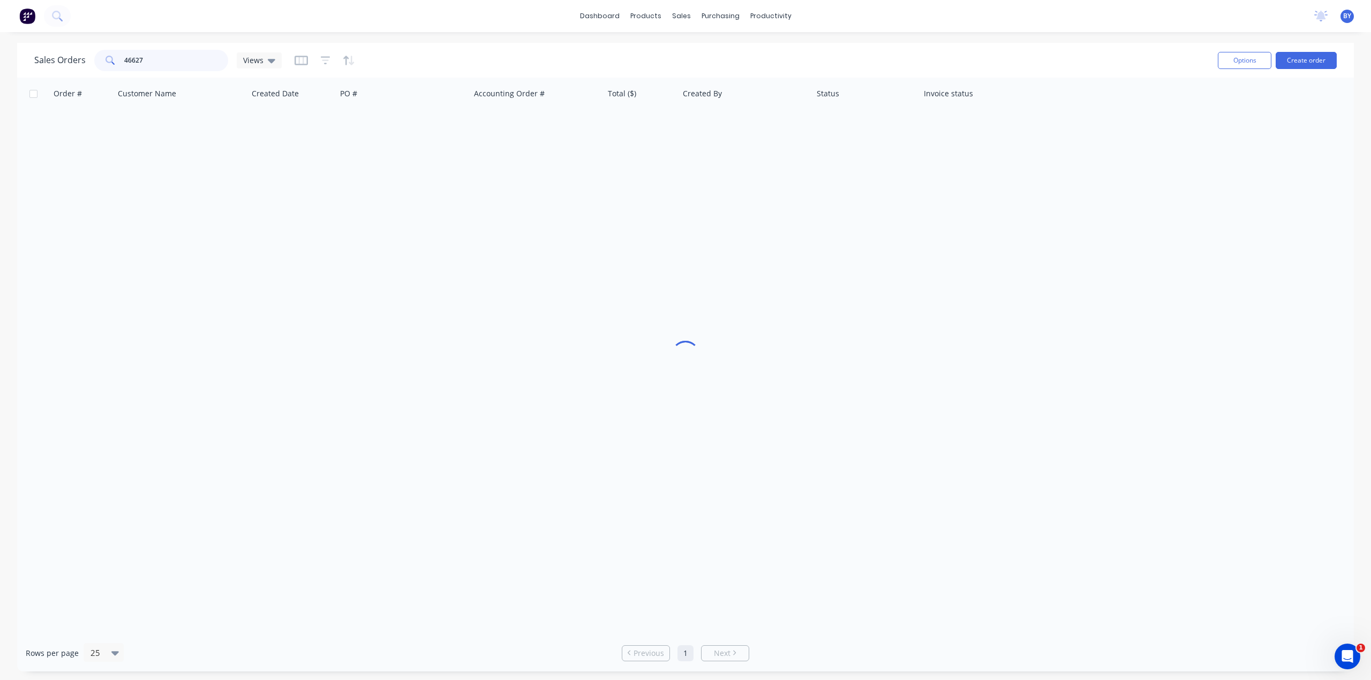
drag, startPoint x: 209, startPoint y: 63, endPoint x: 0, endPoint y: 57, distance: 208.9
click at [0, 57] on div "Sales Orders 46627 Views Options Create order Order # Customer Name Created Dat…" at bounding box center [685, 357] width 1371 height 629
type input "47249"
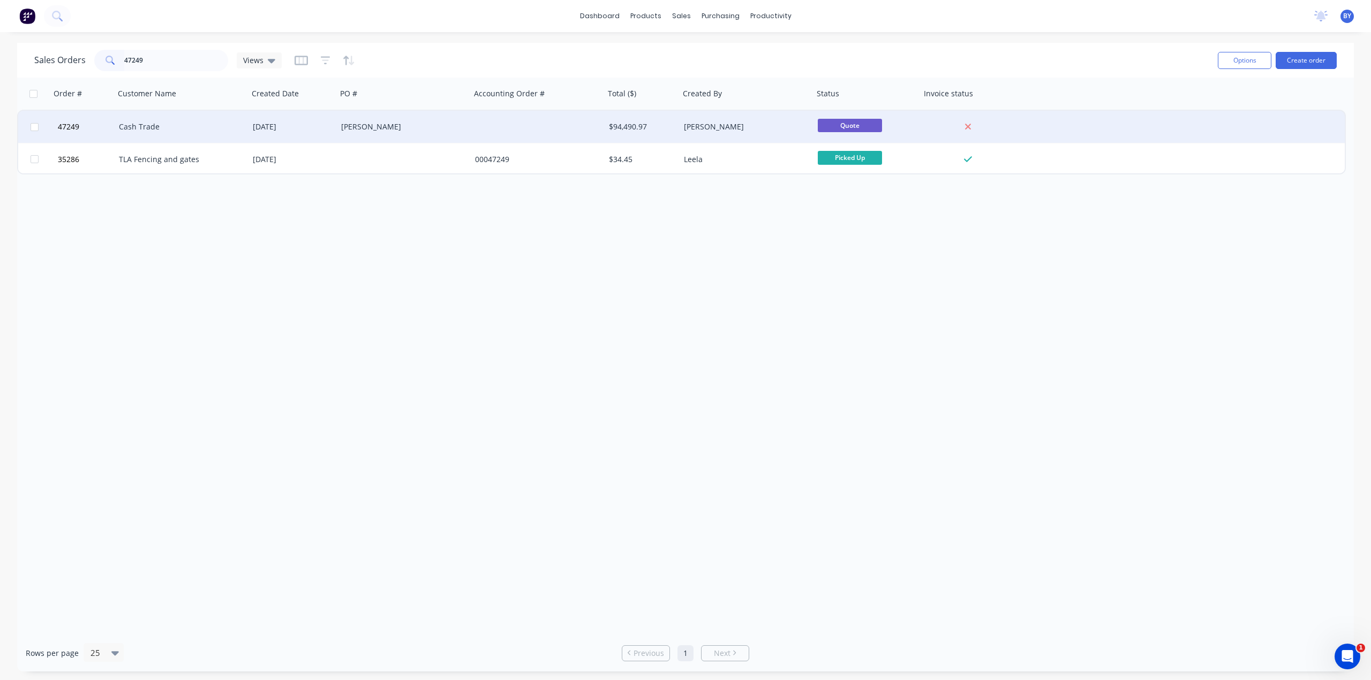
click at [185, 130] on div "Cash Trade" at bounding box center [178, 127] width 119 height 11
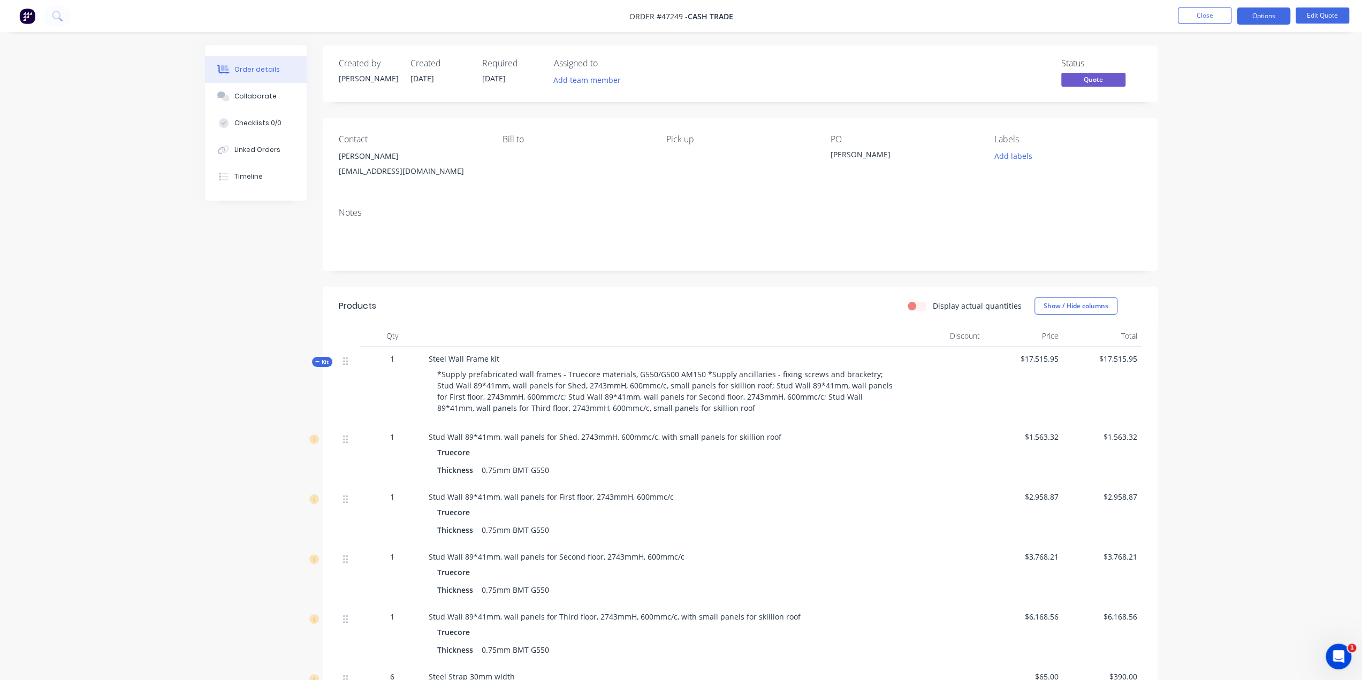
click at [636, 343] on div at bounding box center [666, 335] width 482 height 21
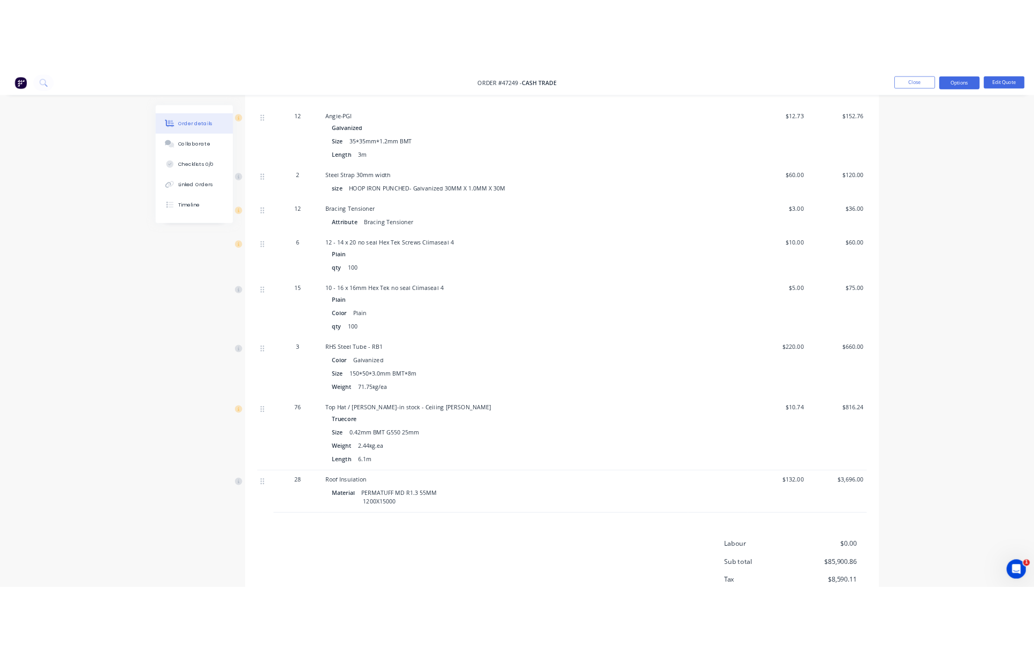
scroll to position [5514, 0]
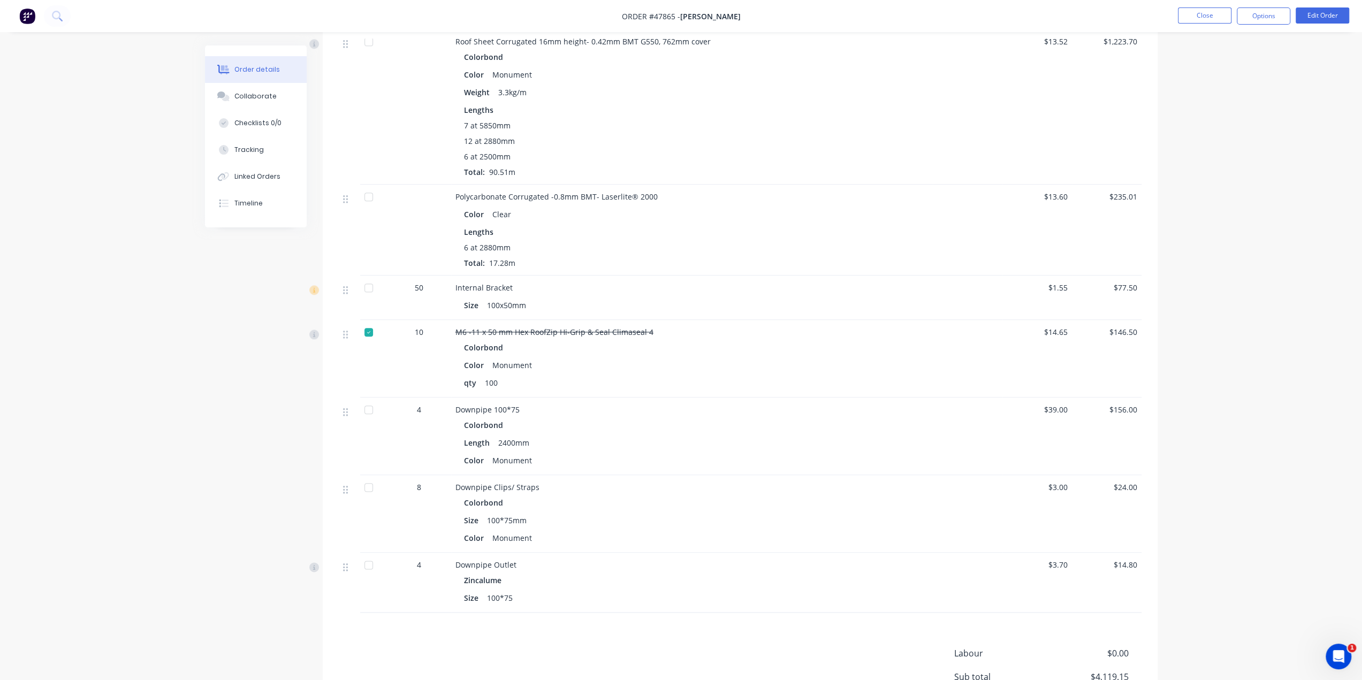
scroll to position [1142, 0]
